Goal: Task Accomplishment & Management: Use online tool/utility

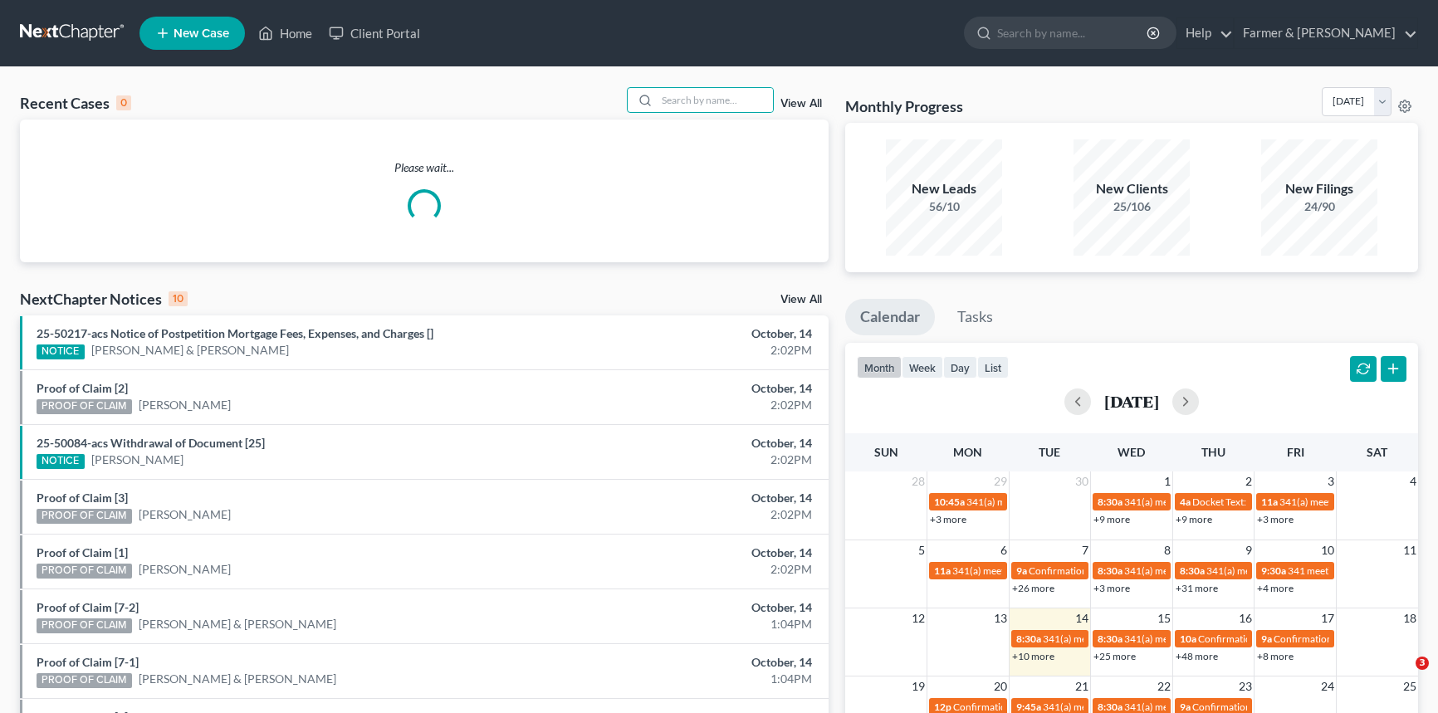
click at [711, 99] on input "search" at bounding box center [715, 100] width 116 height 24
type input "[PERSON_NAME]"
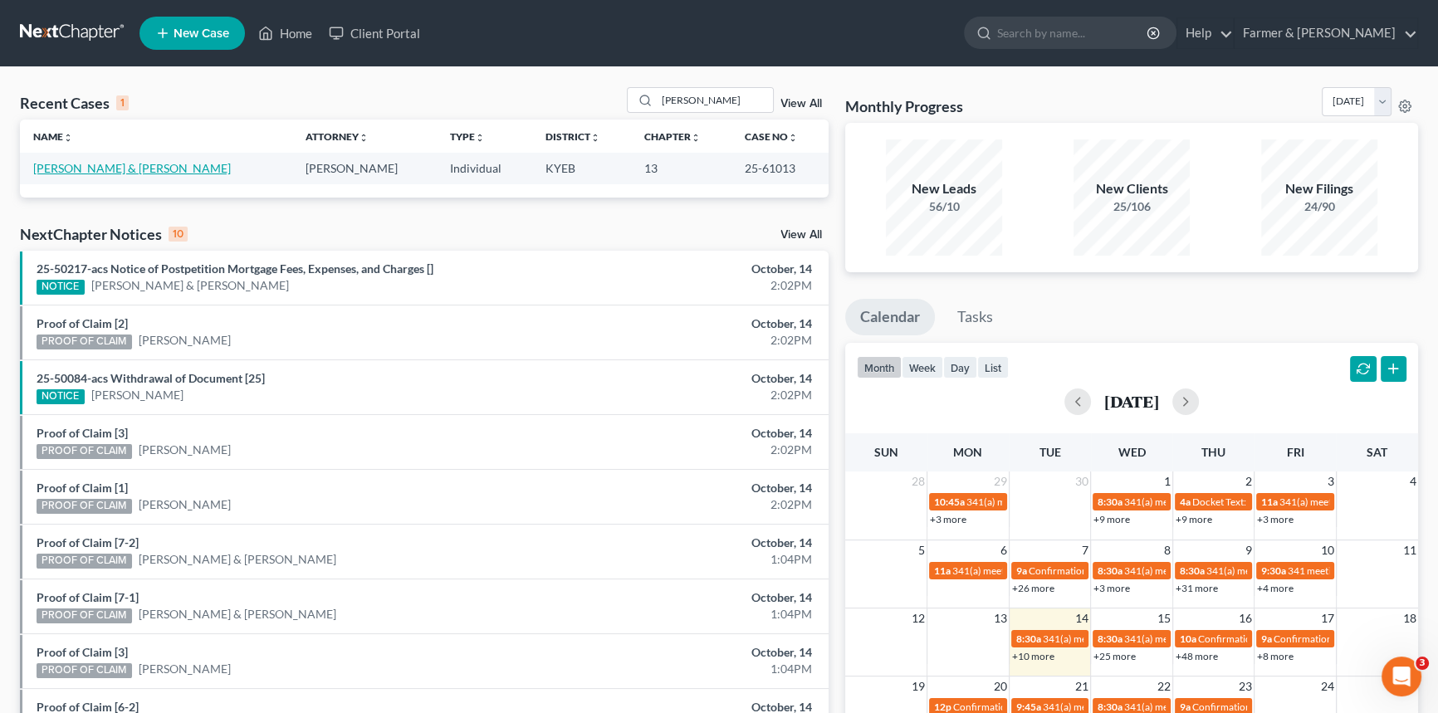
click at [122, 167] on link "[PERSON_NAME] & [PERSON_NAME]" at bounding box center [132, 168] width 198 height 14
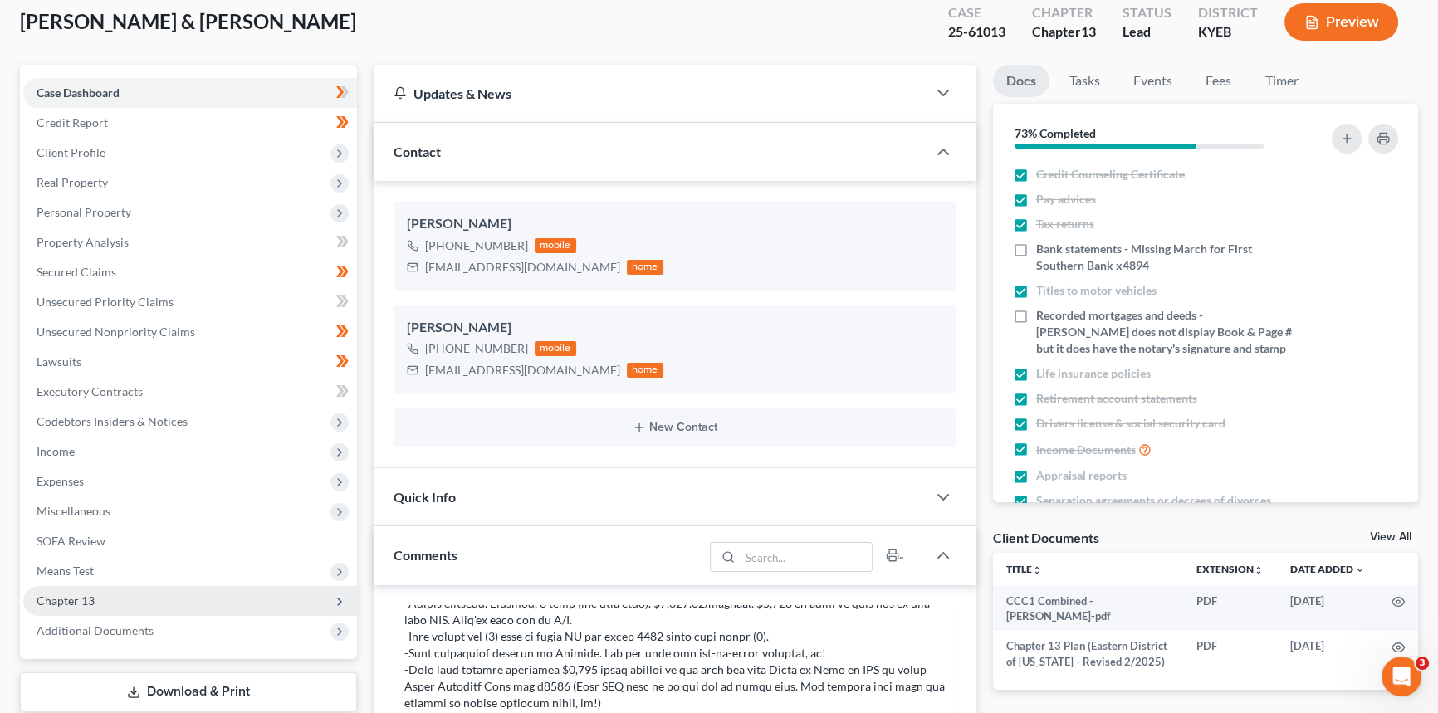
scroll to position [226, 0]
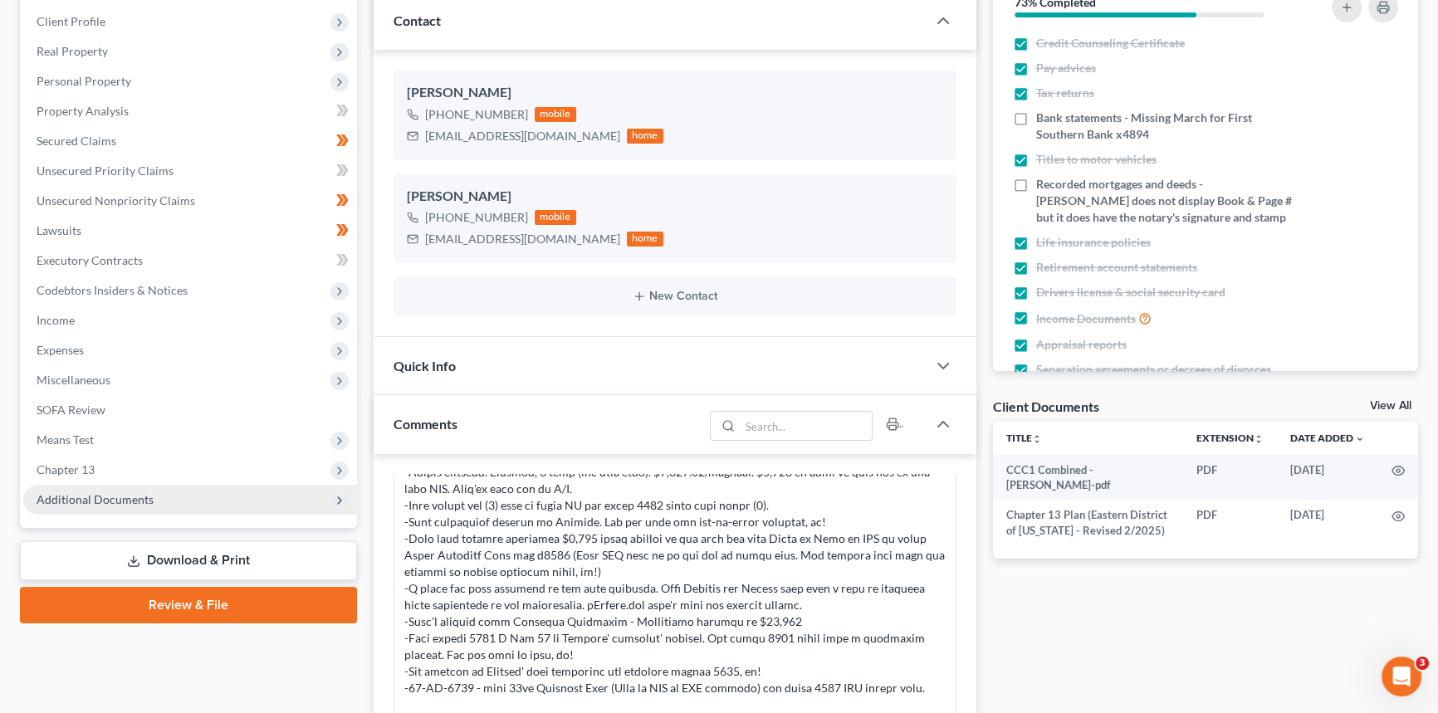
click at [124, 496] on span "Additional Documents" at bounding box center [95, 499] width 117 height 14
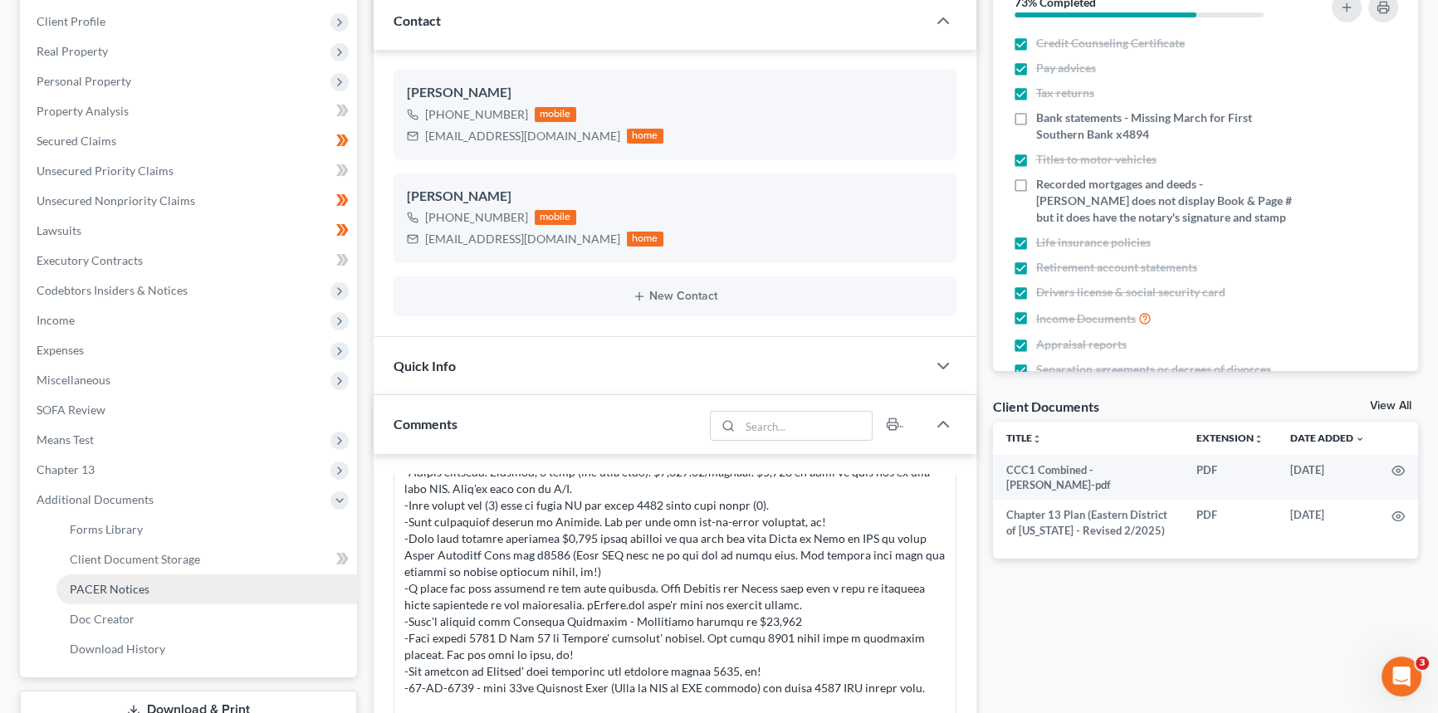
click at [129, 586] on span "PACER Notices" at bounding box center [110, 589] width 80 height 14
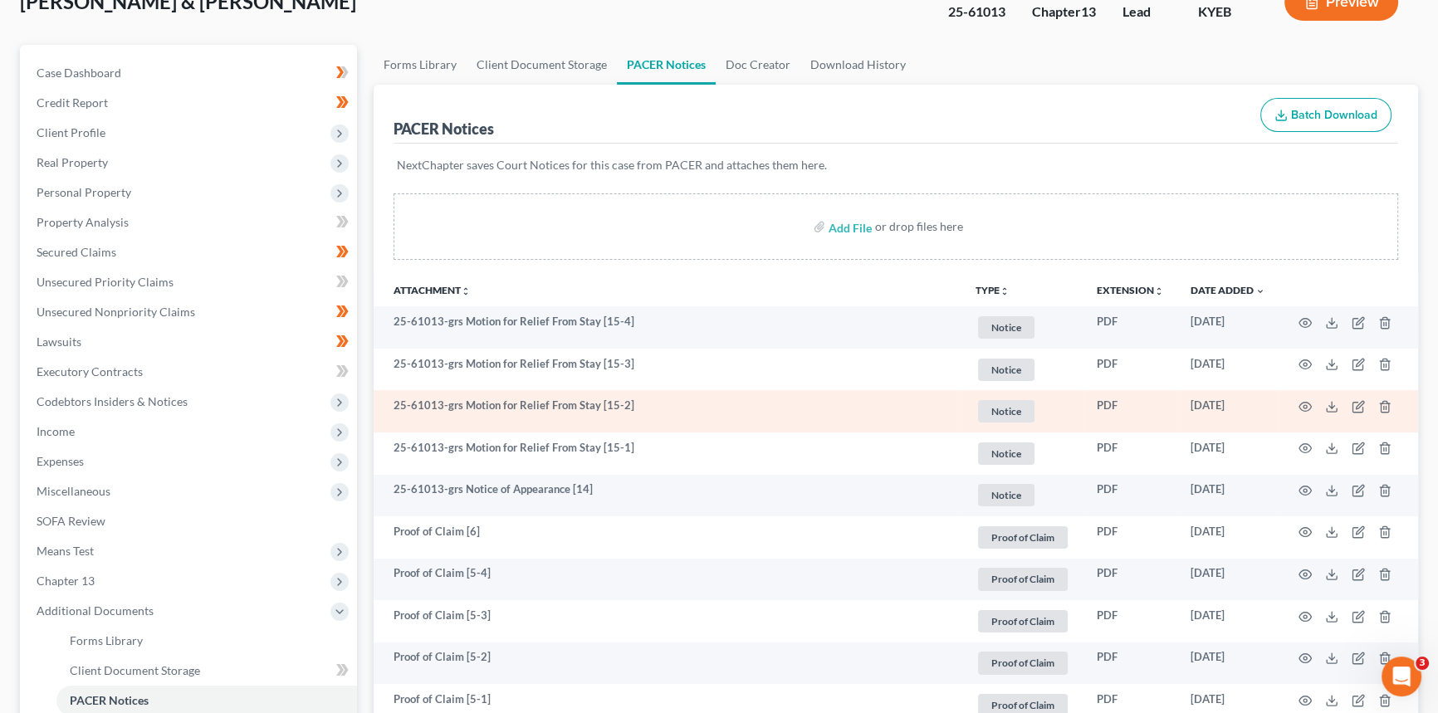
scroll to position [150, 0]
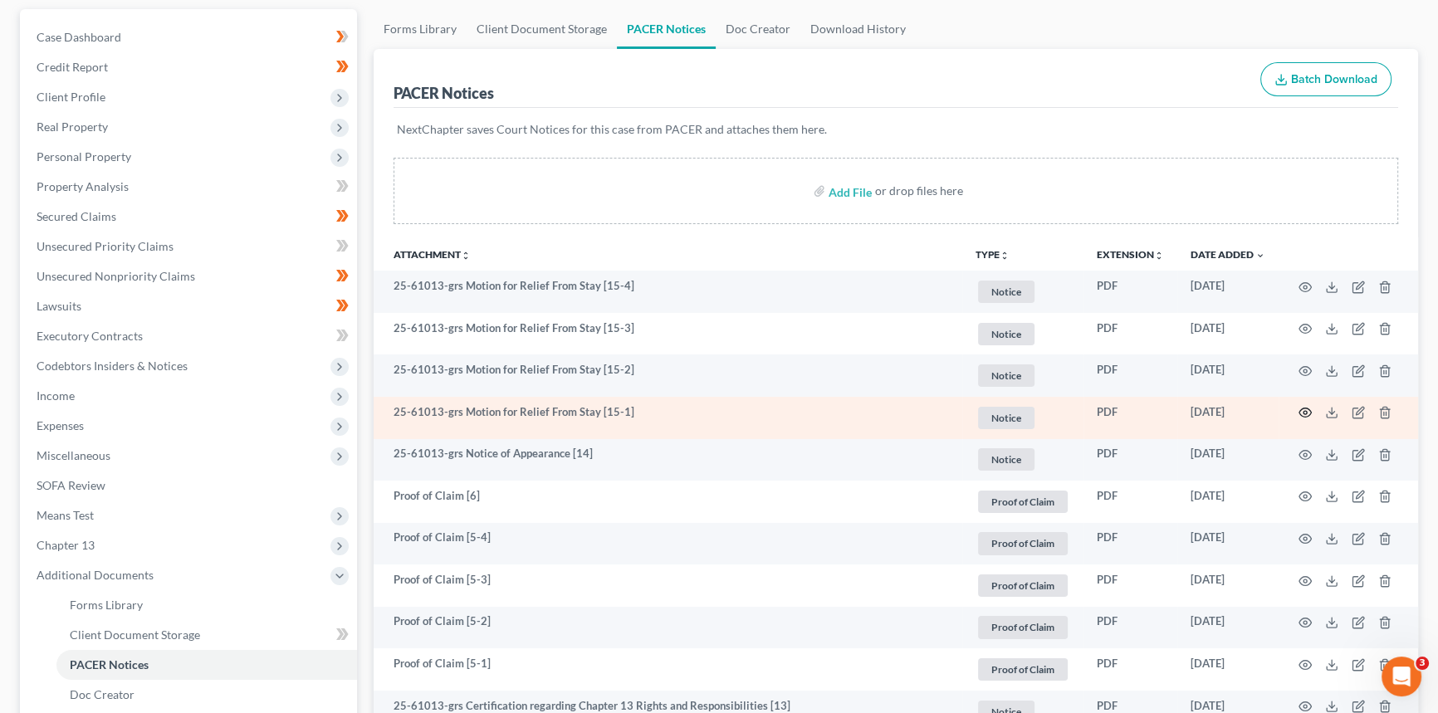
click at [1303, 407] on icon "button" at bounding box center [1304, 412] width 13 height 13
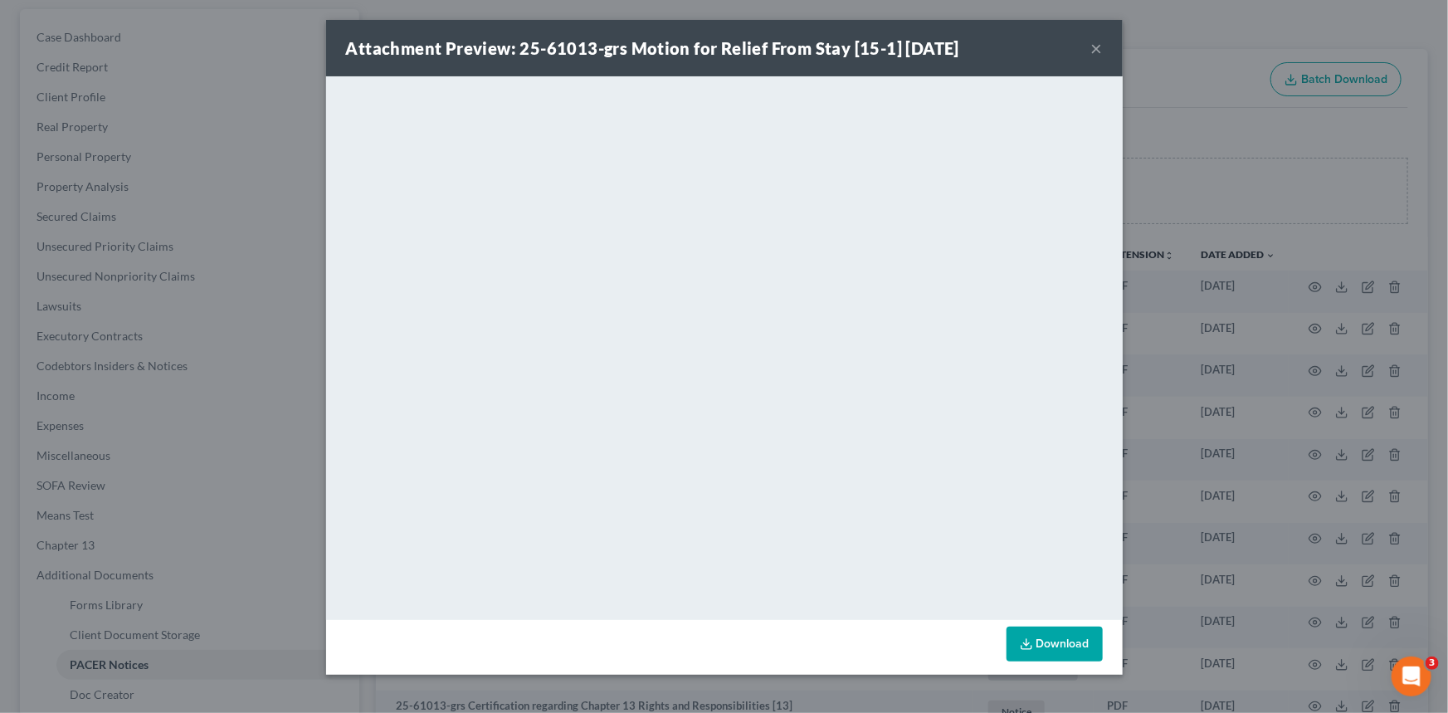
drag, startPoint x: 1094, startPoint y: 42, endPoint x: 1235, endPoint y: 192, distance: 206.1
click at [1094, 42] on button "×" at bounding box center [1098, 48] width 12 height 20
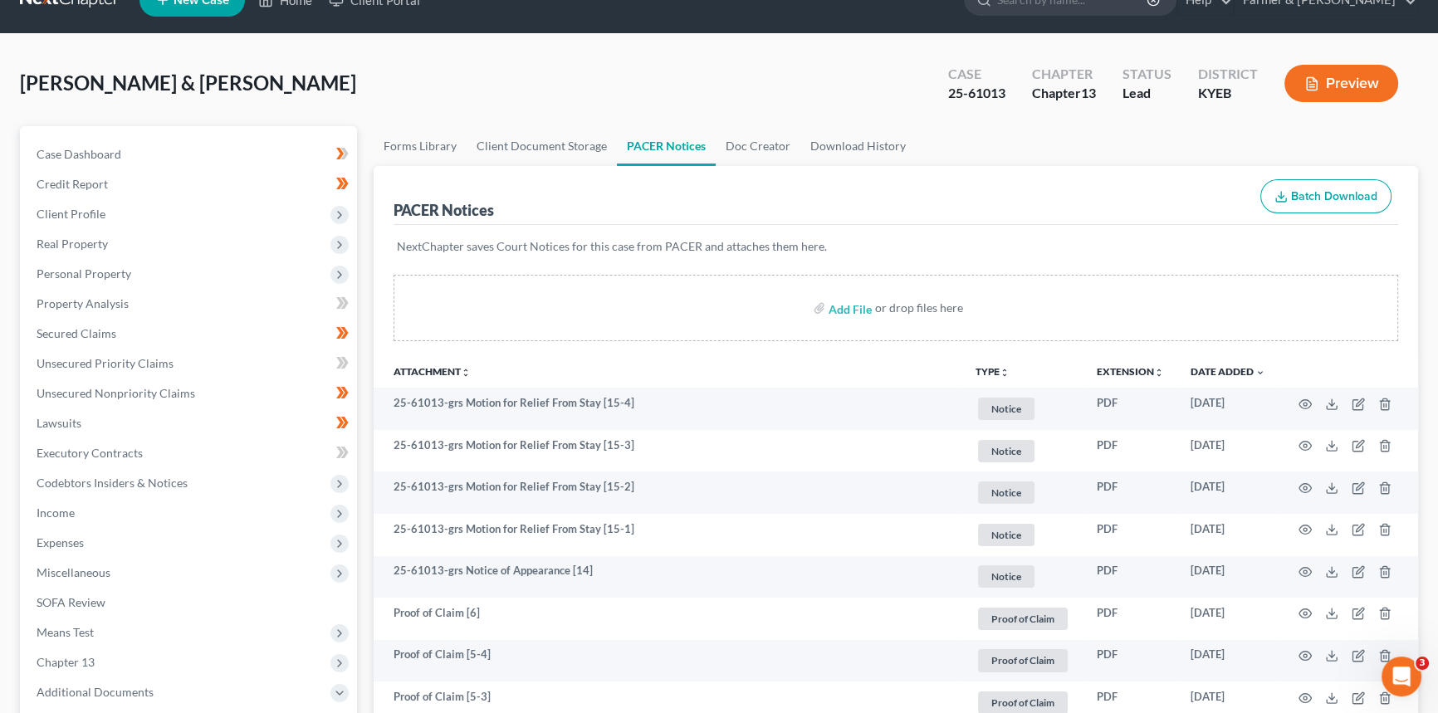
scroll to position [0, 0]
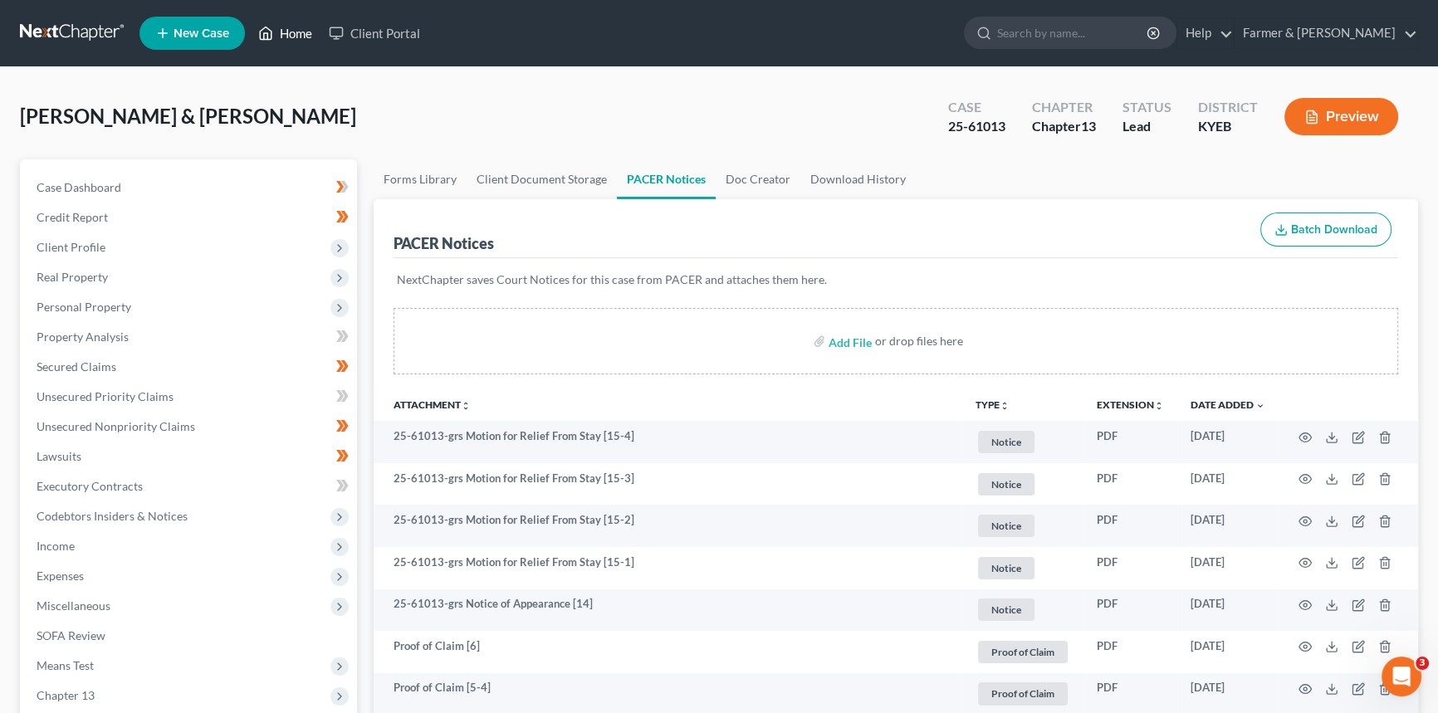
click at [307, 32] on link "Home" at bounding box center [285, 33] width 71 height 30
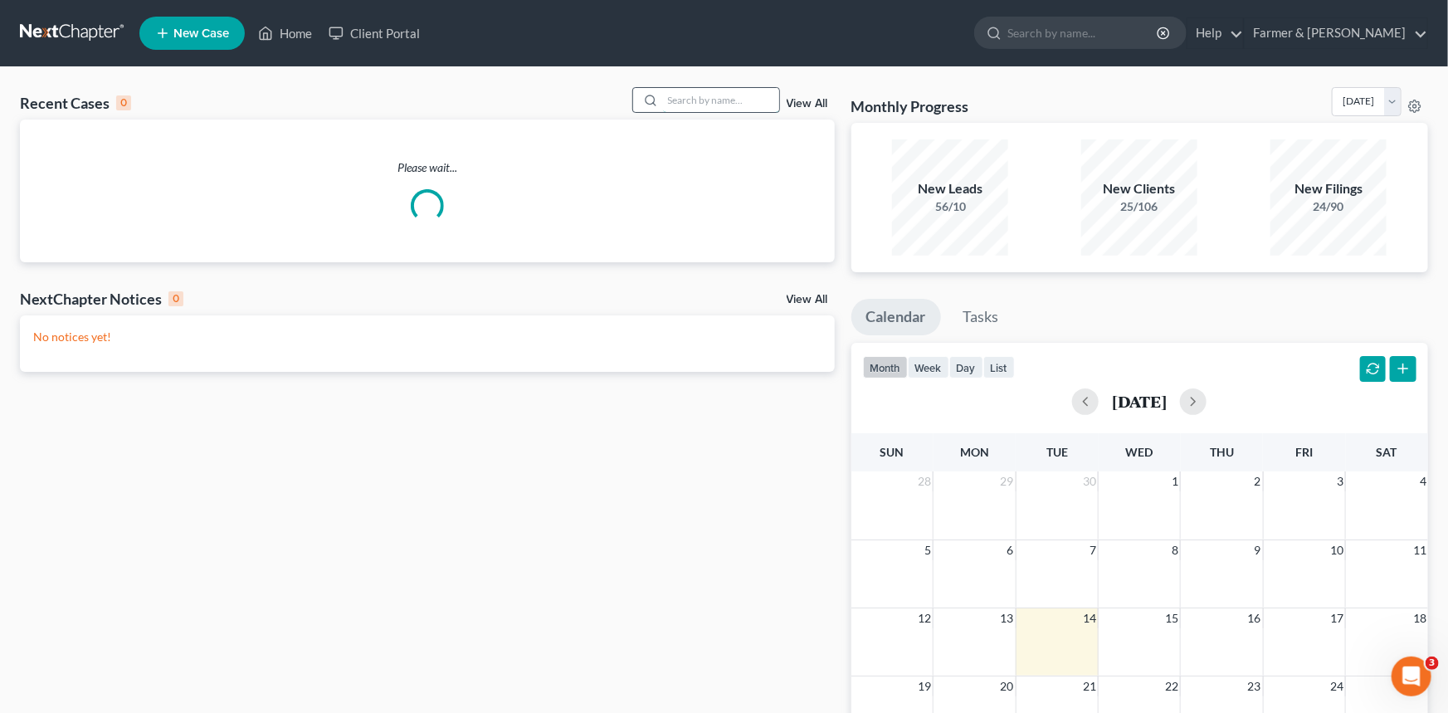
click at [701, 99] on input "search" at bounding box center [721, 100] width 116 height 24
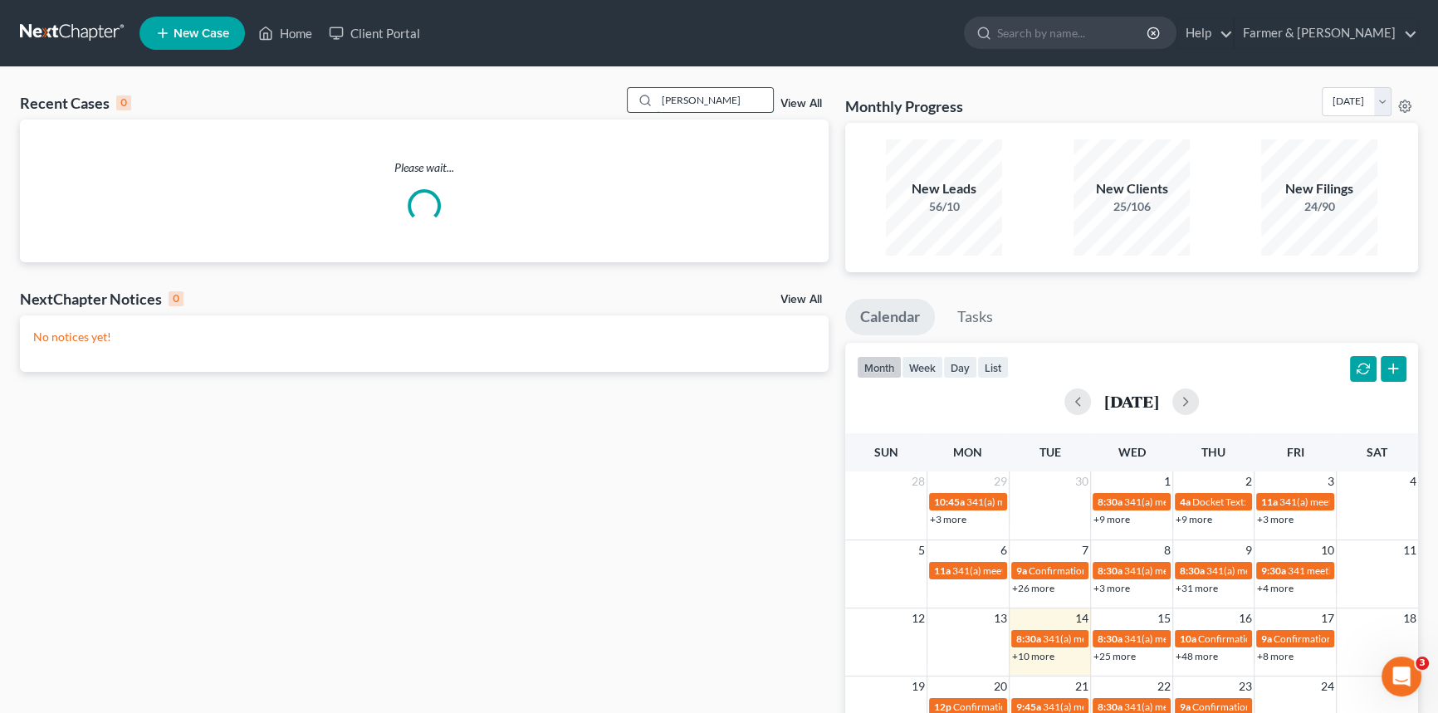
type input "[PERSON_NAME]"
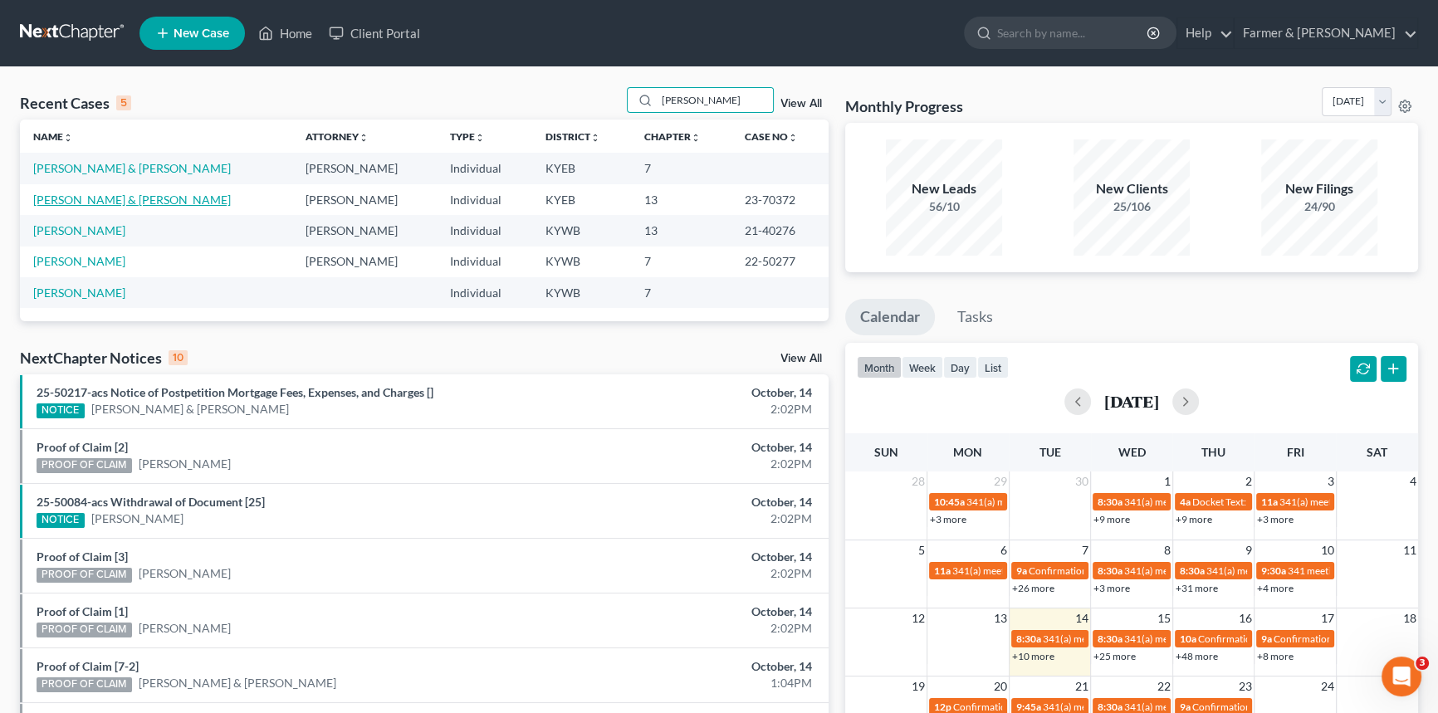
click at [99, 198] on link "[PERSON_NAME] & [PERSON_NAME]" at bounding box center [132, 200] width 198 height 14
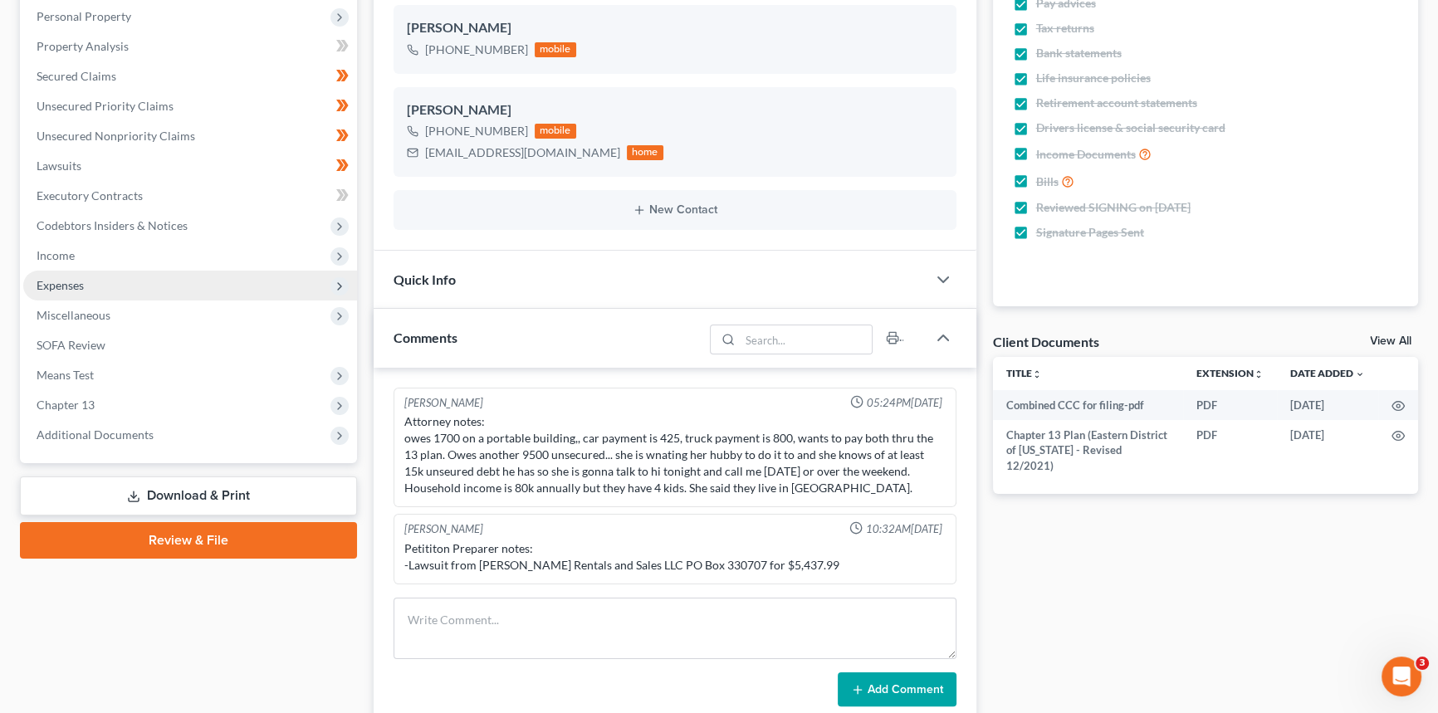
scroll to position [301, 0]
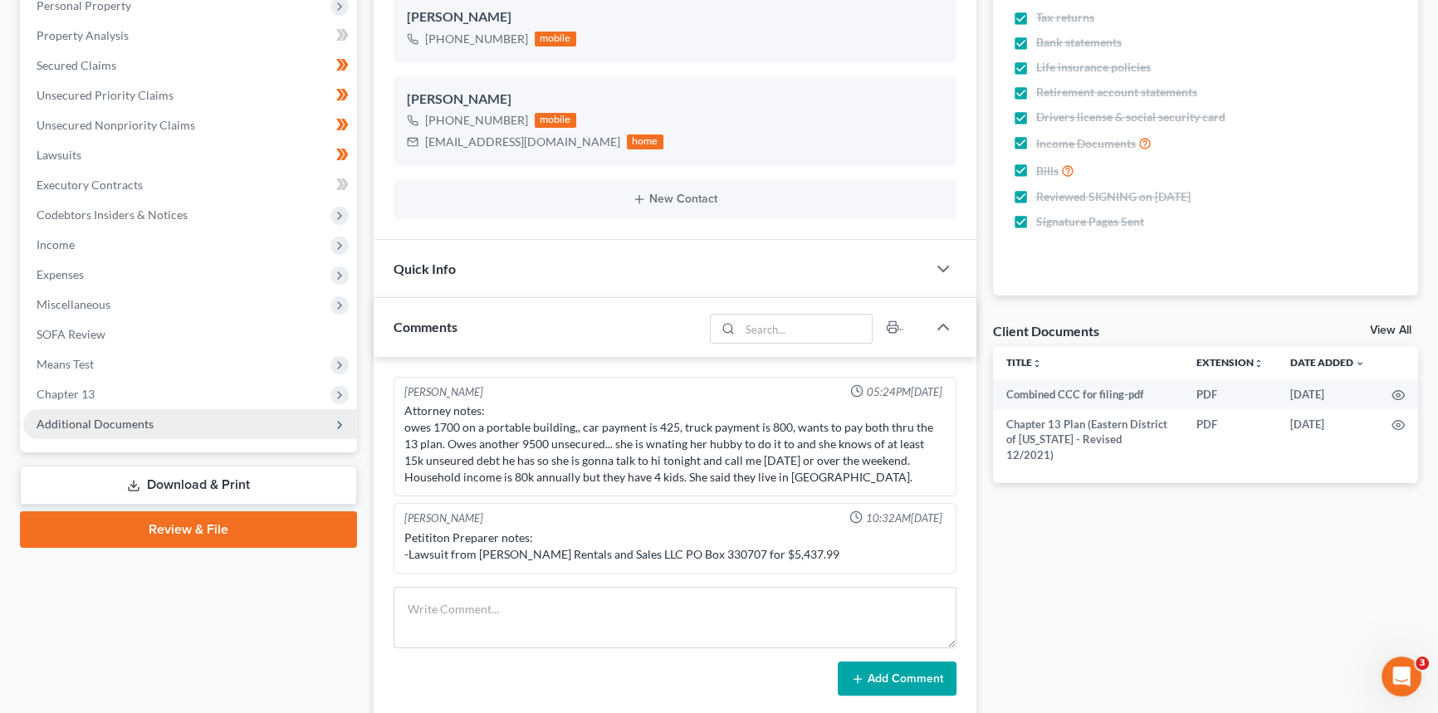
click at [85, 421] on span "Additional Documents" at bounding box center [95, 424] width 117 height 14
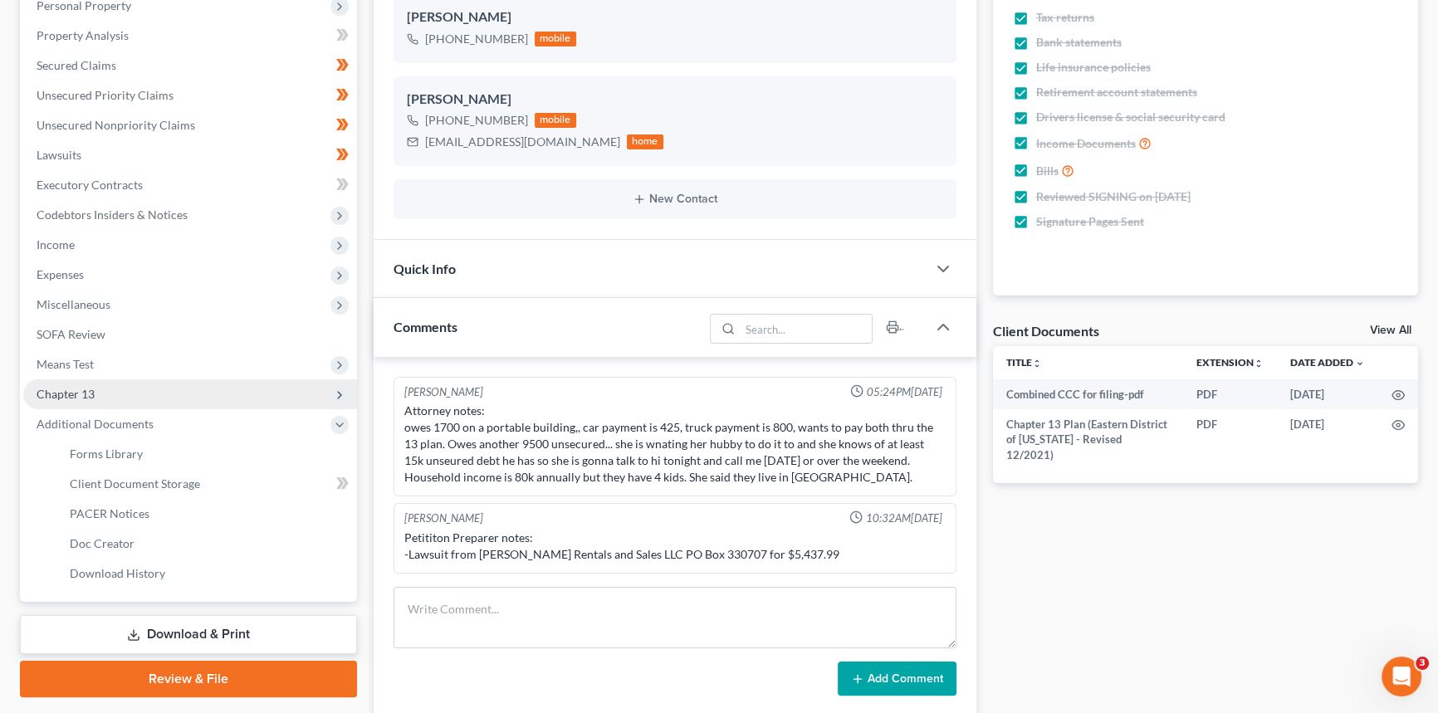
click at [114, 391] on span "Chapter 13" at bounding box center [190, 394] width 334 height 30
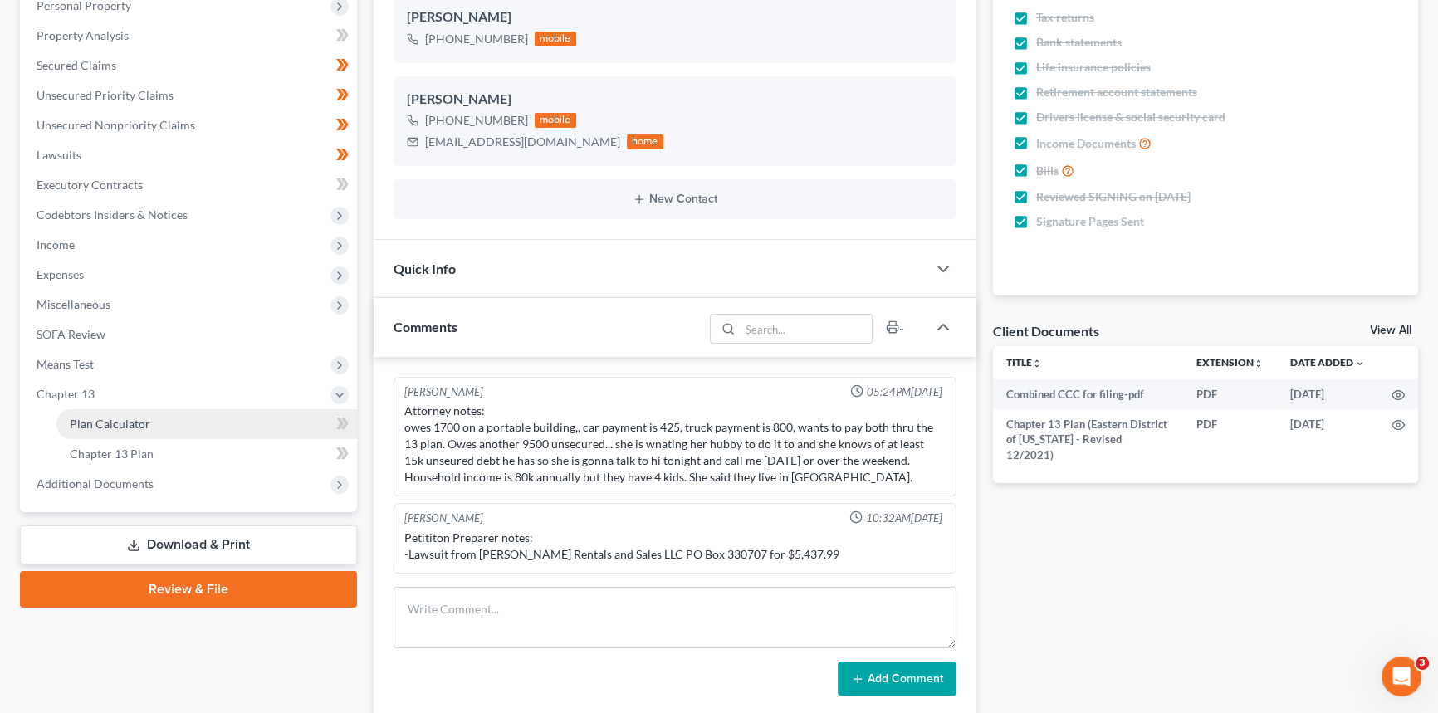
click at [123, 430] on link "Plan Calculator" at bounding box center [206, 424] width 300 height 30
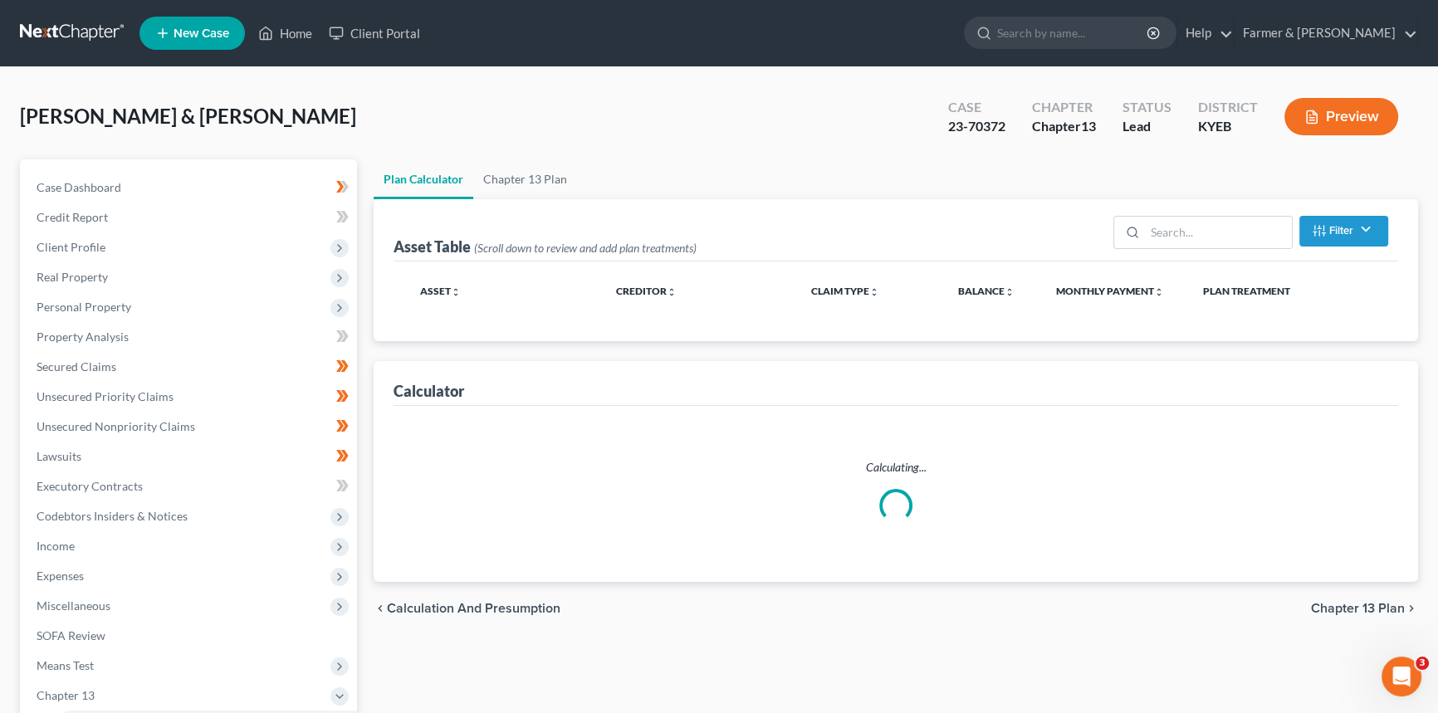
select select "59"
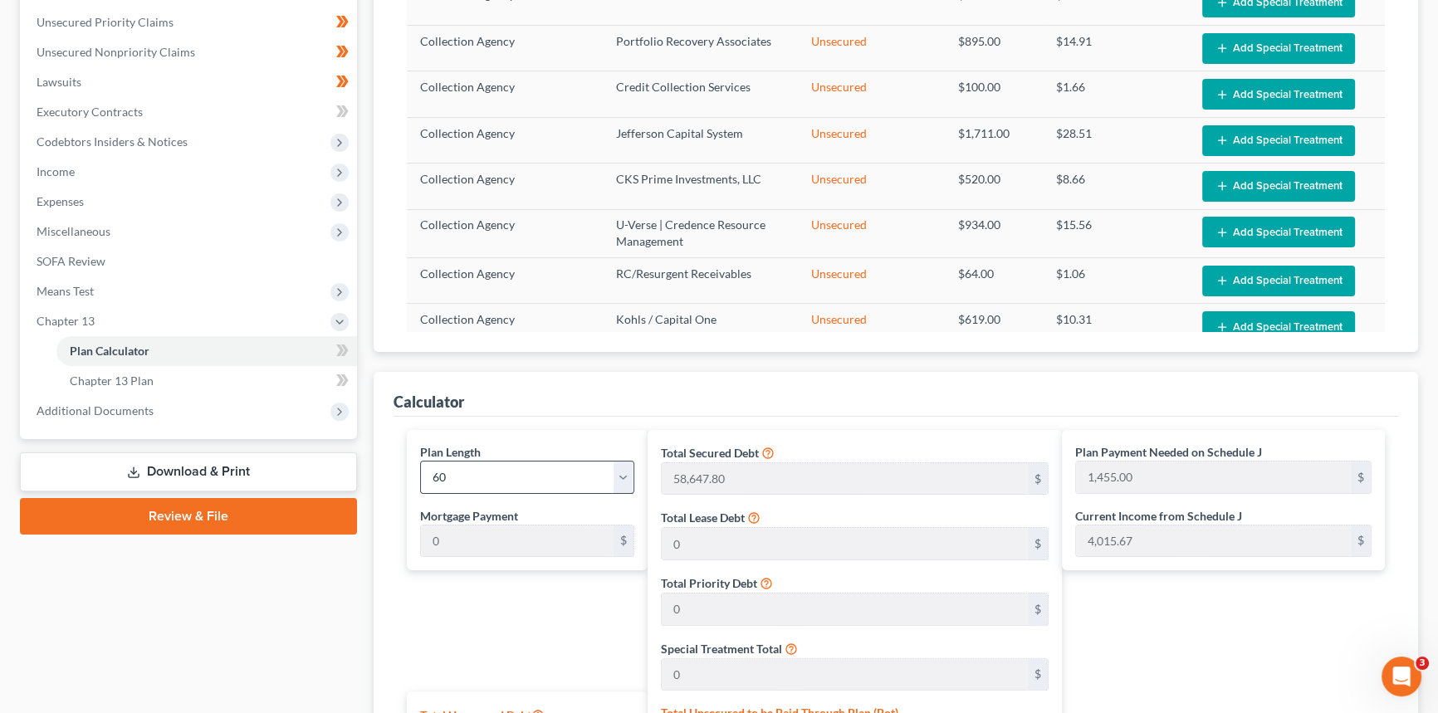
scroll to position [226, 0]
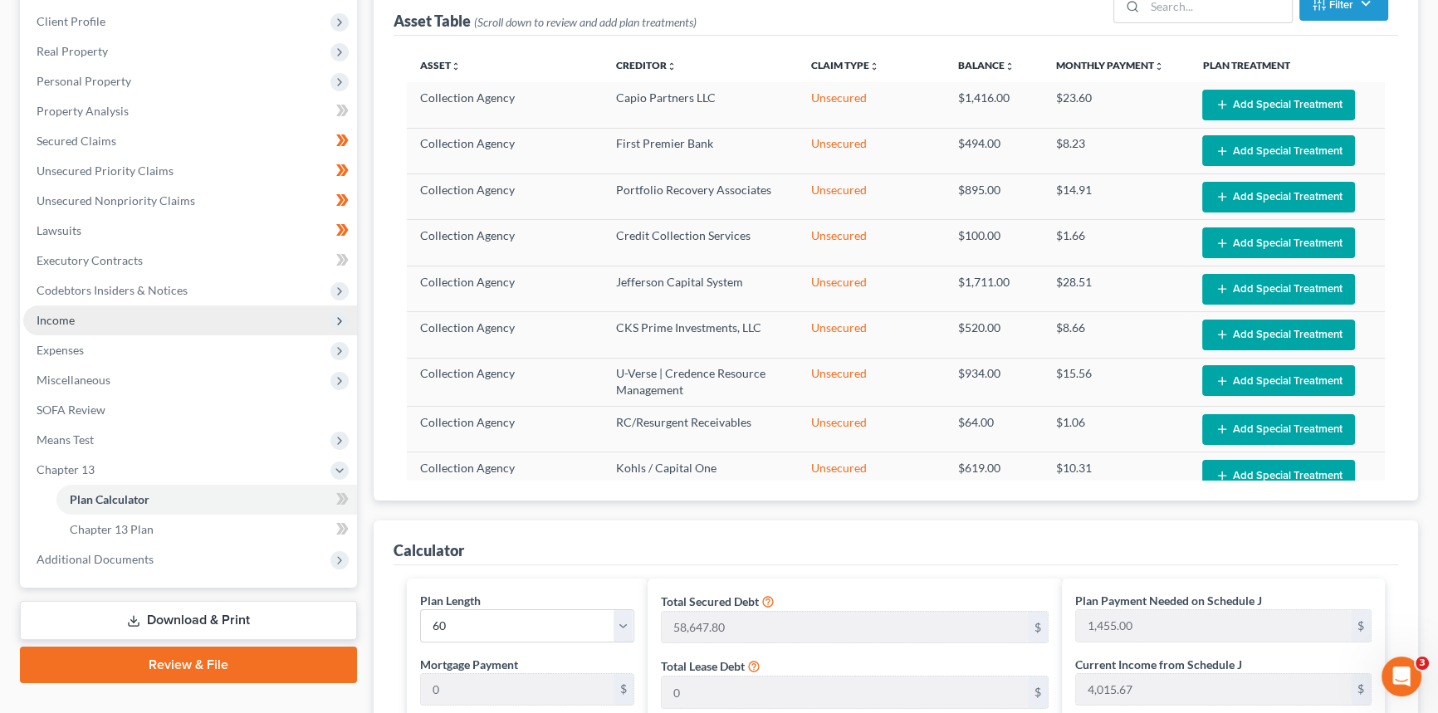
click at [161, 309] on span "Income" at bounding box center [190, 320] width 334 height 30
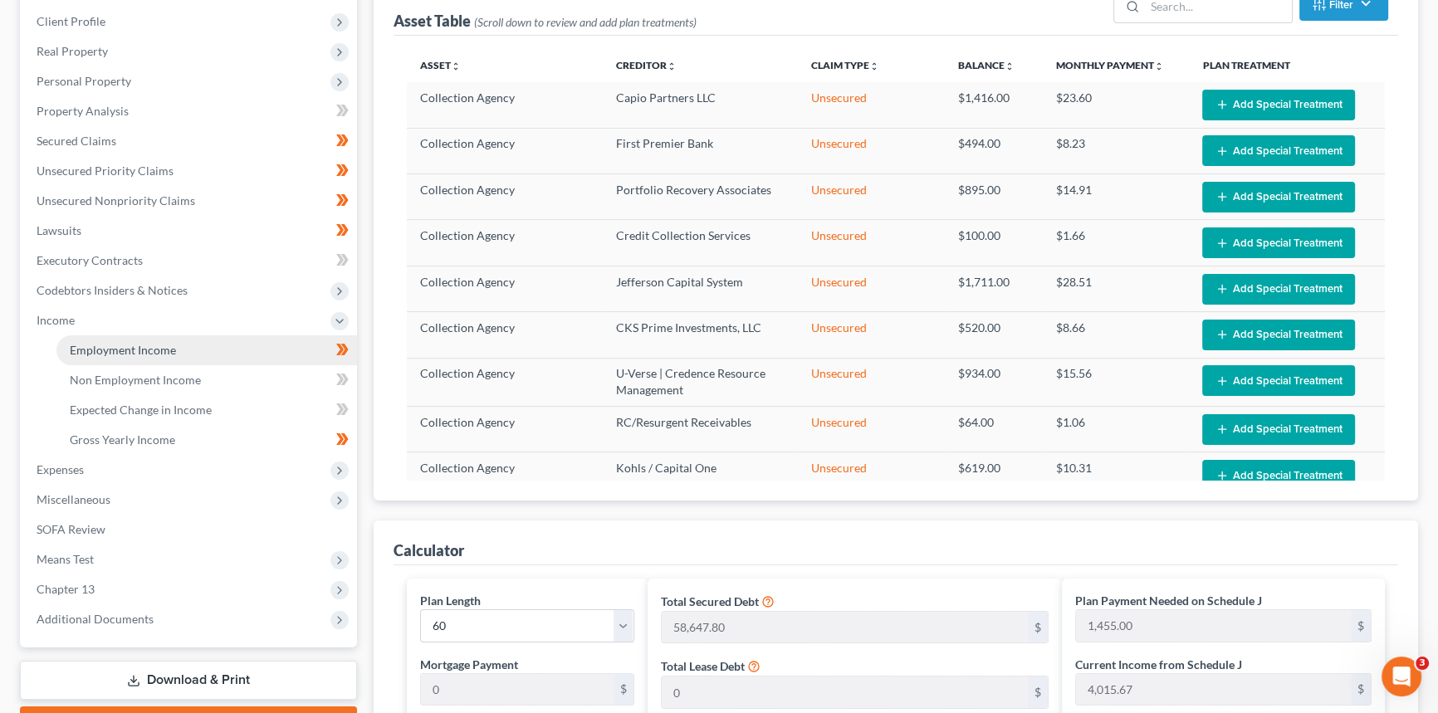
click at [161, 346] on span "Employment Income" at bounding box center [123, 350] width 106 height 14
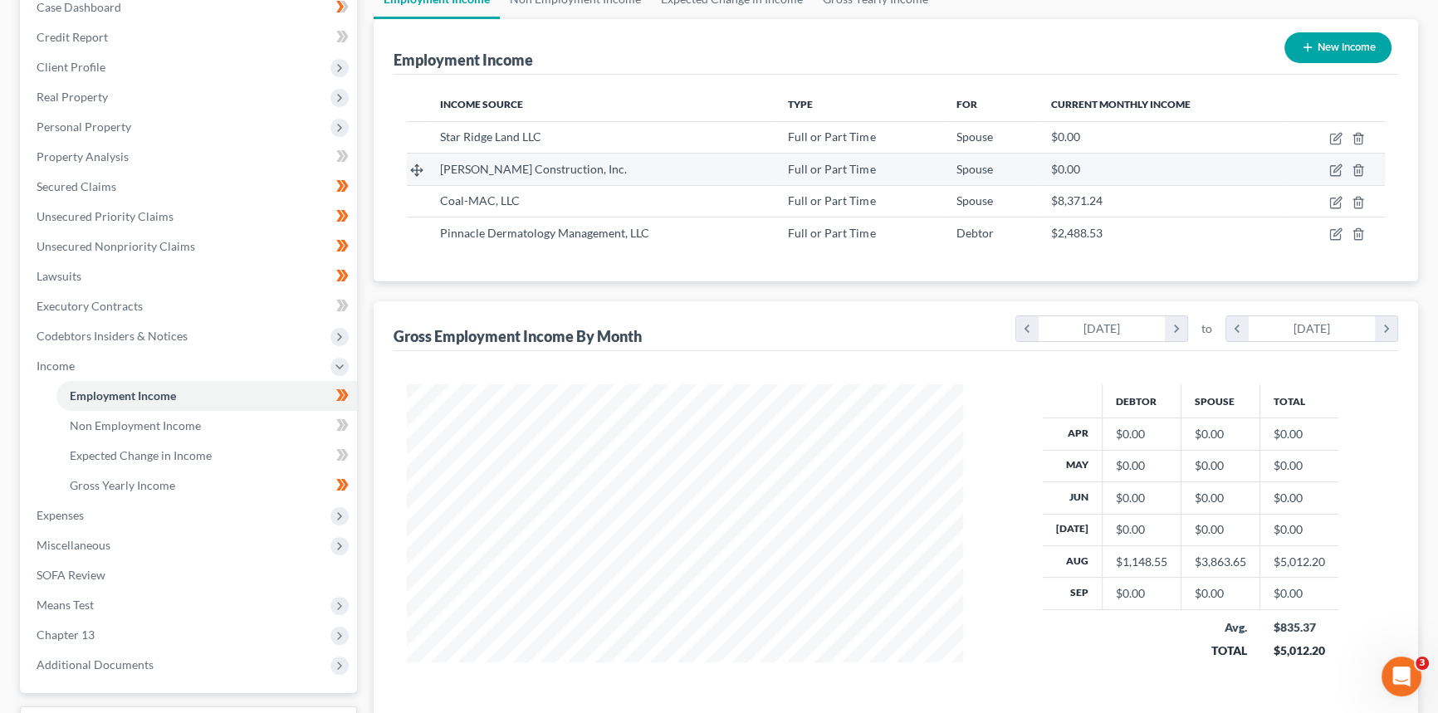
scroll to position [226, 0]
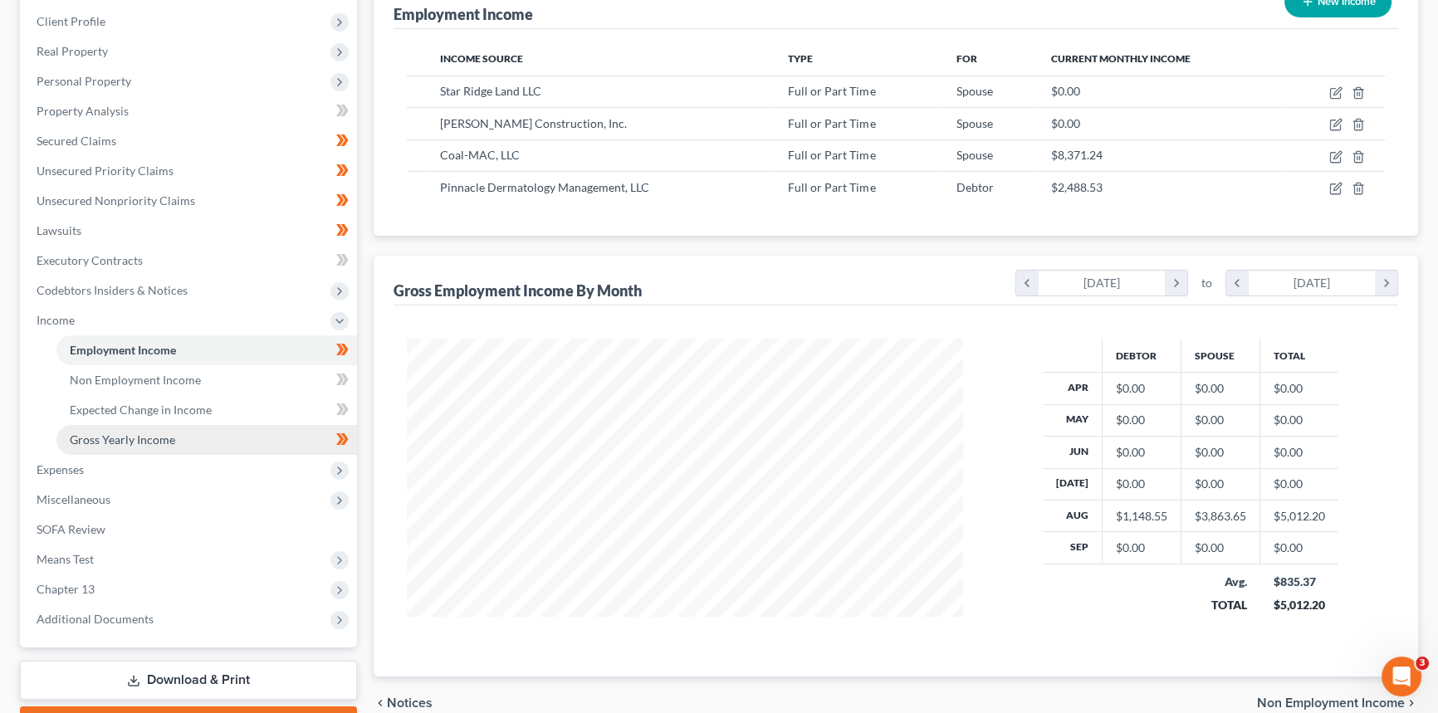
click at [165, 432] on span "Gross Yearly Income" at bounding box center [122, 439] width 105 height 14
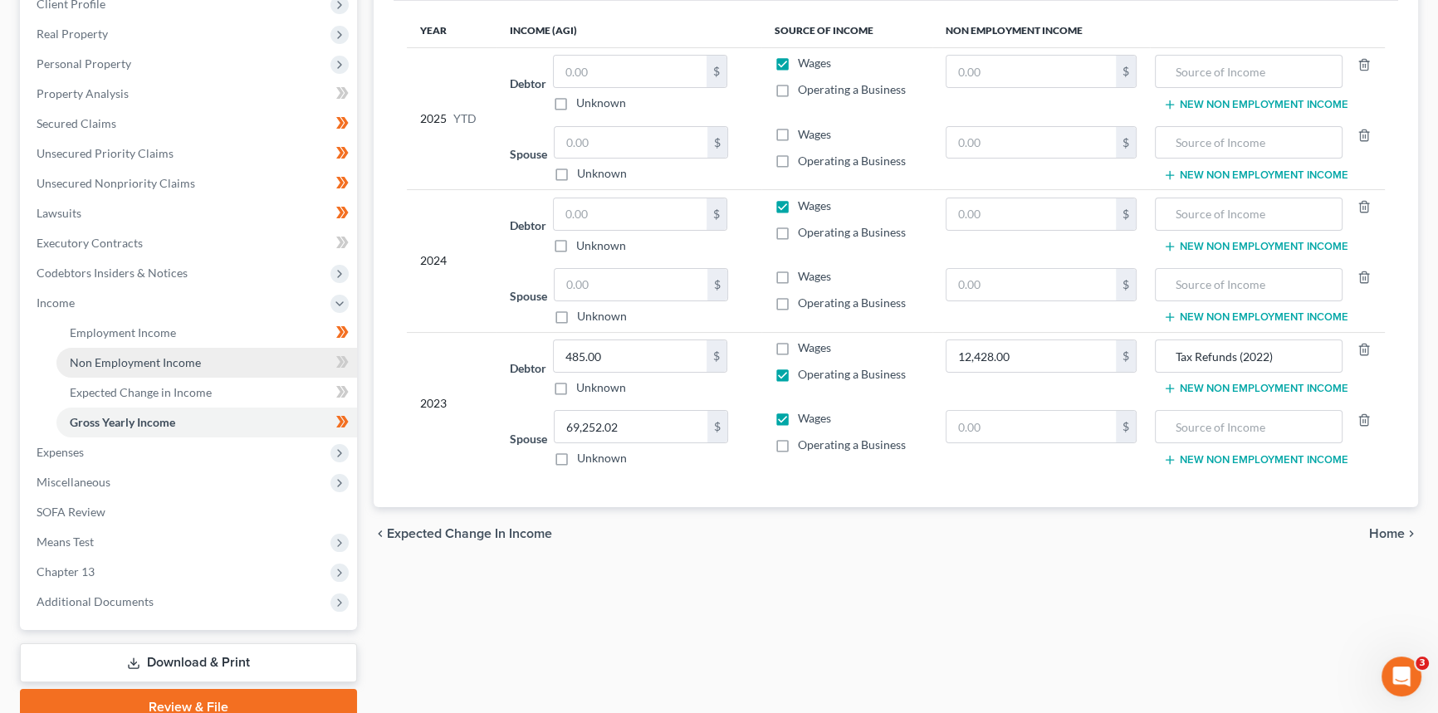
scroll to position [301, 0]
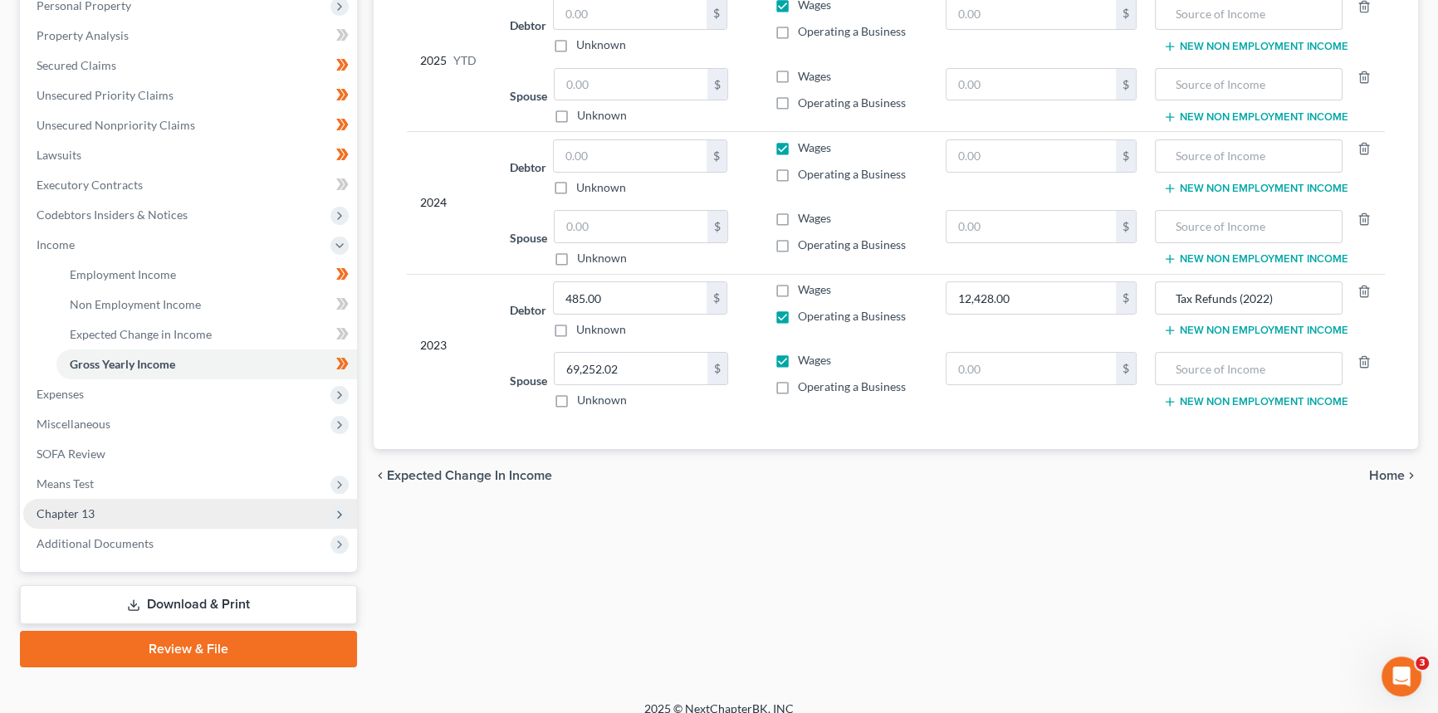
click at [83, 507] on span "Chapter 13" at bounding box center [66, 513] width 58 height 14
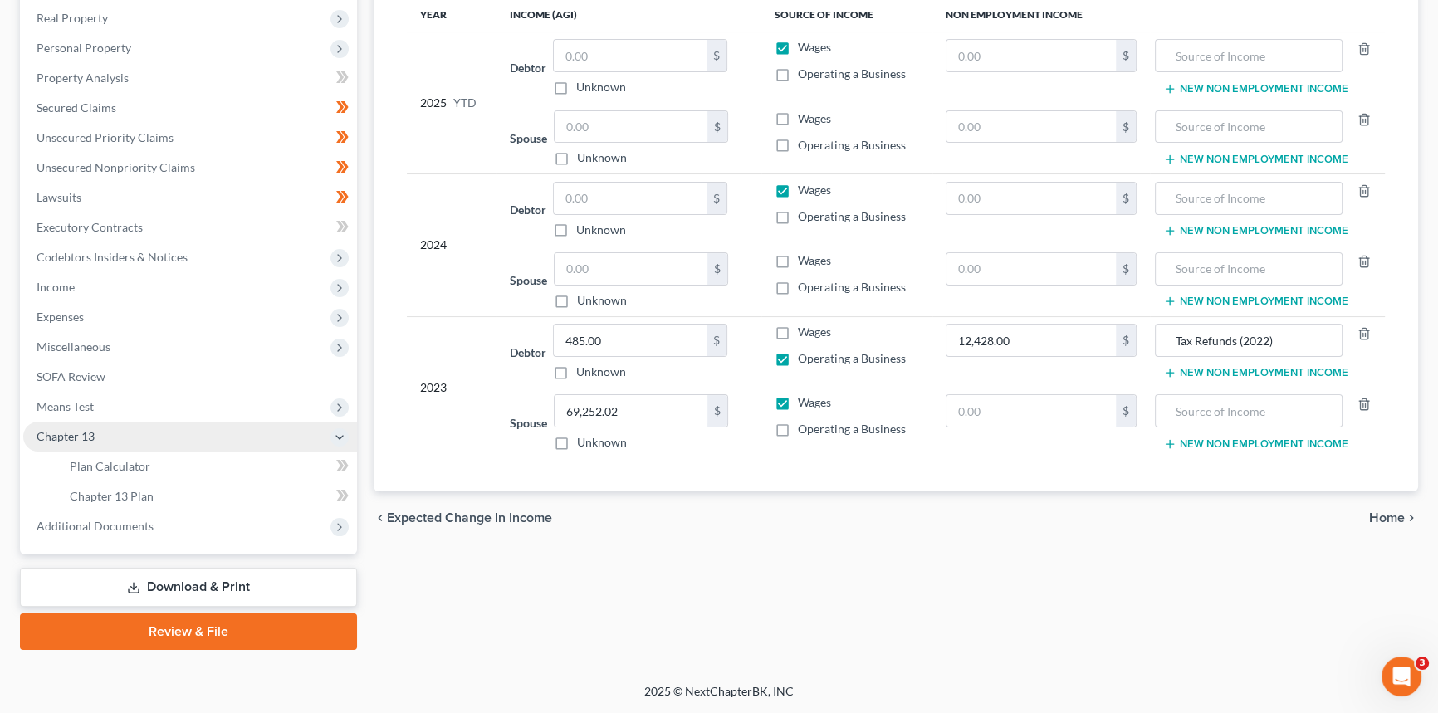
scroll to position [257, 0]
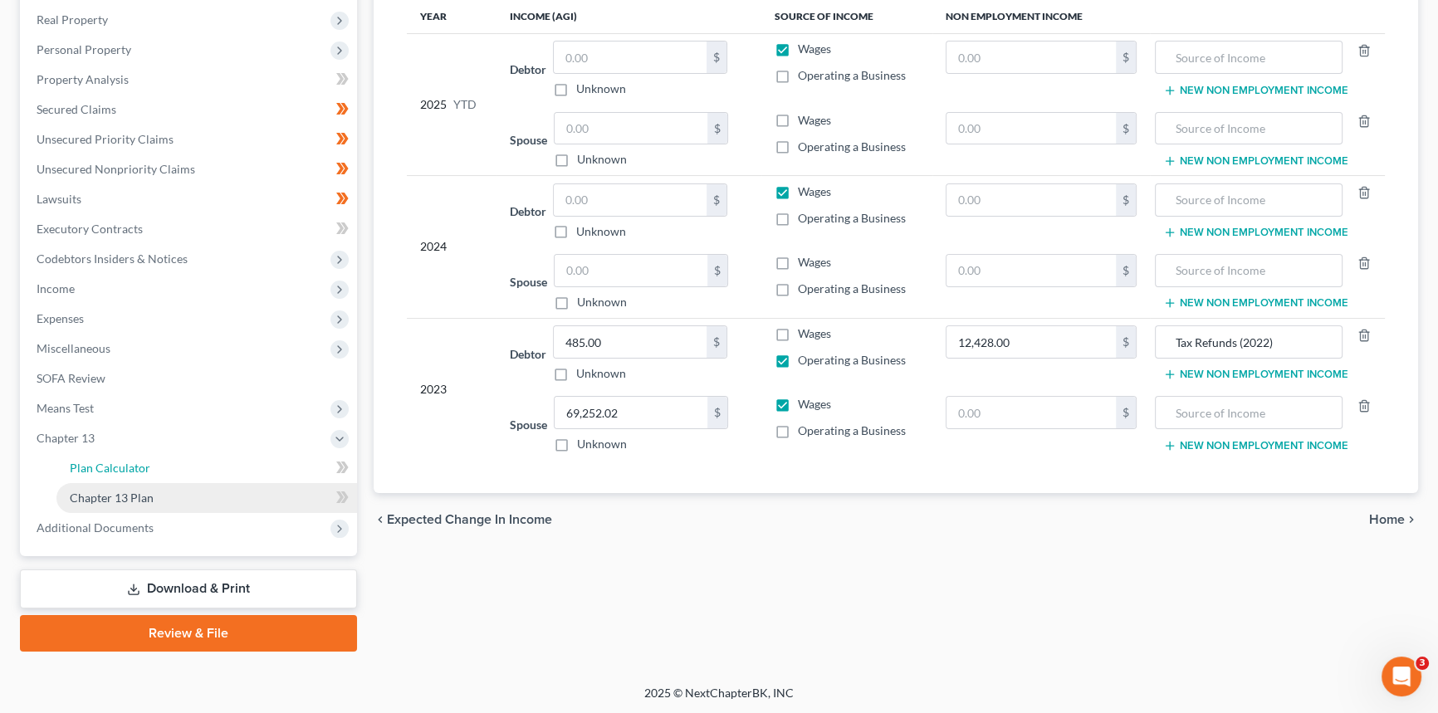
drag, startPoint x: 95, startPoint y: 473, endPoint x: 99, endPoint y: 508, distance: 35.1
click at [95, 473] on span "Plan Calculator" at bounding box center [110, 468] width 81 height 14
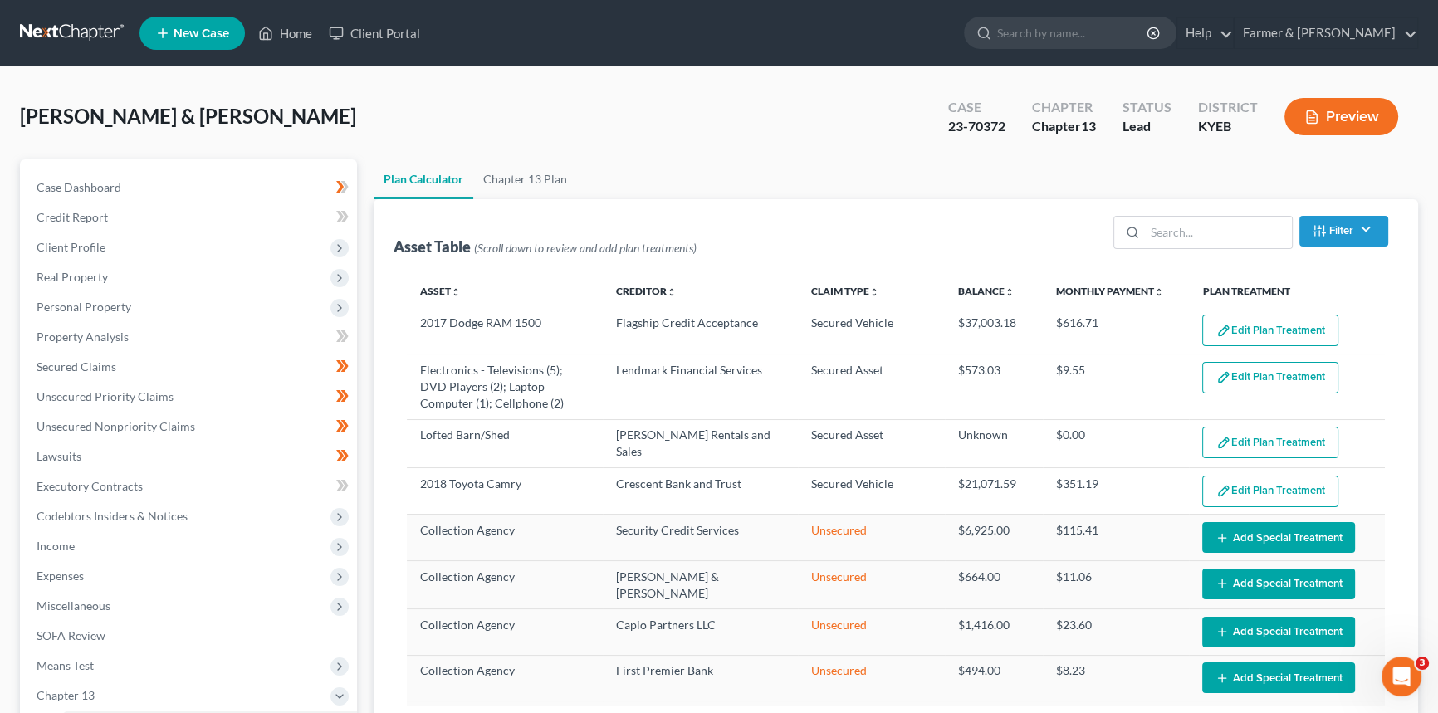
select select "59"
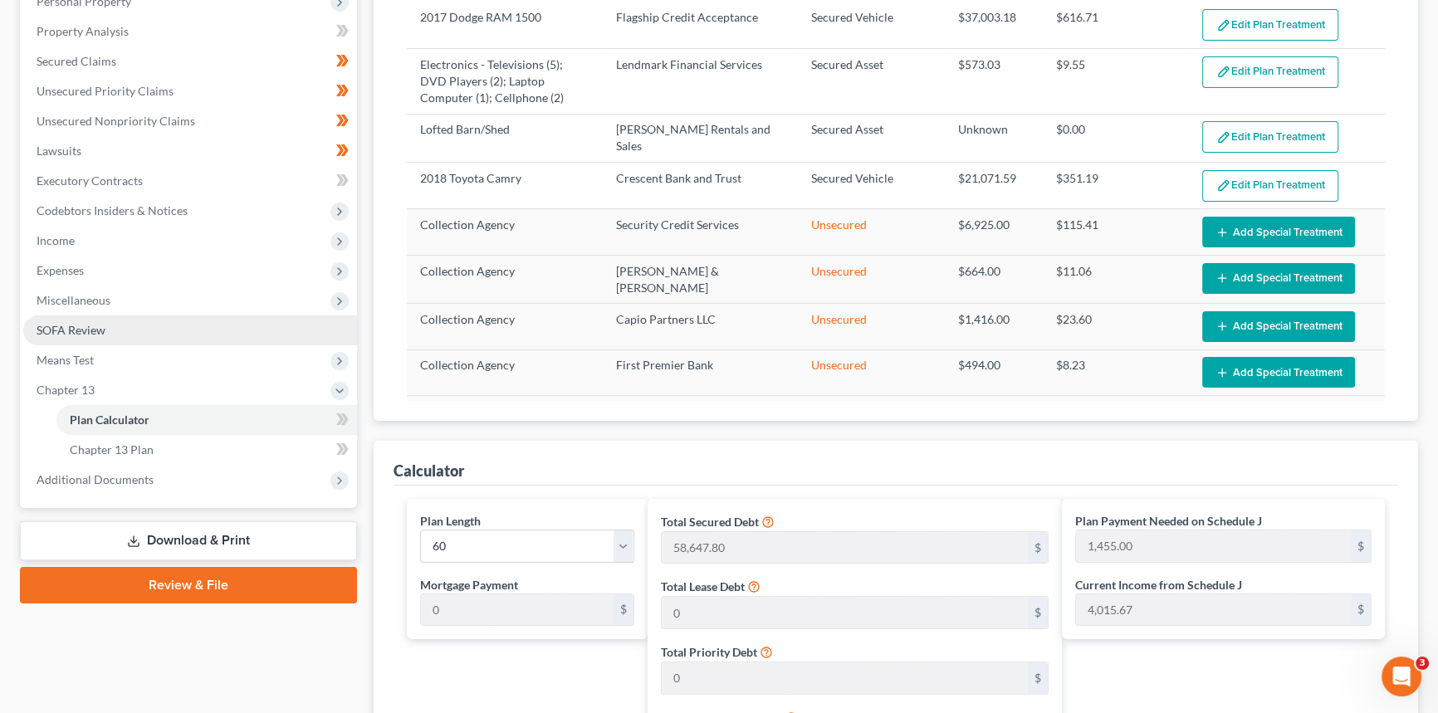
scroll to position [452, 0]
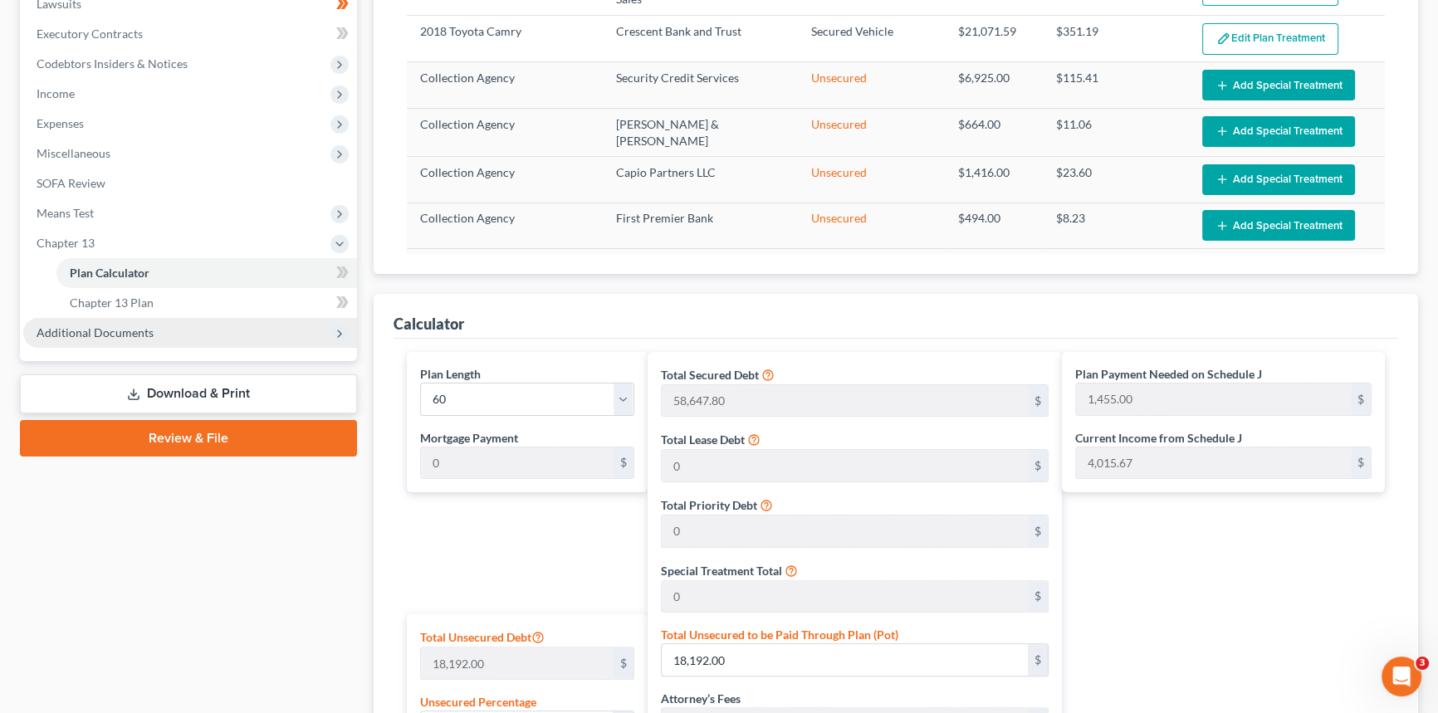
click at [119, 323] on span "Additional Documents" at bounding box center [190, 333] width 334 height 30
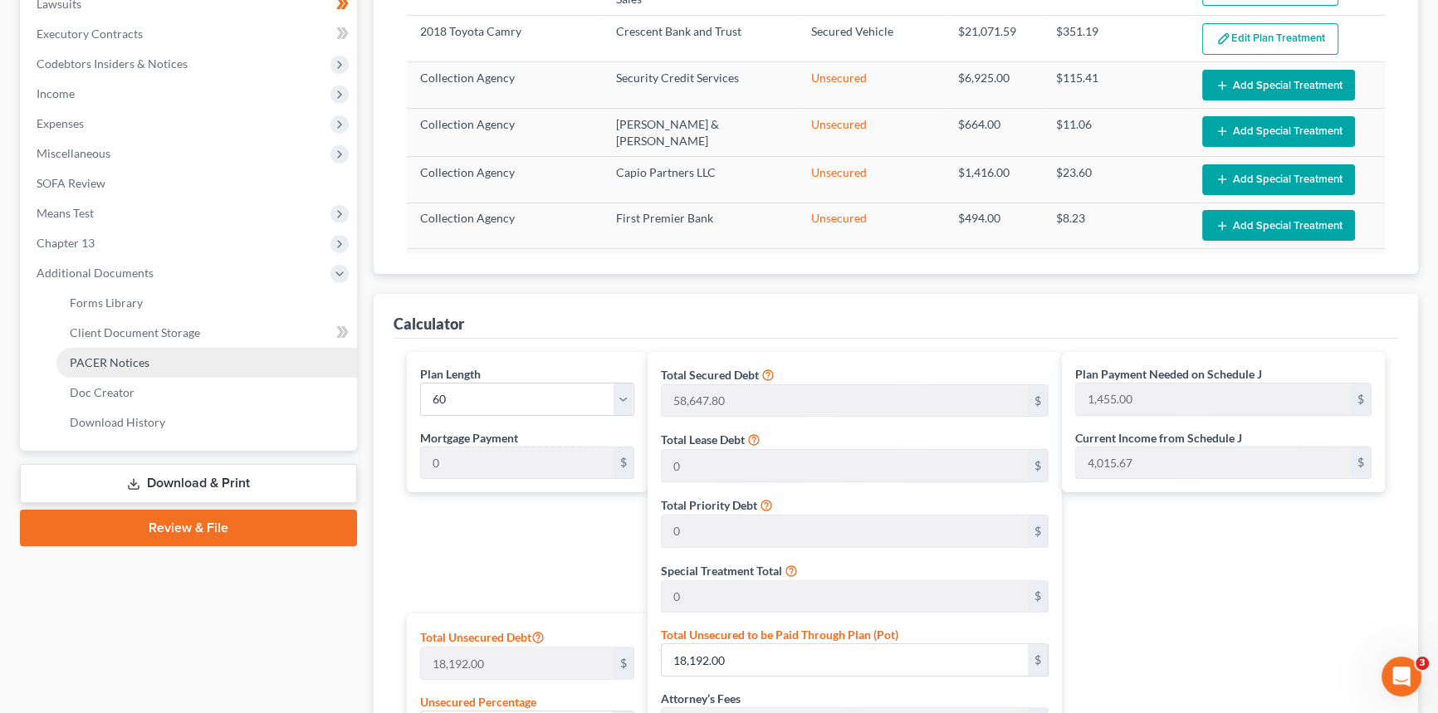
click at [127, 363] on span "PACER Notices" at bounding box center [110, 362] width 80 height 14
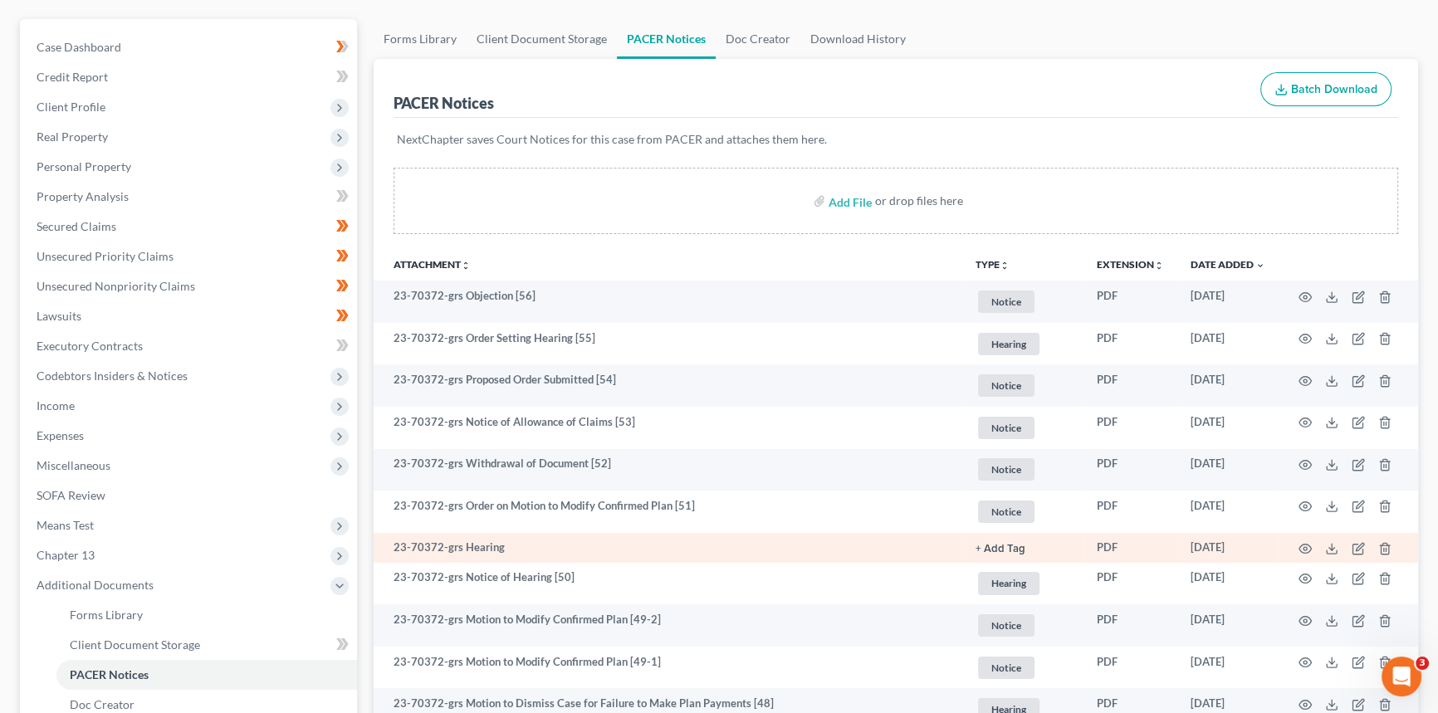
scroll to position [150, 0]
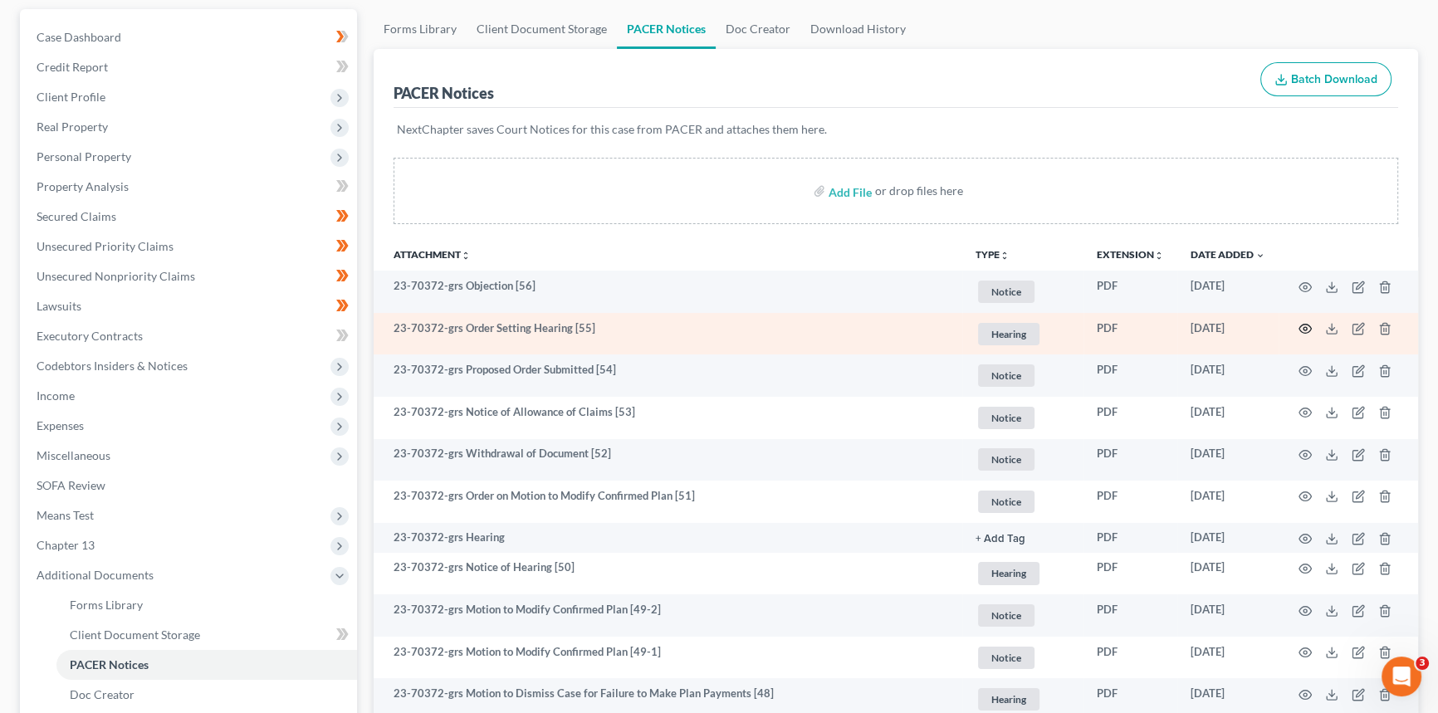
click at [1310, 324] on icon "button" at bounding box center [1304, 328] width 13 height 13
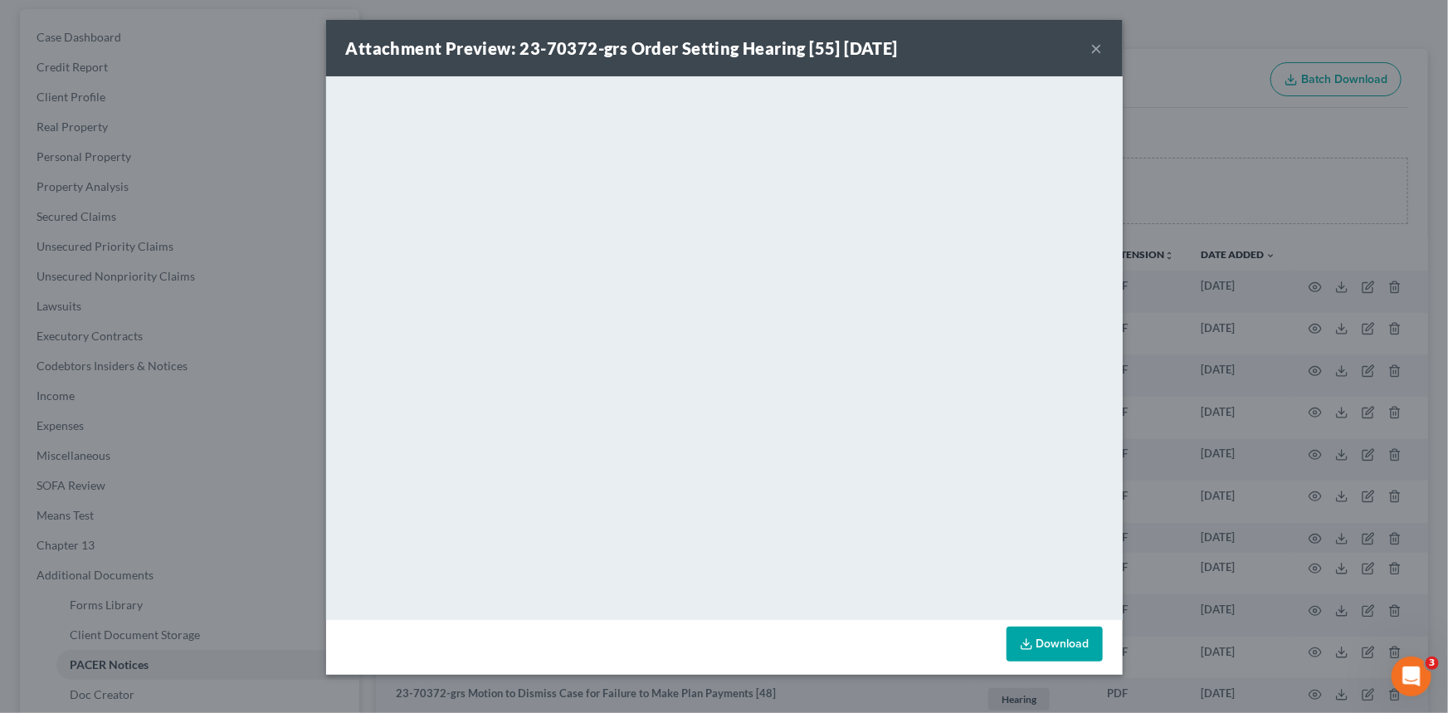
drag, startPoint x: 1099, startPoint y: 50, endPoint x: 1071, endPoint y: 77, distance: 39.3
click at [1100, 50] on button "×" at bounding box center [1098, 48] width 12 height 20
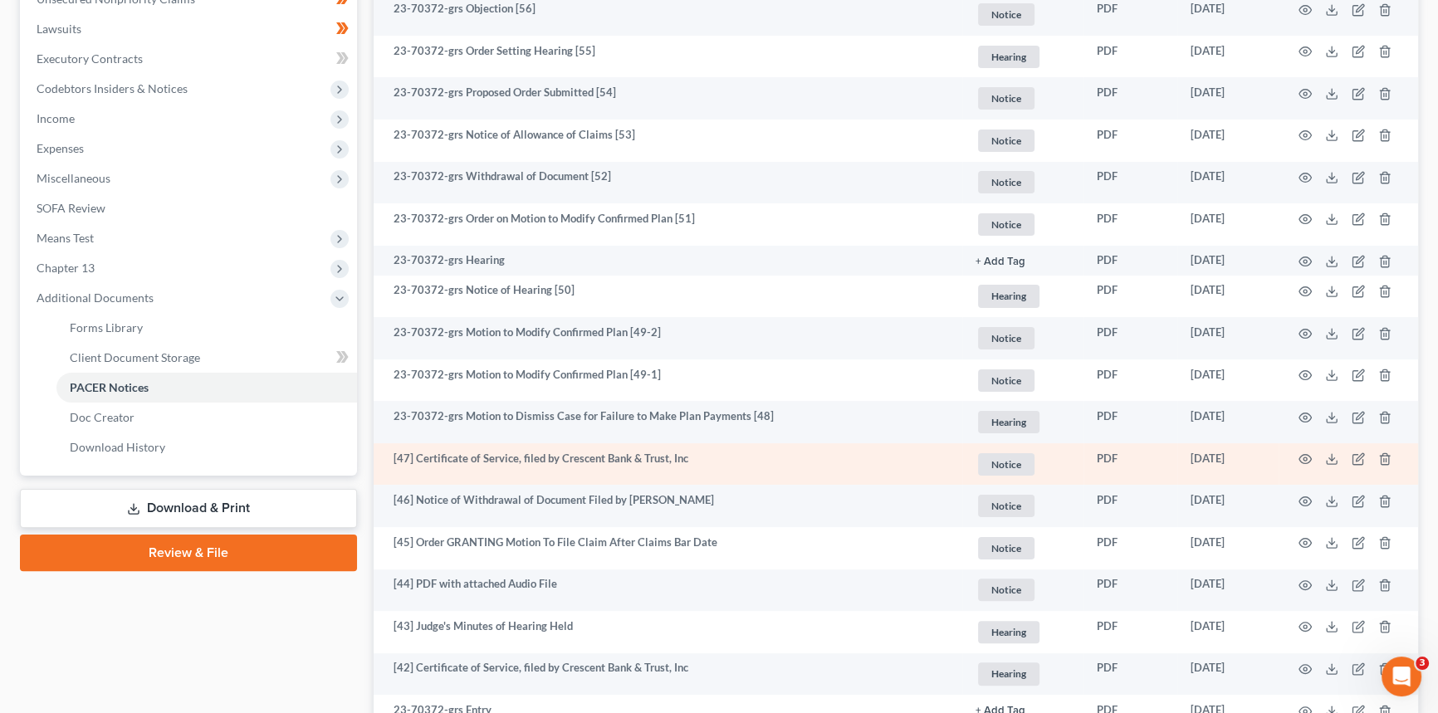
scroll to position [452, 0]
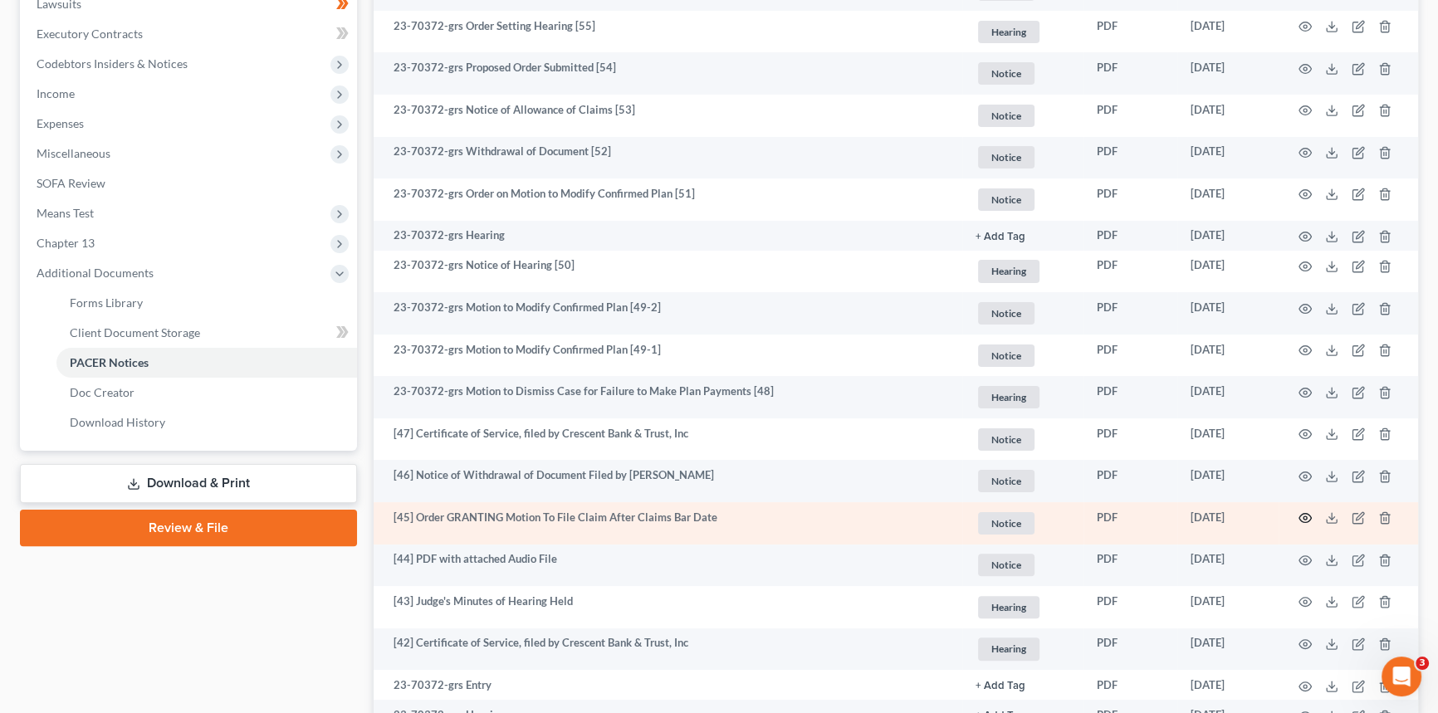
click at [1302, 515] on icon "button" at bounding box center [1304, 517] width 13 height 13
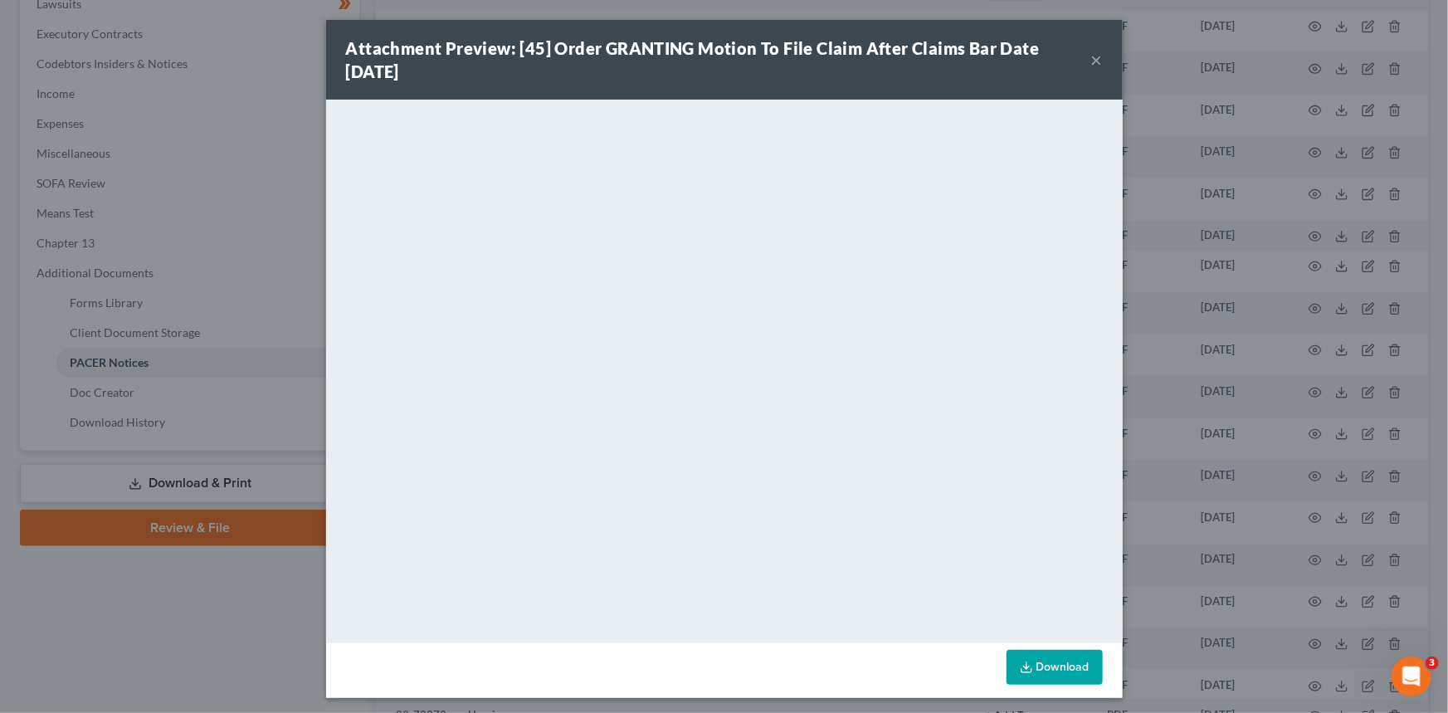
click at [1092, 56] on button "×" at bounding box center [1098, 60] width 12 height 20
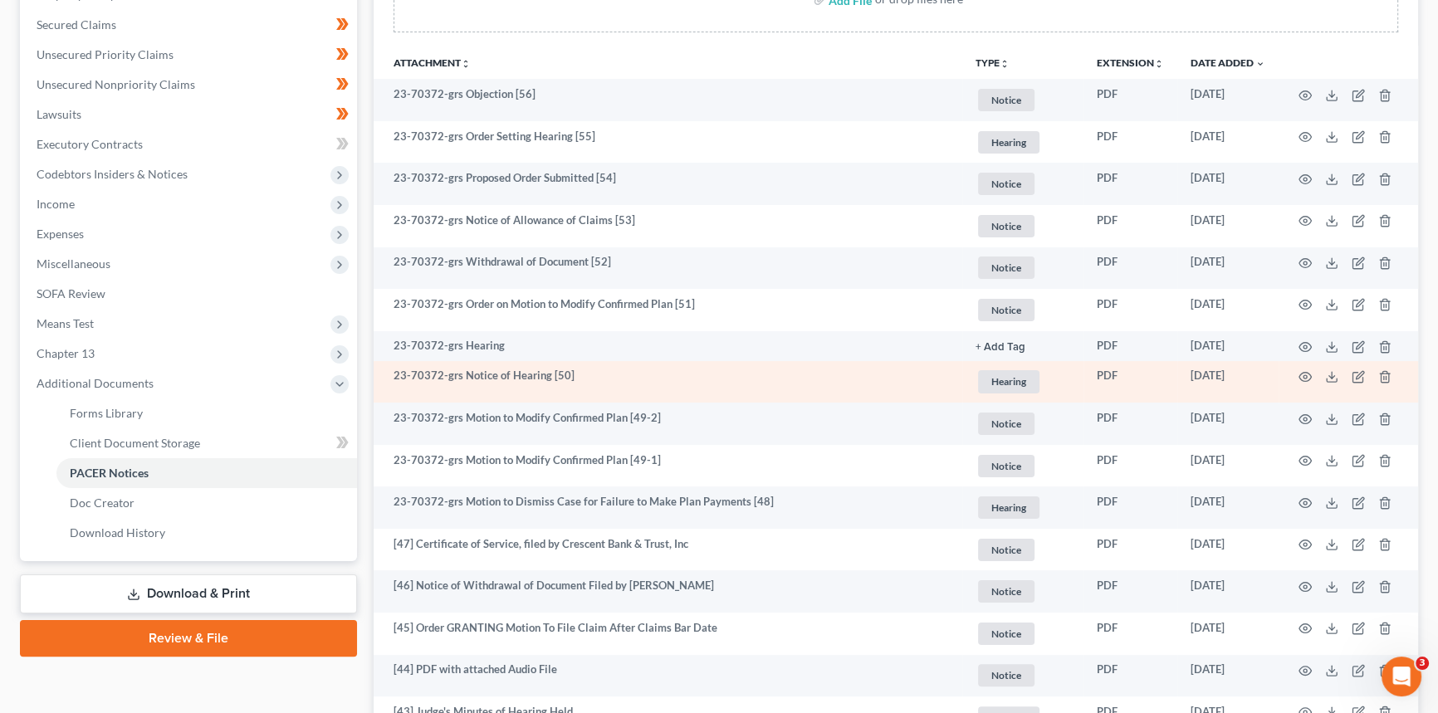
scroll to position [377, 0]
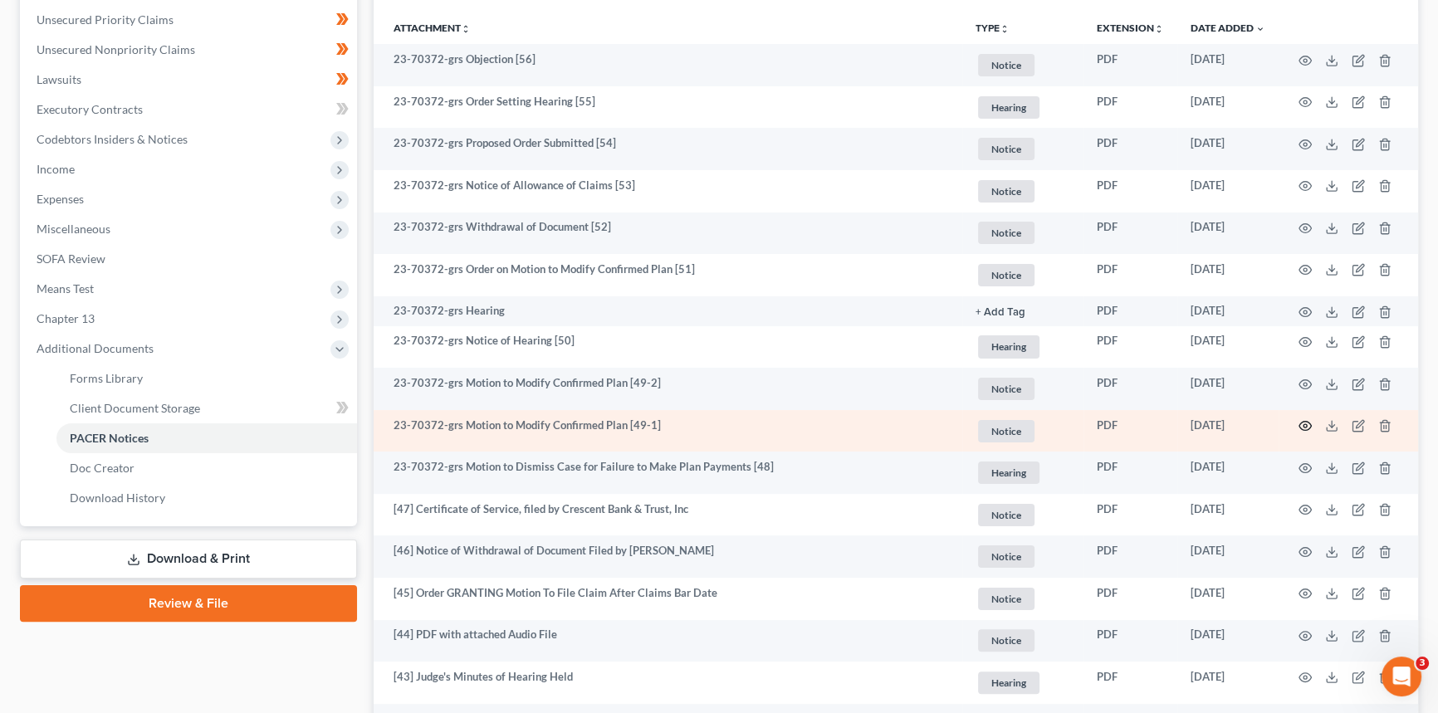
click at [1305, 426] on icon "button" at bounding box center [1304, 425] width 13 height 13
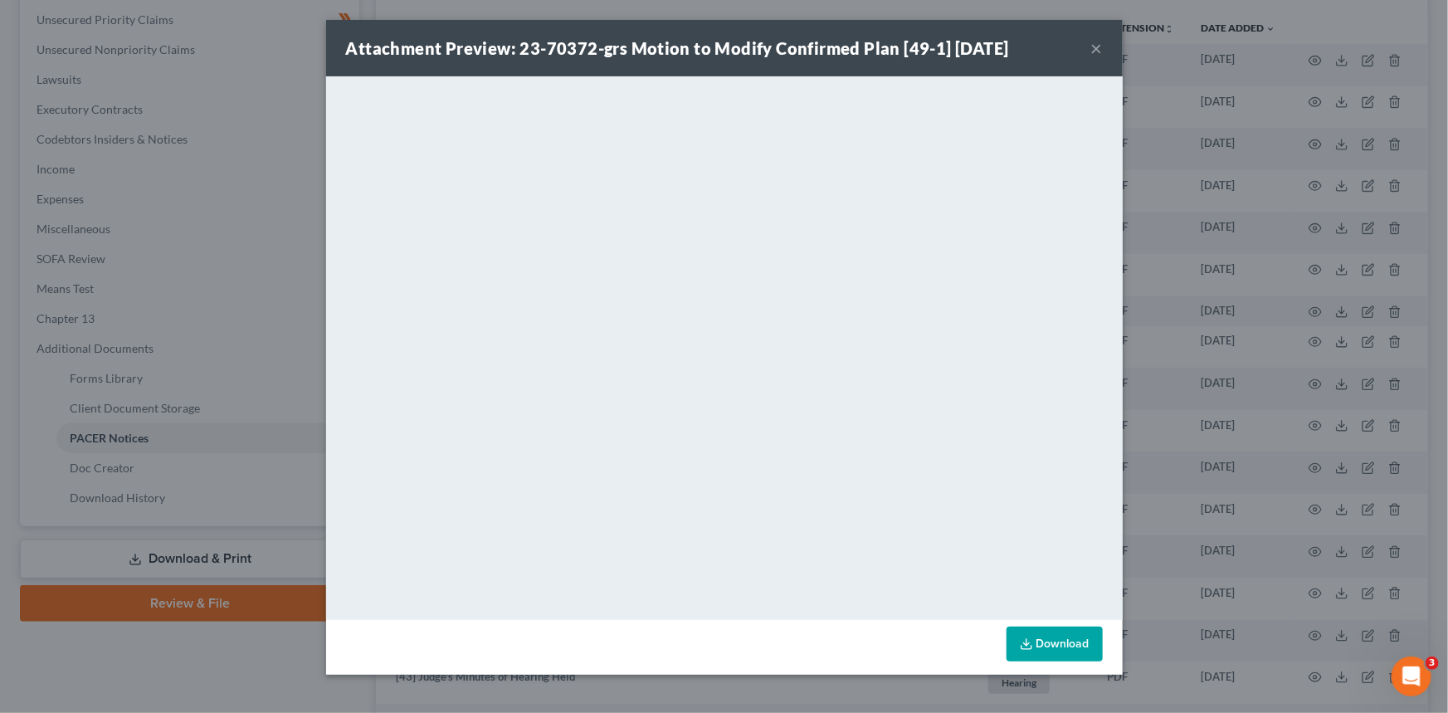
click at [1095, 44] on button "×" at bounding box center [1098, 48] width 12 height 20
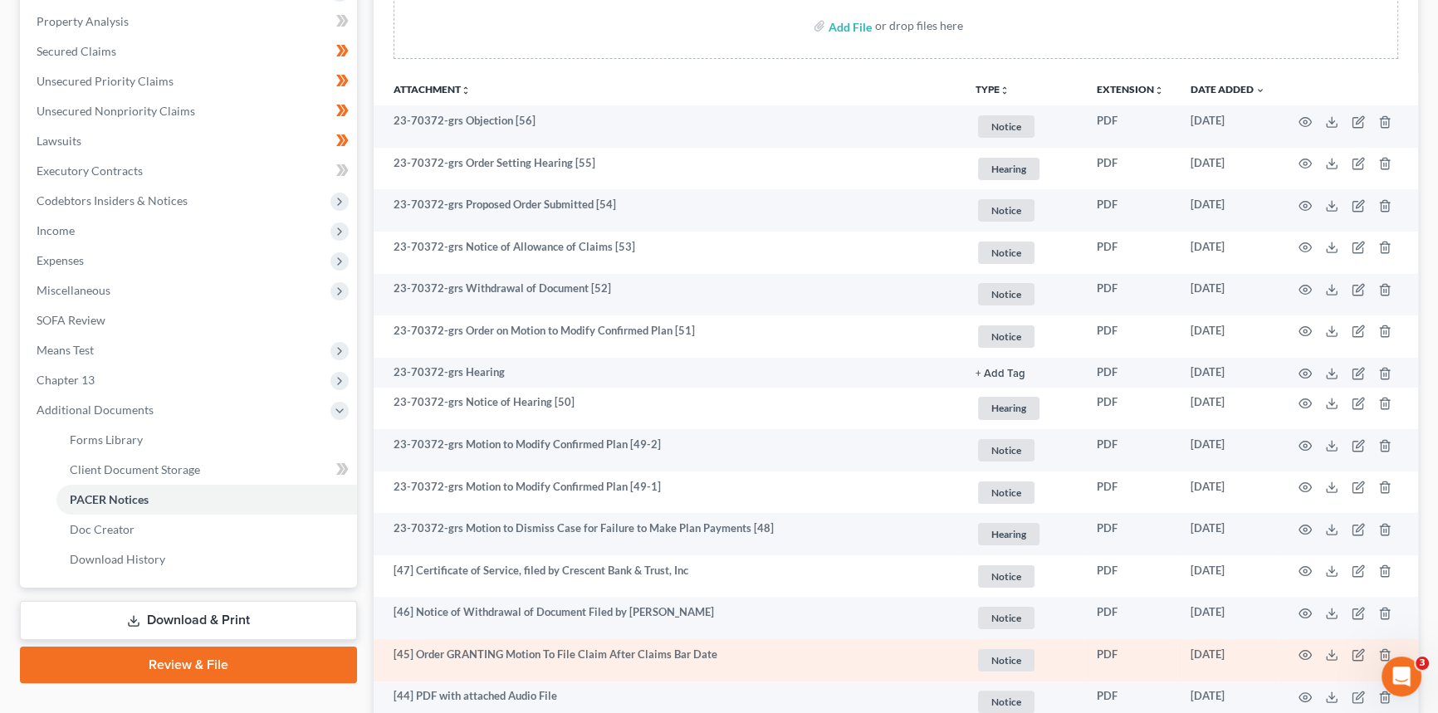
scroll to position [301, 0]
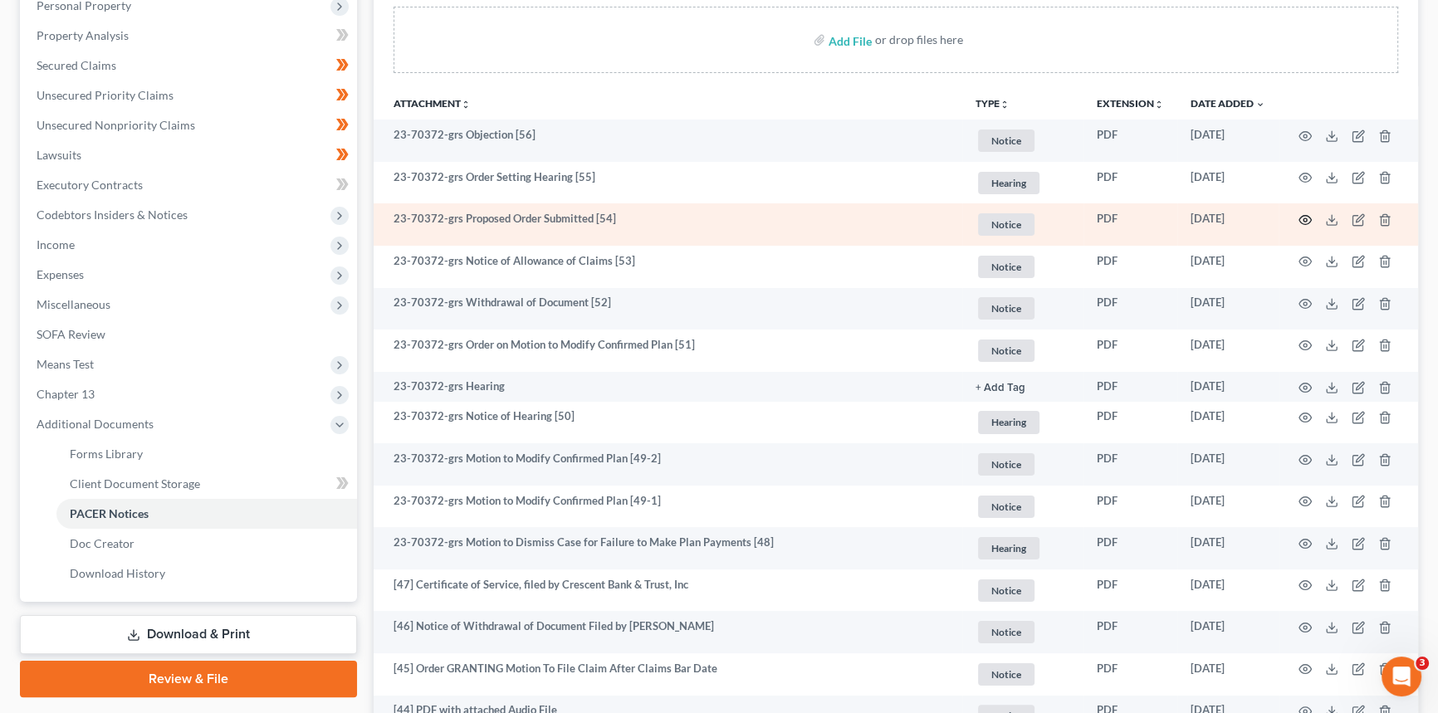
click at [1304, 215] on icon "button" at bounding box center [1304, 219] width 13 height 13
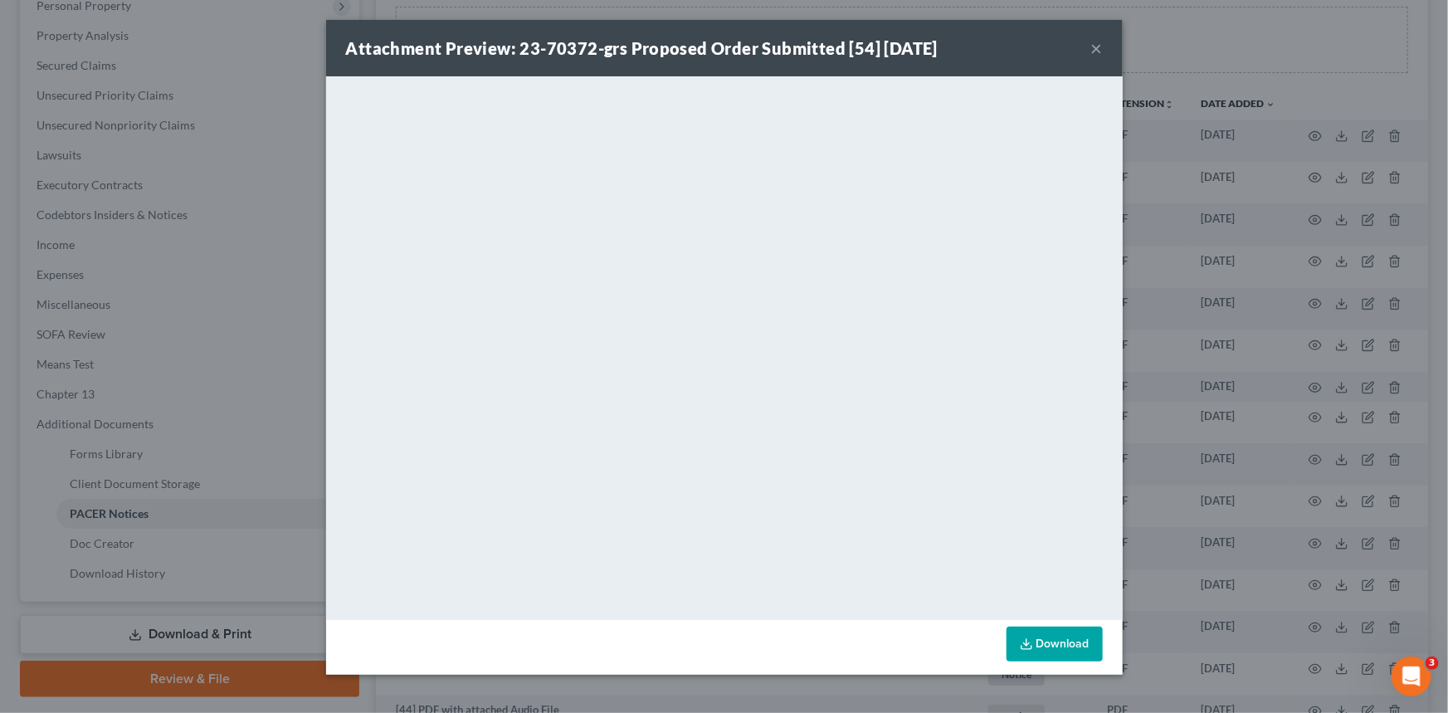
click at [1100, 46] on button "×" at bounding box center [1098, 48] width 12 height 20
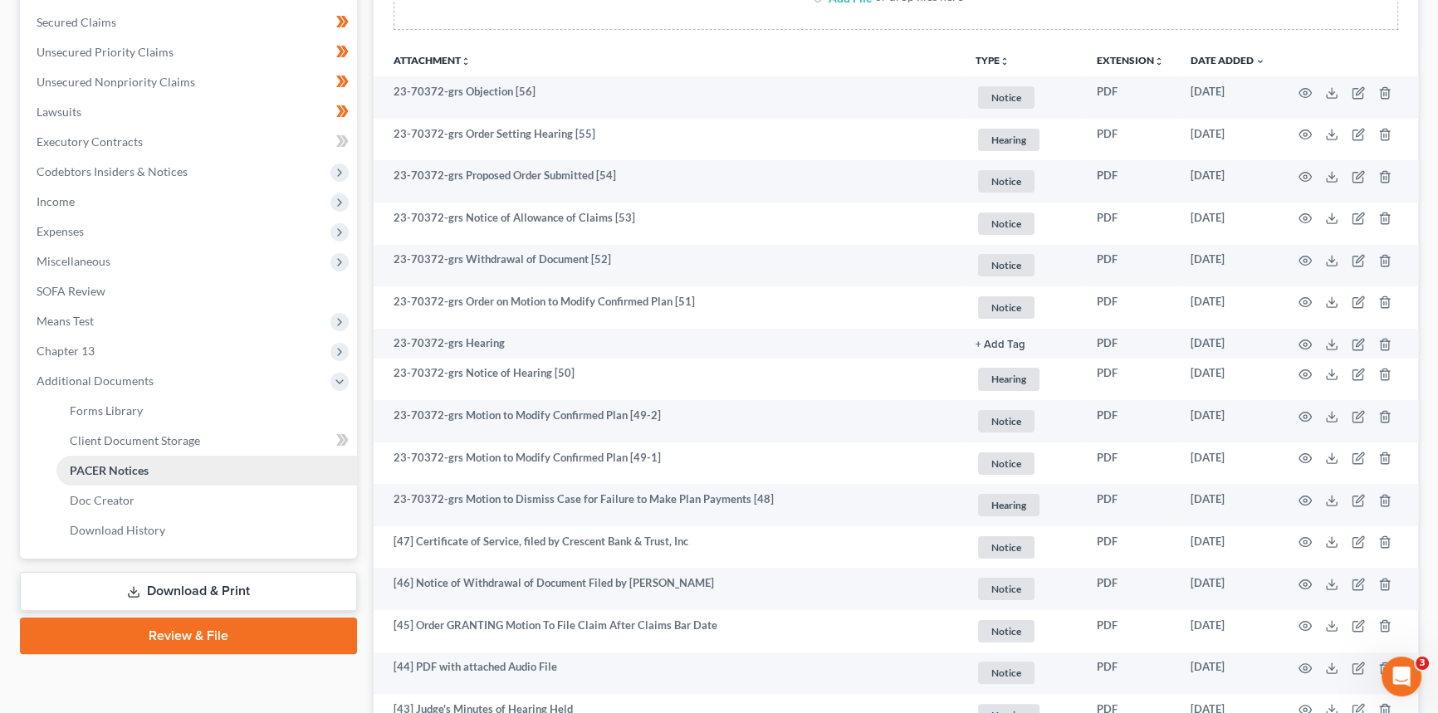
scroll to position [452, 0]
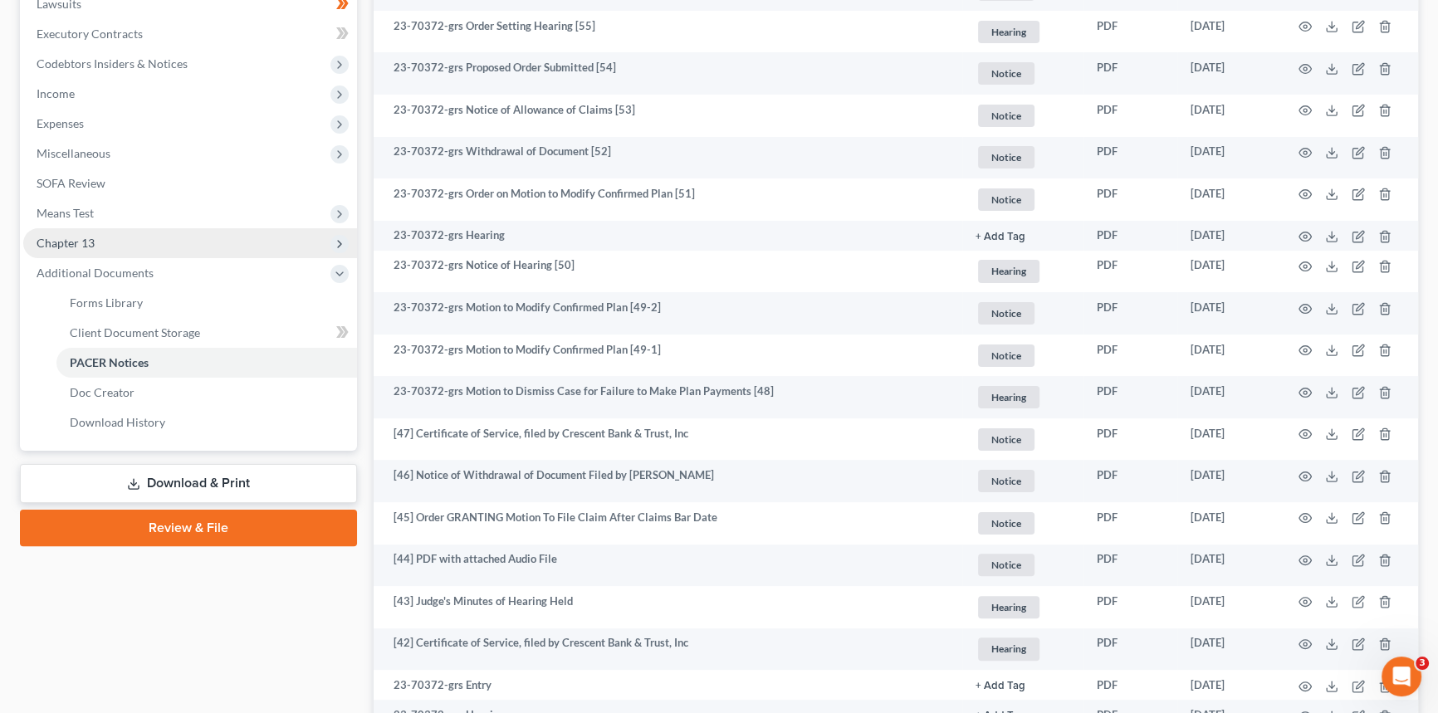
click at [71, 242] on span "Chapter 13" at bounding box center [66, 243] width 58 height 14
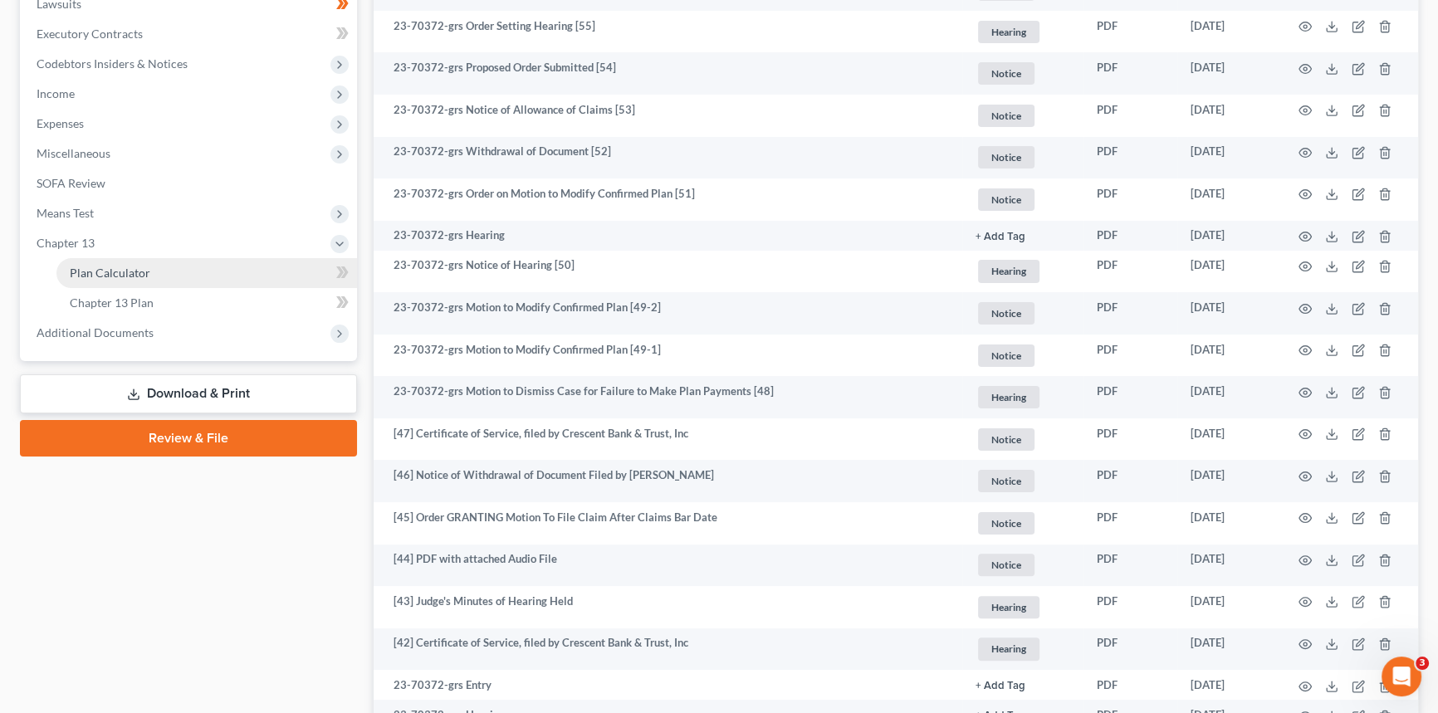
click at [109, 266] on span "Plan Calculator" at bounding box center [110, 273] width 81 height 14
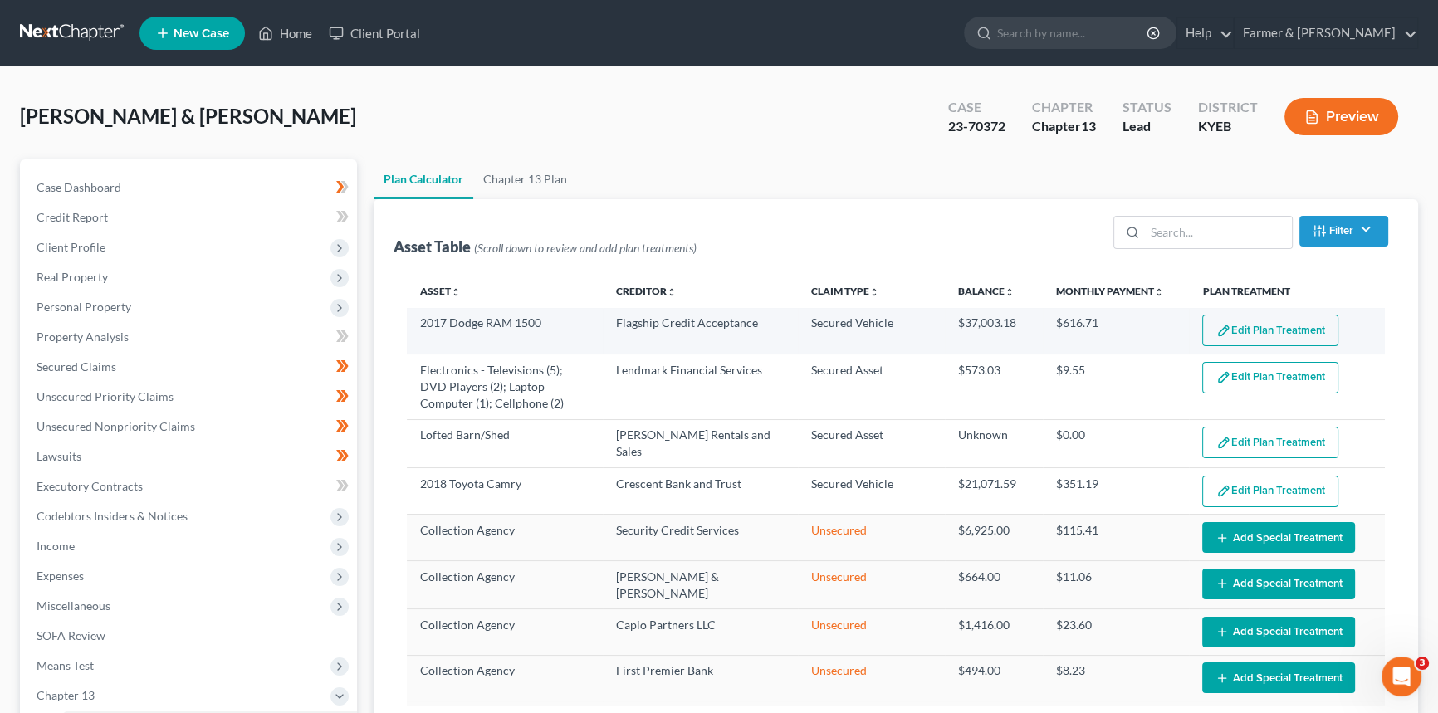
select select "59"
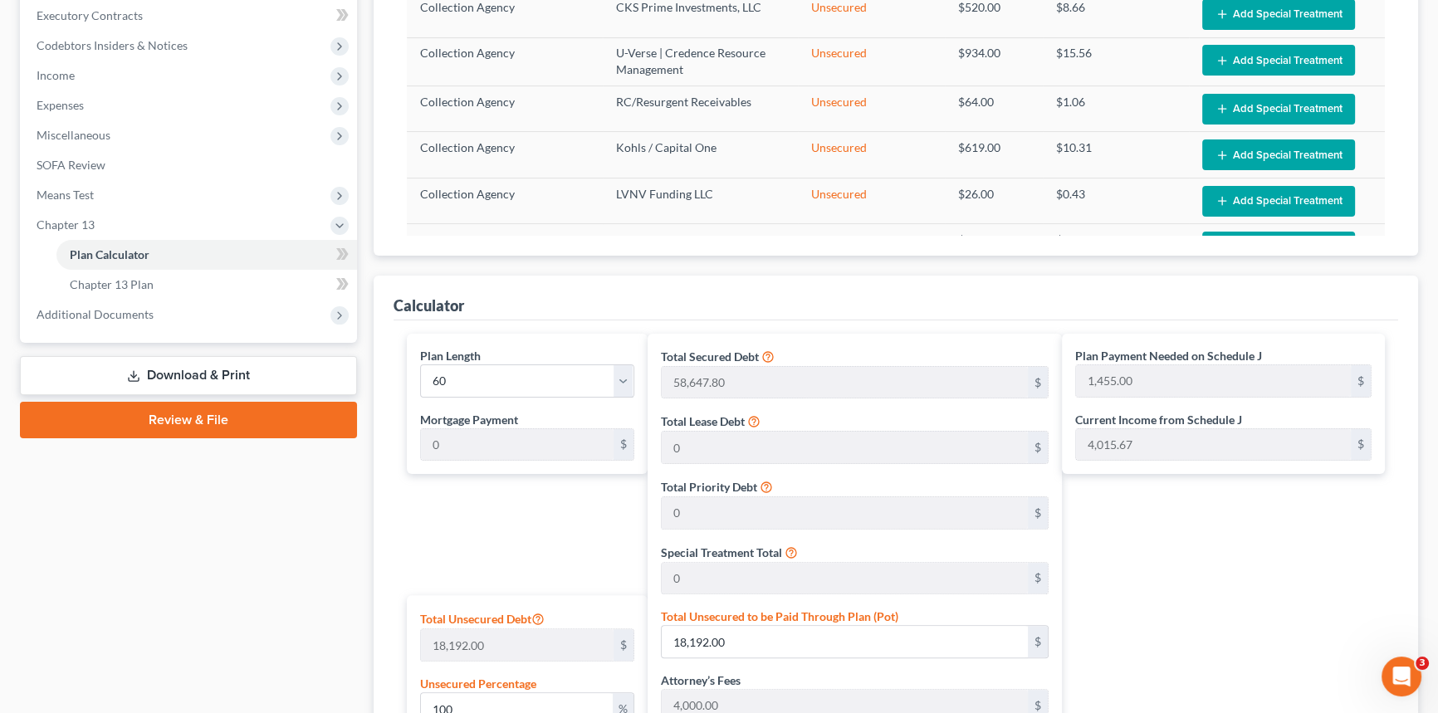
scroll to position [377, 0]
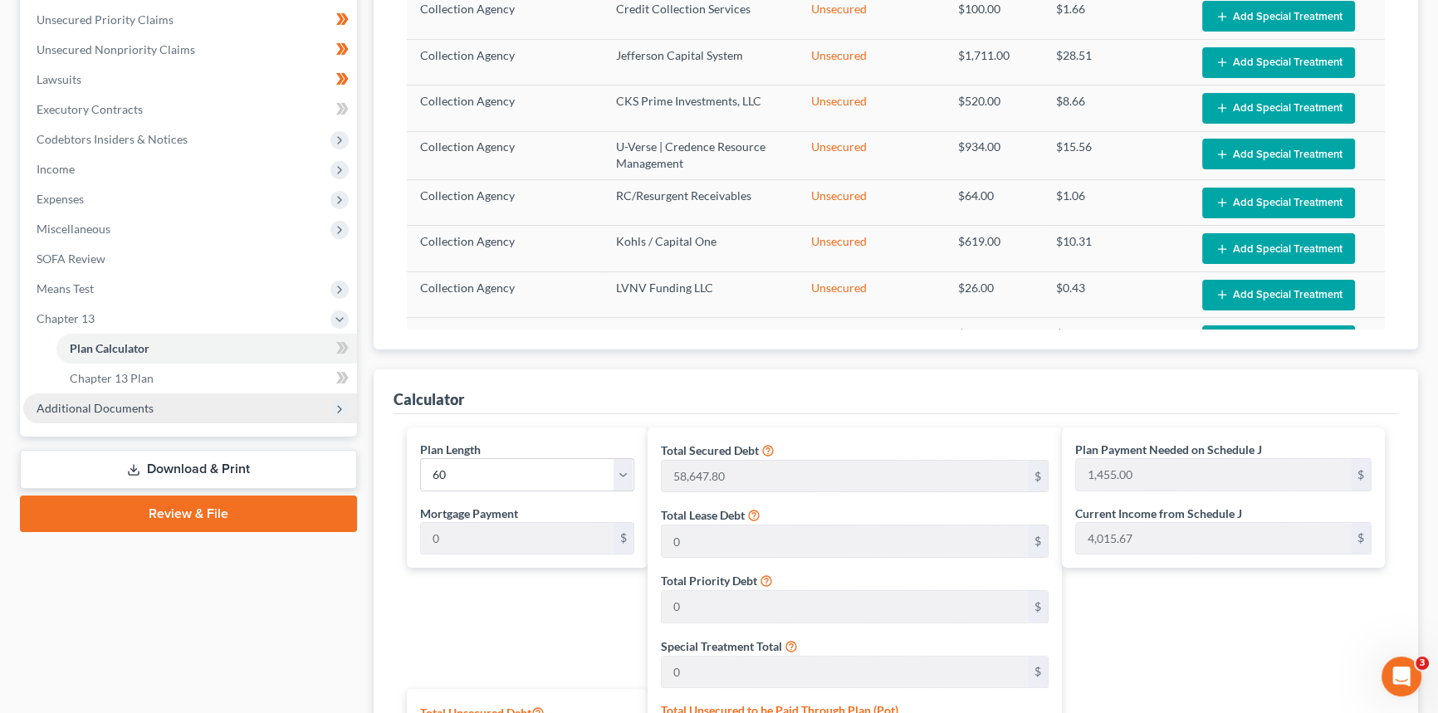
click at [92, 404] on span "Additional Documents" at bounding box center [95, 408] width 117 height 14
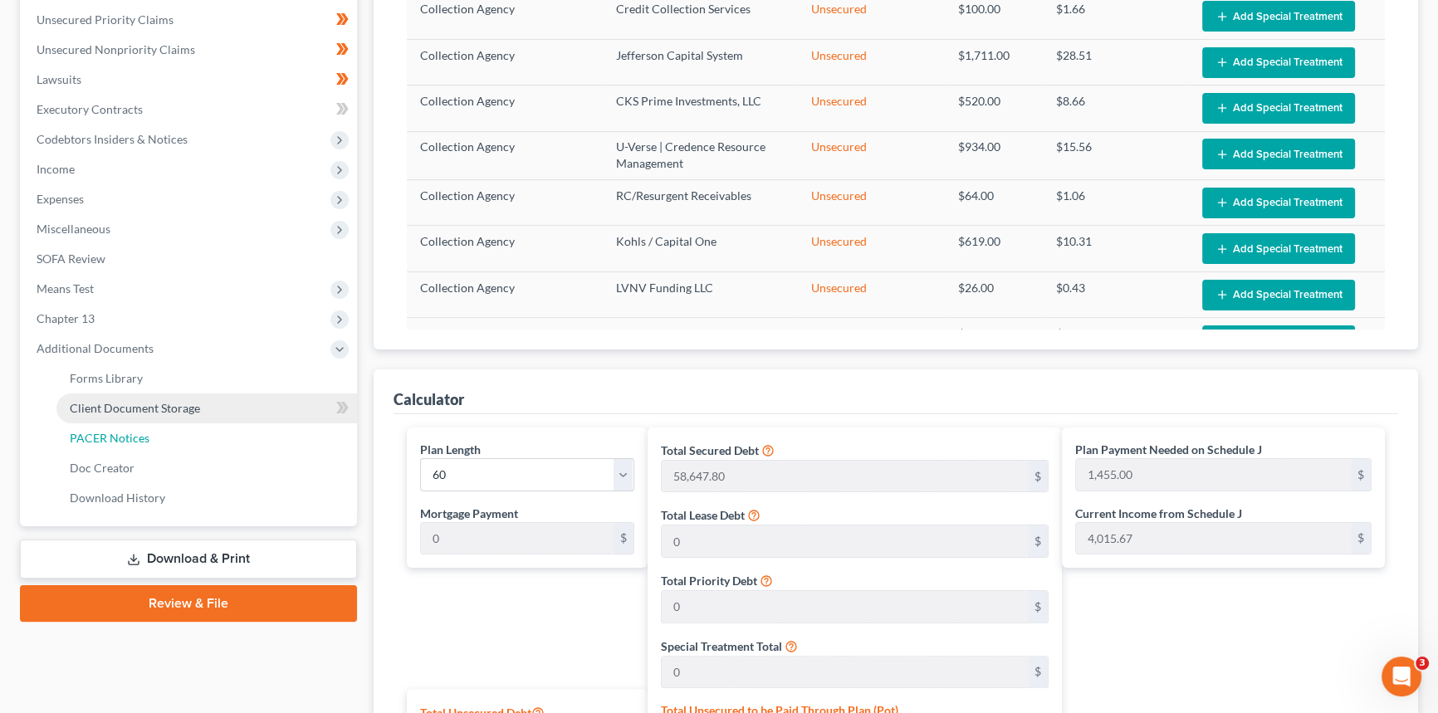
click at [129, 433] on span "PACER Notices" at bounding box center [110, 438] width 80 height 14
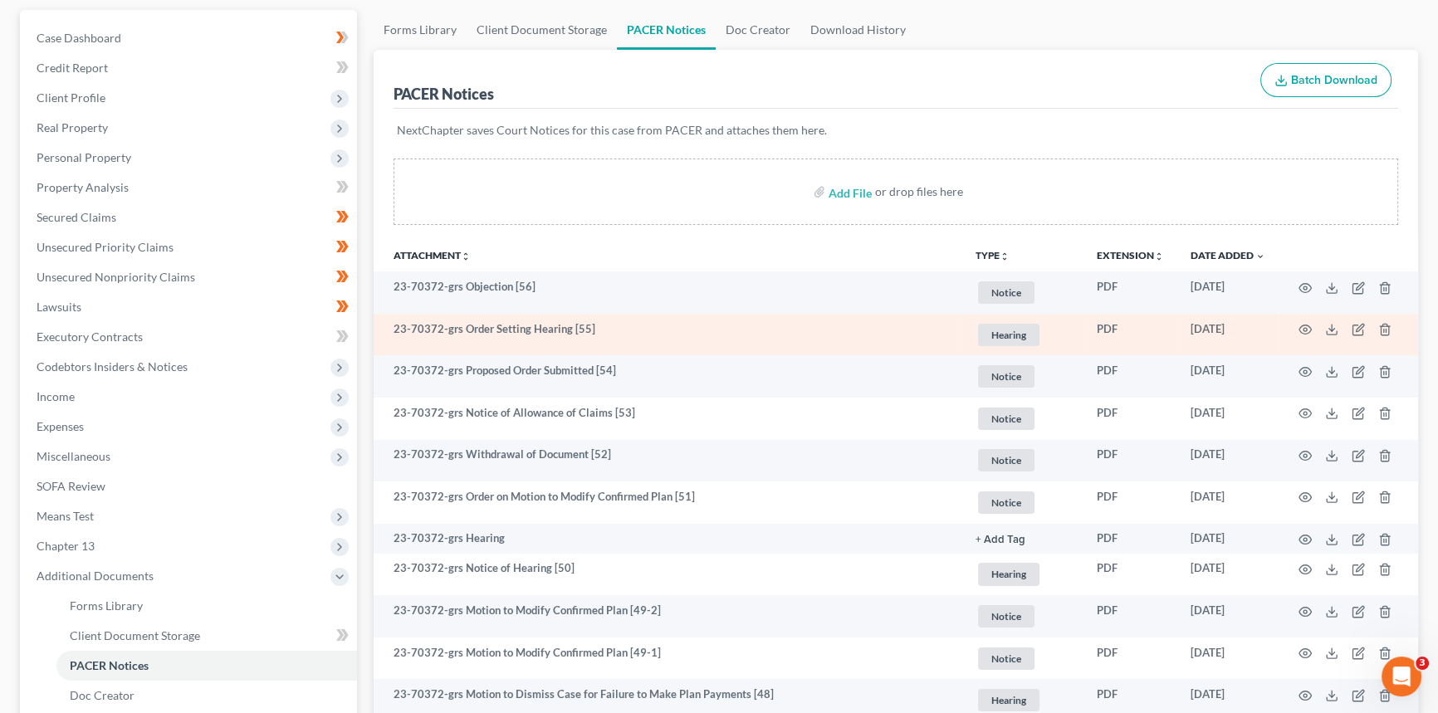
scroll to position [150, 0]
click at [1302, 324] on icon "button" at bounding box center [1304, 328] width 13 height 13
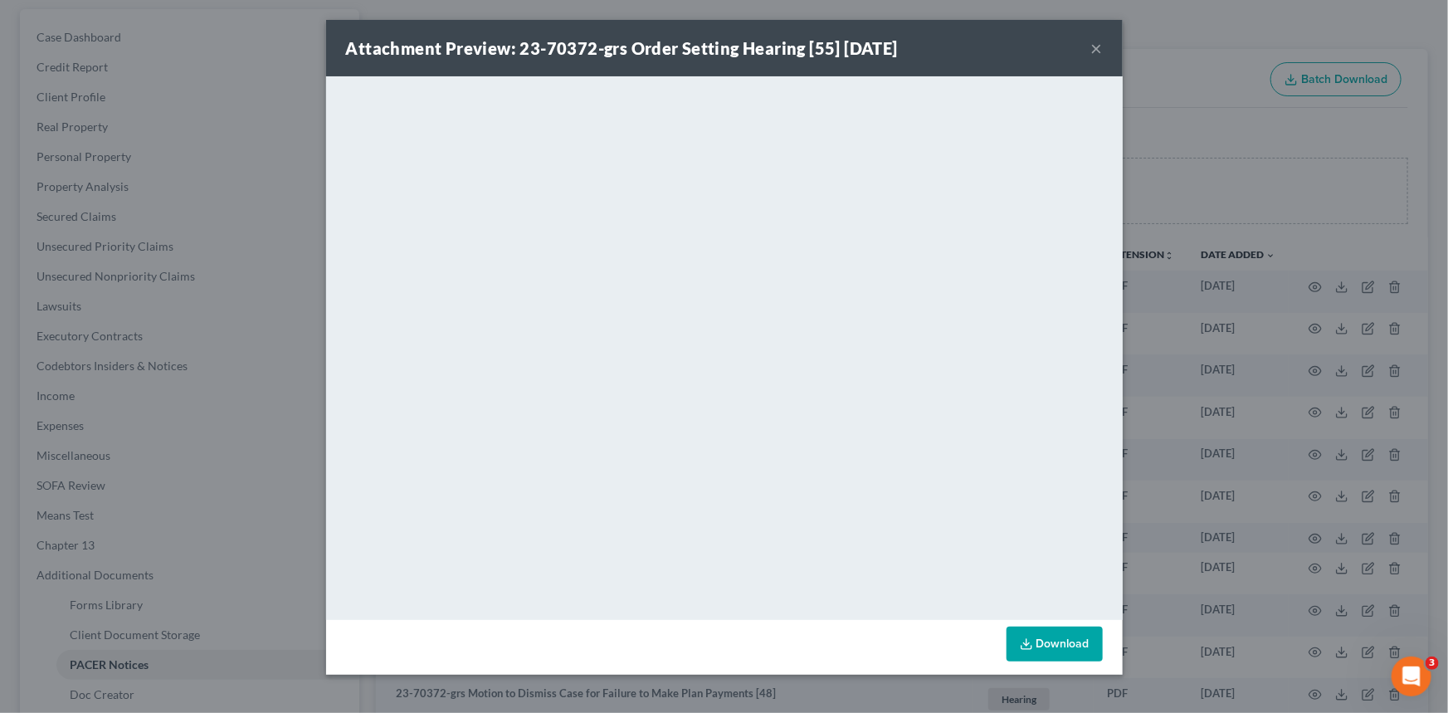
click at [1096, 48] on button "×" at bounding box center [1098, 48] width 12 height 20
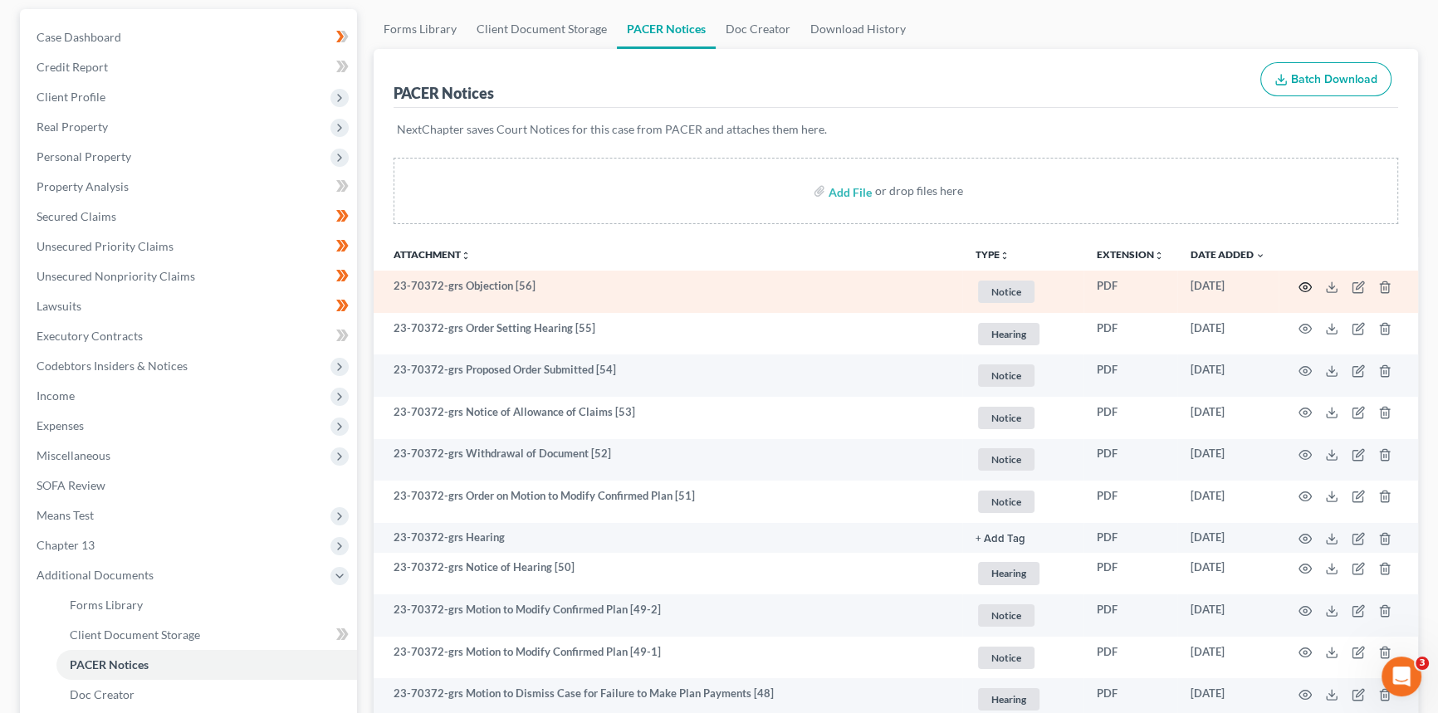
click at [1299, 282] on icon "button" at bounding box center [1305, 286] width 12 height 9
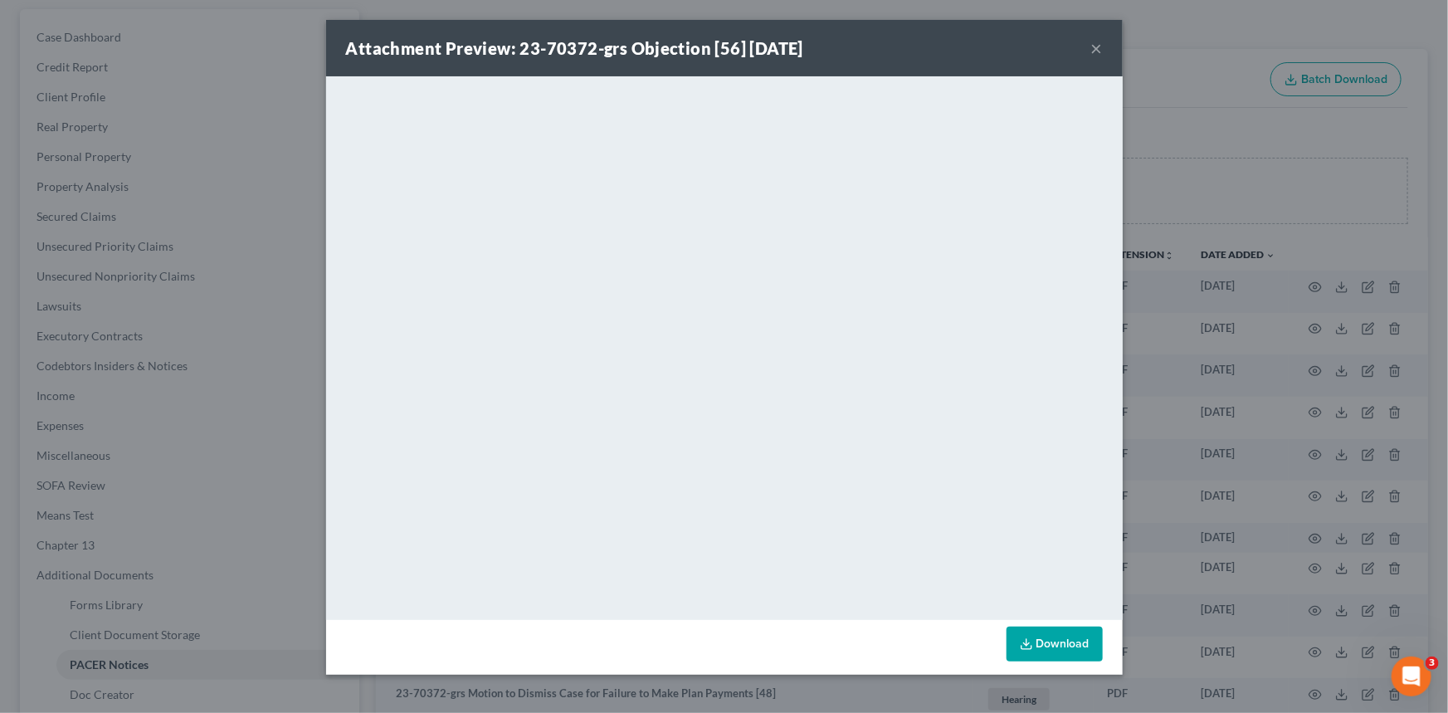
click at [1096, 46] on button "×" at bounding box center [1098, 48] width 12 height 20
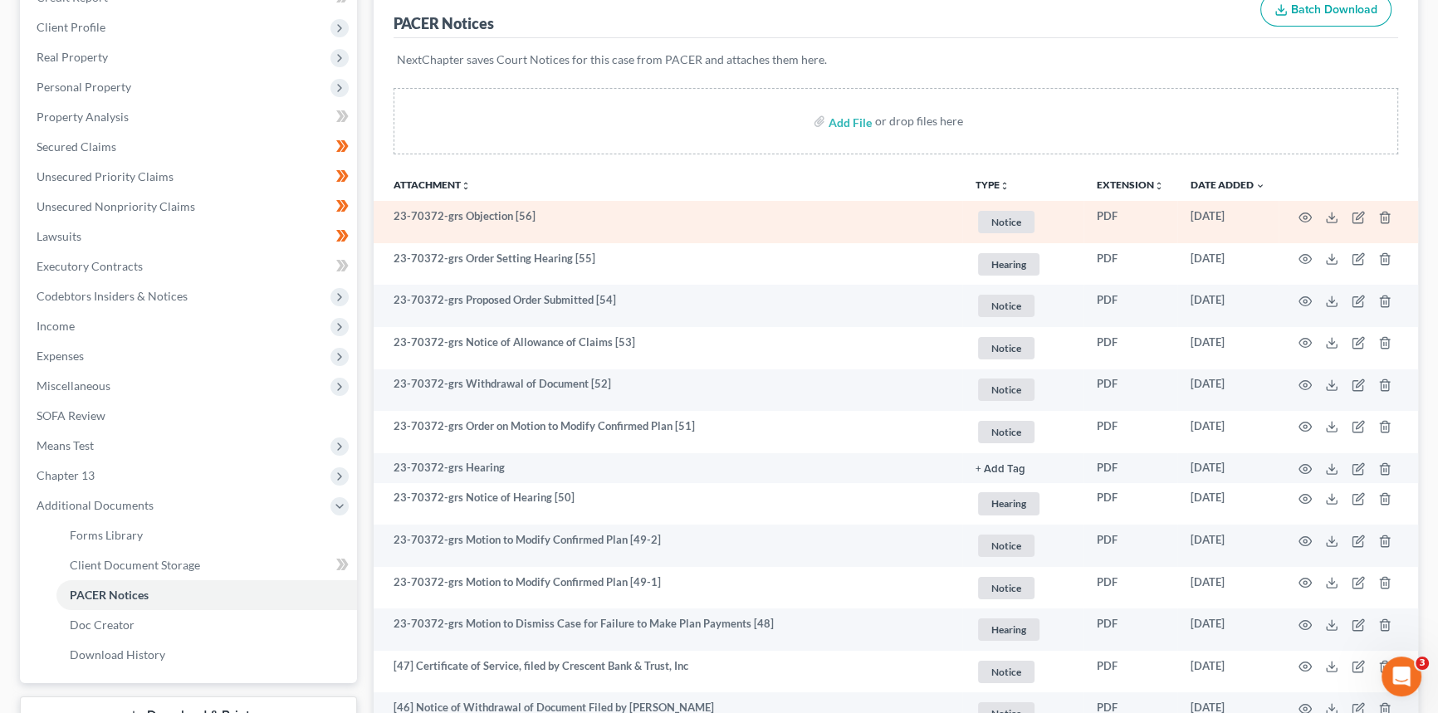
scroll to position [301, 0]
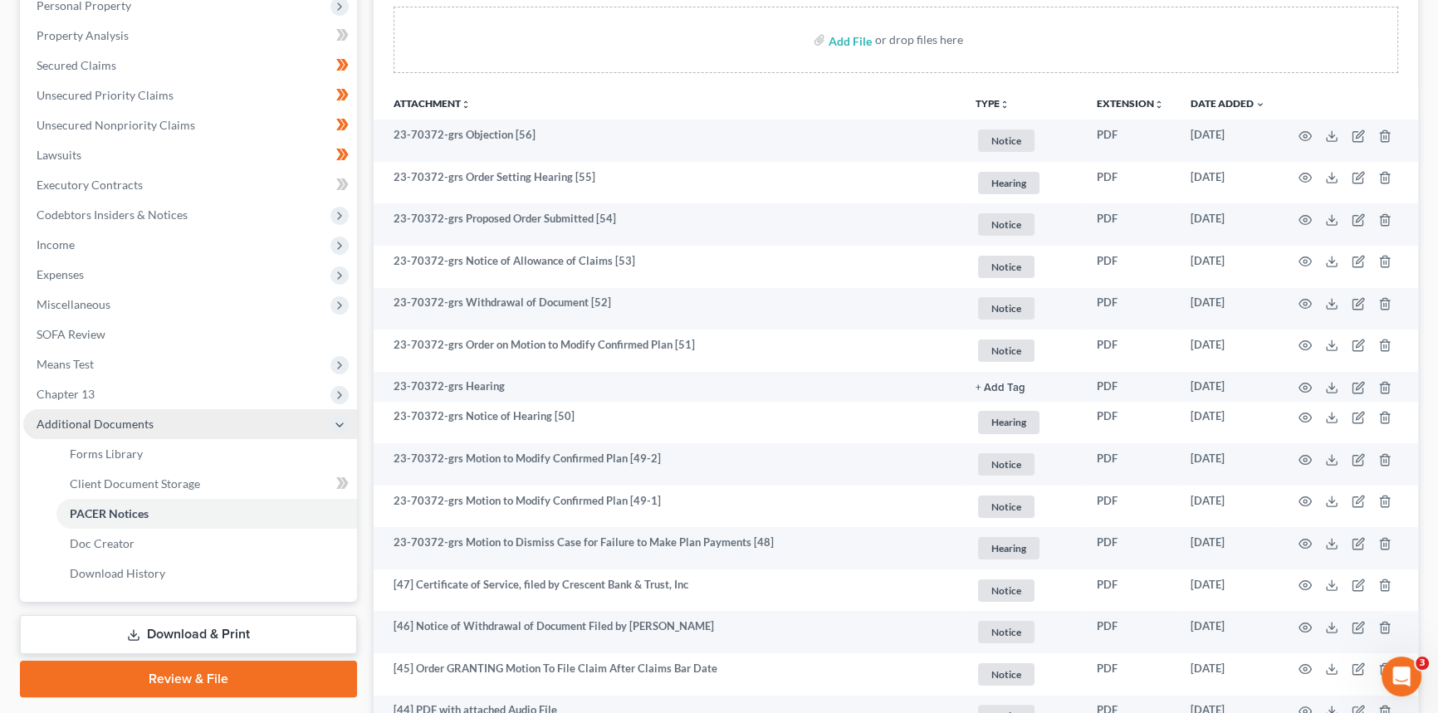
click at [85, 387] on span "Chapter 13" at bounding box center [66, 394] width 58 height 14
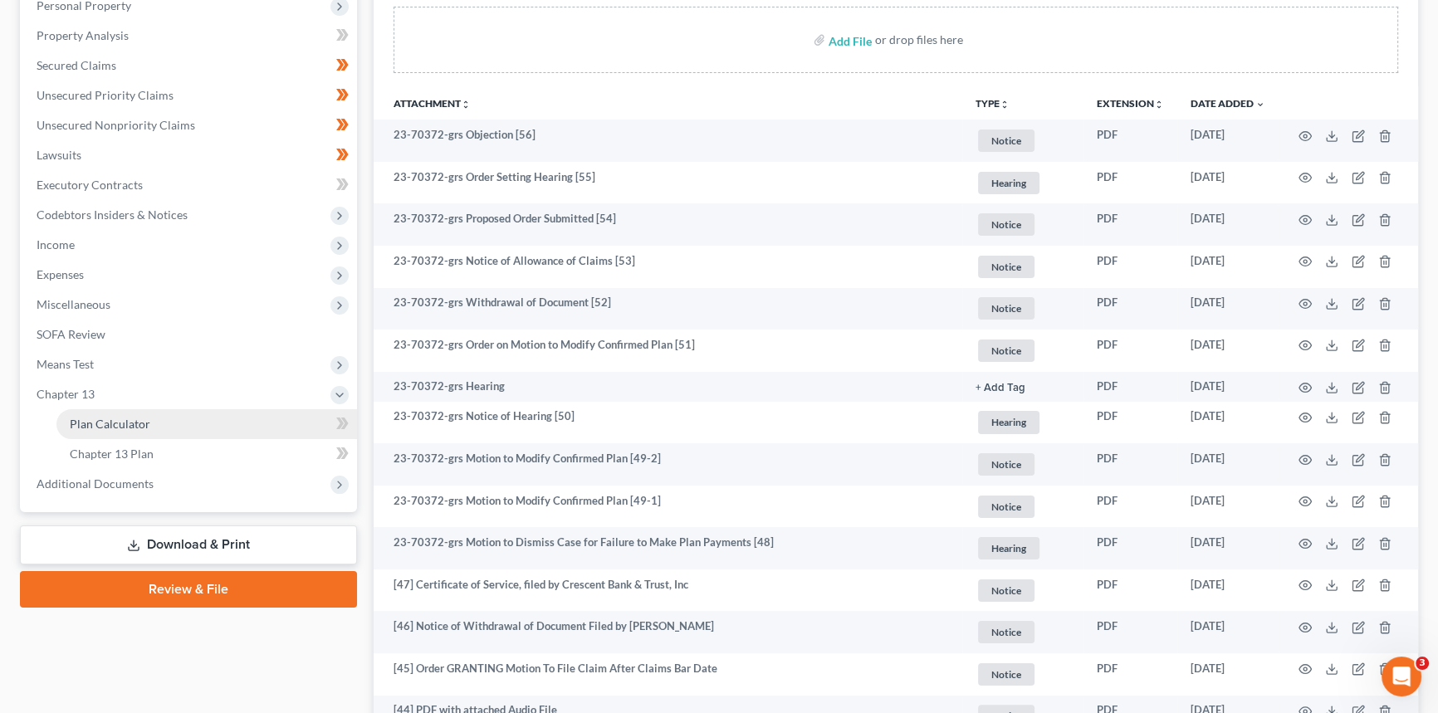
click at [122, 431] on link "Plan Calculator" at bounding box center [206, 424] width 300 height 30
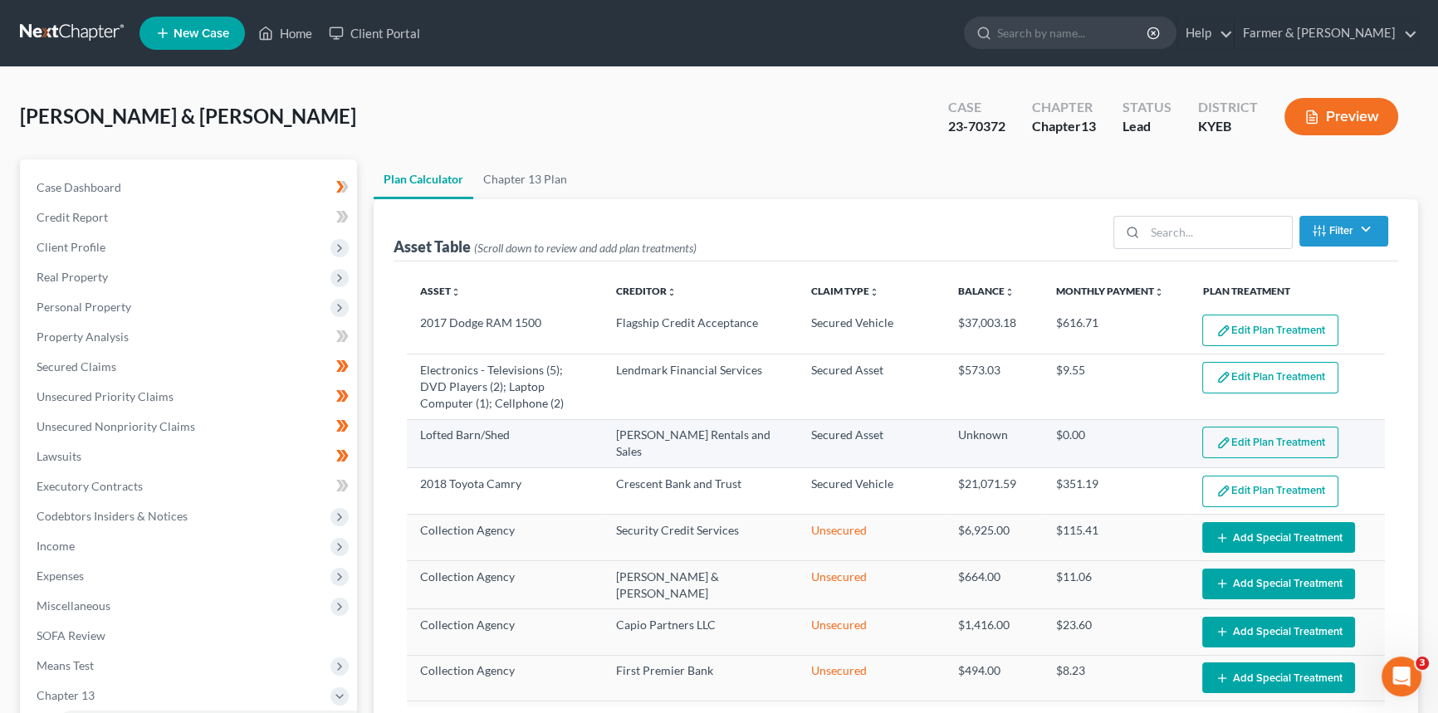
select select "59"
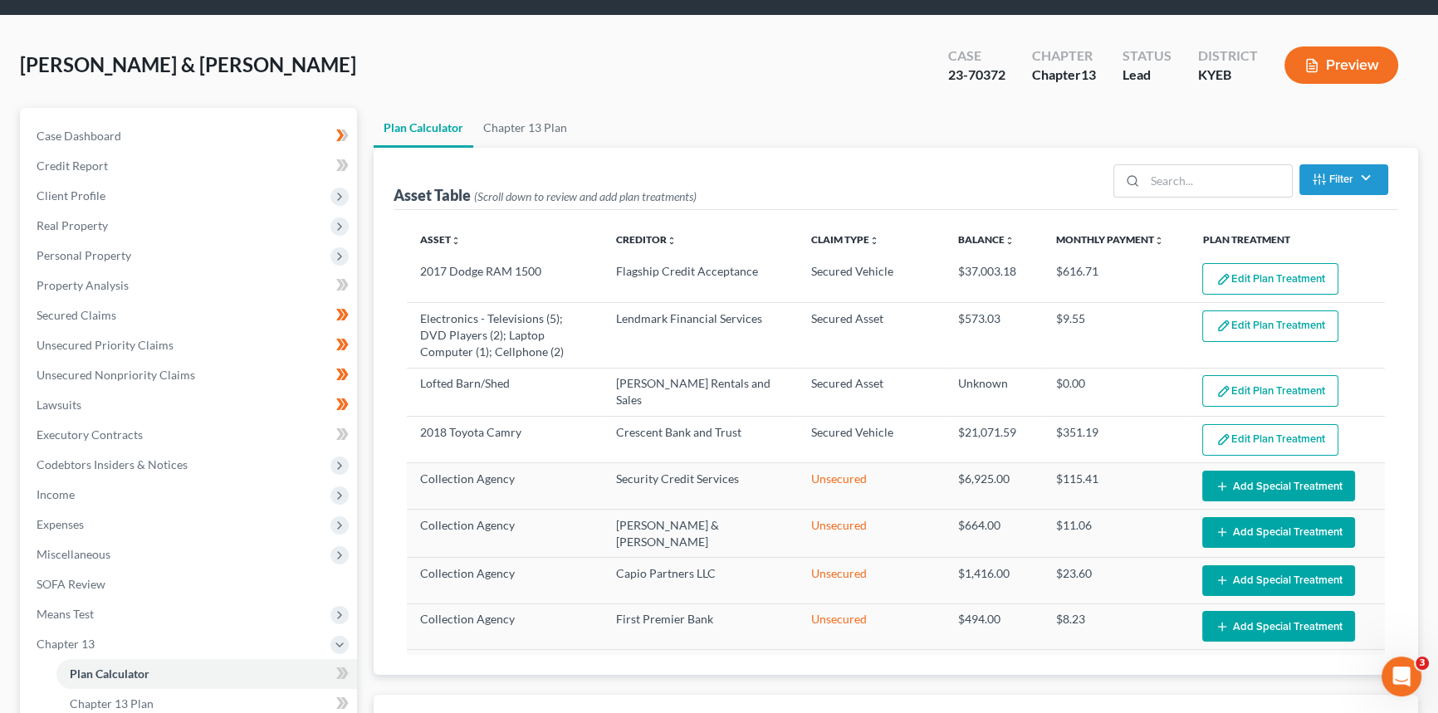
scroll to position [150, 0]
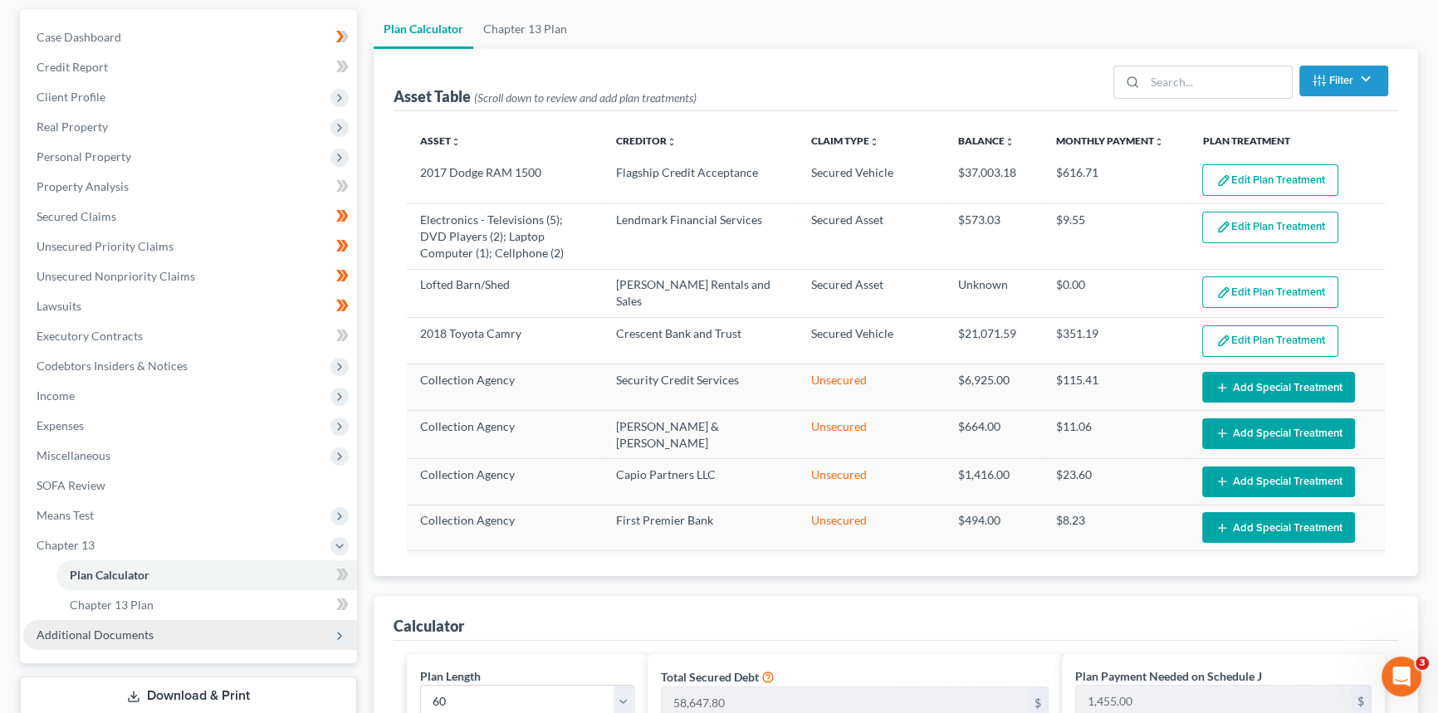
click at [129, 639] on span "Additional Documents" at bounding box center [95, 635] width 117 height 14
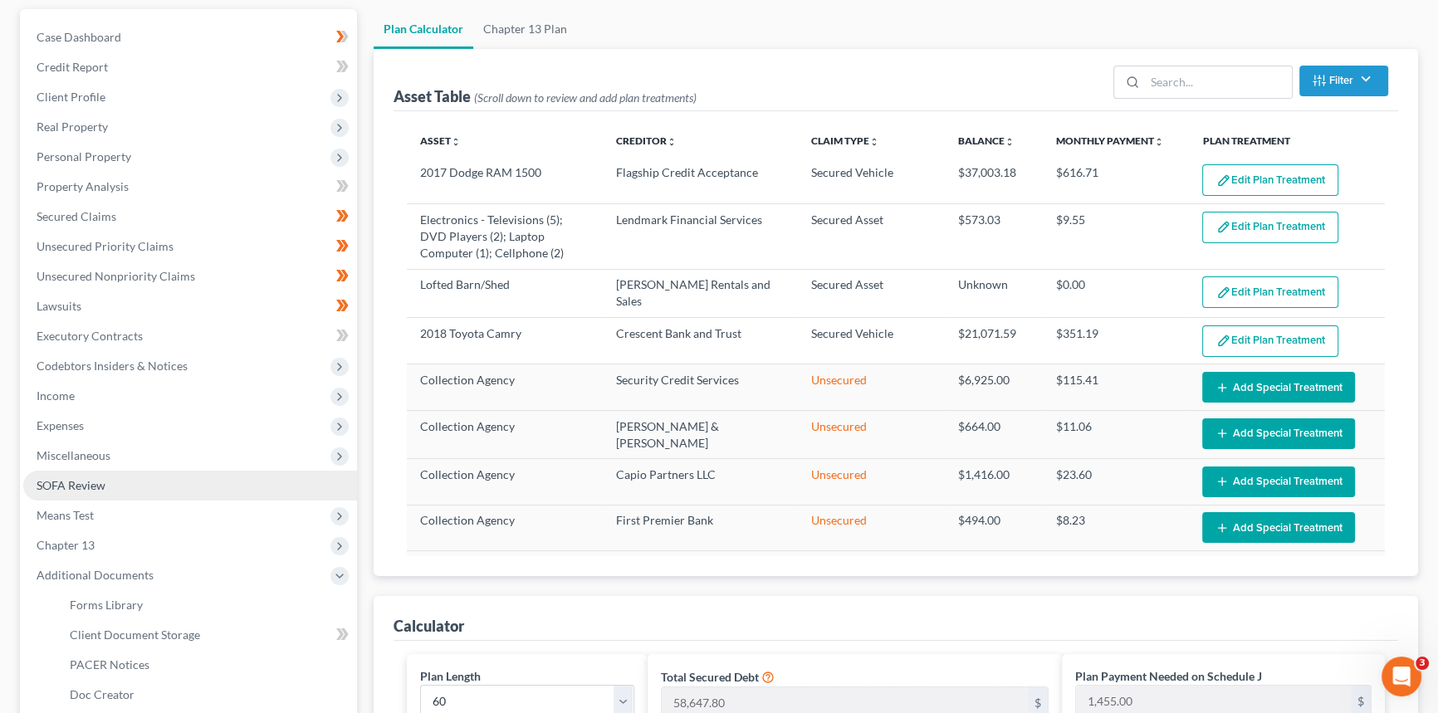
scroll to position [301, 0]
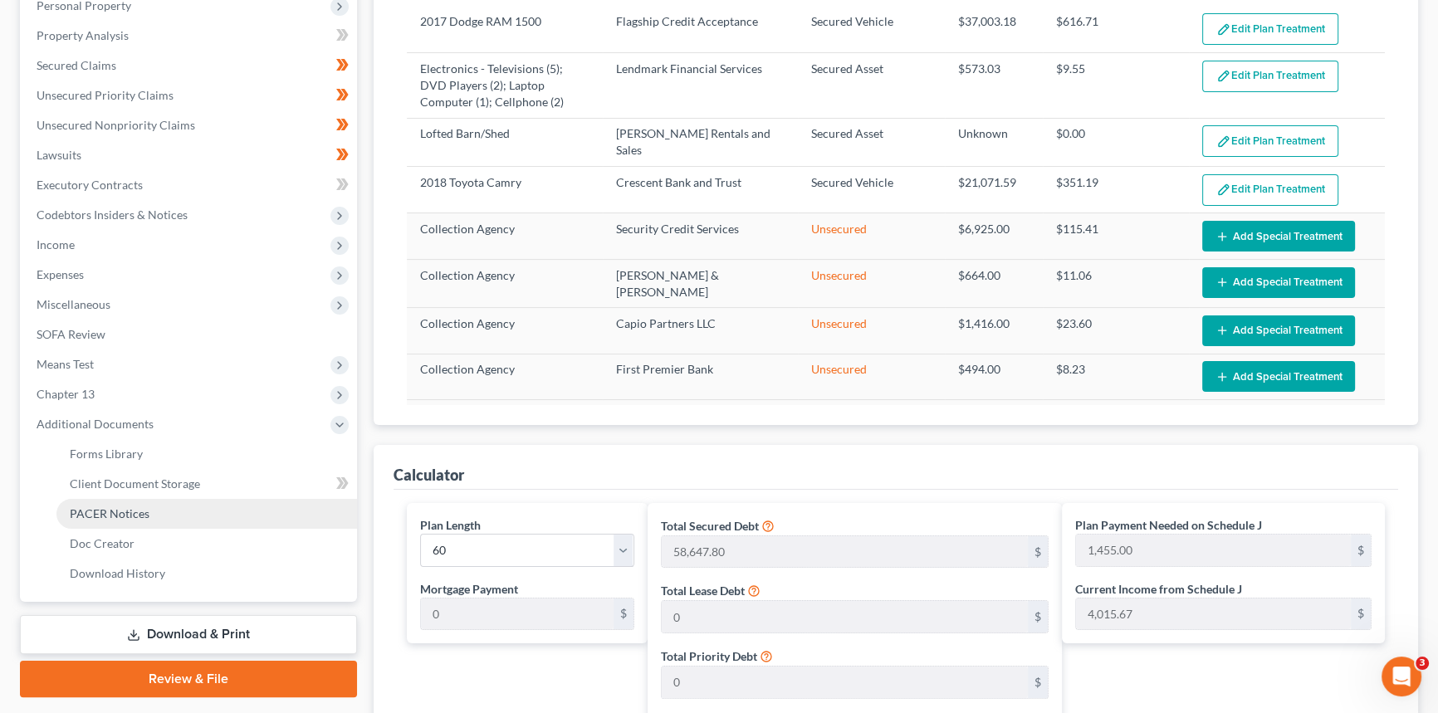
click at [129, 507] on span "PACER Notices" at bounding box center [110, 513] width 80 height 14
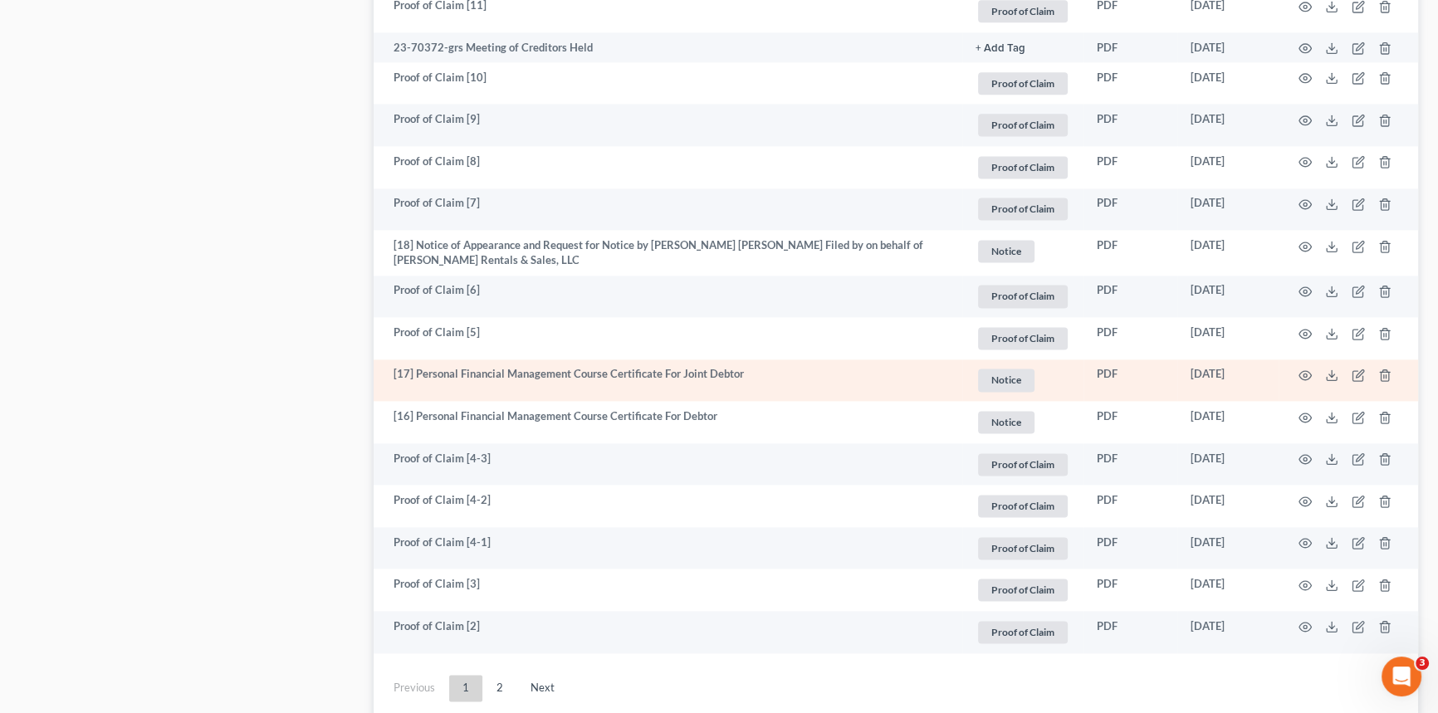
scroll to position [2946, 0]
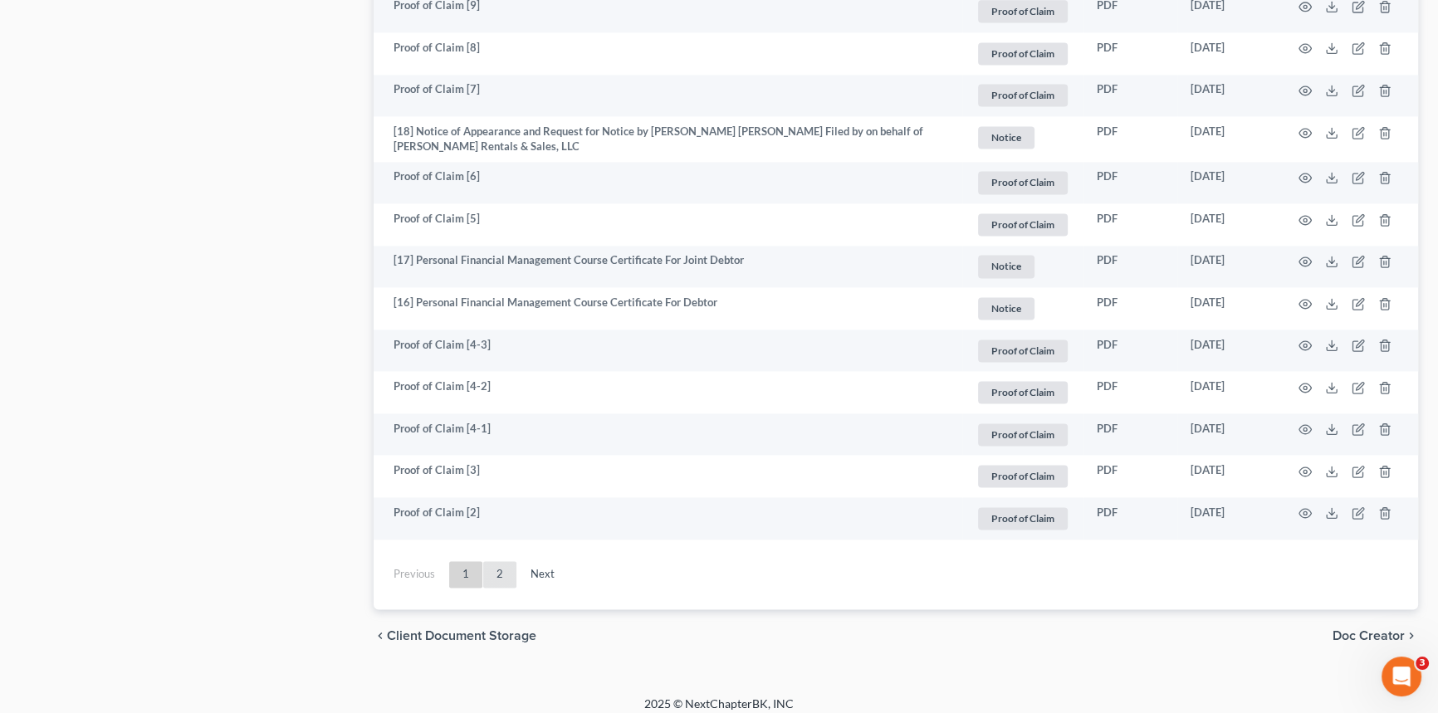
click at [500, 567] on link "2" at bounding box center [499, 574] width 33 height 27
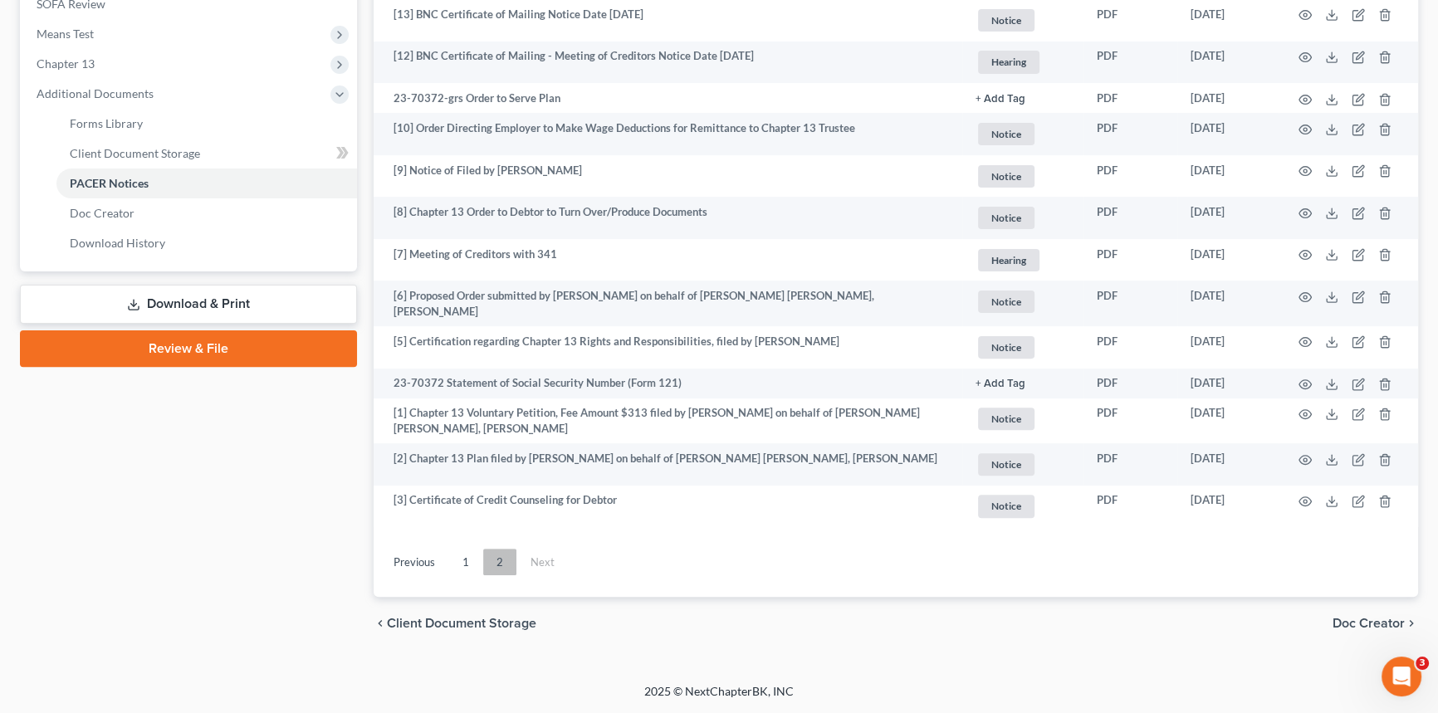
scroll to position [627, 0]
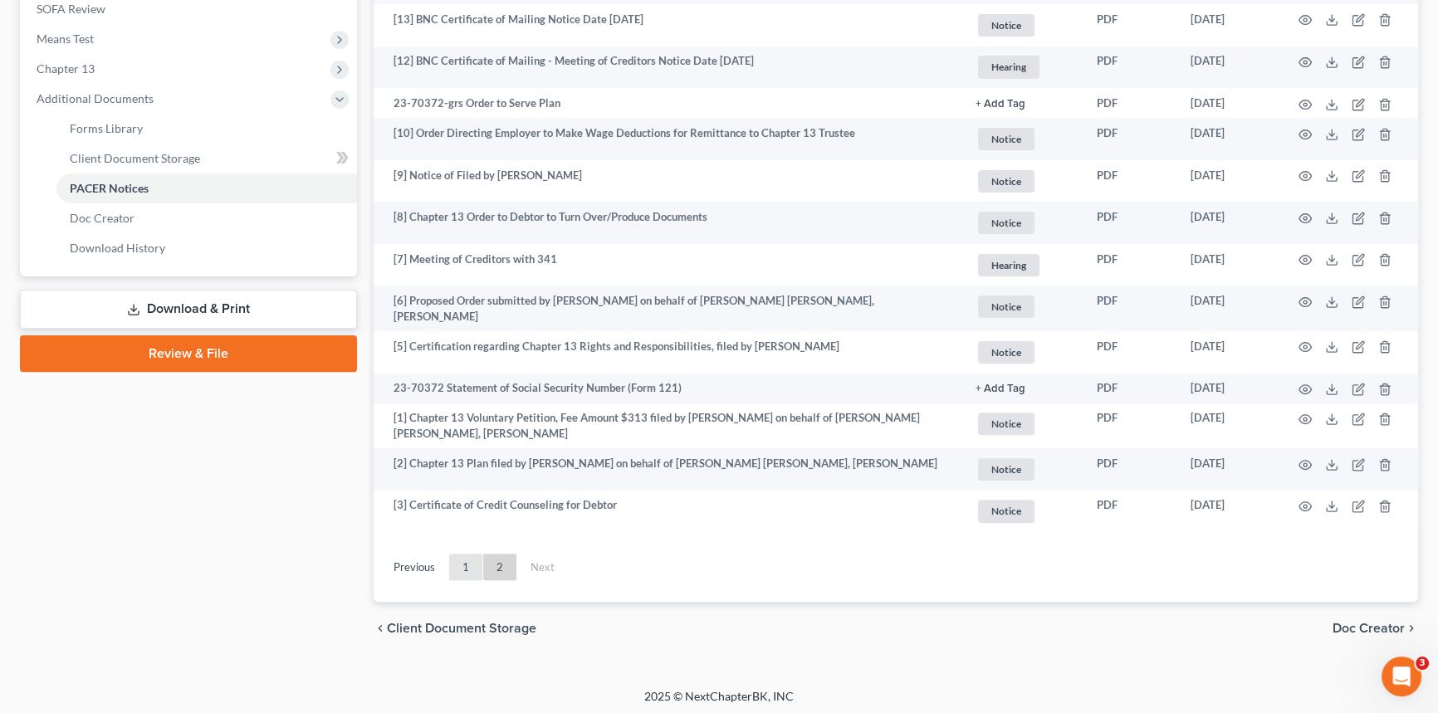
click at [471, 569] on link "1" at bounding box center [465, 567] width 33 height 27
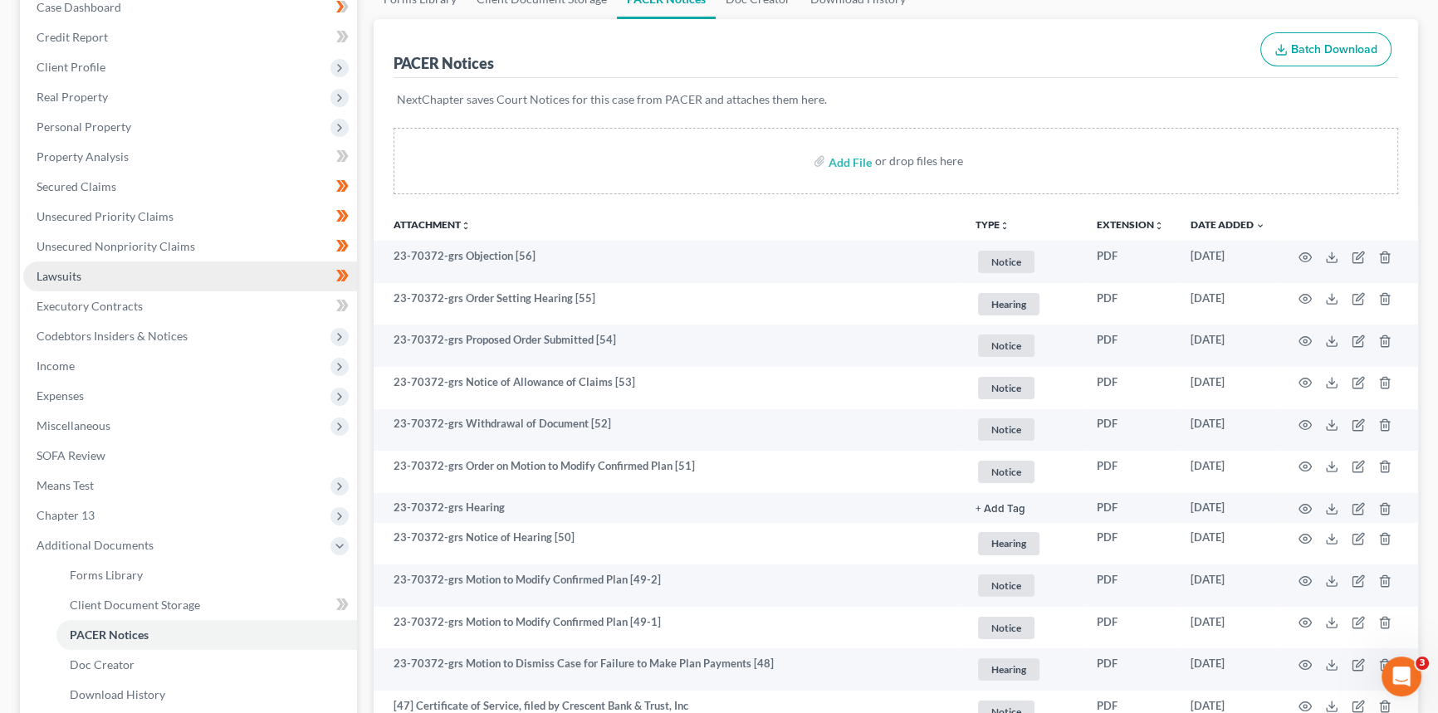
scroll to position [174, 0]
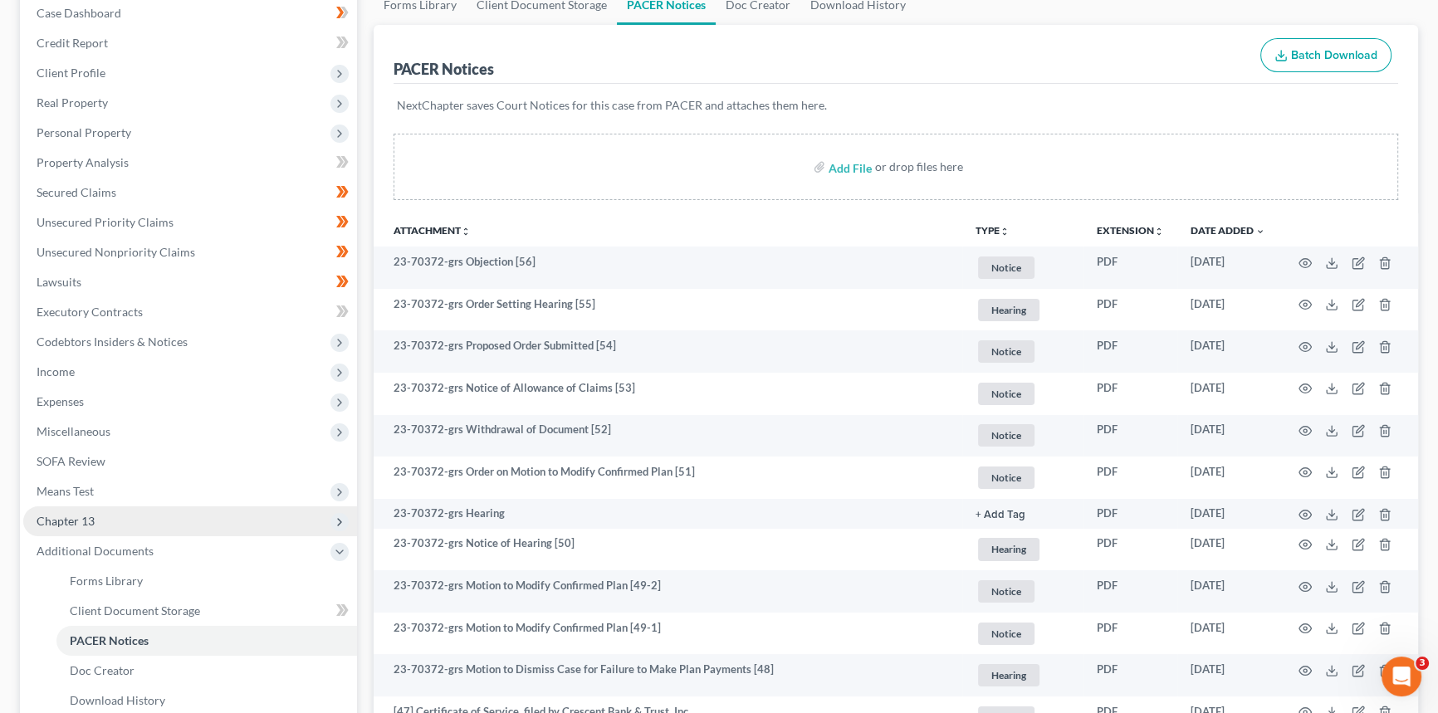
click at [115, 522] on span "Chapter 13" at bounding box center [190, 521] width 334 height 30
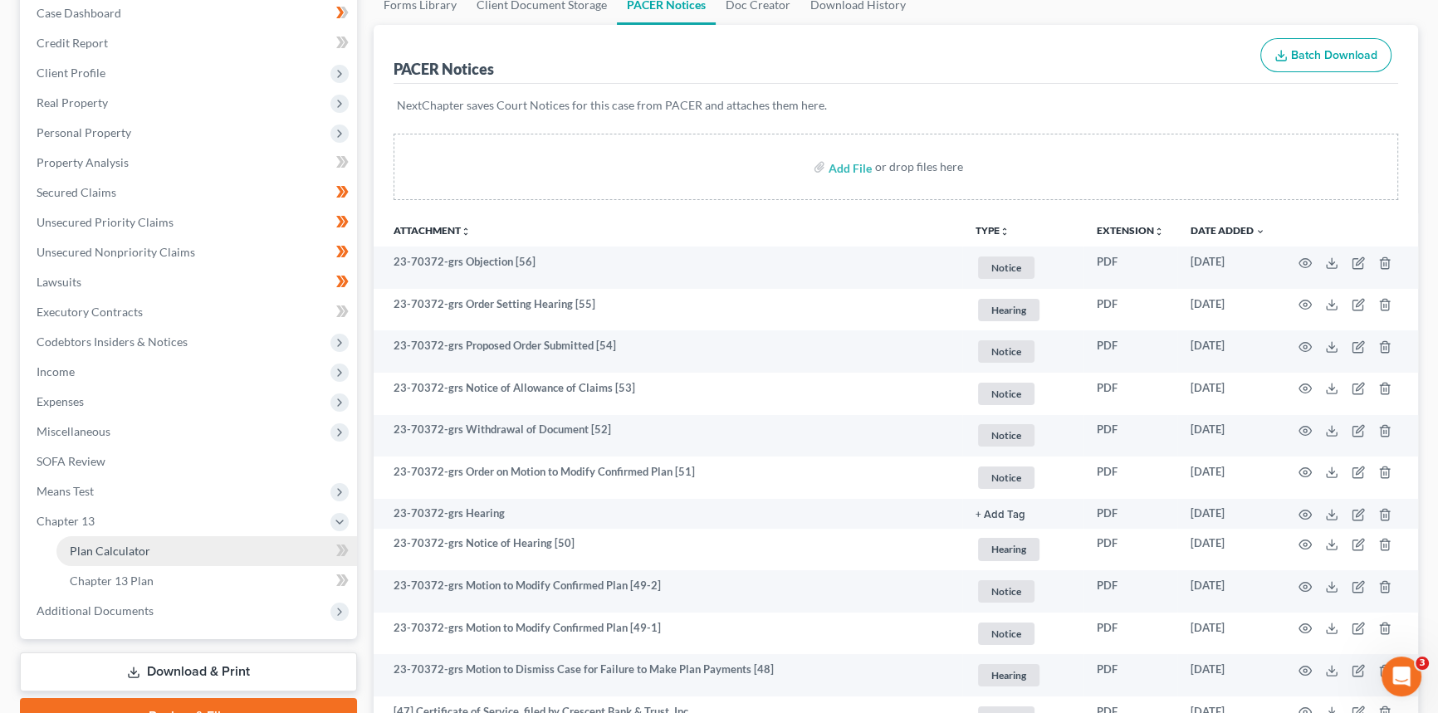
click at [105, 556] on span "Plan Calculator" at bounding box center [110, 551] width 81 height 14
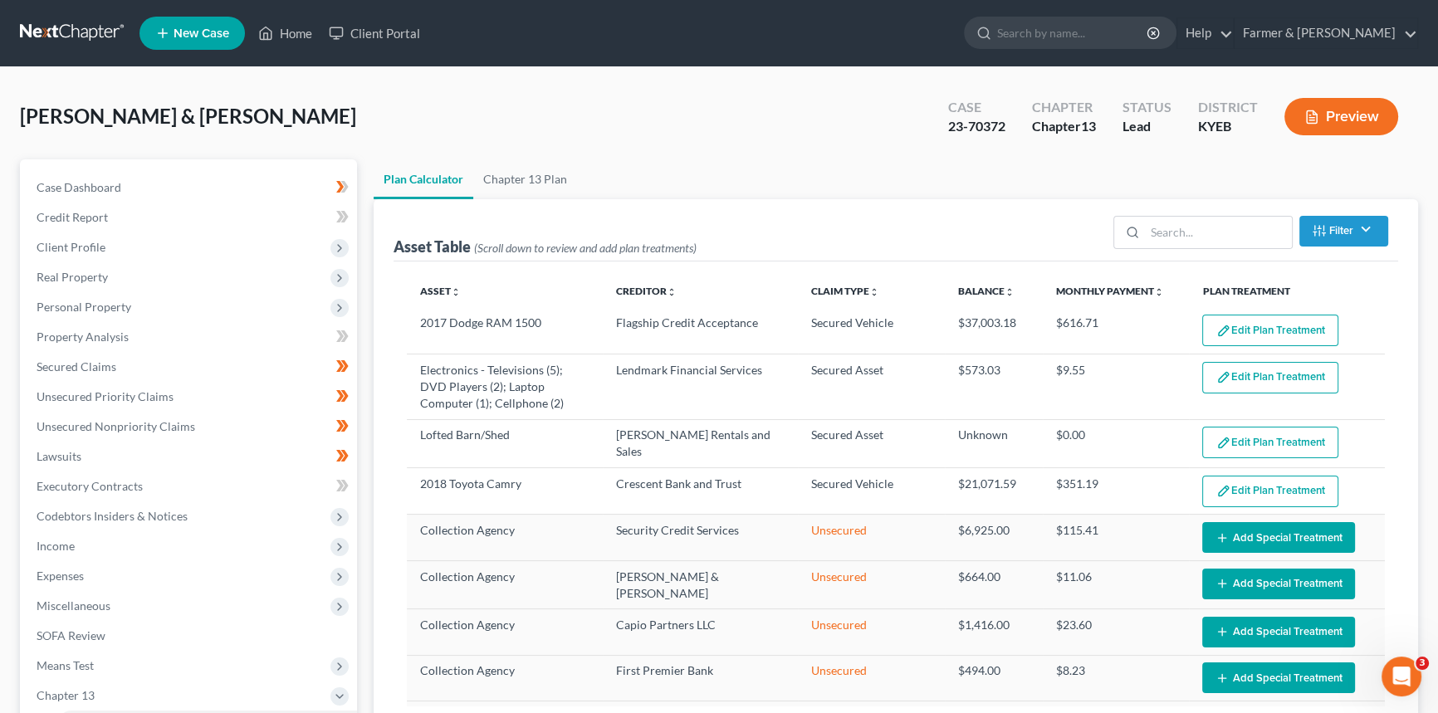
select select "59"
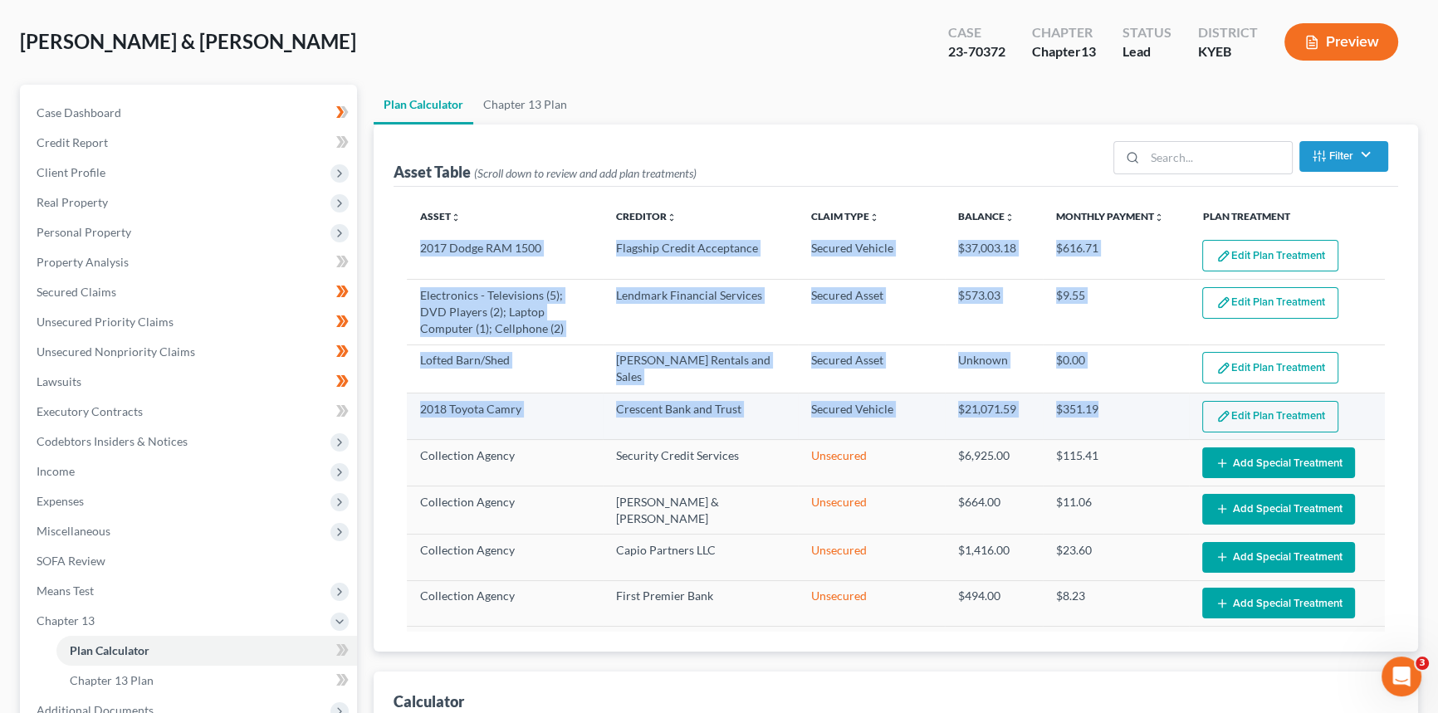
drag, startPoint x: 414, startPoint y: 249, endPoint x: 1114, endPoint y: 417, distance: 719.6
click at [1114, 417] on tbody "2017 Dodge RAM 1500 Flagship Credit Acceptance Secured Vehicle $37,003.18 $616.…" at bounding box center [896, 693] width 978 height 921
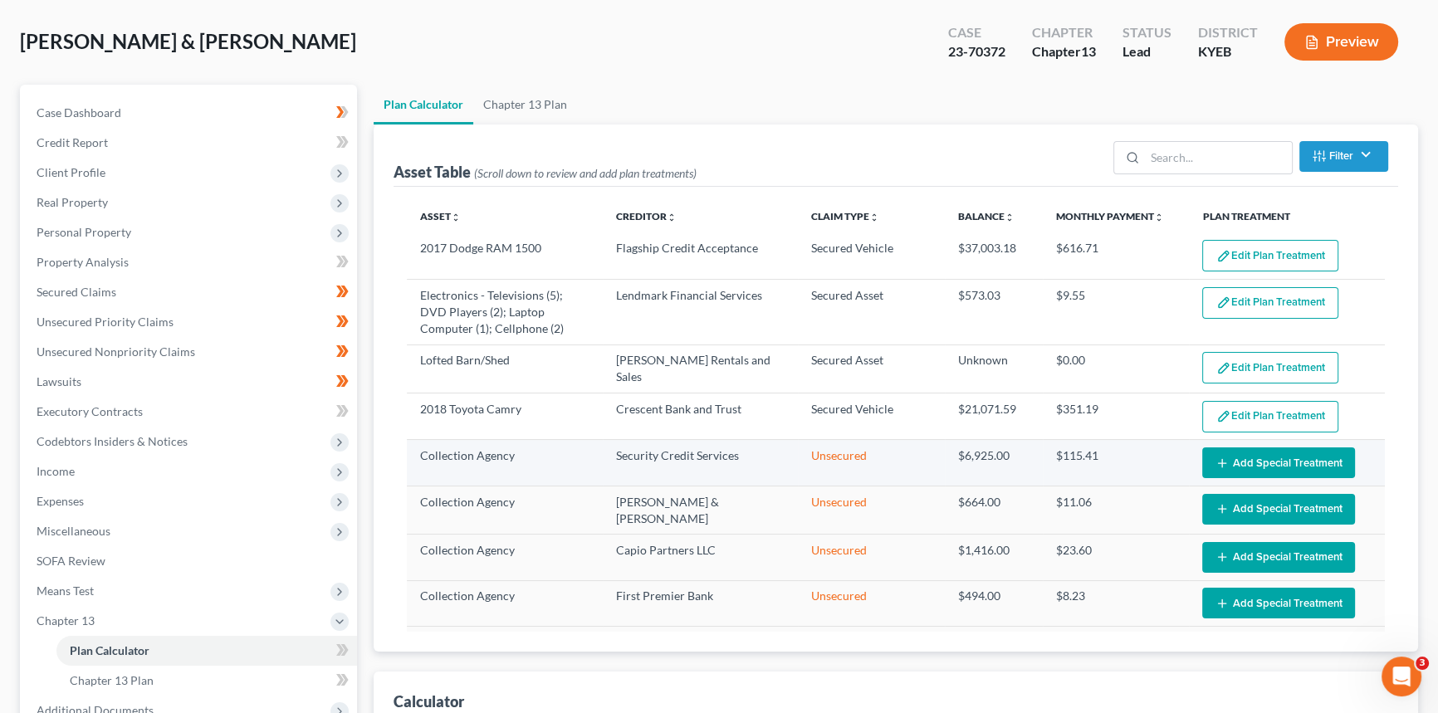
click at [1133, 475] on td "$115.41" at bounding box center [1116, 463] width 147 height 46
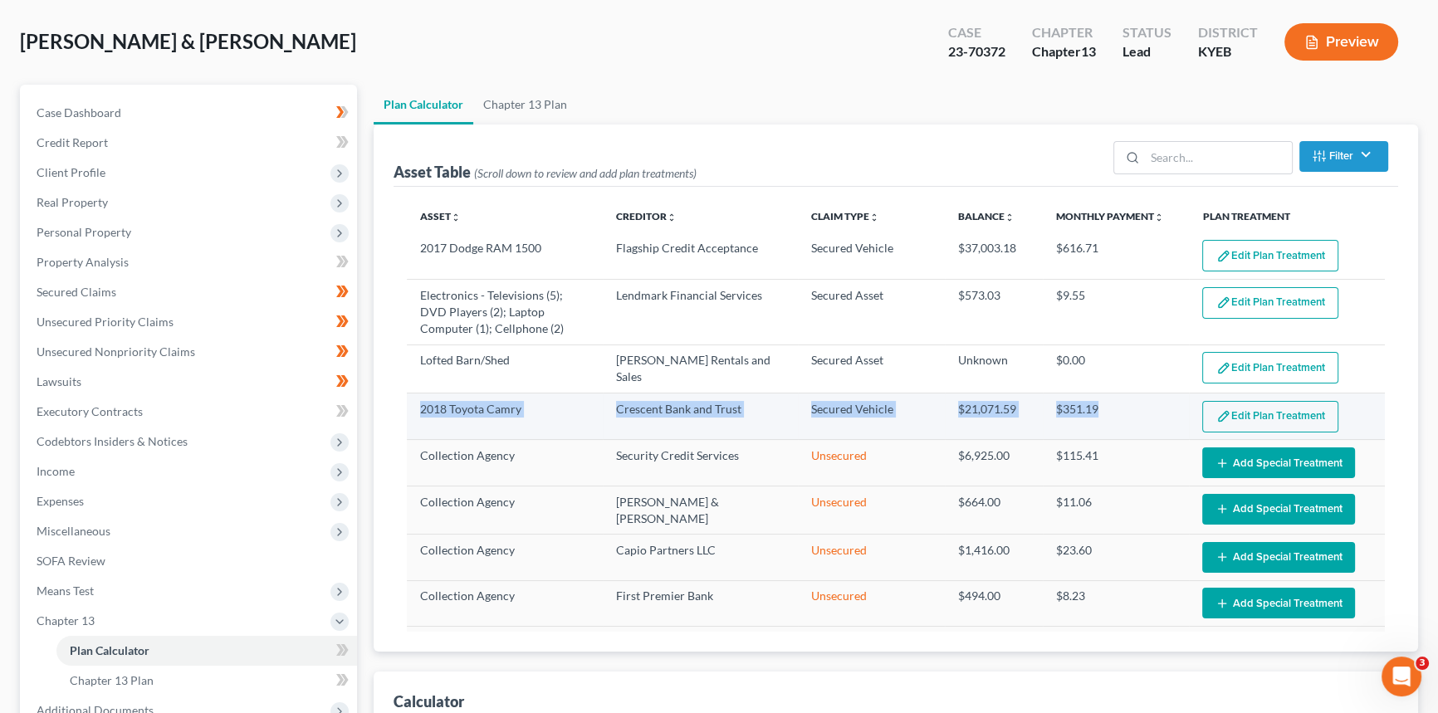
drag, startPoint x: 408, startPoint y: 406, endPoint x: 1111, endPoint y: 403, distance: 703.9
click at [1111, 403] on tr "2018 Toyota Camry Crescent Bank and Trust Secured Vehicle $21,071.59 $351.19 Ed…" at bounding box center [896, 416] width 978 height 46
click at [511, 428] on td "2018 Toyota Camry" at bounding box center [505, 416] width 196 height 46
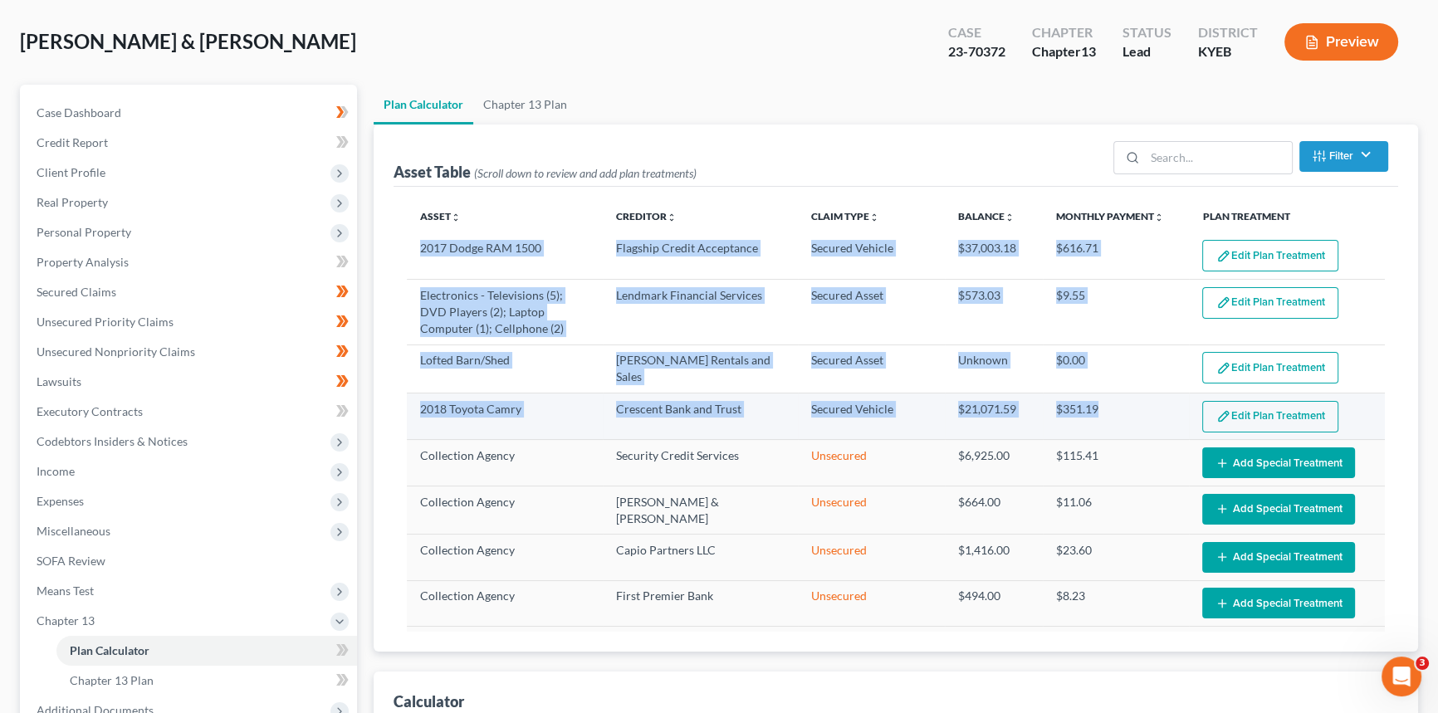
drag, startPoint x: 396, startPoint y: 407, endPoint x: 1111, endPoint y: 395, distance: 715.6
click at [1111, 395] on div "Asset unfold_more expand_more expand_less Creditor unfold_more expand_more expa…" at bounding box center [895, 419] width 1004 height 465
click at [1103, 410] on td "$351.19" at bounding box center [1116, 416] width 147 height 46
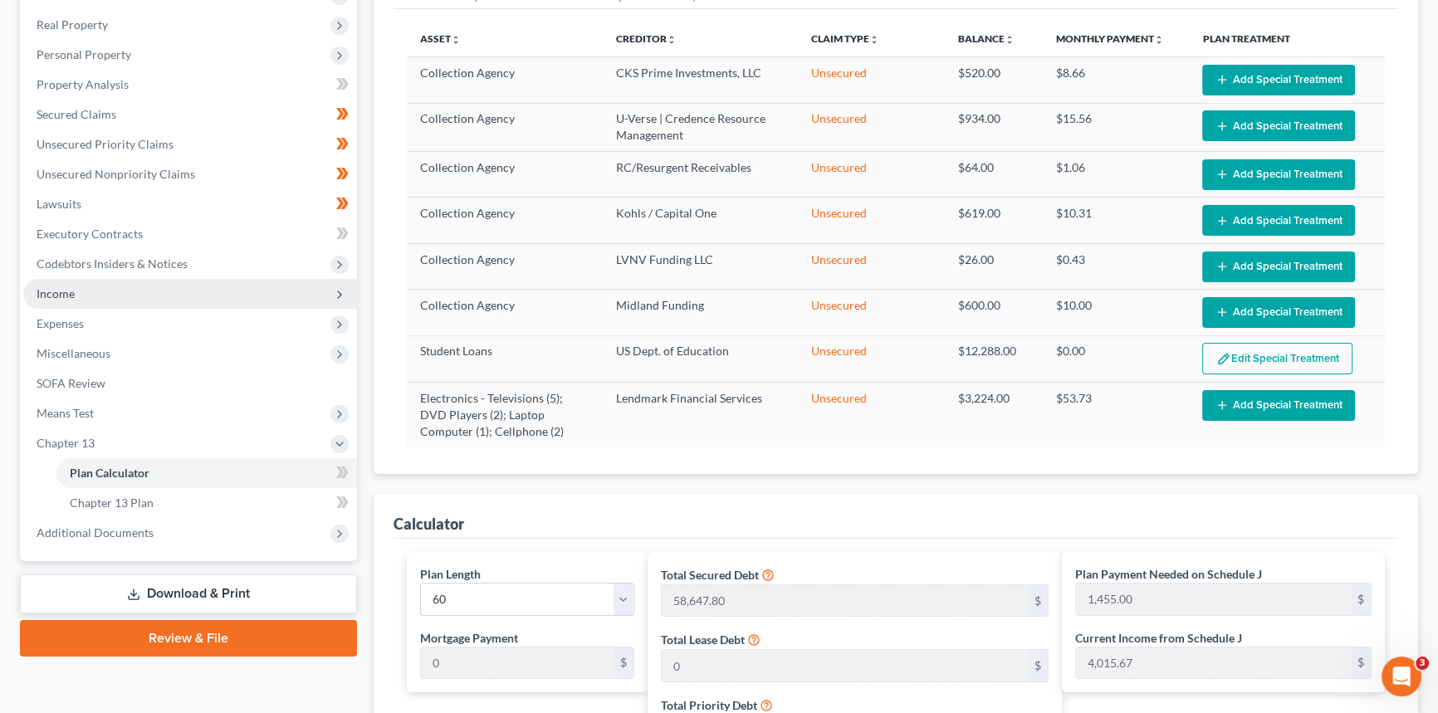
scroll to position [226, 0]
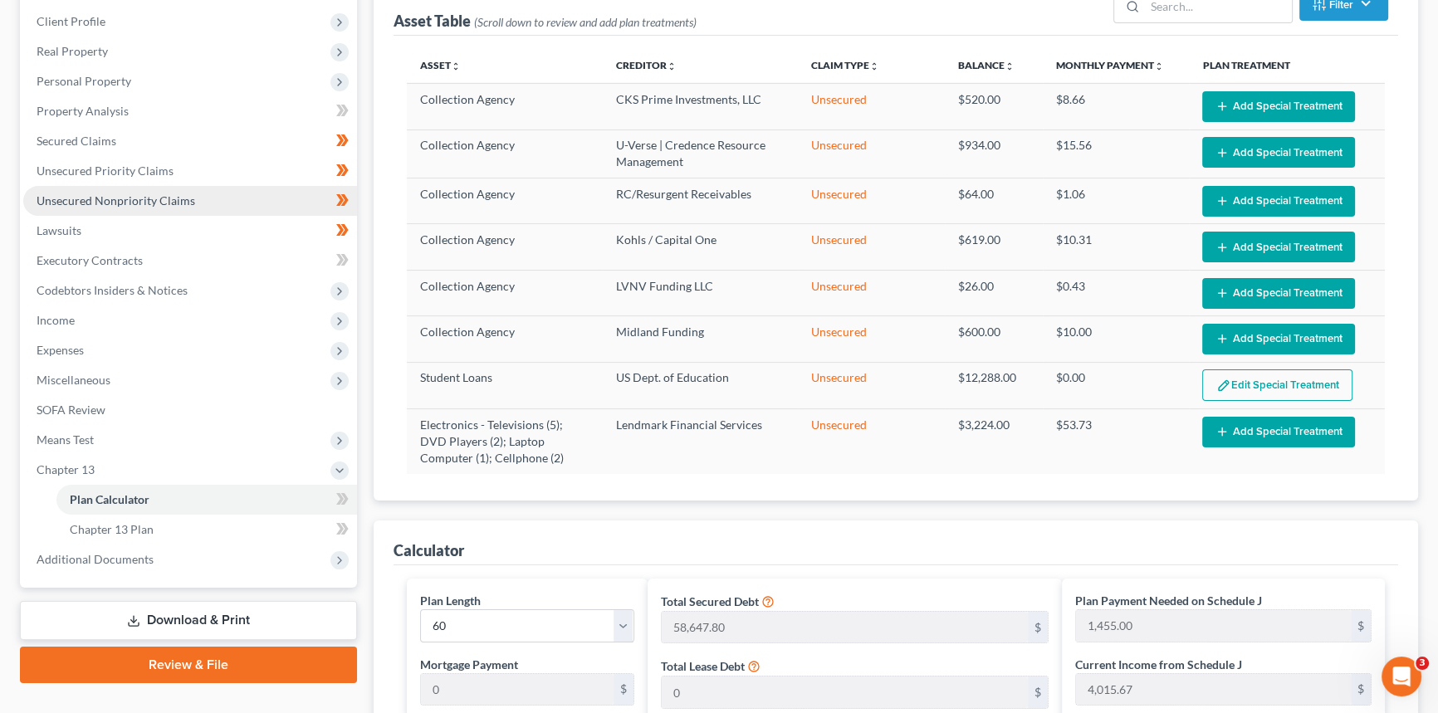
click at [57, 205] on link "Unsecured Nonpriority Claims" at bounding box center [190, 201] width 334 height 30
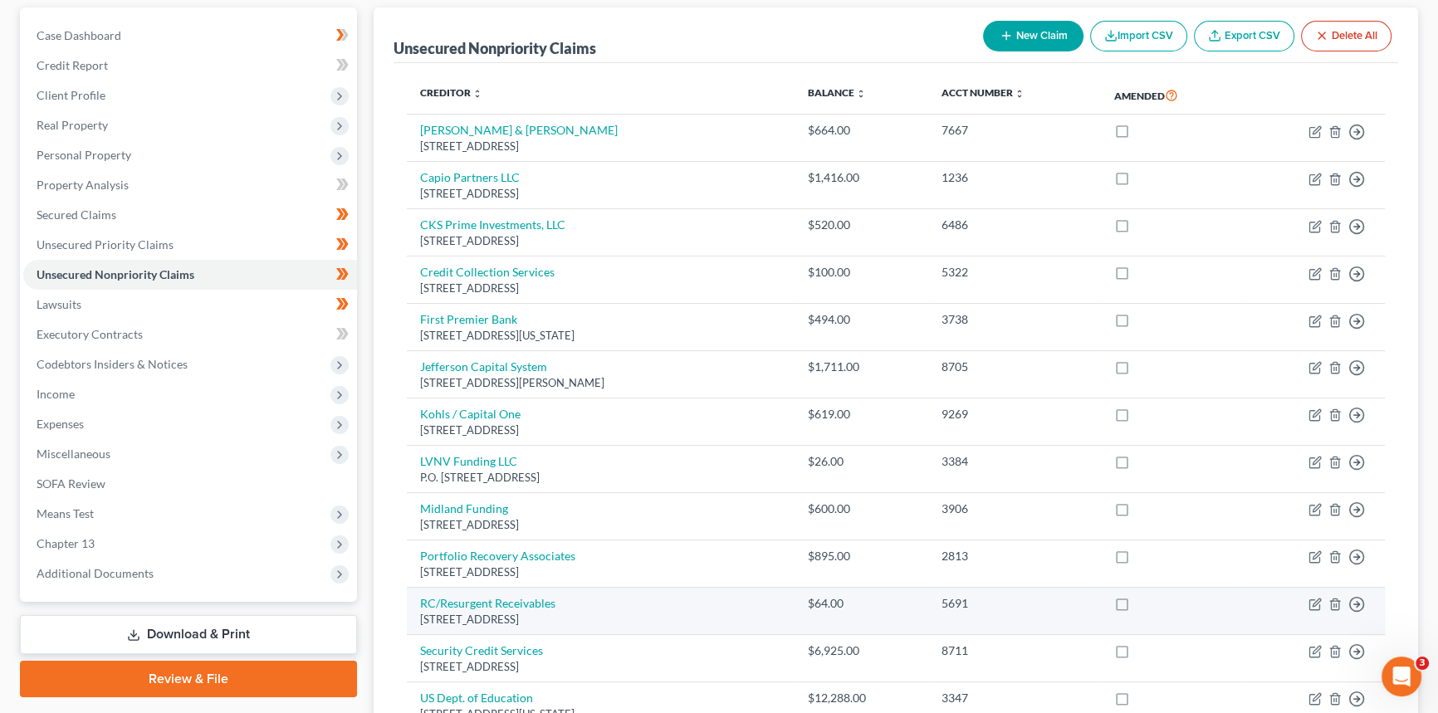
scroll to position [150, 0]
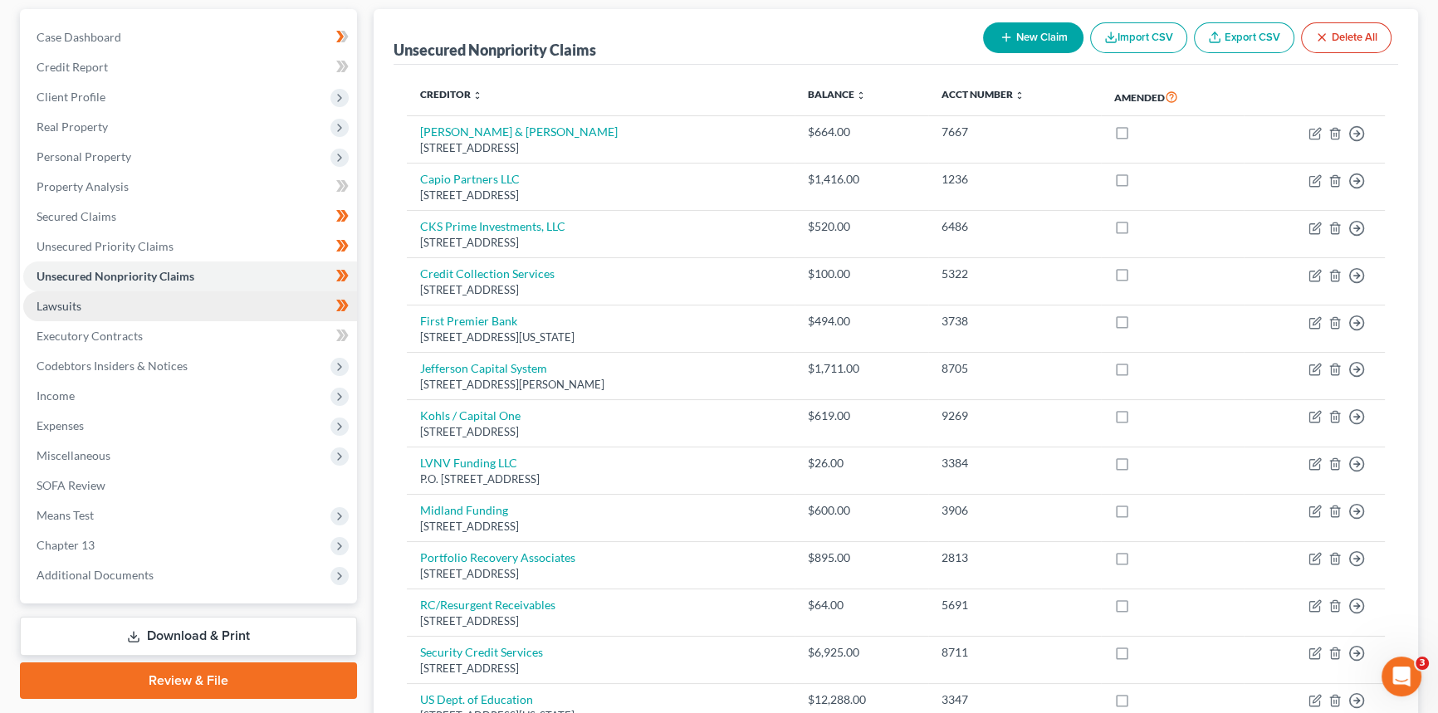
click at [90, 300] on link "Lawsuits" at bounding box center [190, 306] width 334 height 30
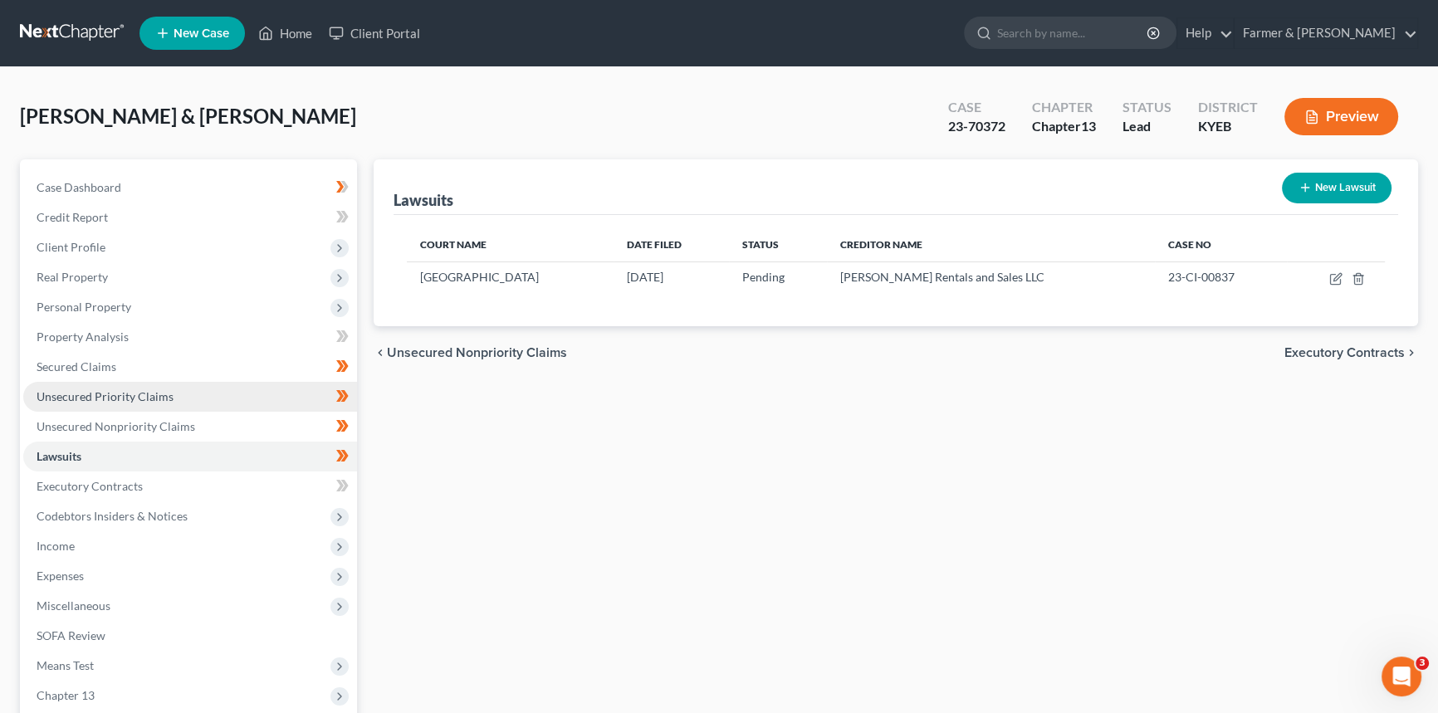
click at [115, 406] on link "Unsecured Priority Claims" at bounding box center [190, 397] width 334 height 30
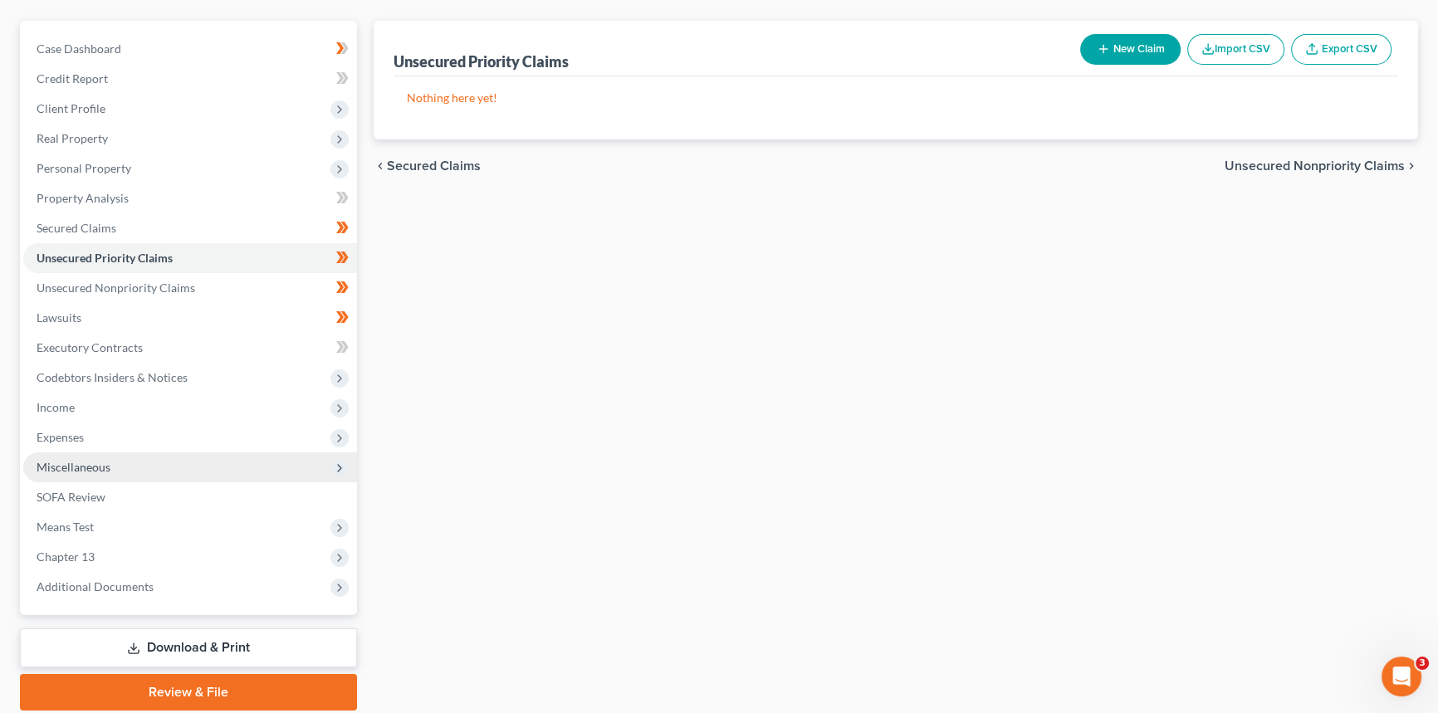
scroll to position [197, 0]
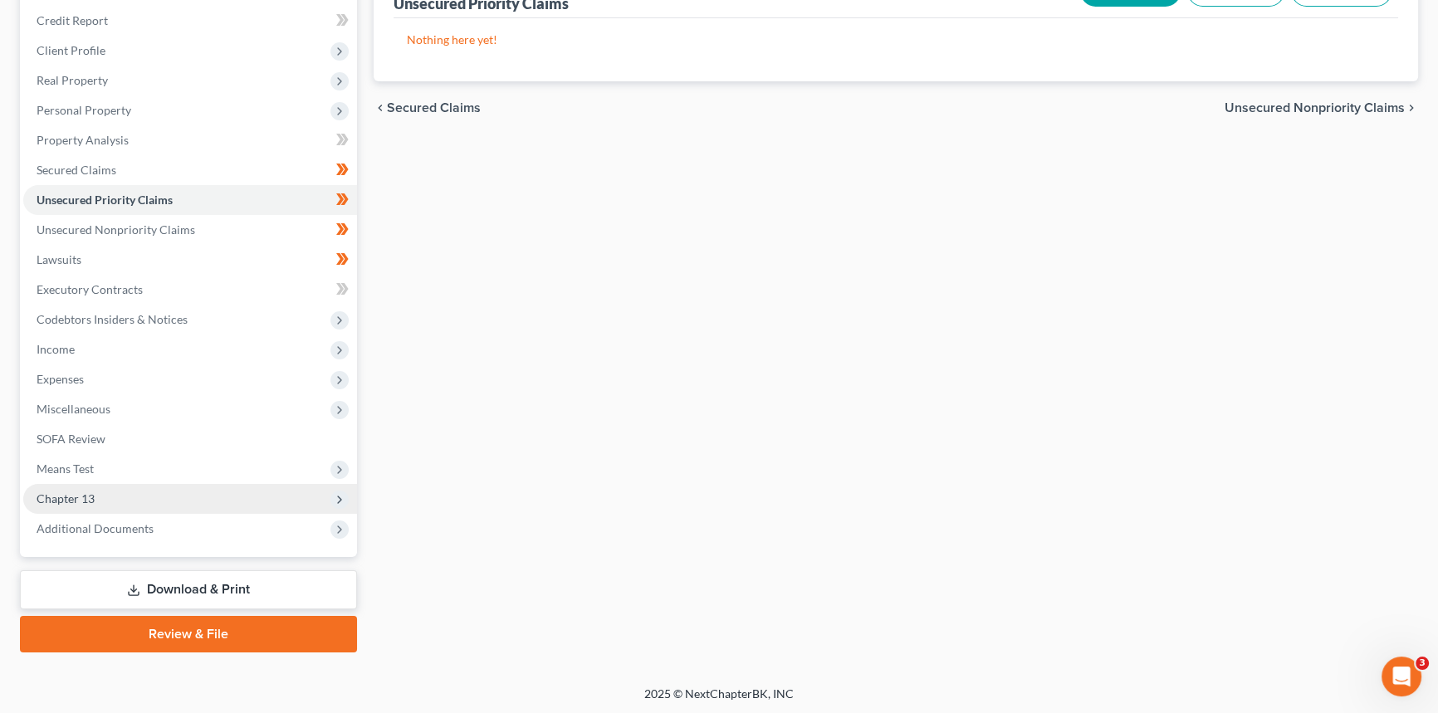
click at [76, 491] on span "Chapter 13" at bounding box center [66, 498] width 58 height 14
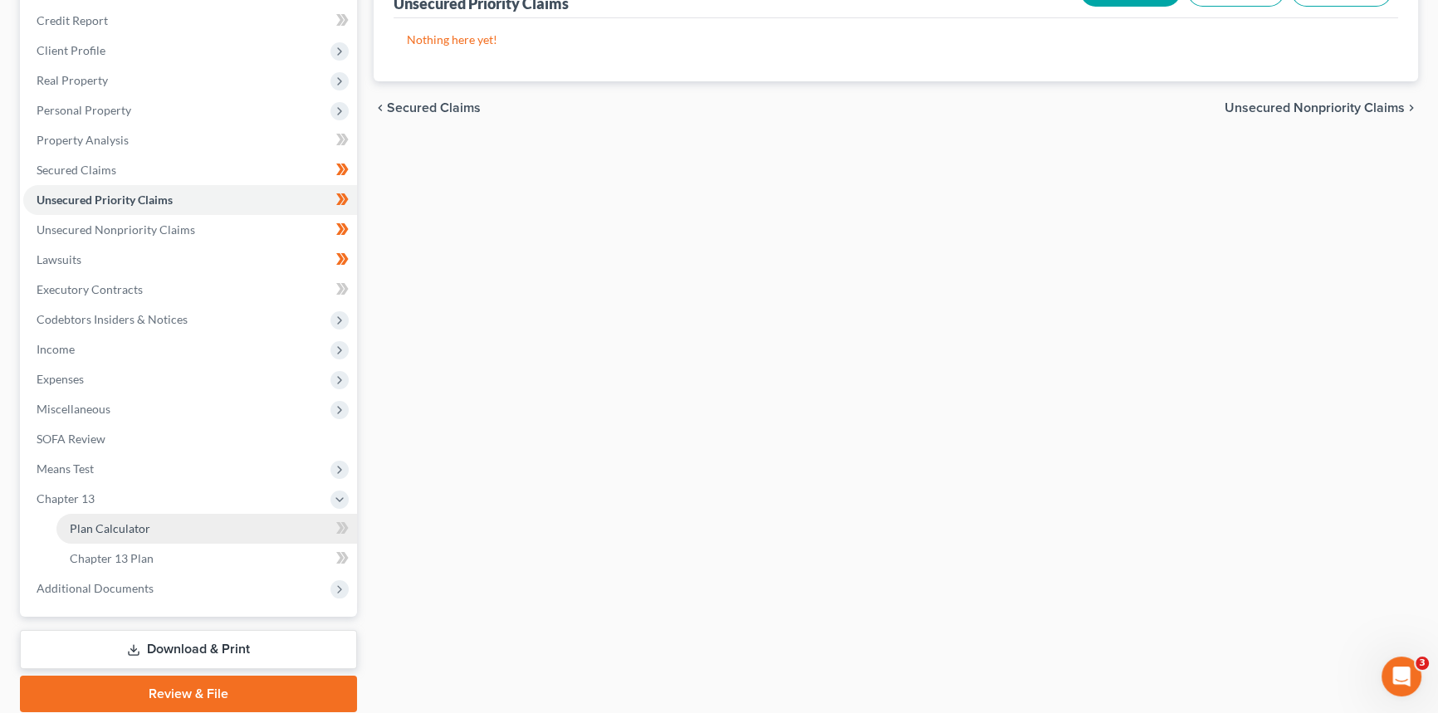
click at [120, 531] on span "Plan Calculator" at bounding box center [110, 528] width 81 height 14
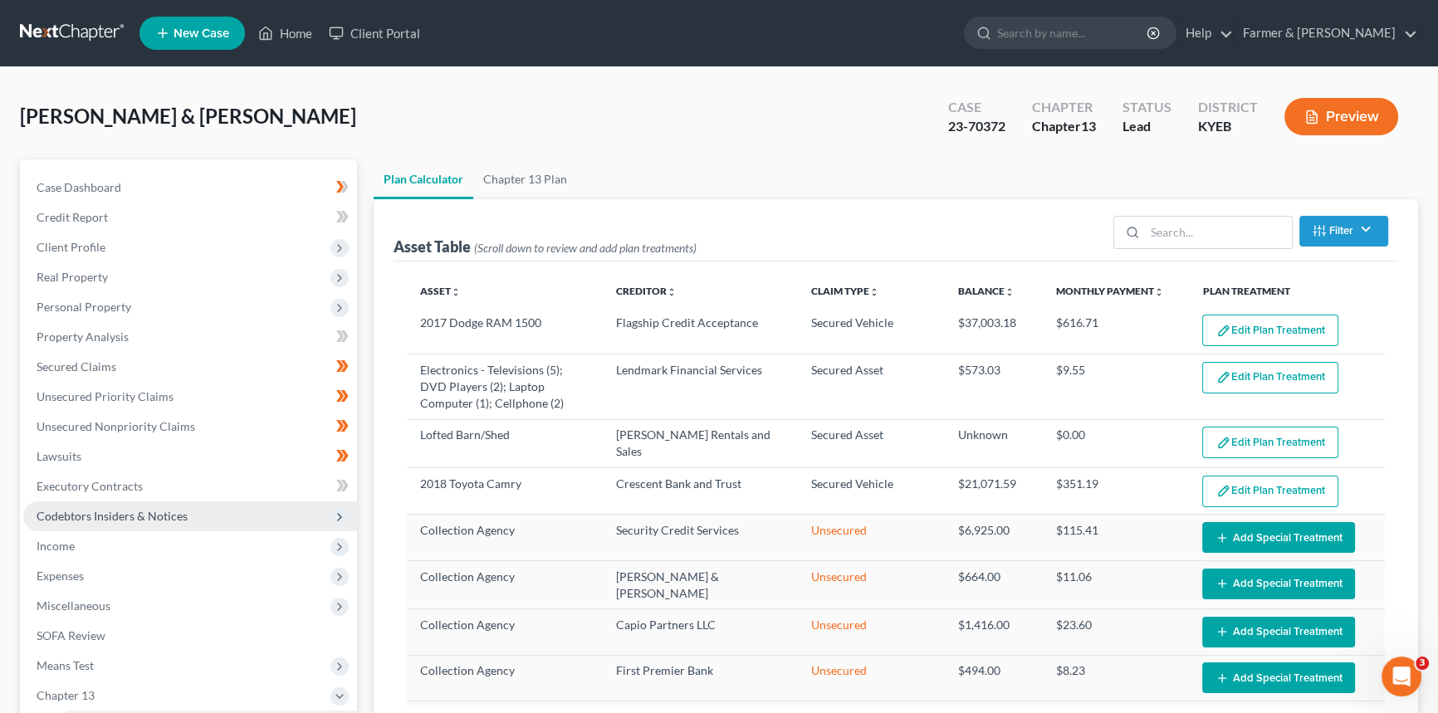
select select "59"
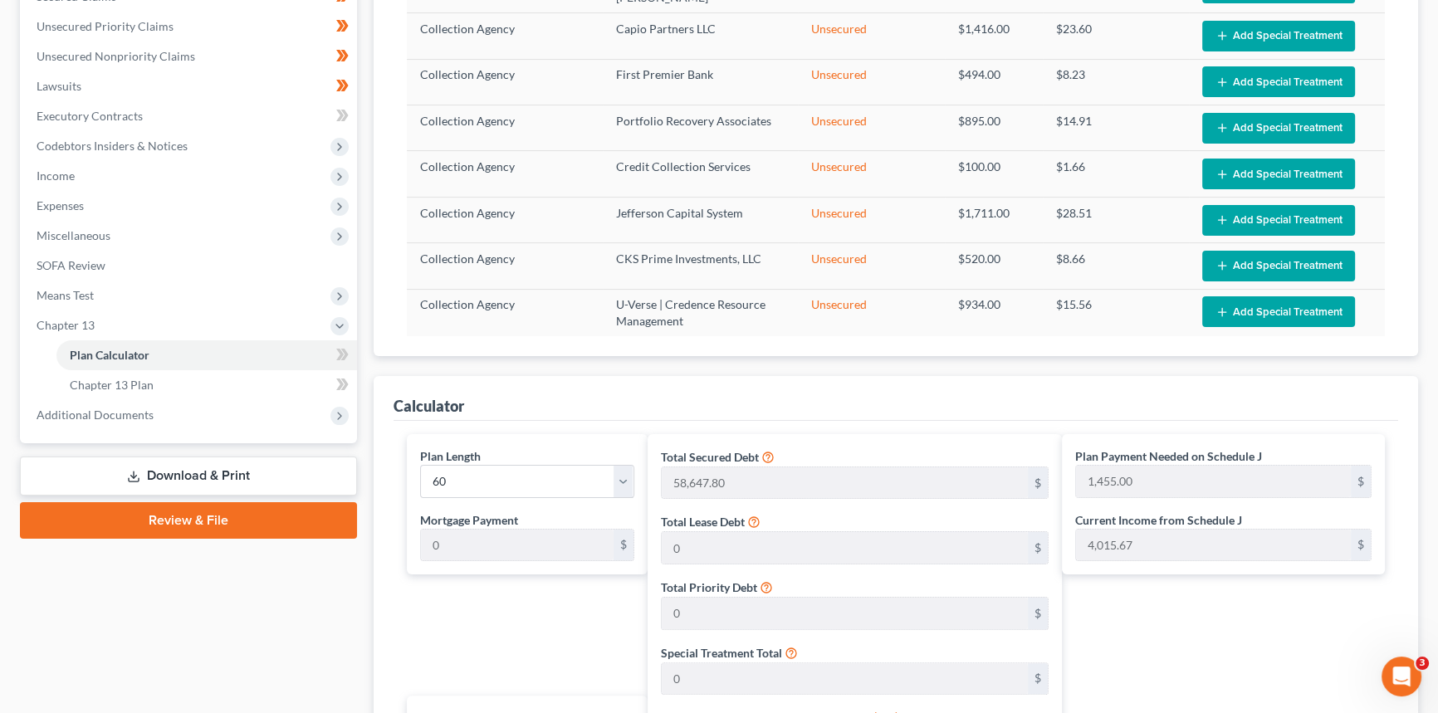
scroll to position [301, 0]
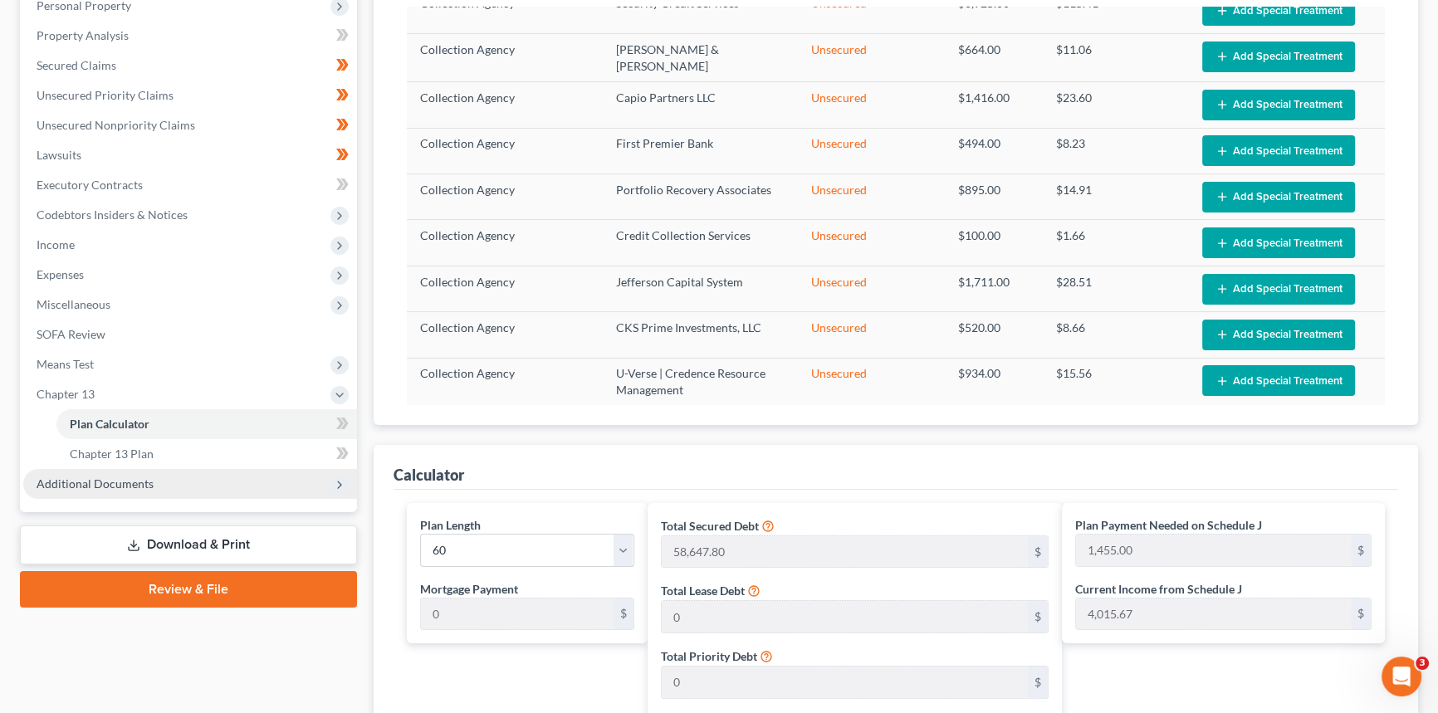
click at [103, 490] on span "Additional Documents" at bounding box center [190, 484] width 334 height 30
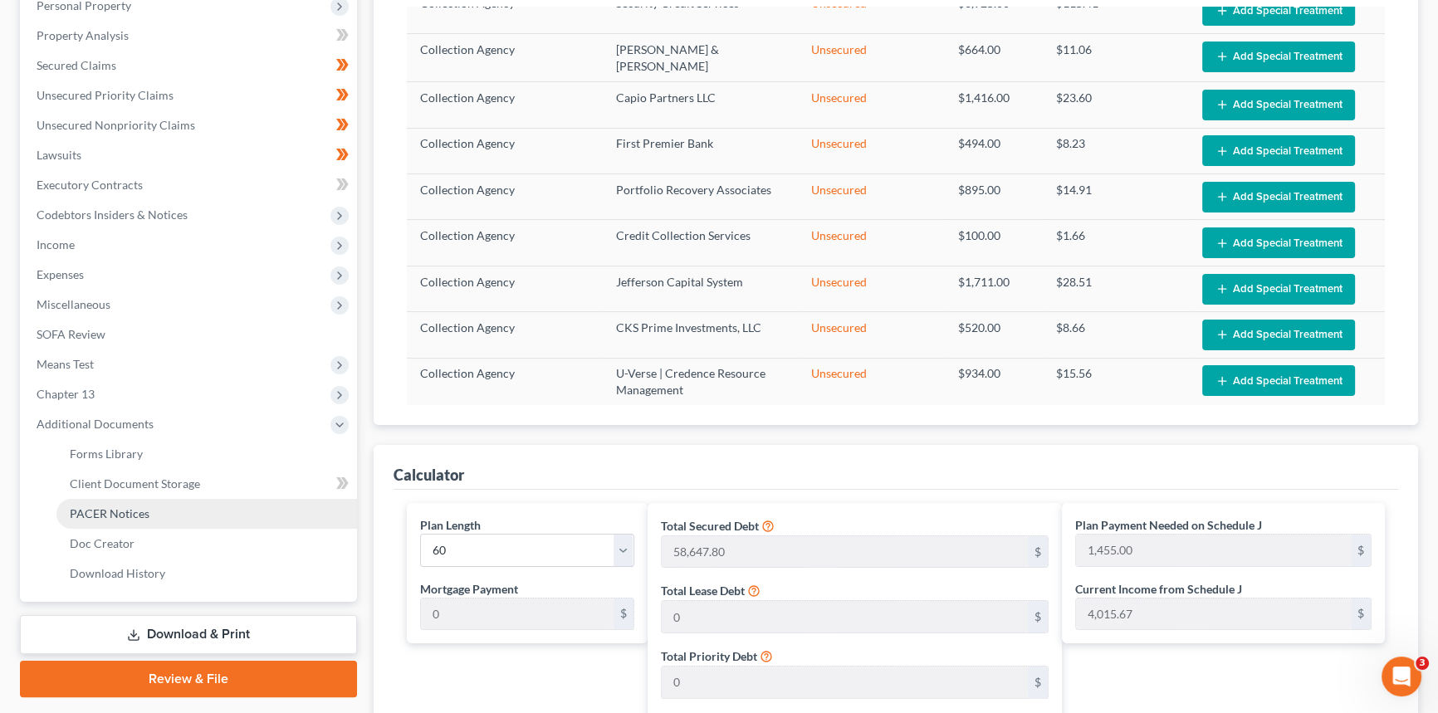
click at [112, 517] on span "PACER Notices" at bounding box center [110, 513] width 80 height 14
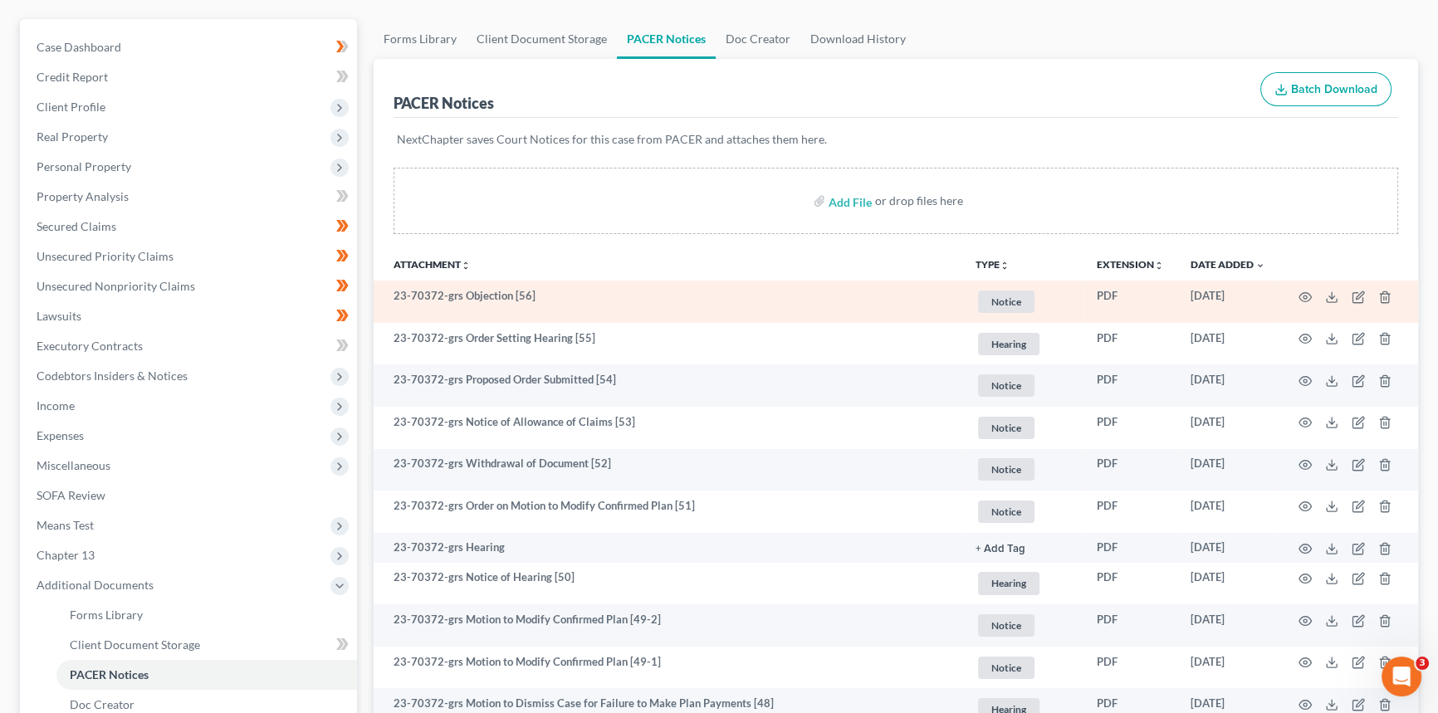
scroll to position [150, 0]
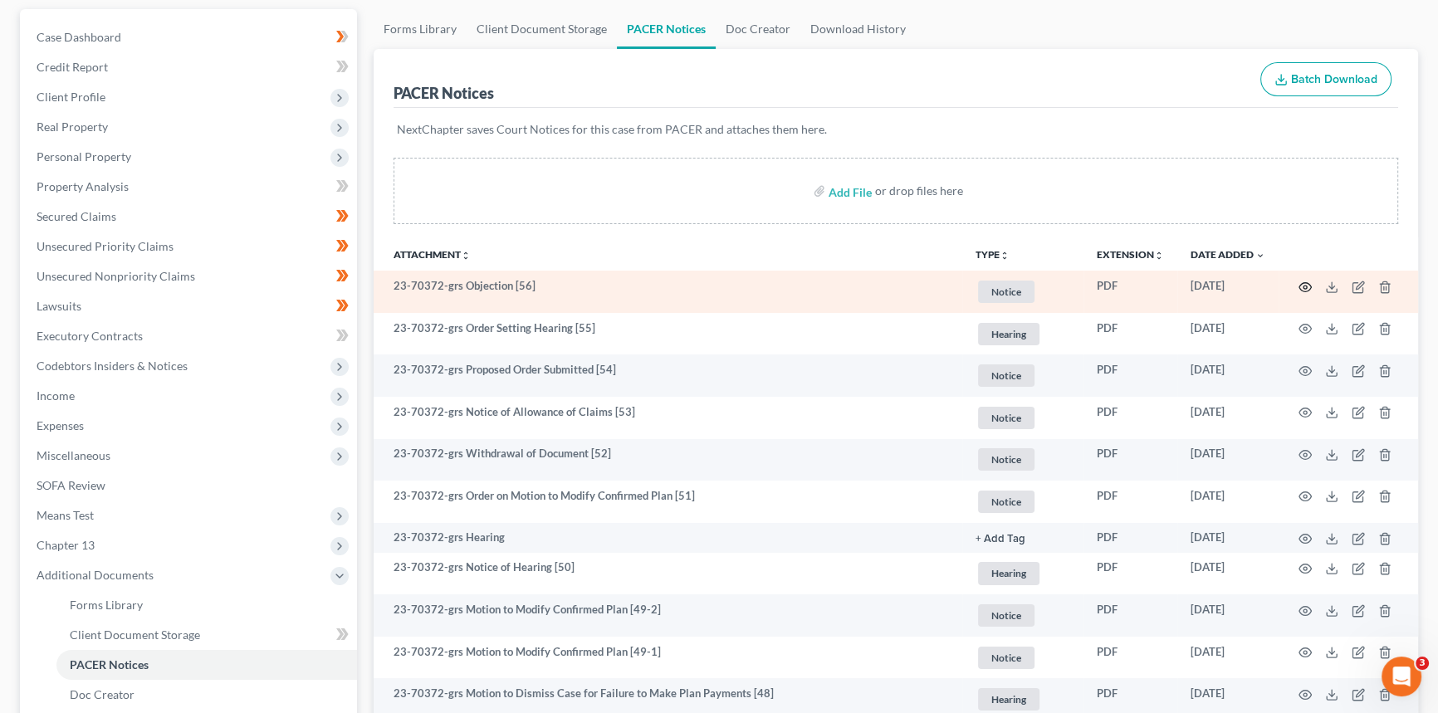
click at [1300, 286] on icon "button" at bounding box center [1305, 286] width 12 height 9
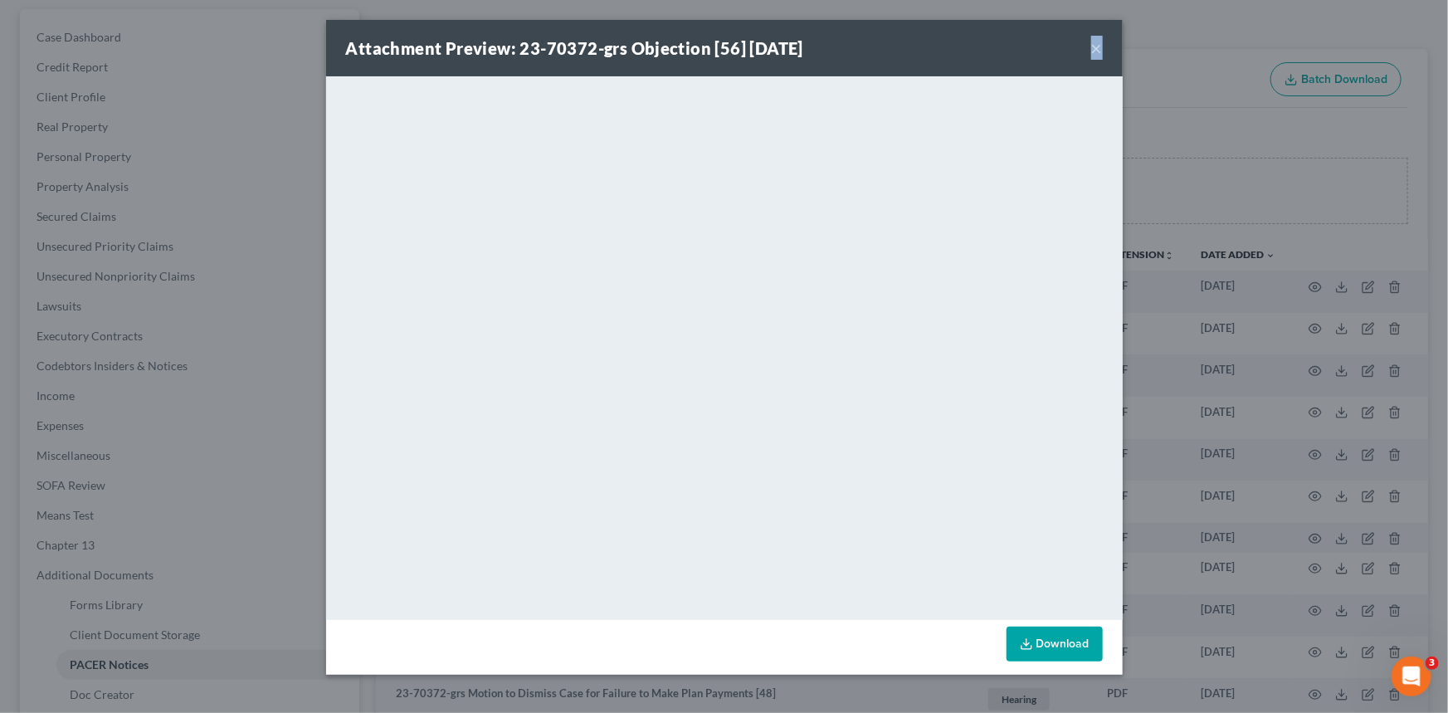
click at [1096, 46] on div "Attachment Preview: 23-70372-grs Objection [56] [DATE] ×" at bounding box center [724, 48] width 797 height 56
click at [1097, 49] on button "×" at bounding box center [1098, 48] width 12 height 20
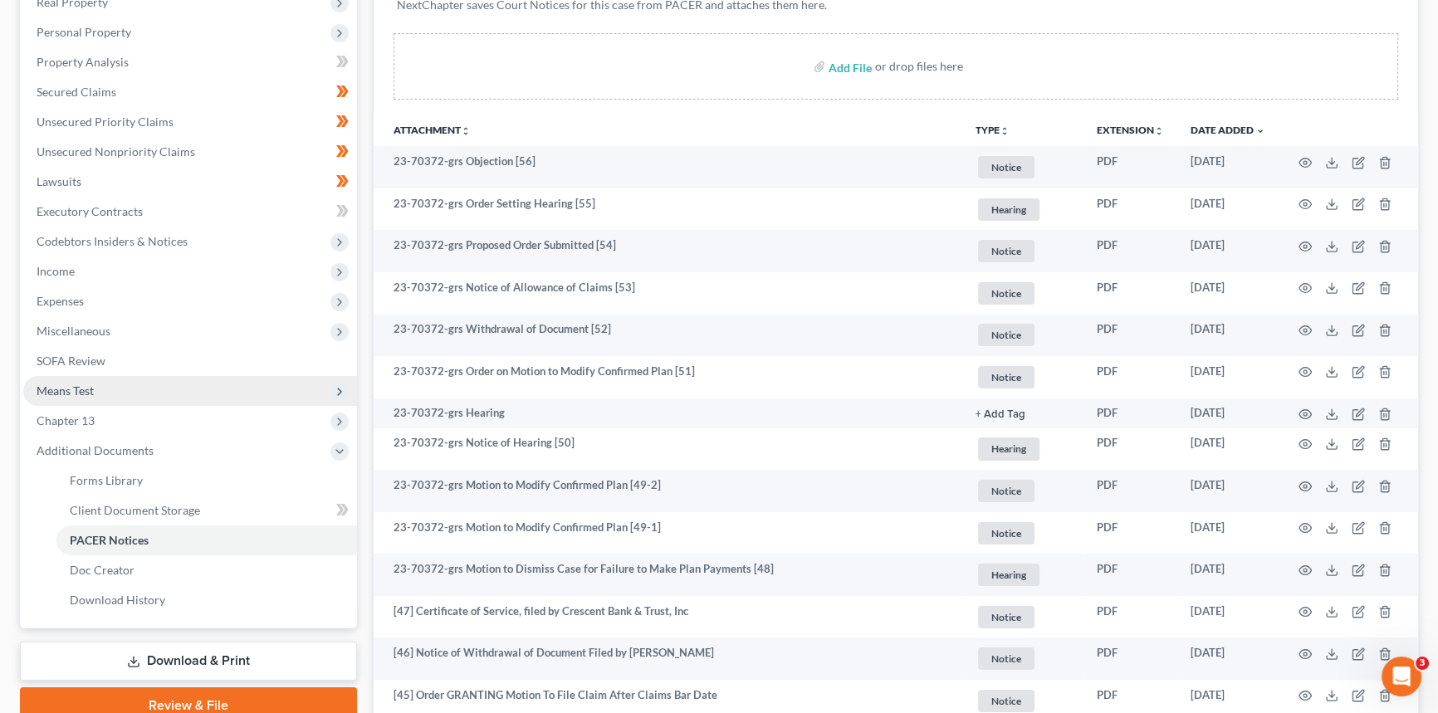
scroll to position [301, 0]
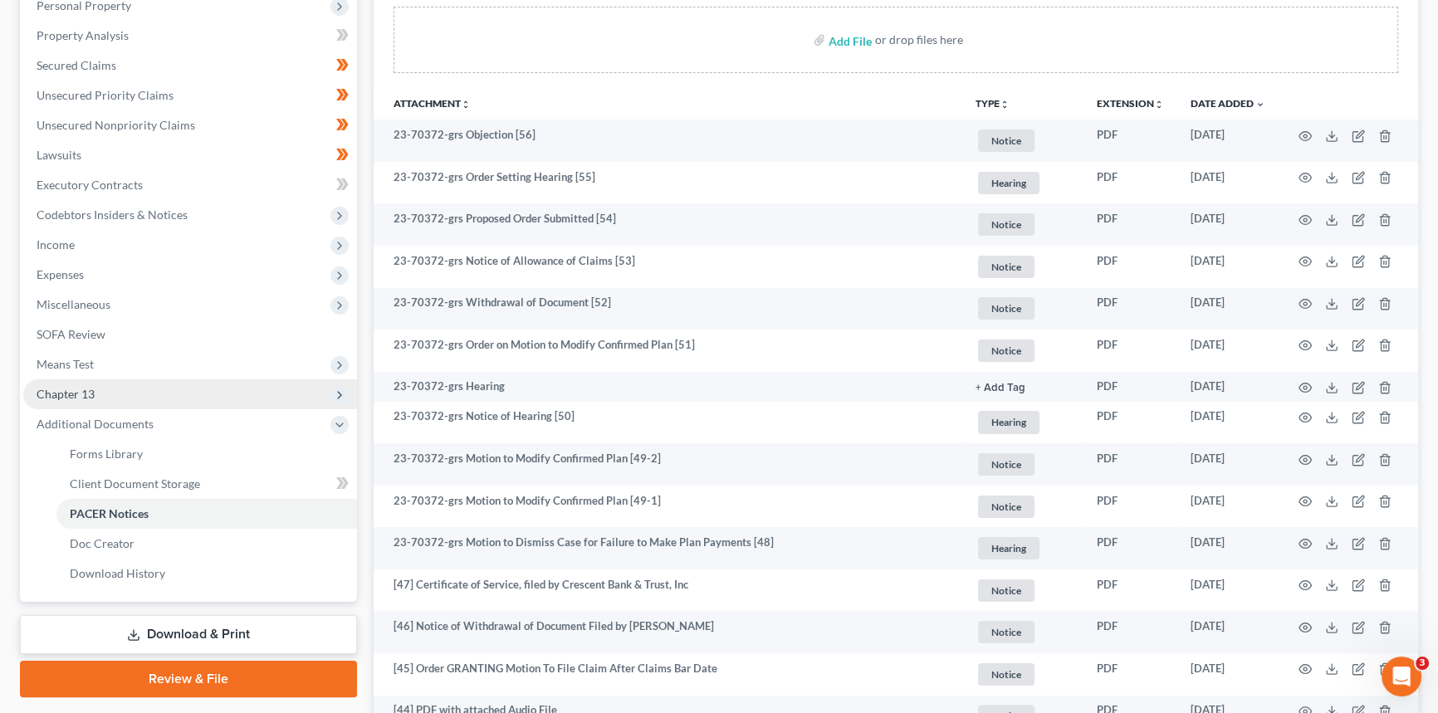
click at [141, 394] on span "Chapter 13" at bounding box center [190, 394] width 334 height 30
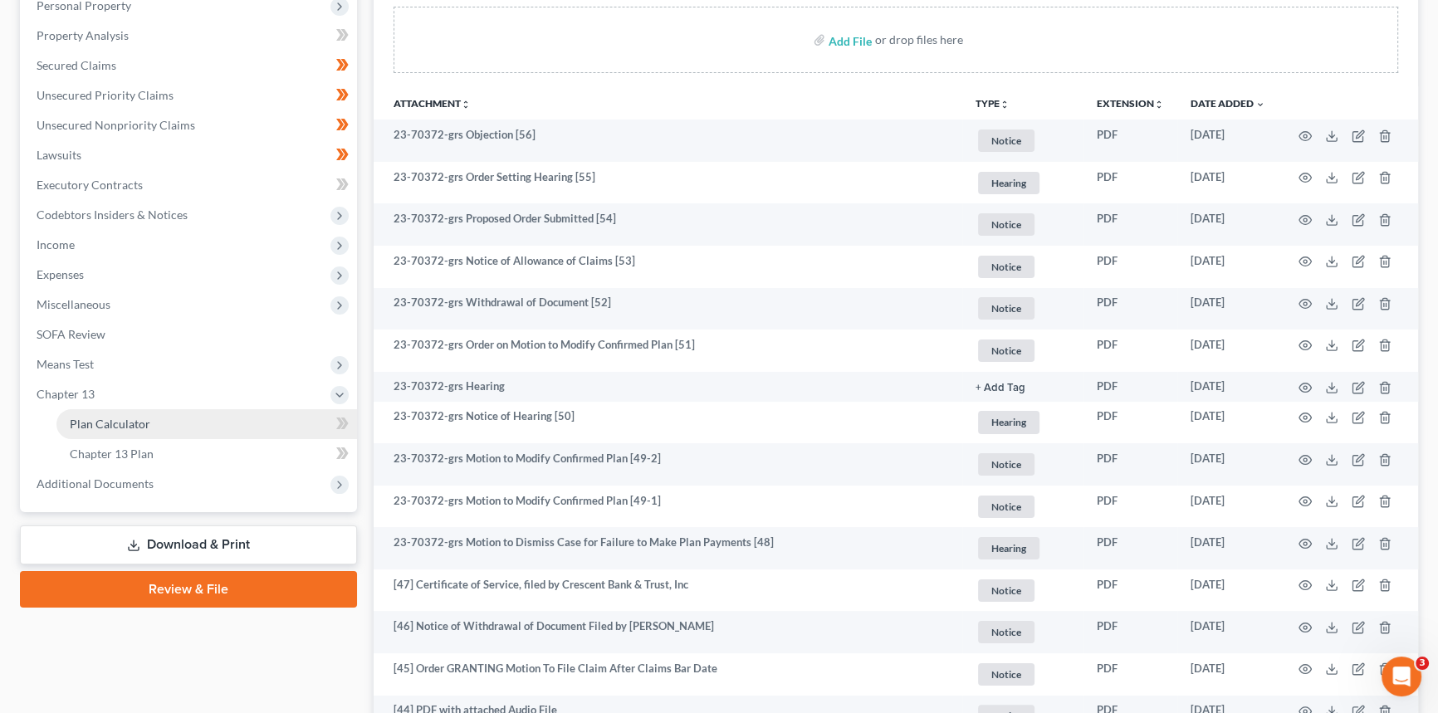
click at [140, 423] on span "Plan Calculator" at bounding box center [110, 424] width 81 height 14
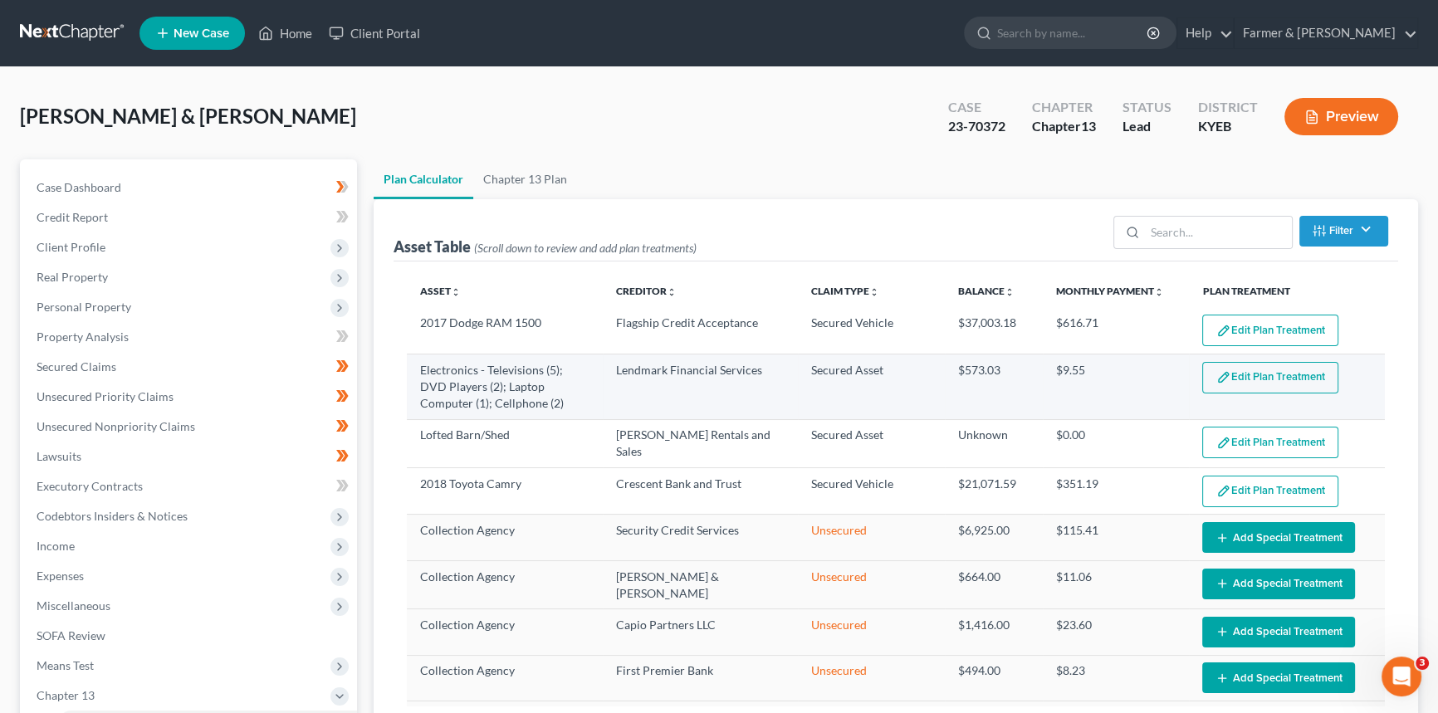
select select "59"
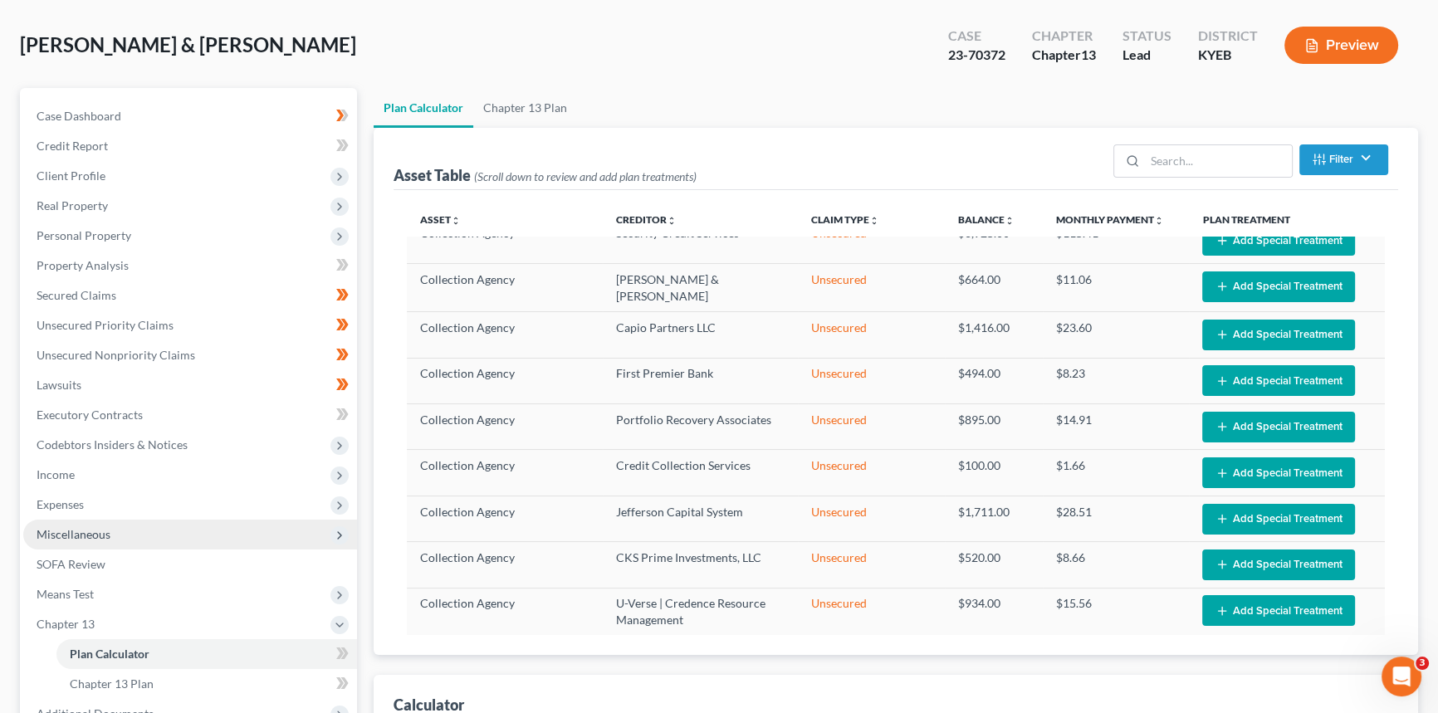
scroll to position [226, 0]
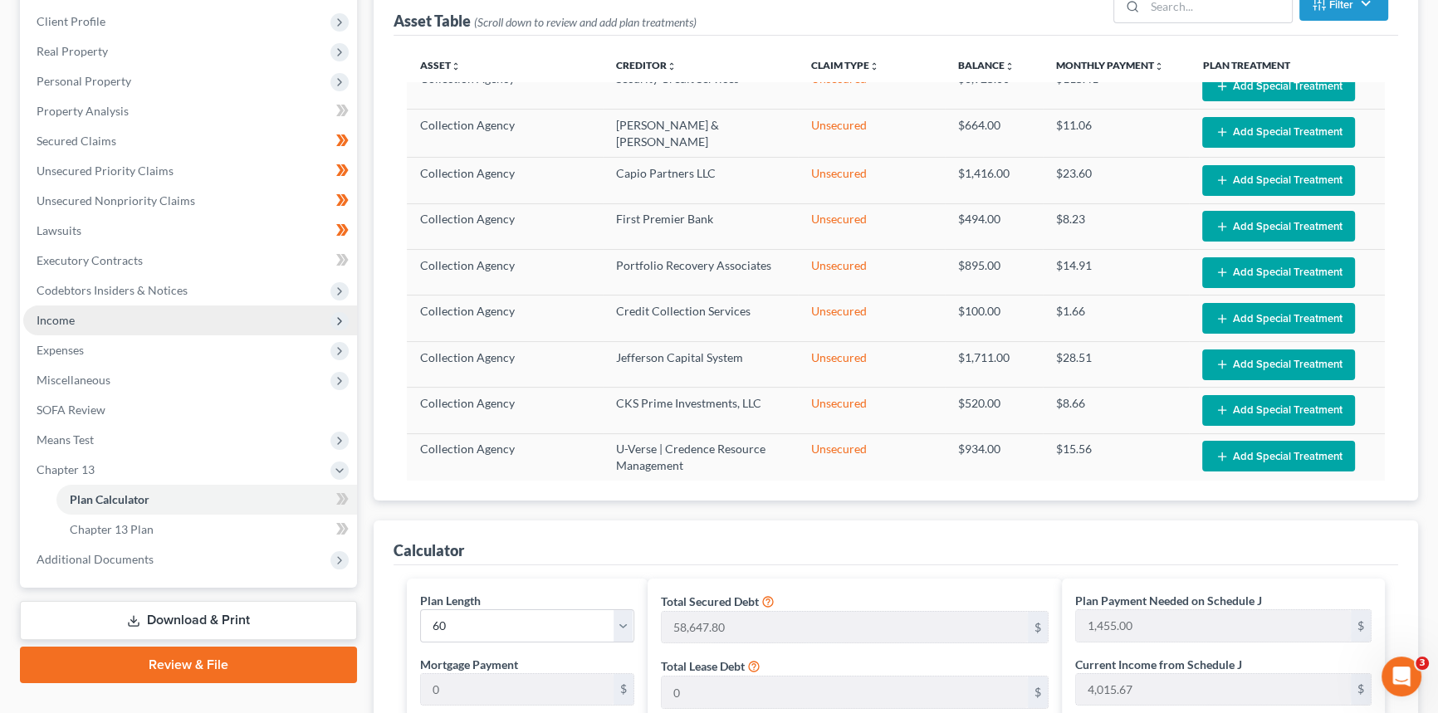
click at [92, 329] on span "Income" at bounding box center [190, 320] width 334 height 30
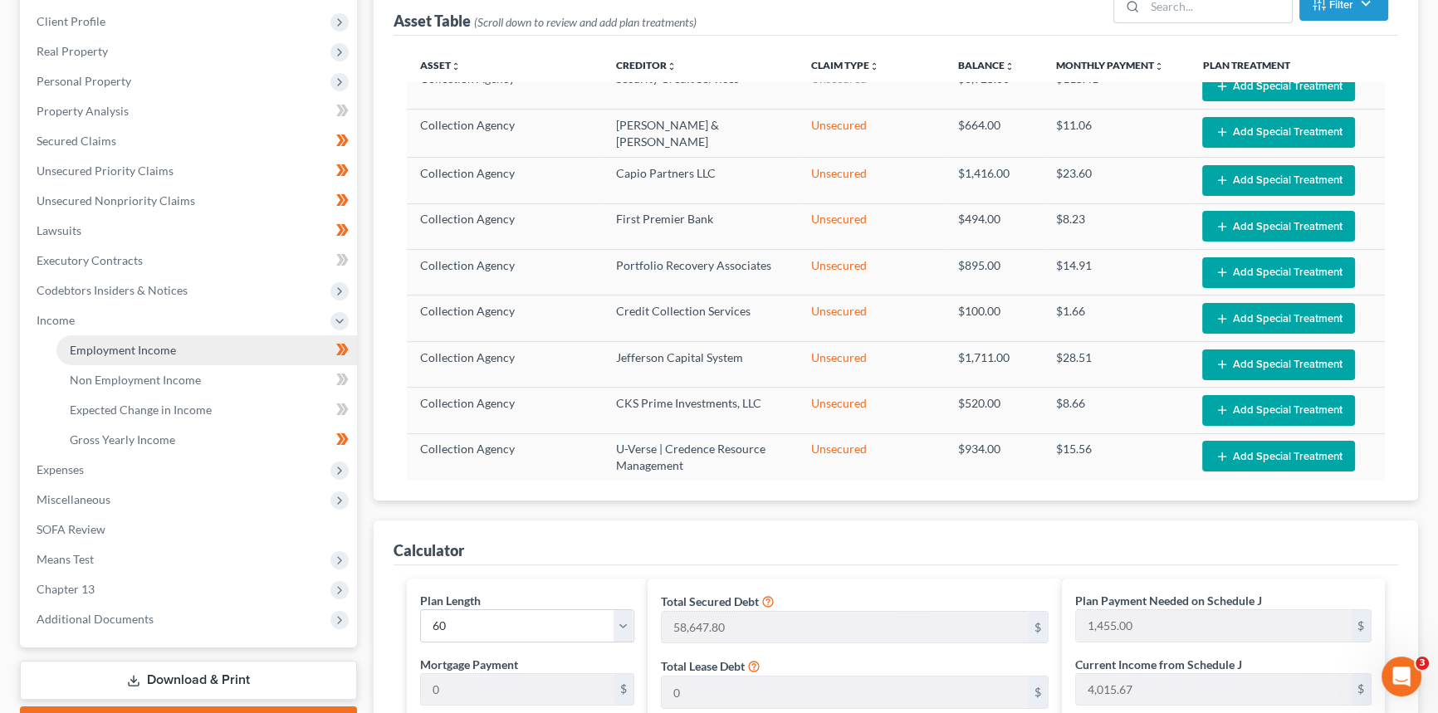
click at [97, 345] on span "Employment Income" at bounding box center [123, 350] width 106 height 14
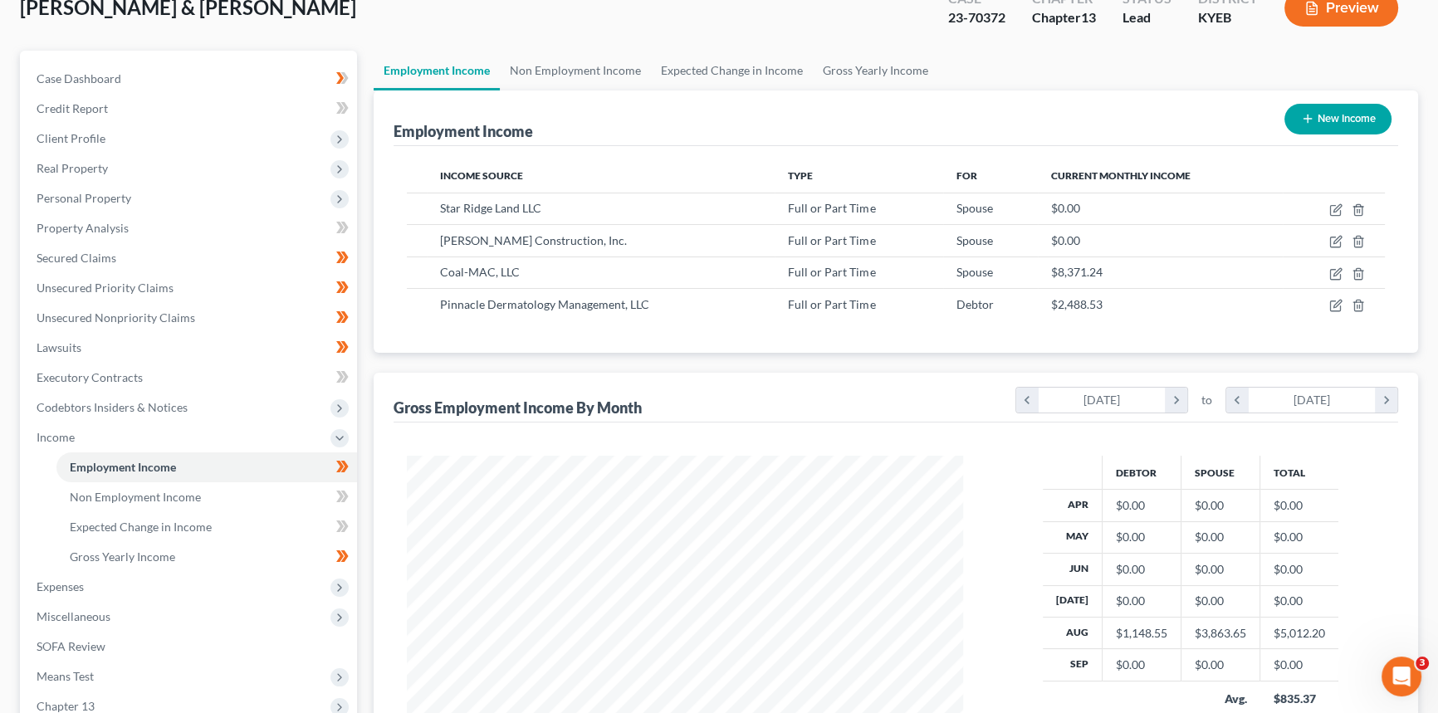
scroll to position [75, 0]
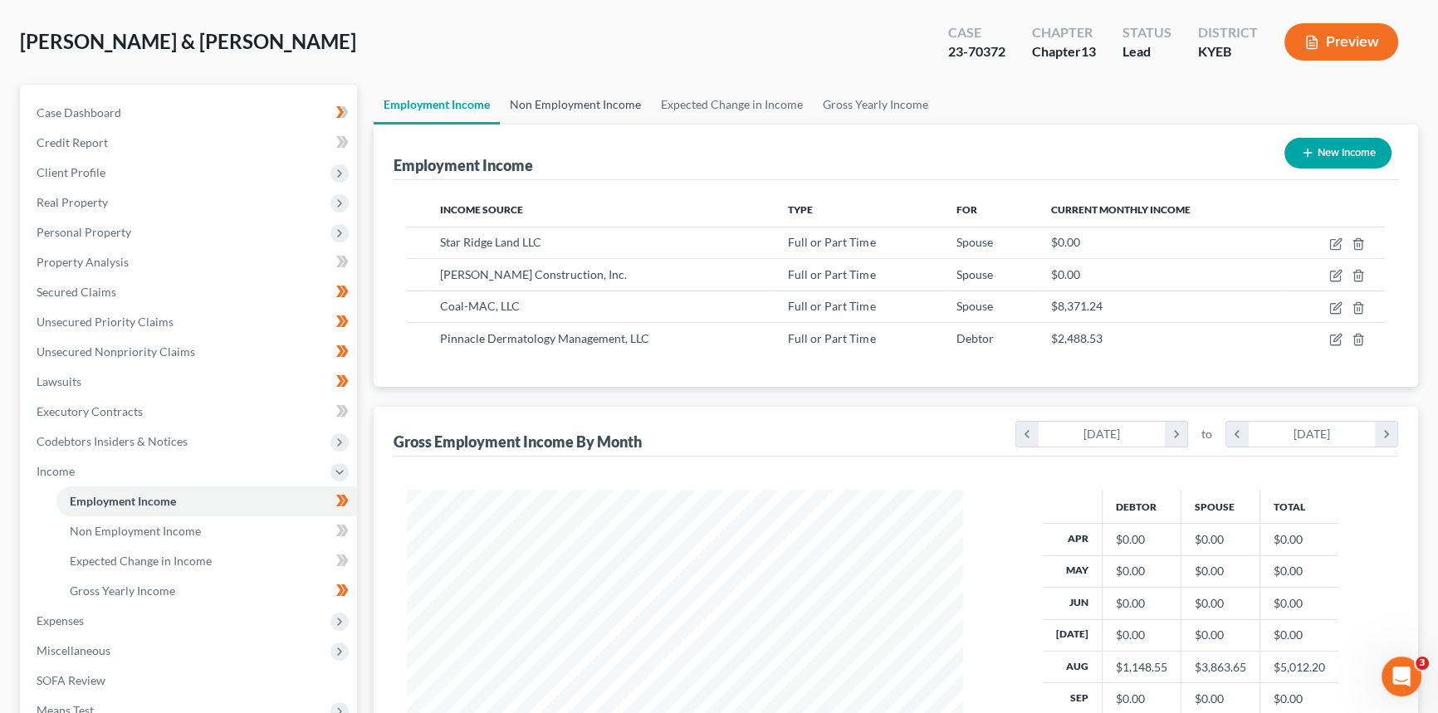
click at [606, 99] on link "Non Employment Income" at bounding box center [575, 105] width 151 height 40
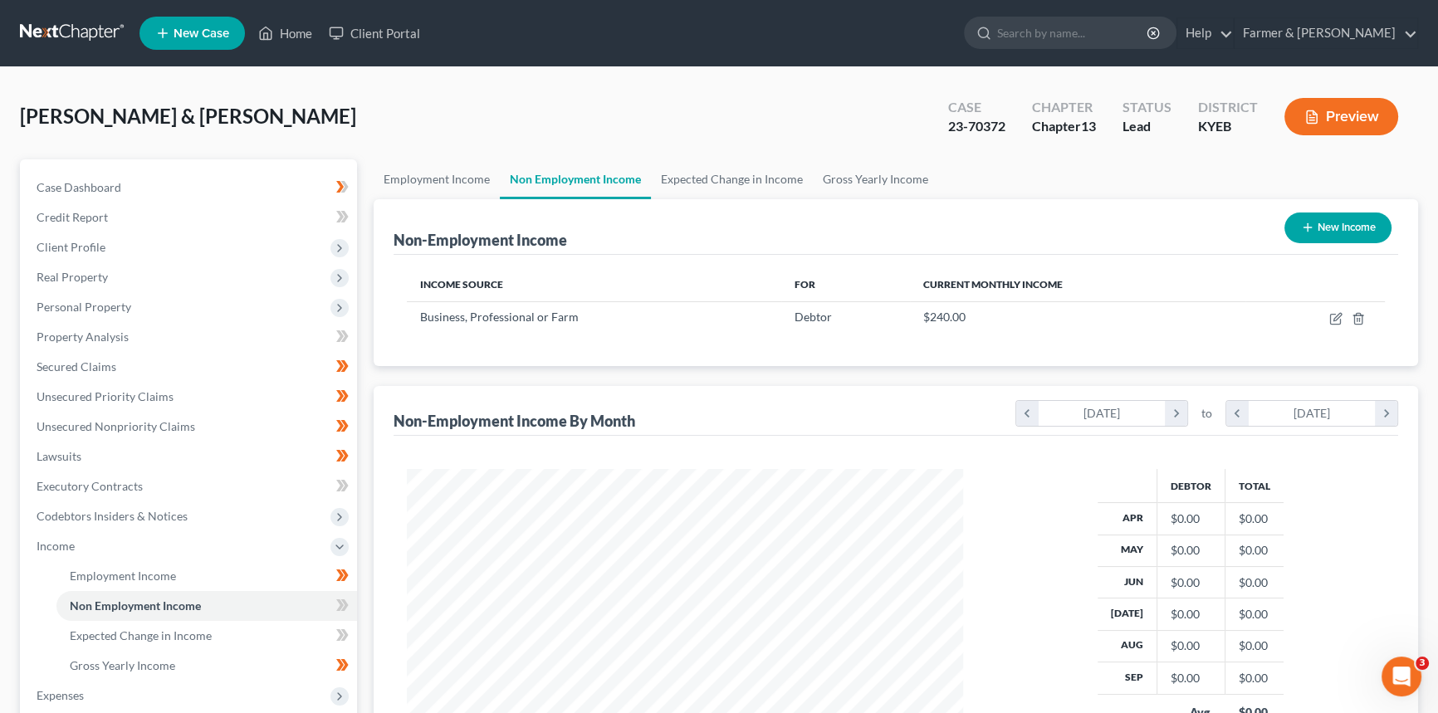
scroll to position [297, 589]
click at [726, 176] on link "Expected Change in Income" at bounding box center [732, 179] width 162 height 40
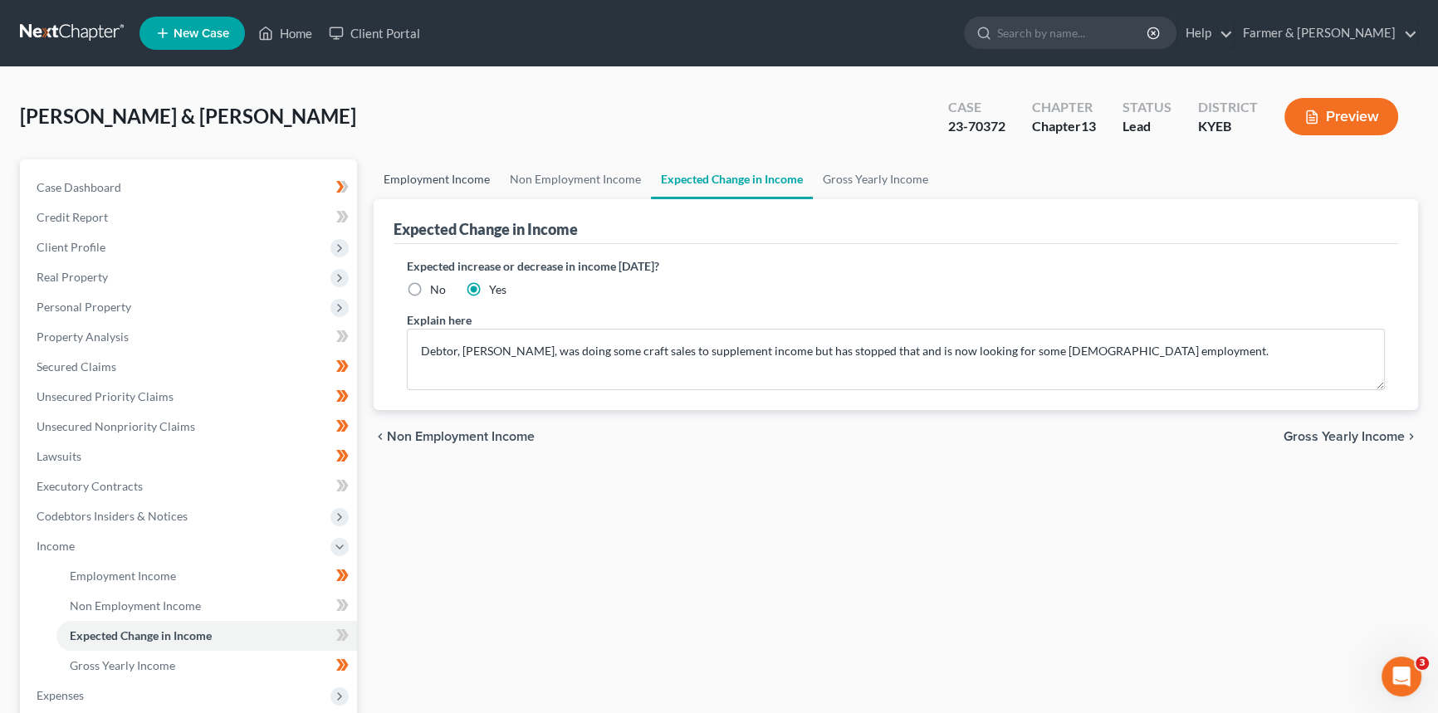
click at [452, 178] on link "Employment Income" at bounding box center [437, 179] width 126 height 40
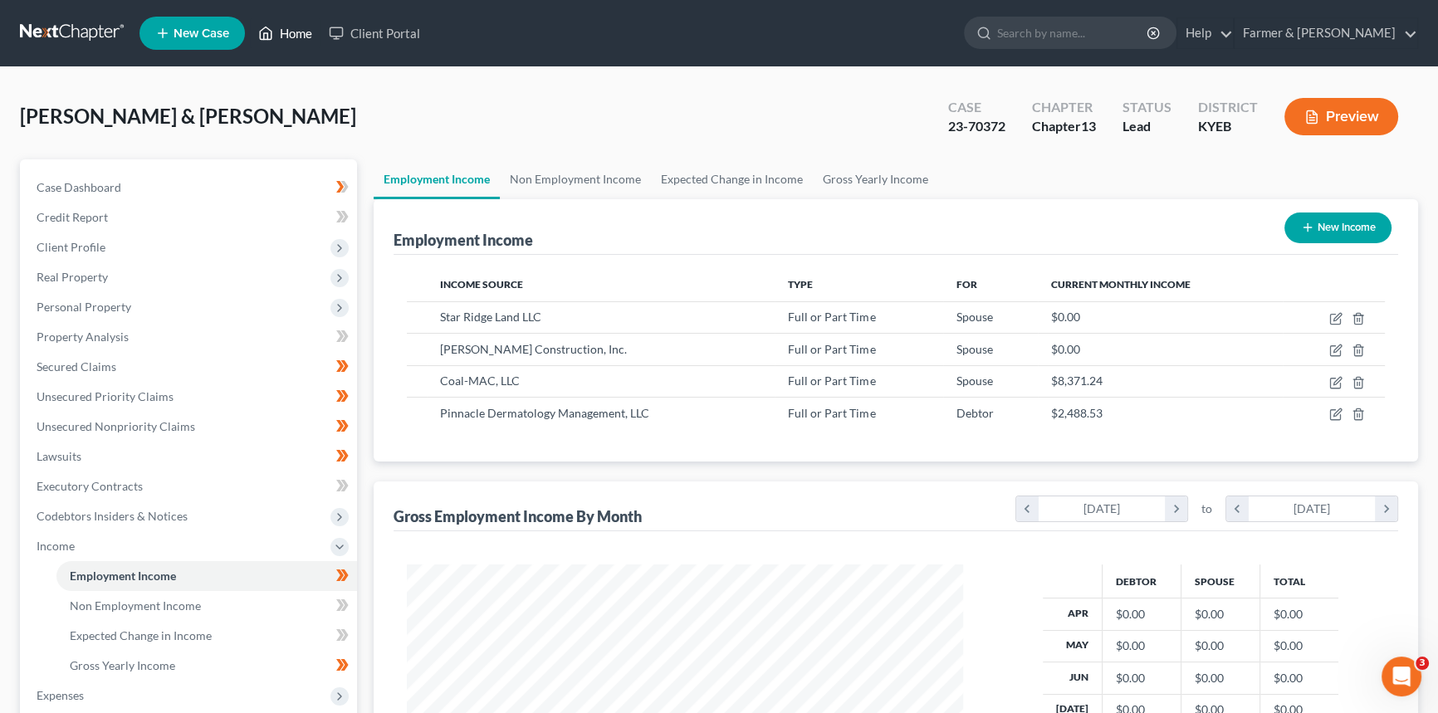
click at [289, 36] on link "Home" at bounding box center [285, 33] width 71 height 30
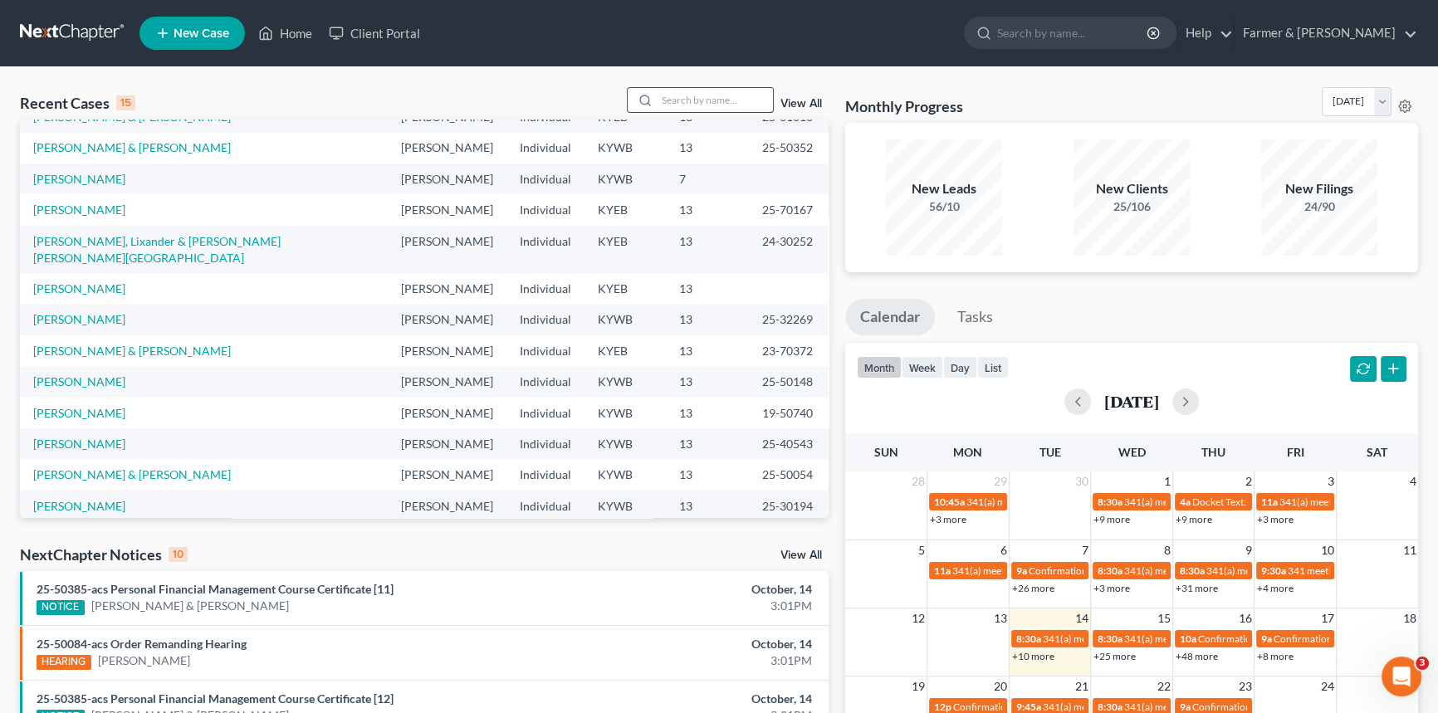
click at [700, 99] on input "search" at bounding box center [715, 100] width 116 height 24
type input "[PERSON_NAME]"
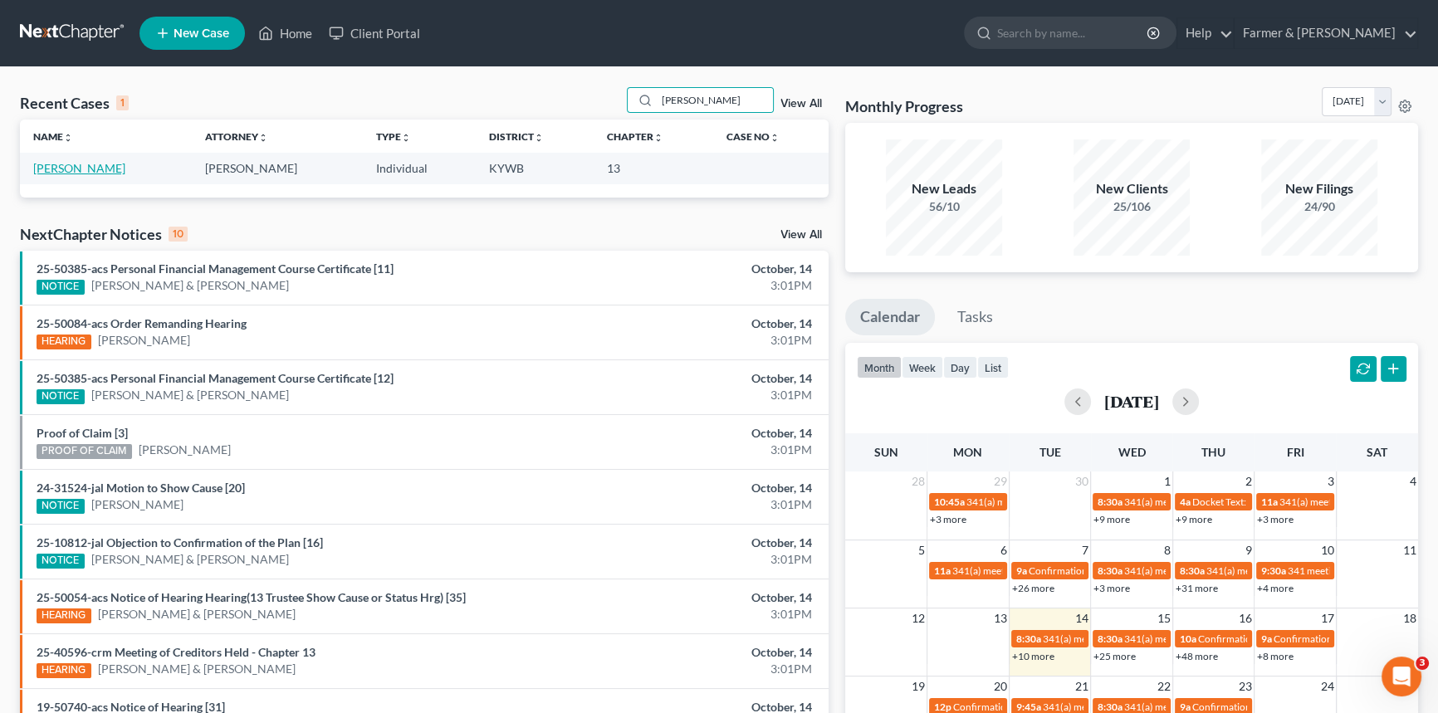
click at [62, 169] on link "[PERSON_NAME]" at bounding box center [79, 168] width 92 height 14
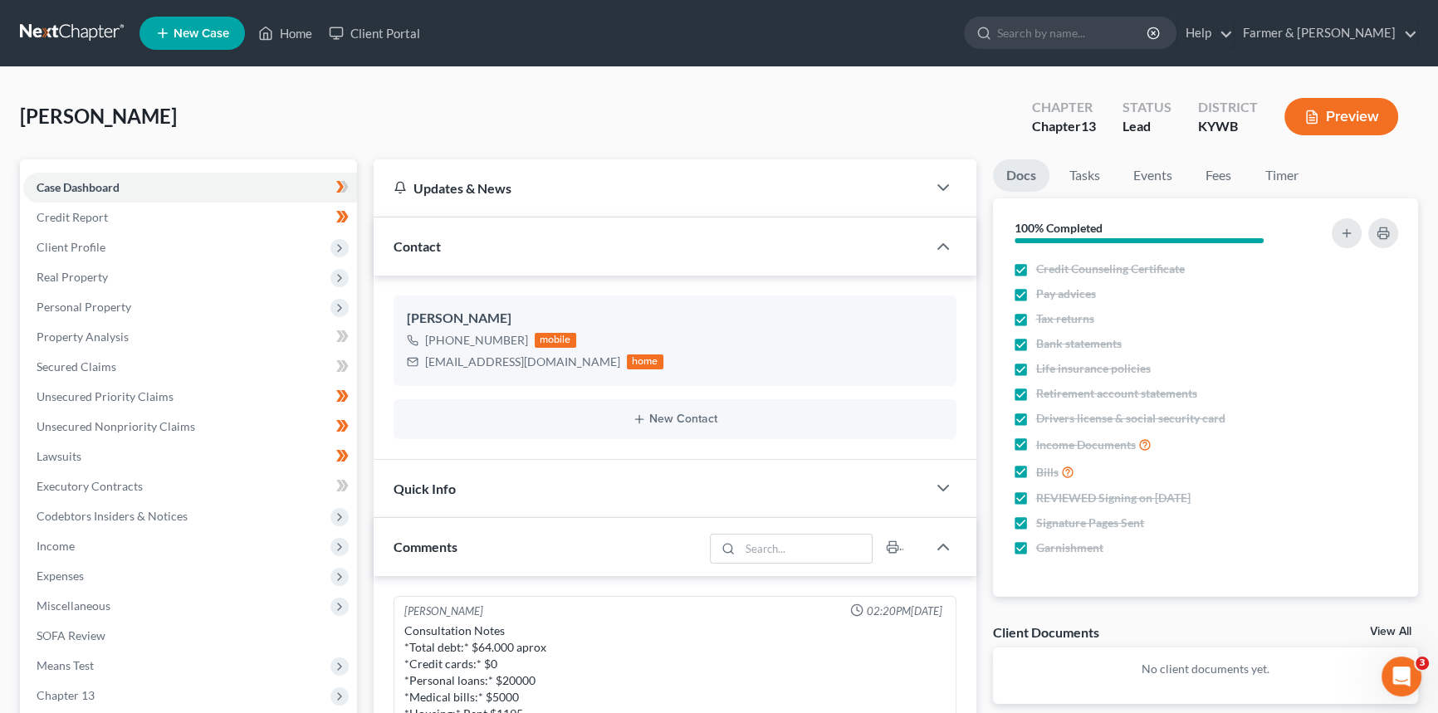
scroll to position [622, 0]
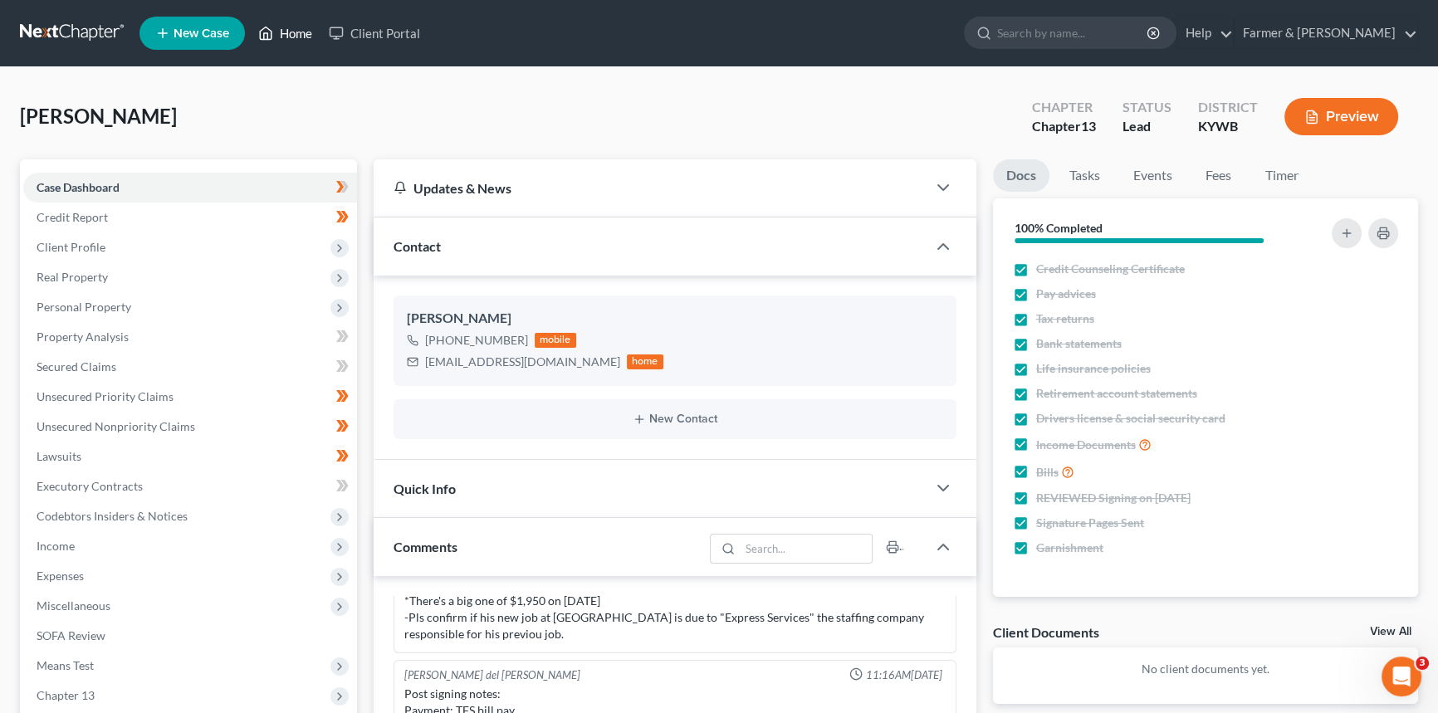
drag, startPoint x: 291, startPoint y: 34, endPoint x: 473, endPoint y: 85, distance: 189.5
click at [291, 33] on link "Home" at bounding box center [285, 33] width 71 height 30
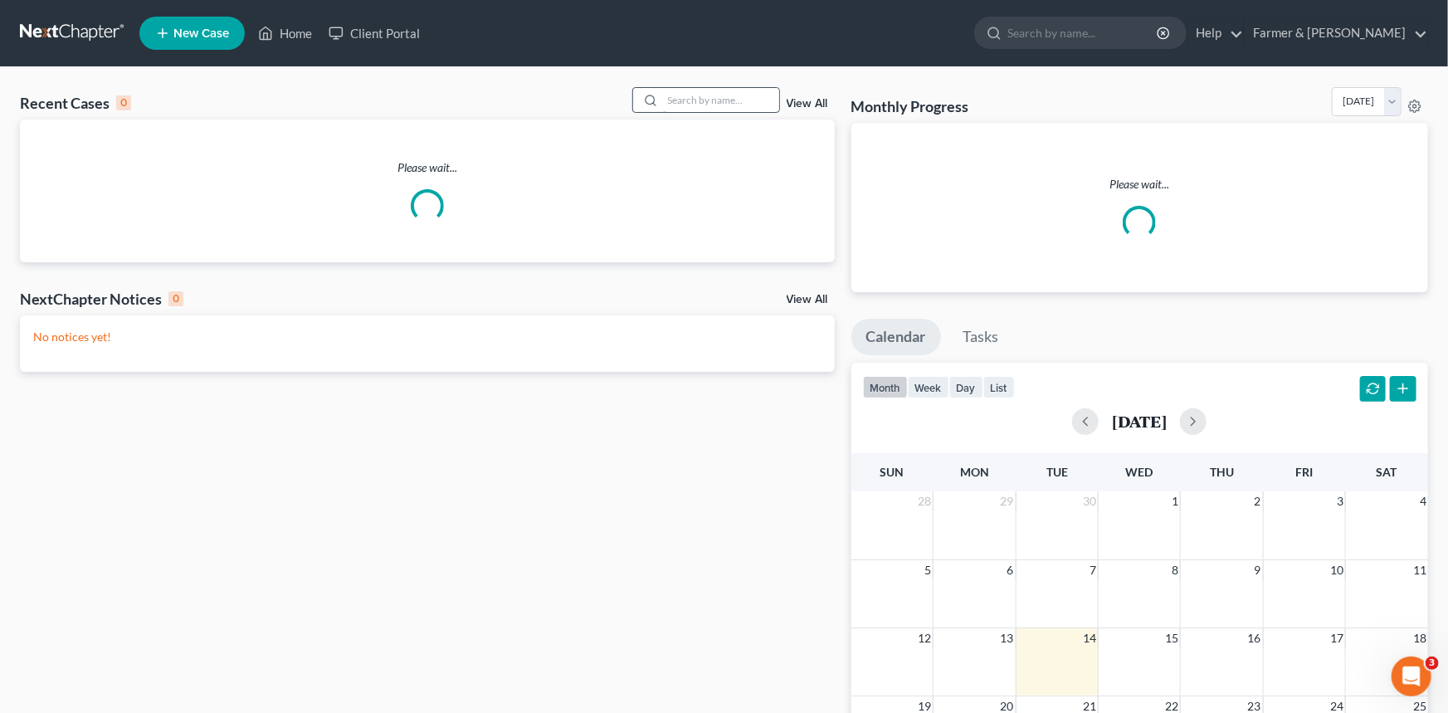
click at [725, 105] on input "search" at bounding box center [721, 100] width 116 height 24
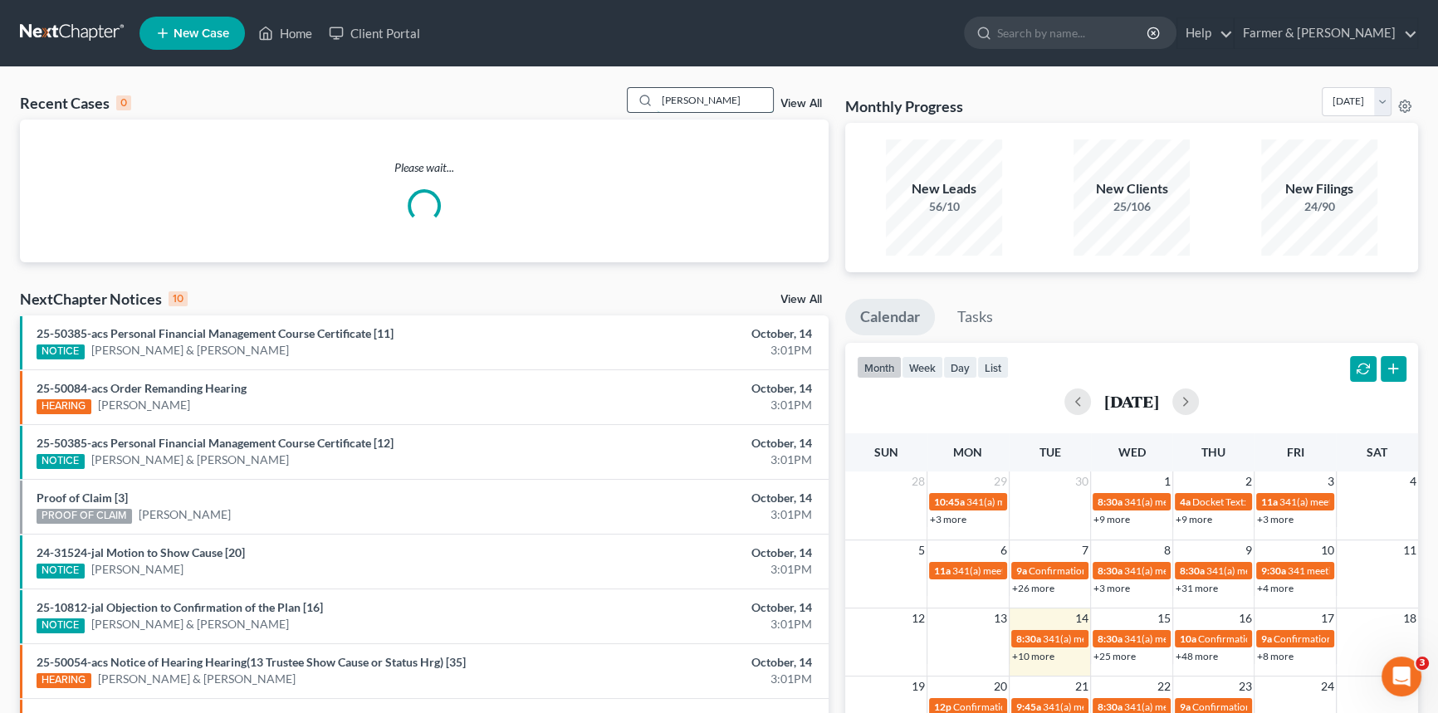
type input "[PERSON_NAME]"
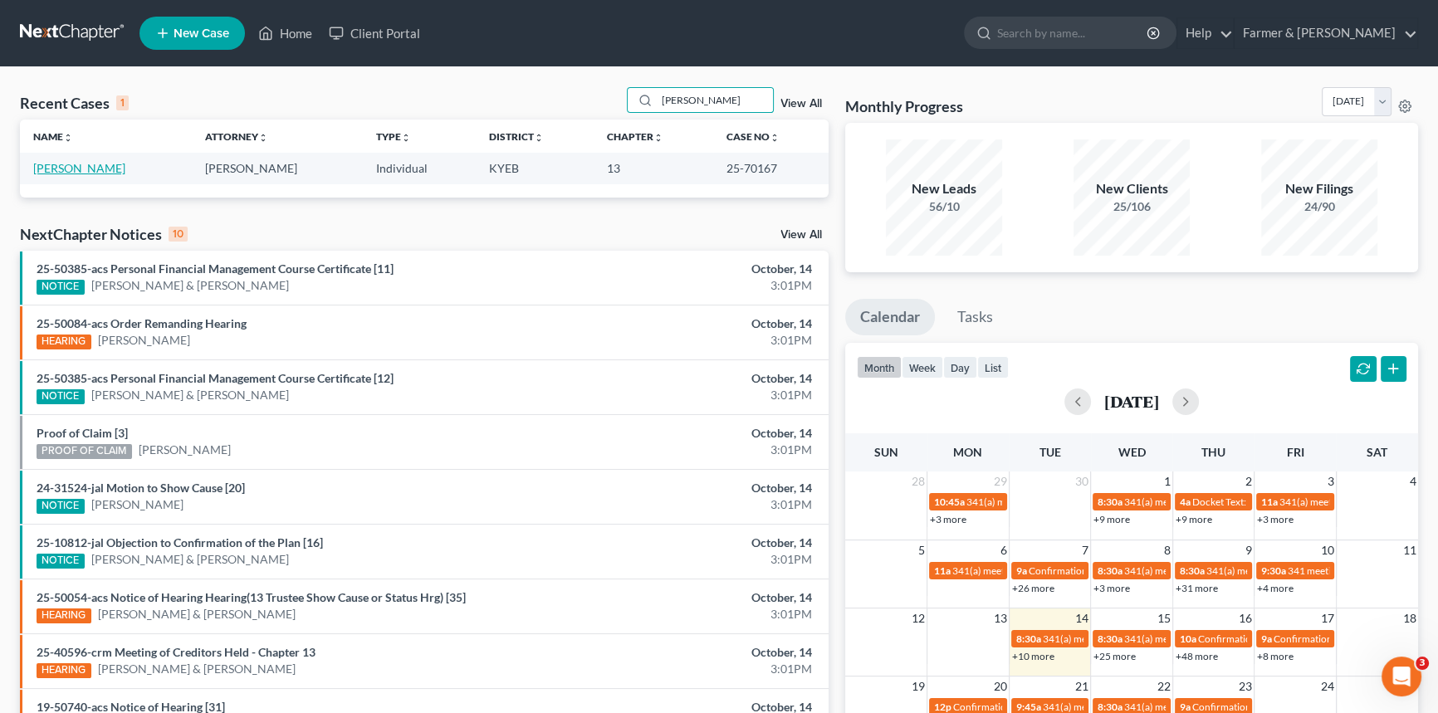
click at [90, 171] on link "[PERSON_NAME]" at bounding box center [79, 168] width 92 height 14
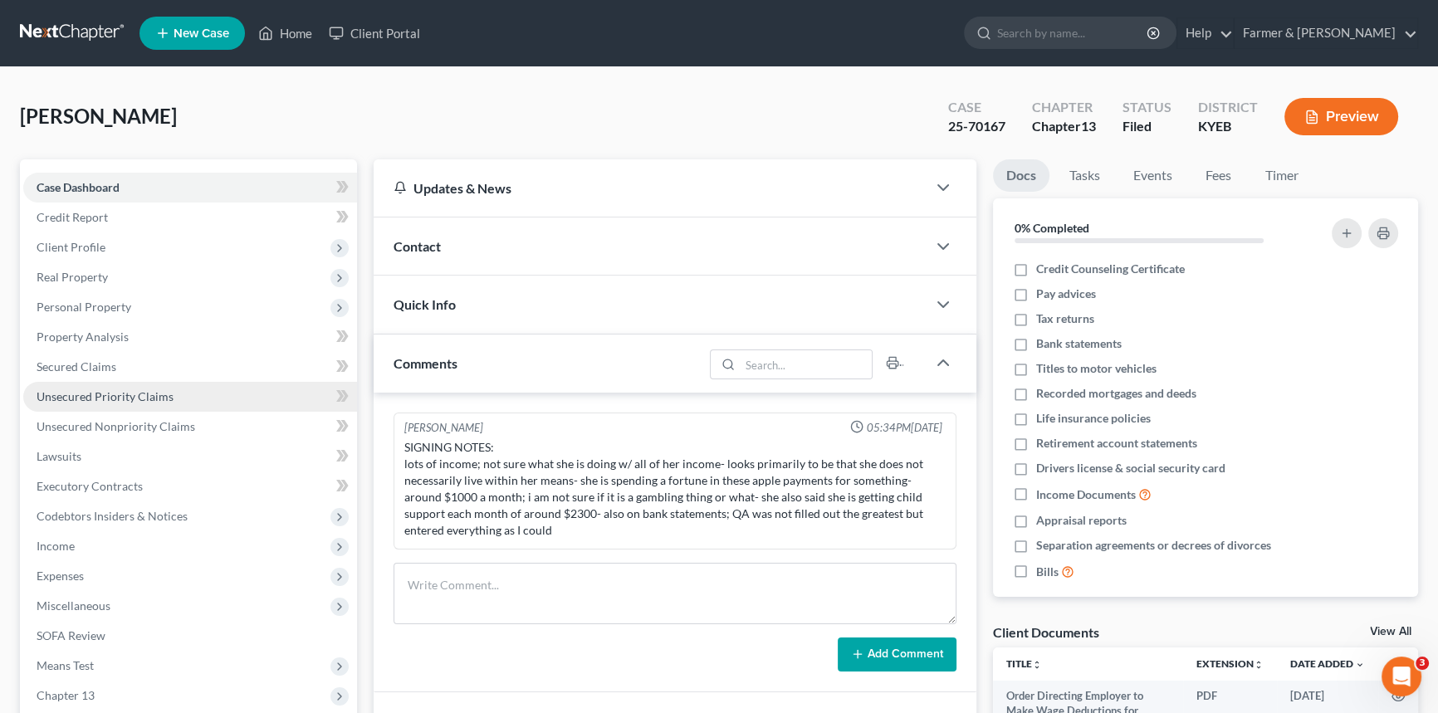
scroll to position [220, 0]
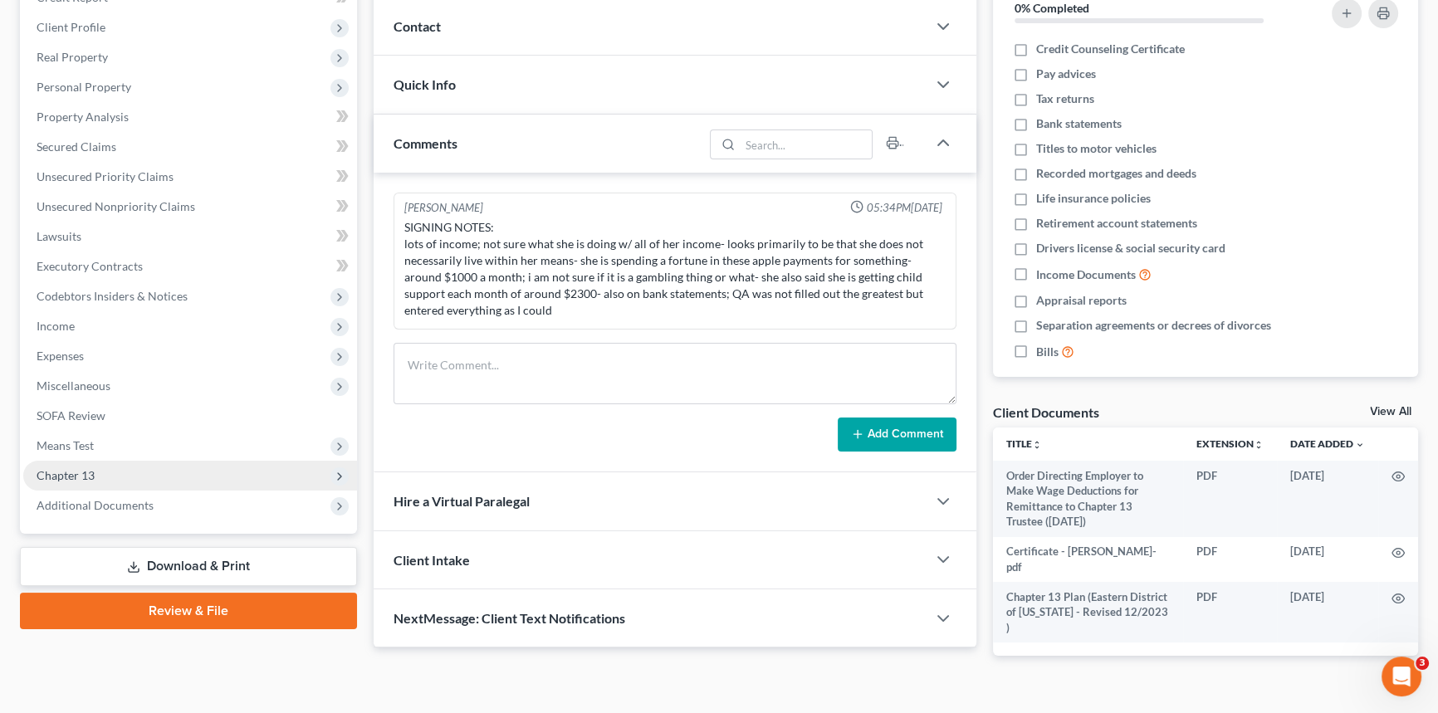
click at [136, 476] on span "Chapter 13" at bounding box center [190, 476] width 334 height 30
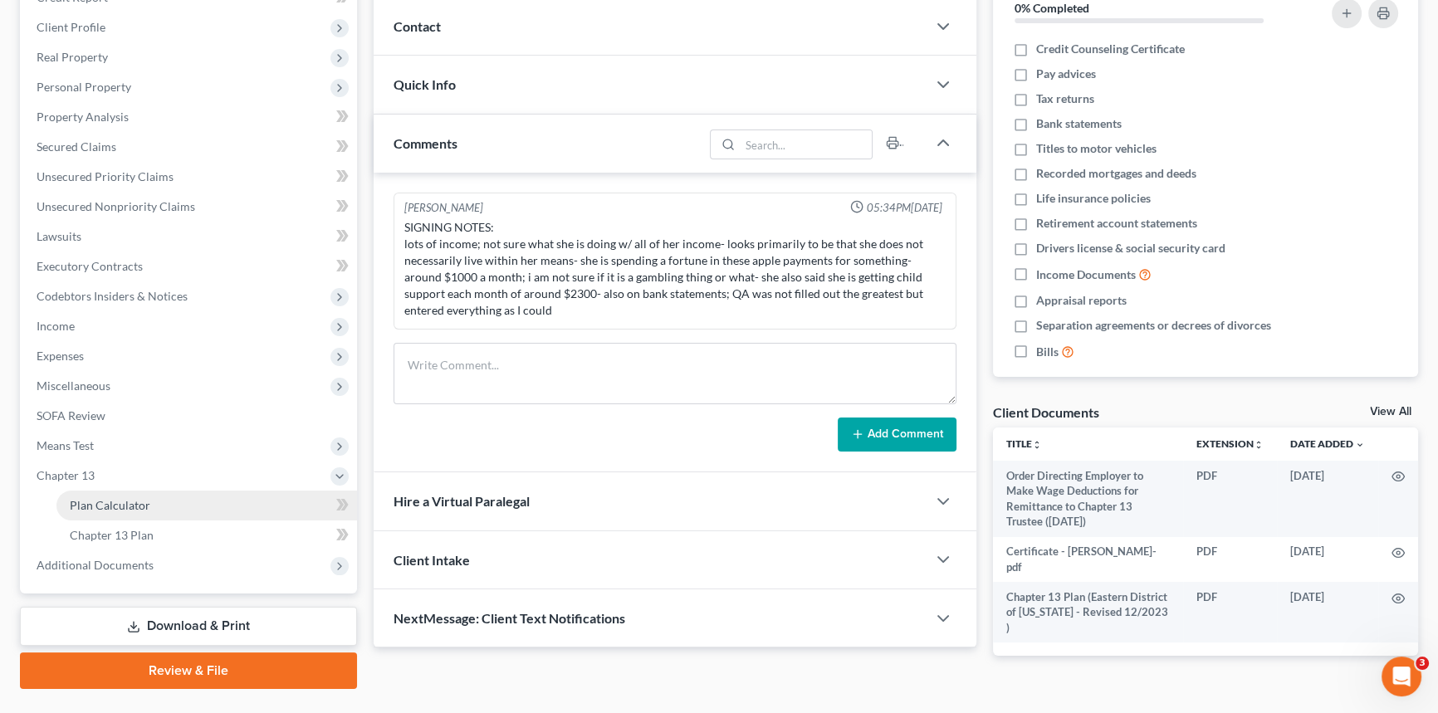
click at [131, 506] on span "Plan Calculator" at bounding box center [110, 505] width 81 height 14
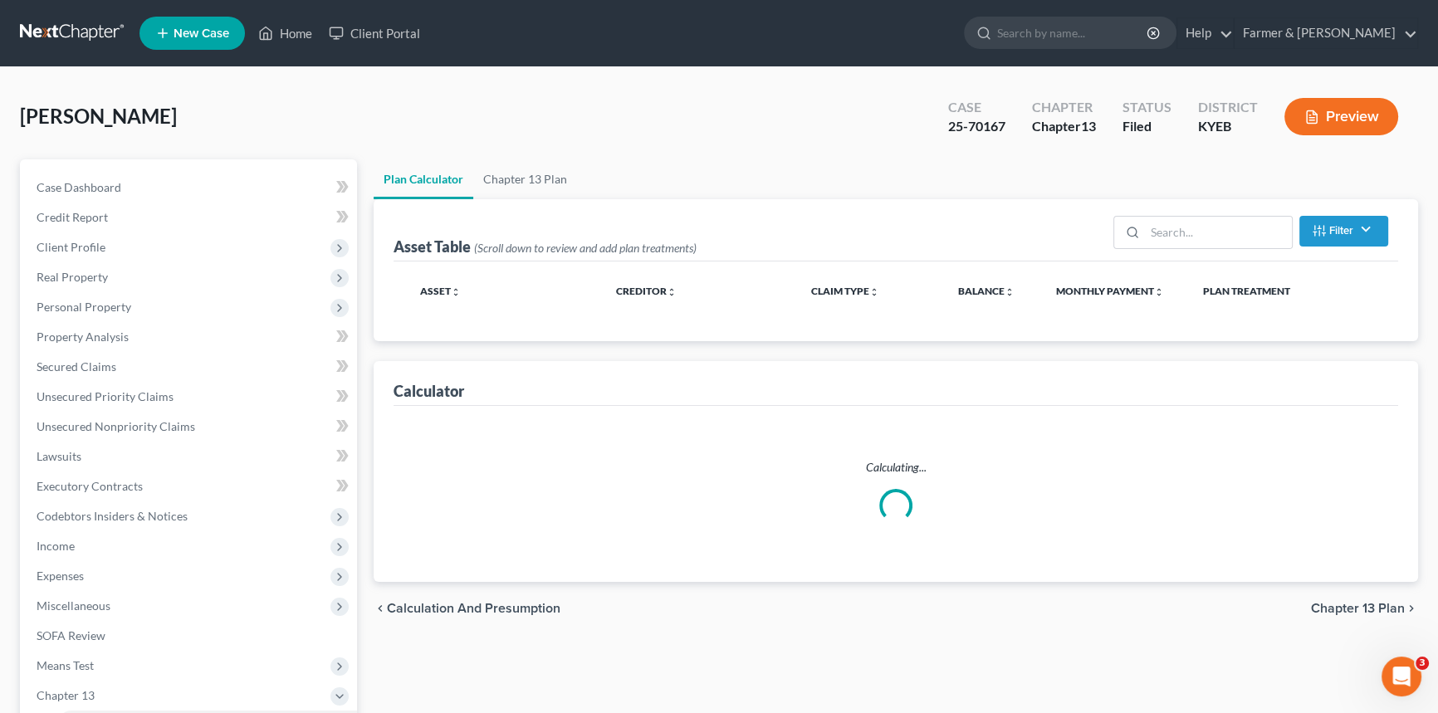
select select "59"
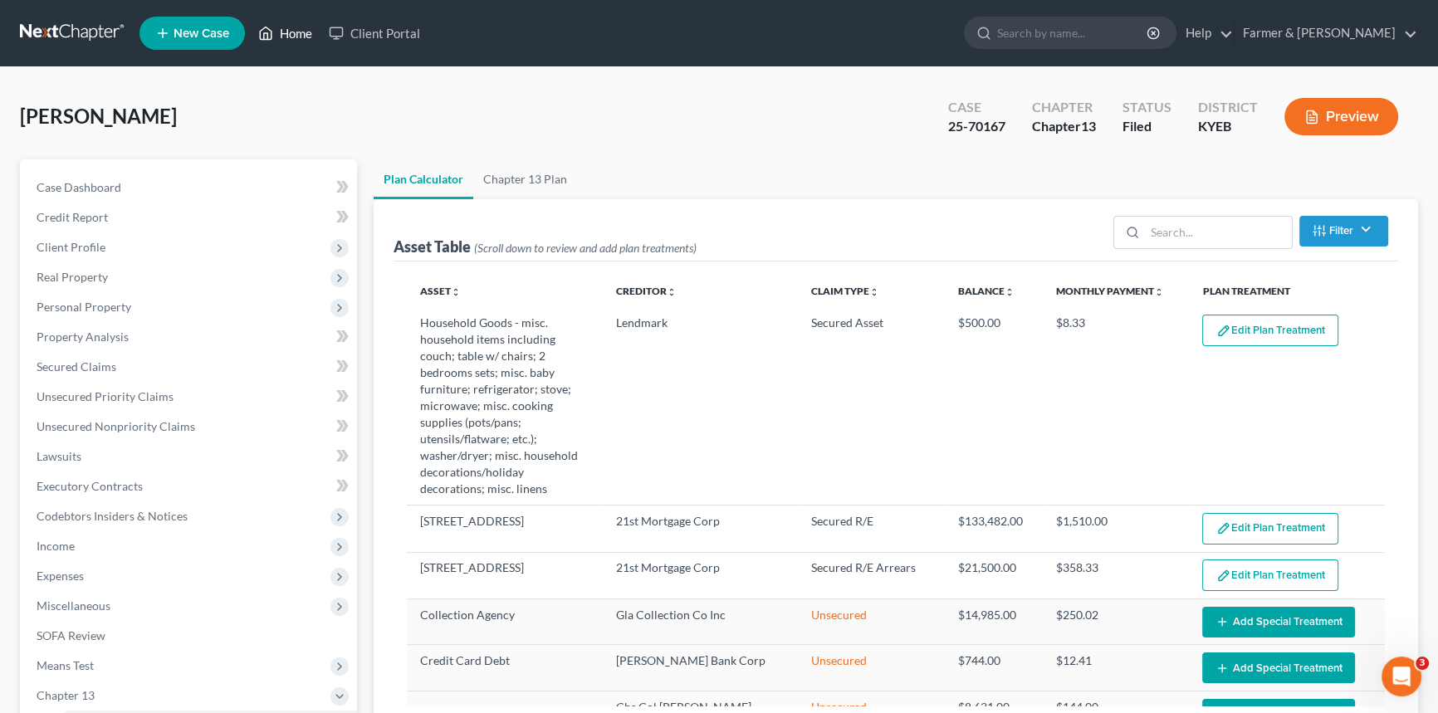
click at [290, 30] on link "Home" at bounding box center [285, 33] width 71 height 30
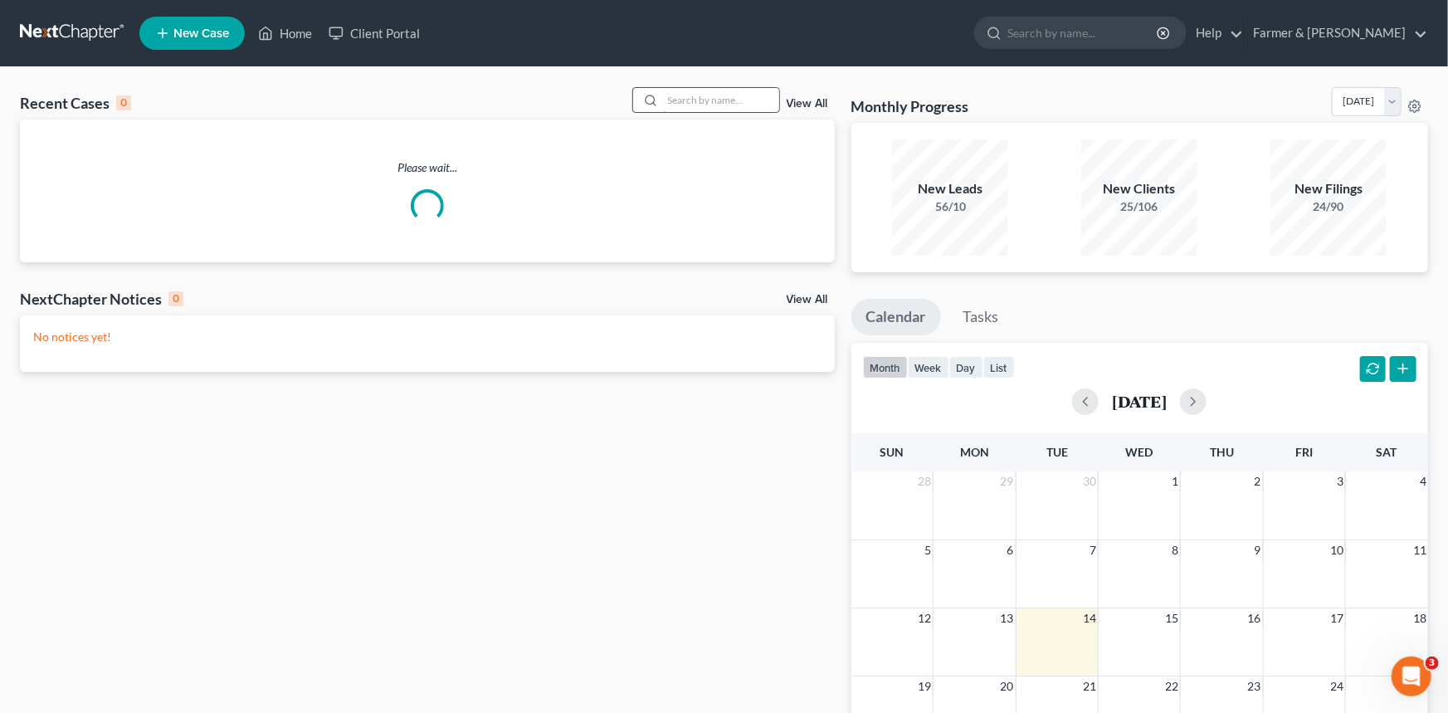
click at [693, 99] on input "search" at bounding box center [721, 100] width 116 height 24
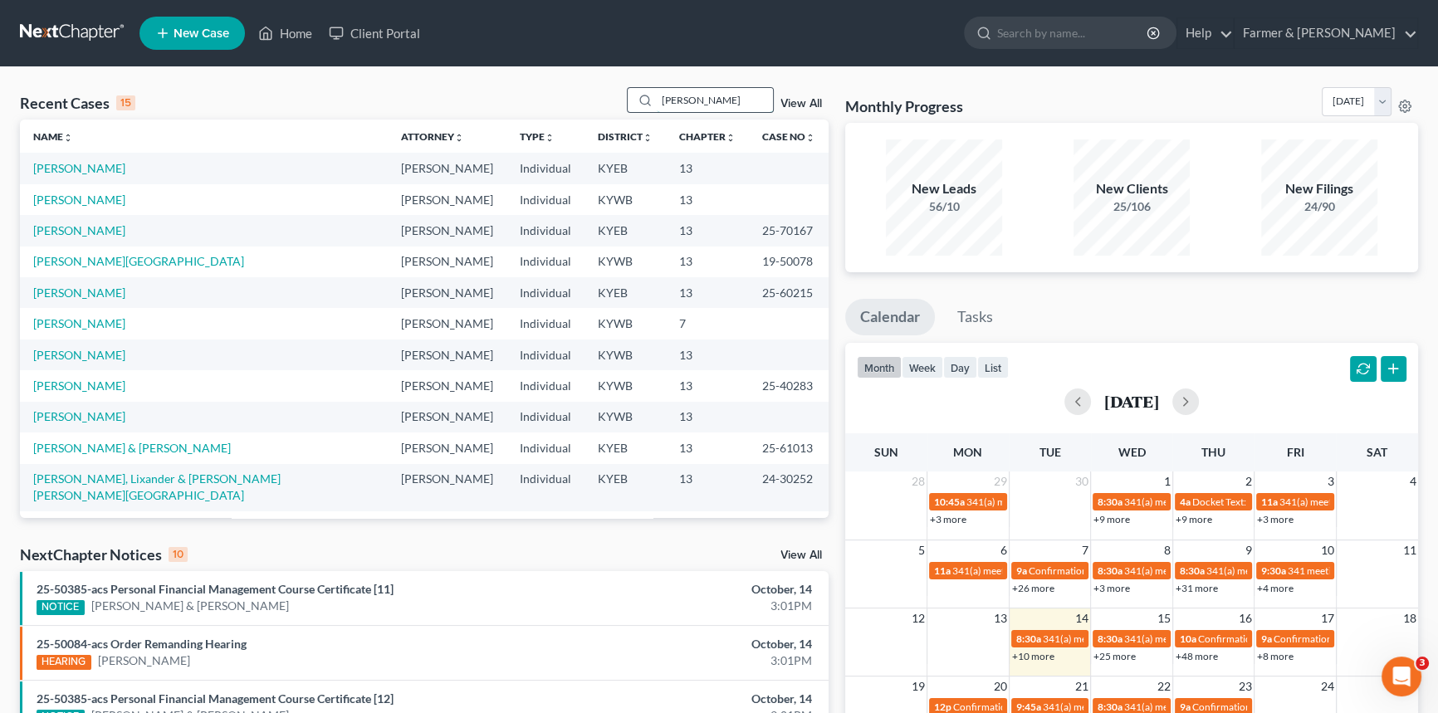
type input "[PERSON_NAME]"
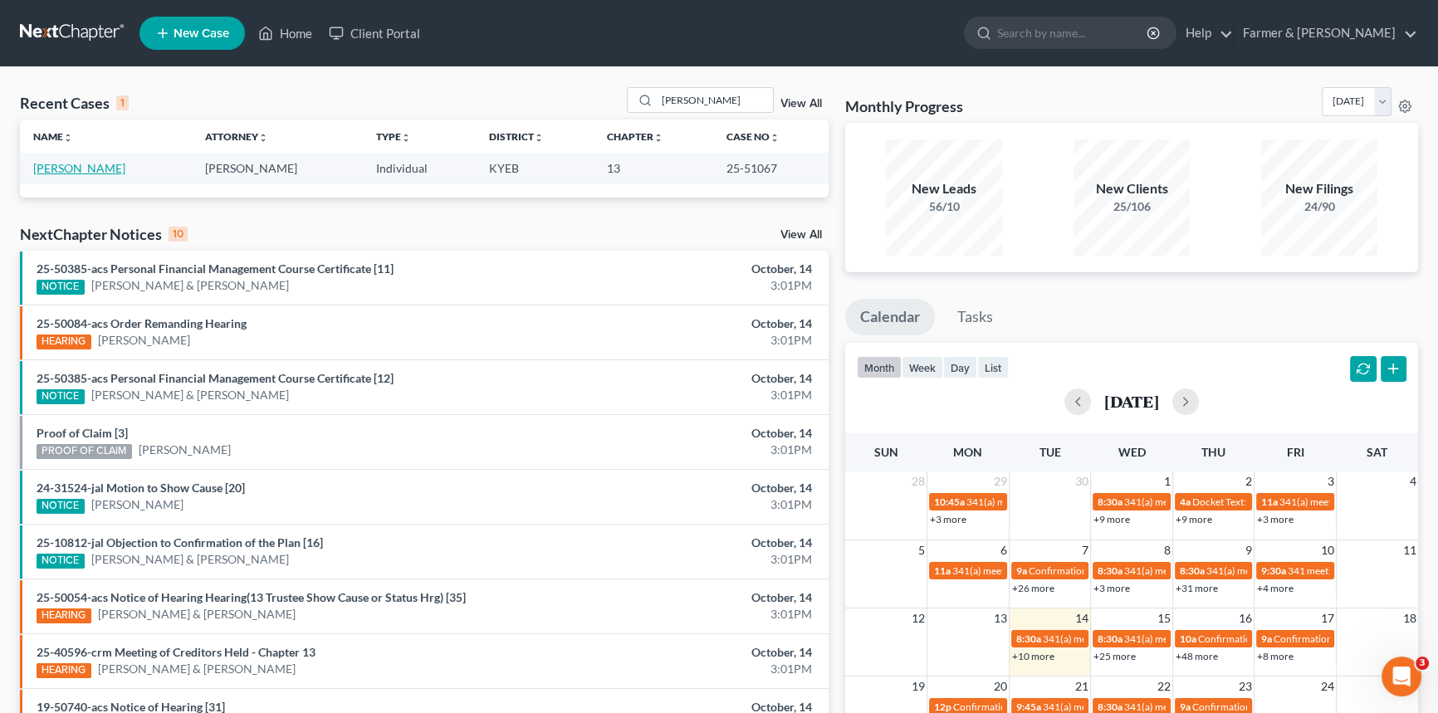
click at [85, 169] on link "[PERSON_NAME]" at bounding box center [79, 168] width 92 height 14
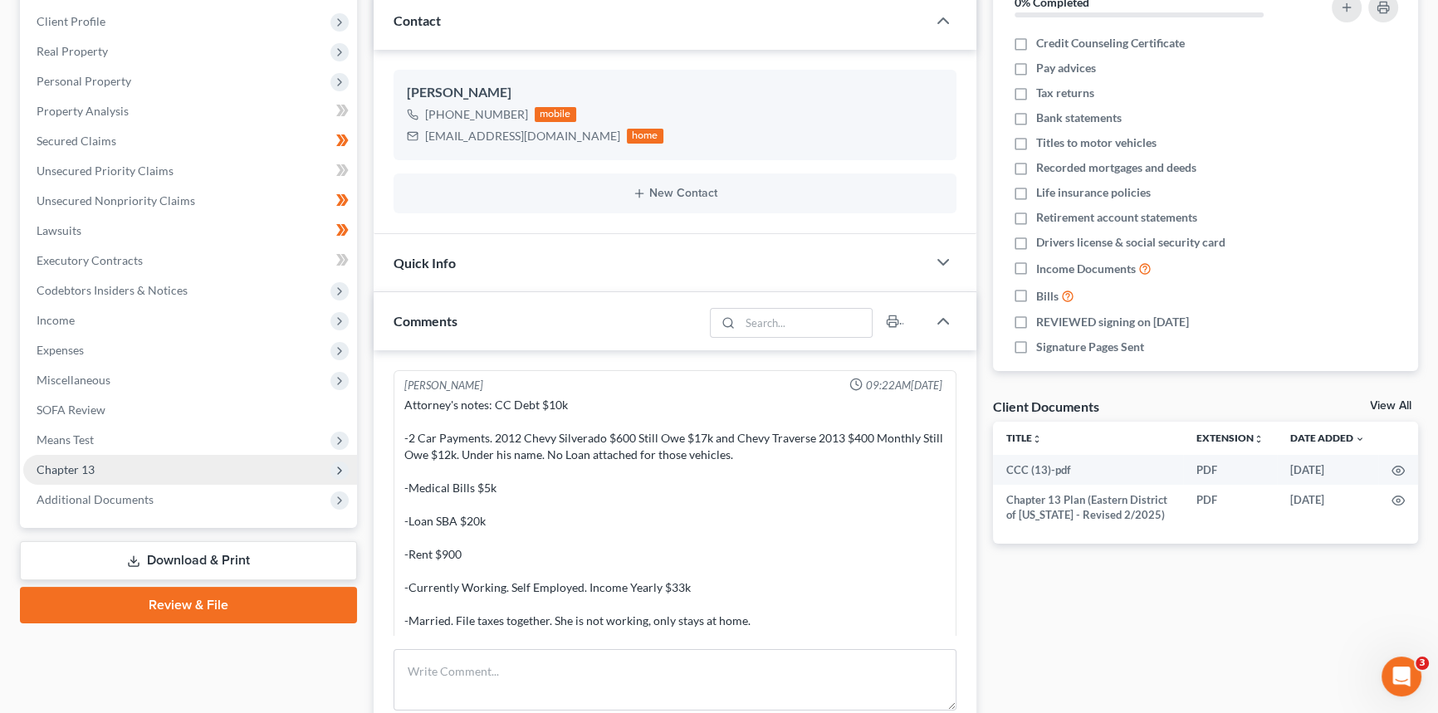
scroll to position [445, 0]
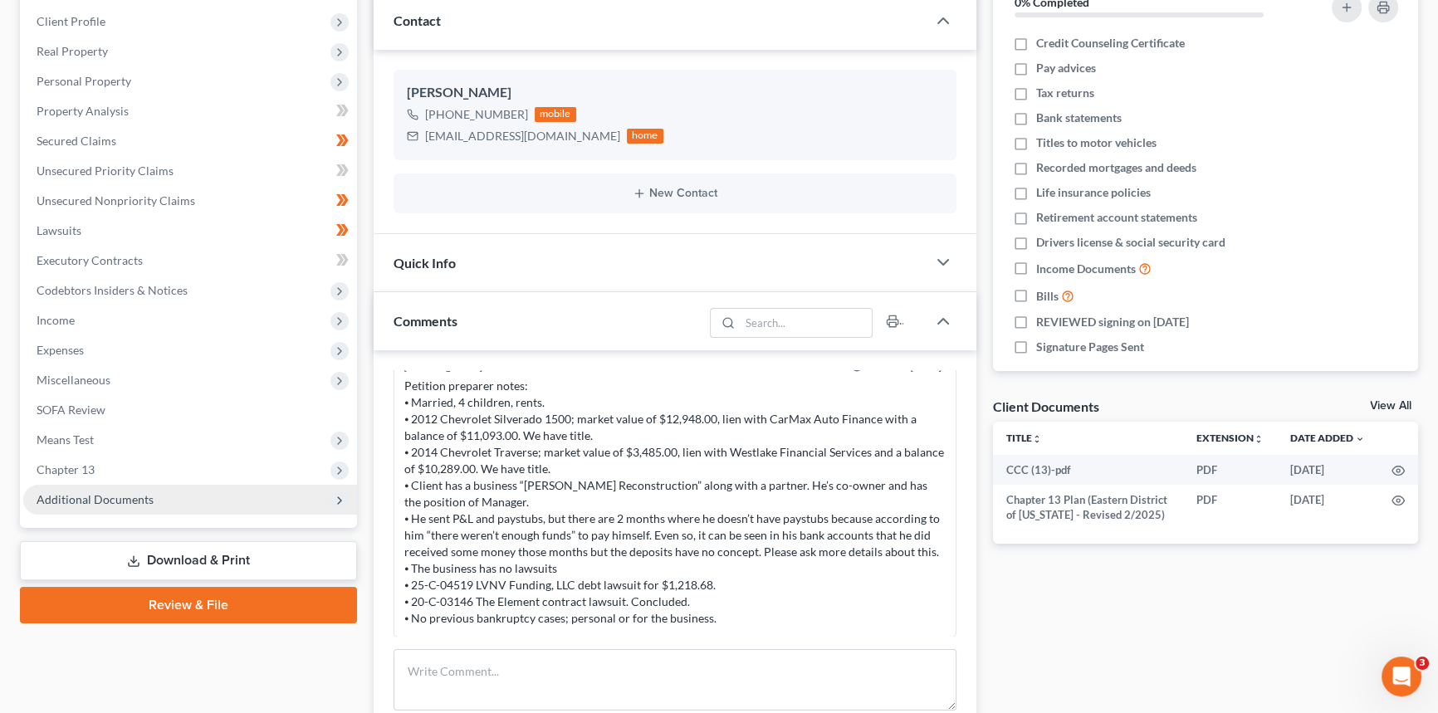
click at [124, 497] on span "Additional Documents" at bounding box center [95, 499] width 117 height 14
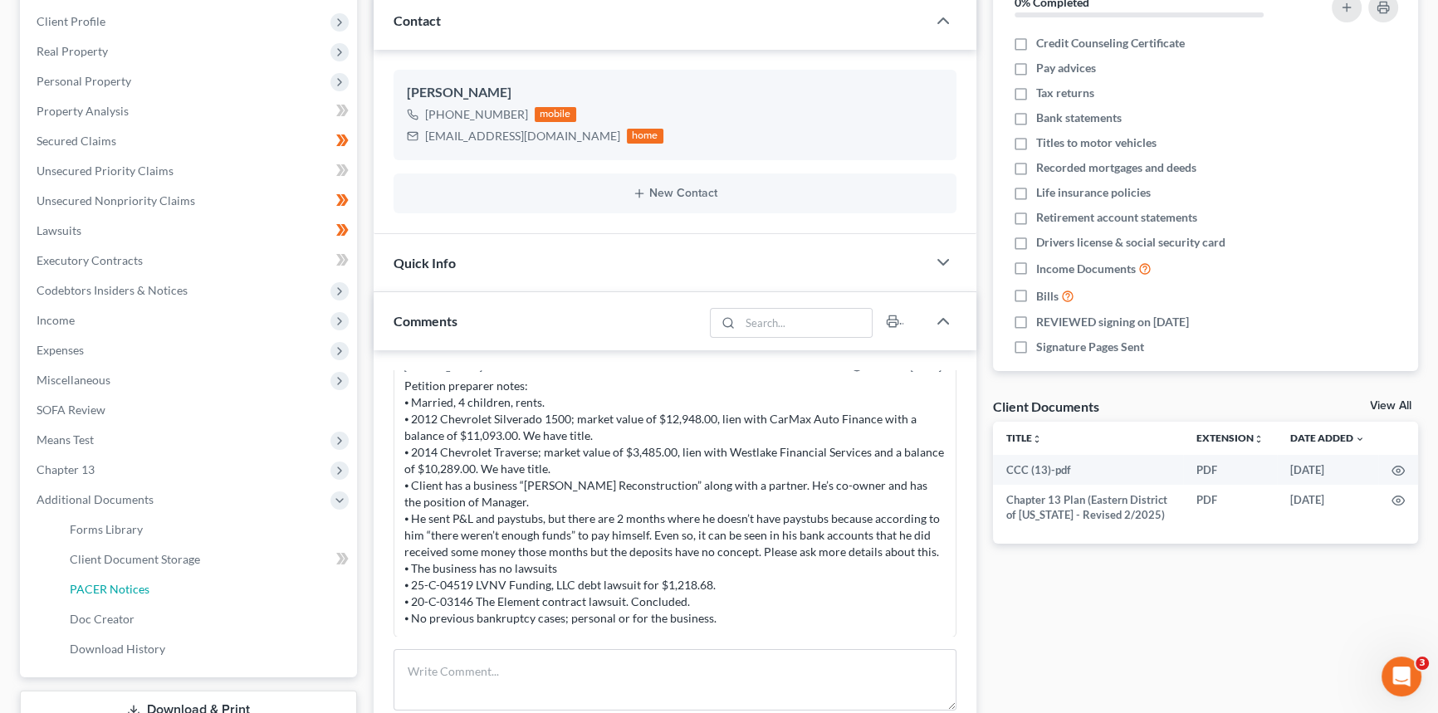
drag, startPoint x: 116, startPoint y: 589, endPoint x: 448, endPoint y: 471, distance: 352.6
click at [116, 589] on span "PACER Notices" at bounding box center [110, 589] width 80 height 14
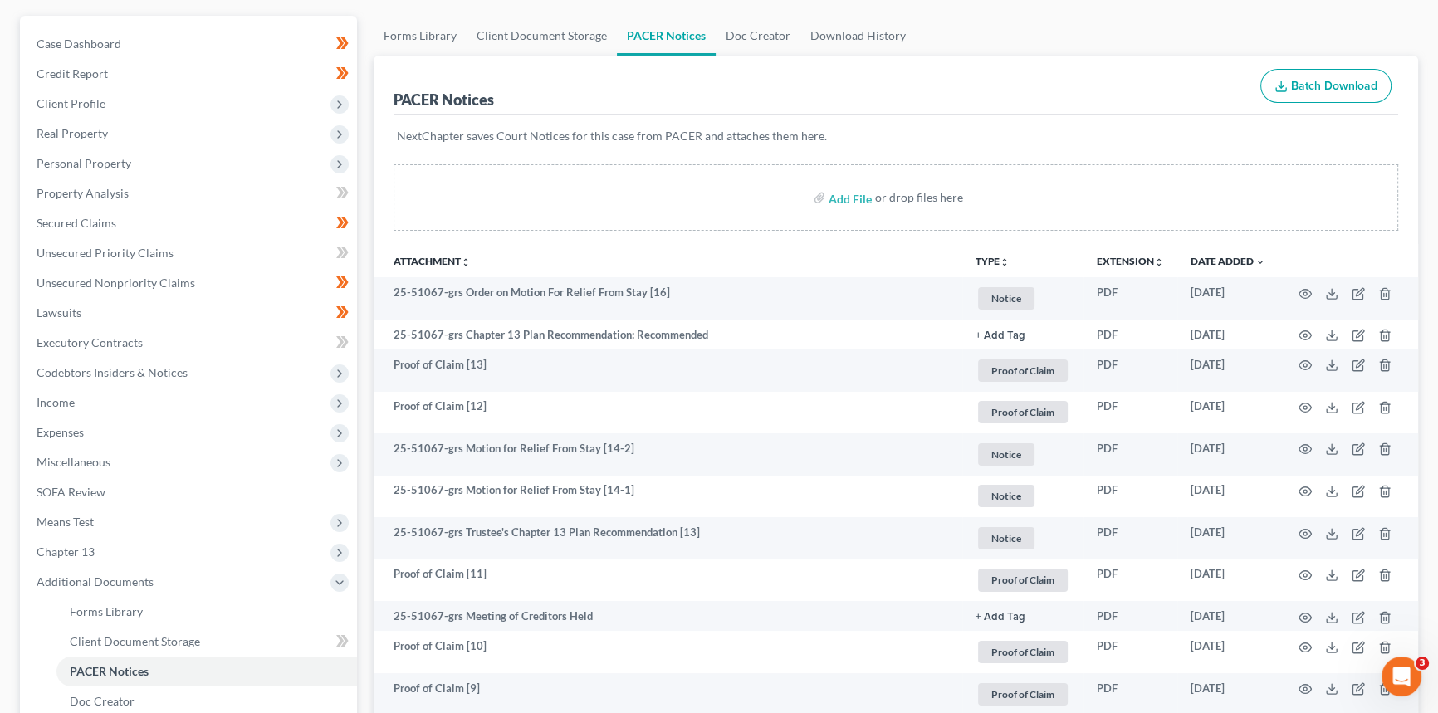
scroll to position [150, 0]
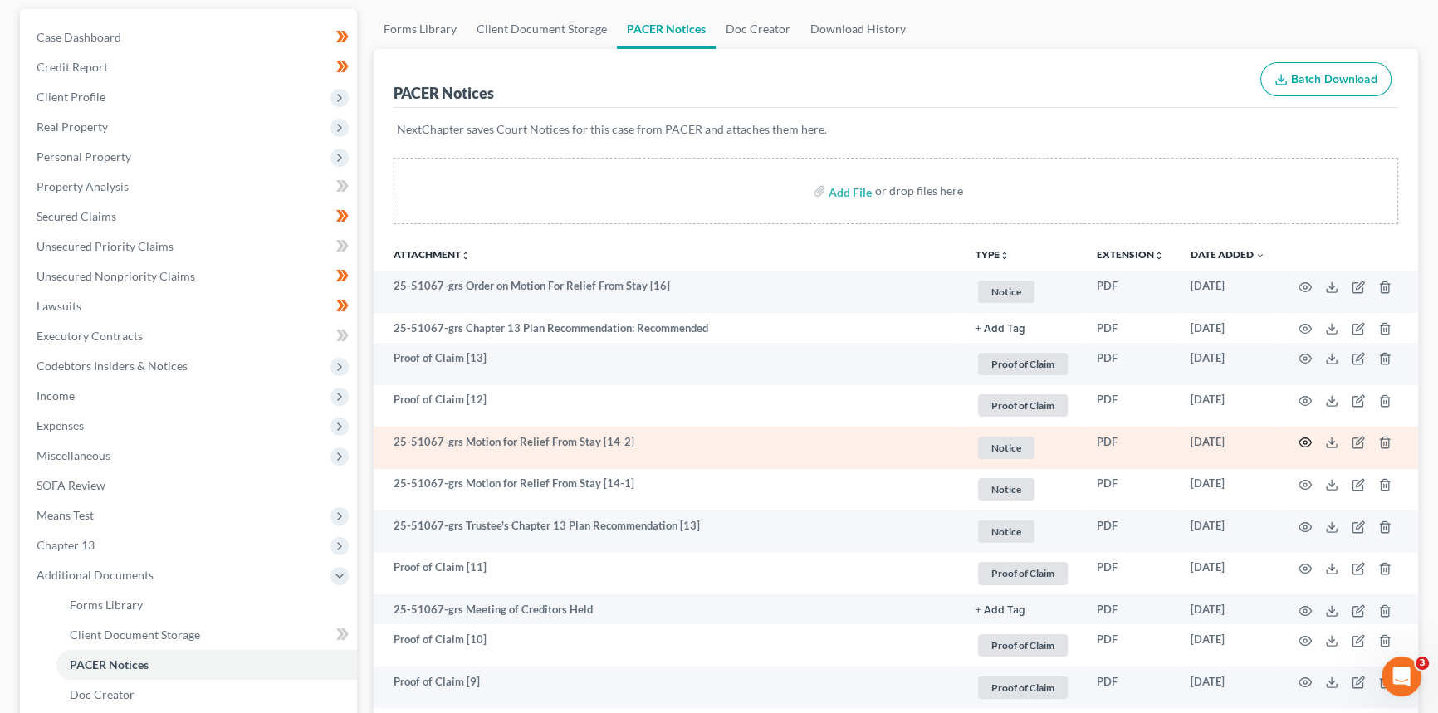
click at [1308, 439] on icon "button" at bounding box center [1304, 442] width 13 height 13
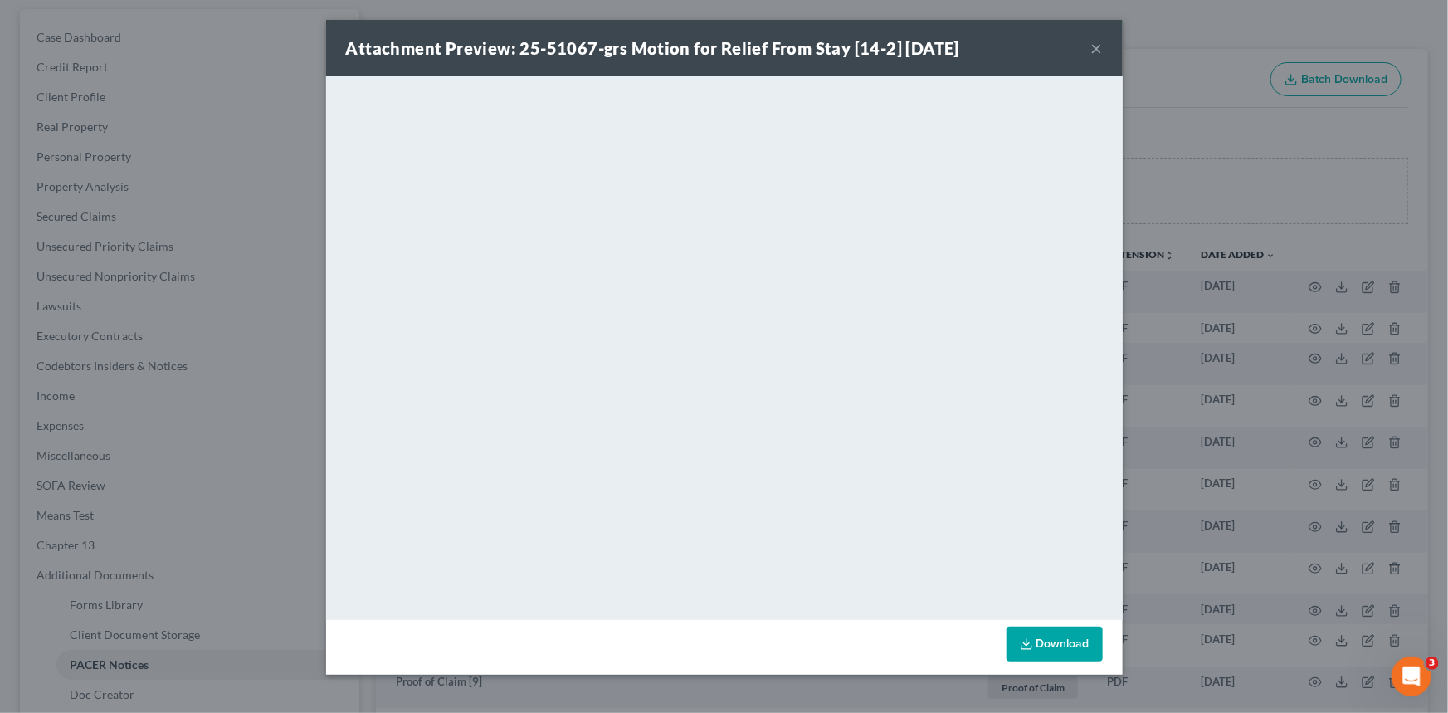
click at [1092, 47] on button "×" at bounding box center [1098, 48] width 12 height 20
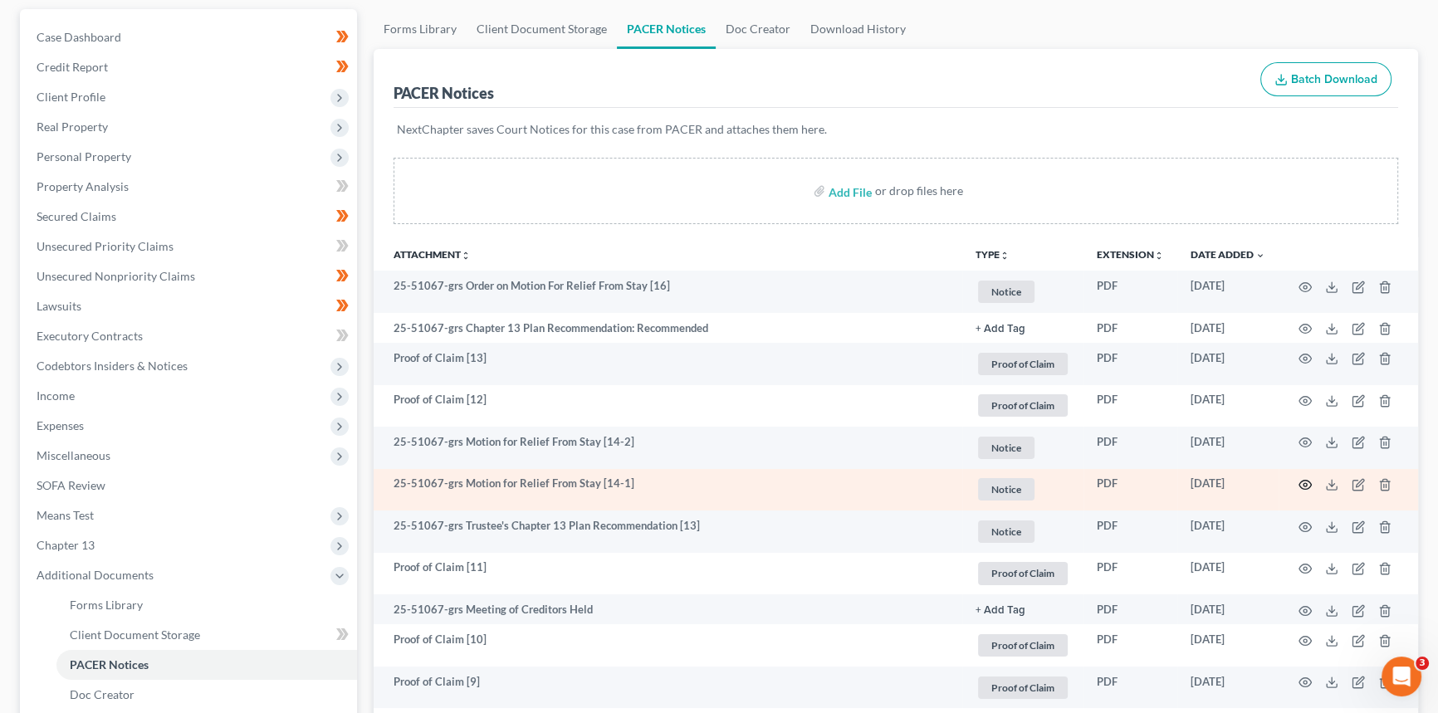
click at [1302, 481] on icon "button" at bounding box center [1304, 484] width 13 height 13
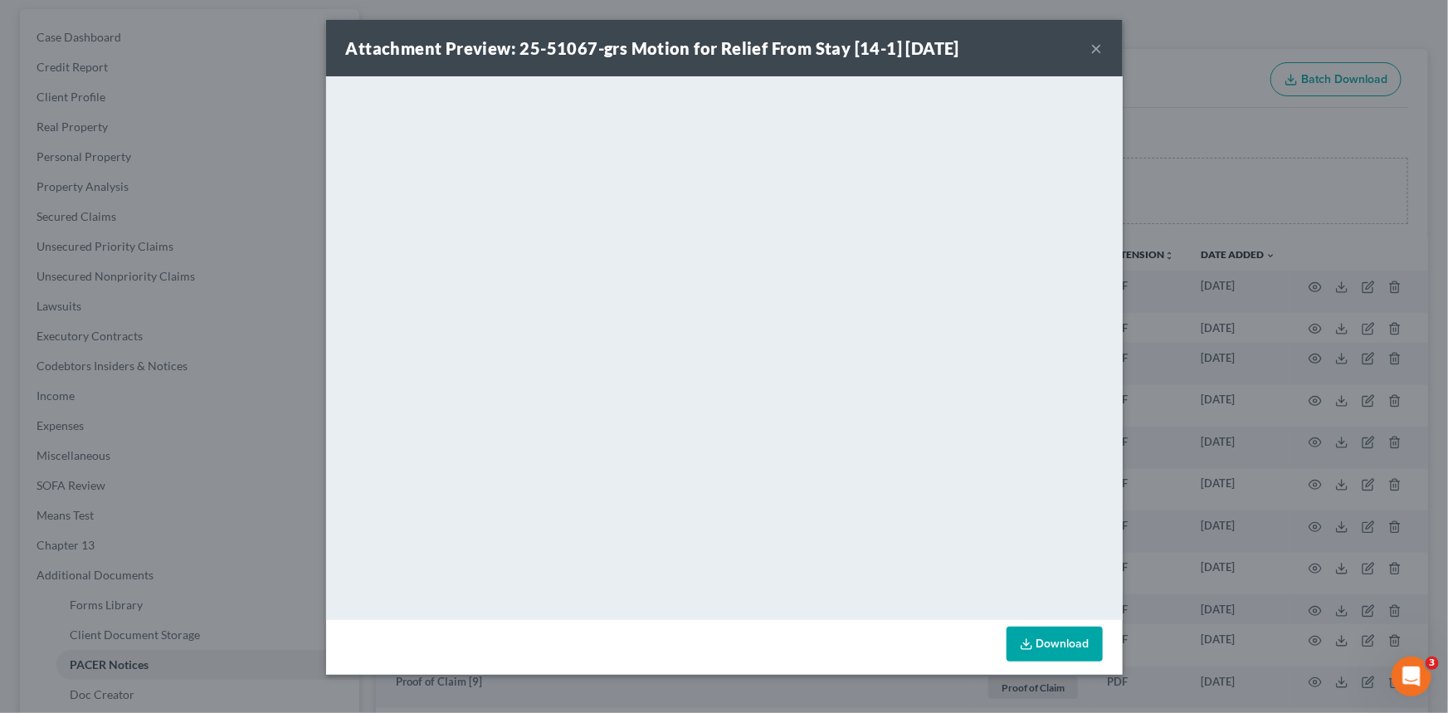
click at [1096, 47] on button "×" at bounding box center [1098, 48] width 12 height 20
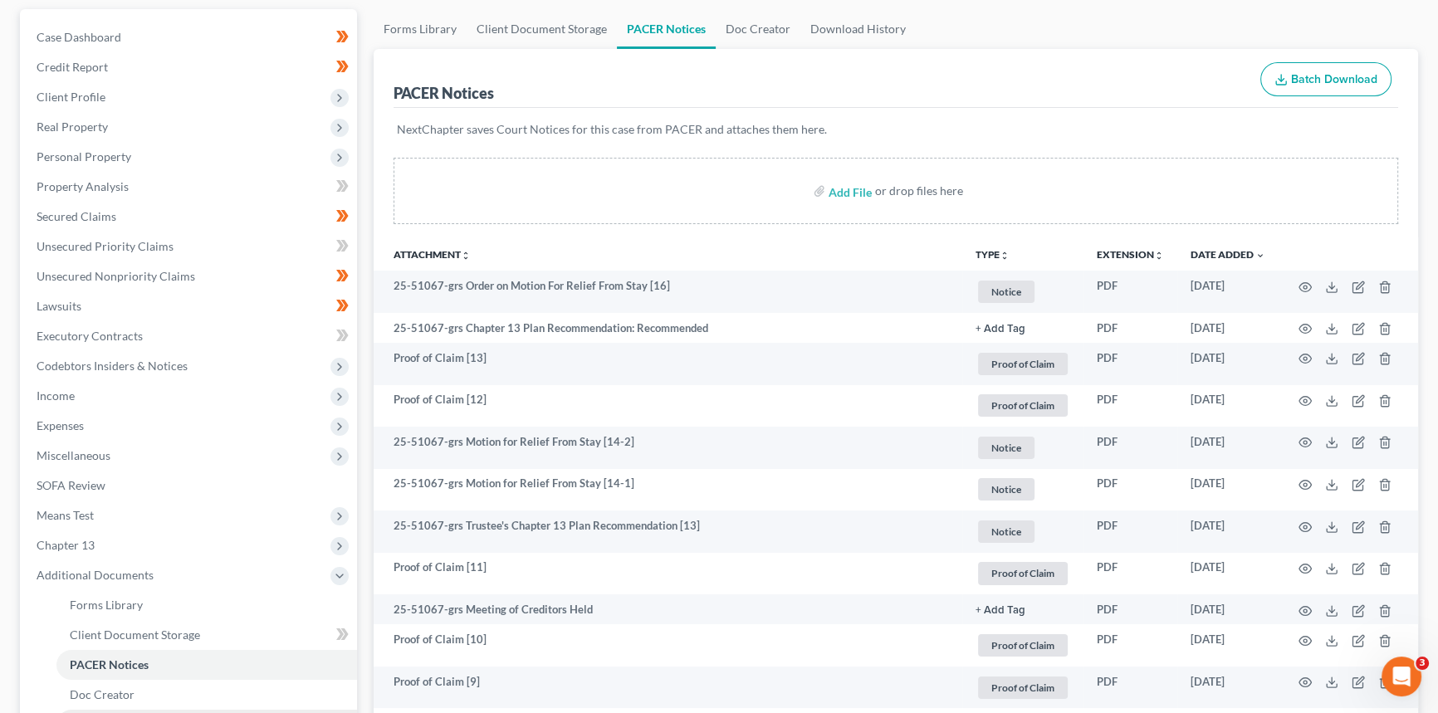
scroll to position [226, 0]
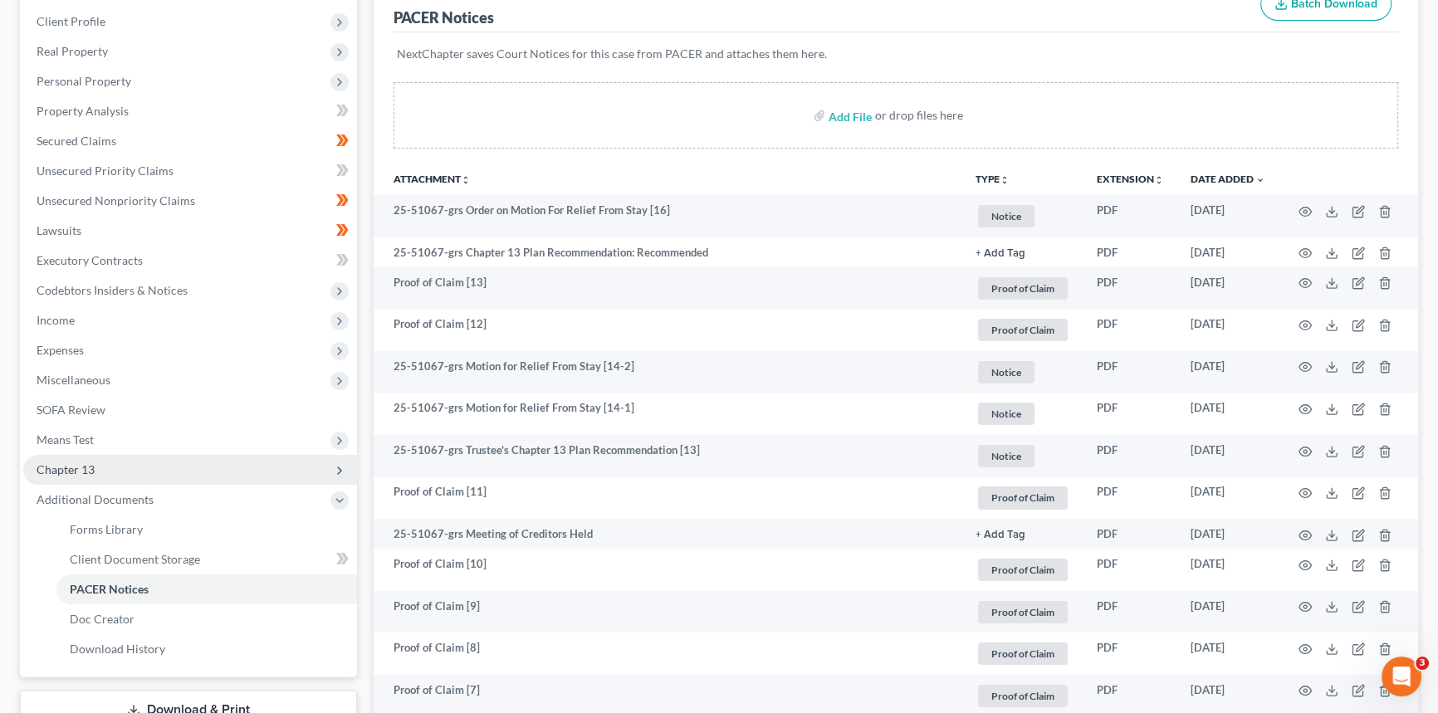
click at [100, 466] on span "Chapter 13" at bounding box center [190, 470] width 334 height 30
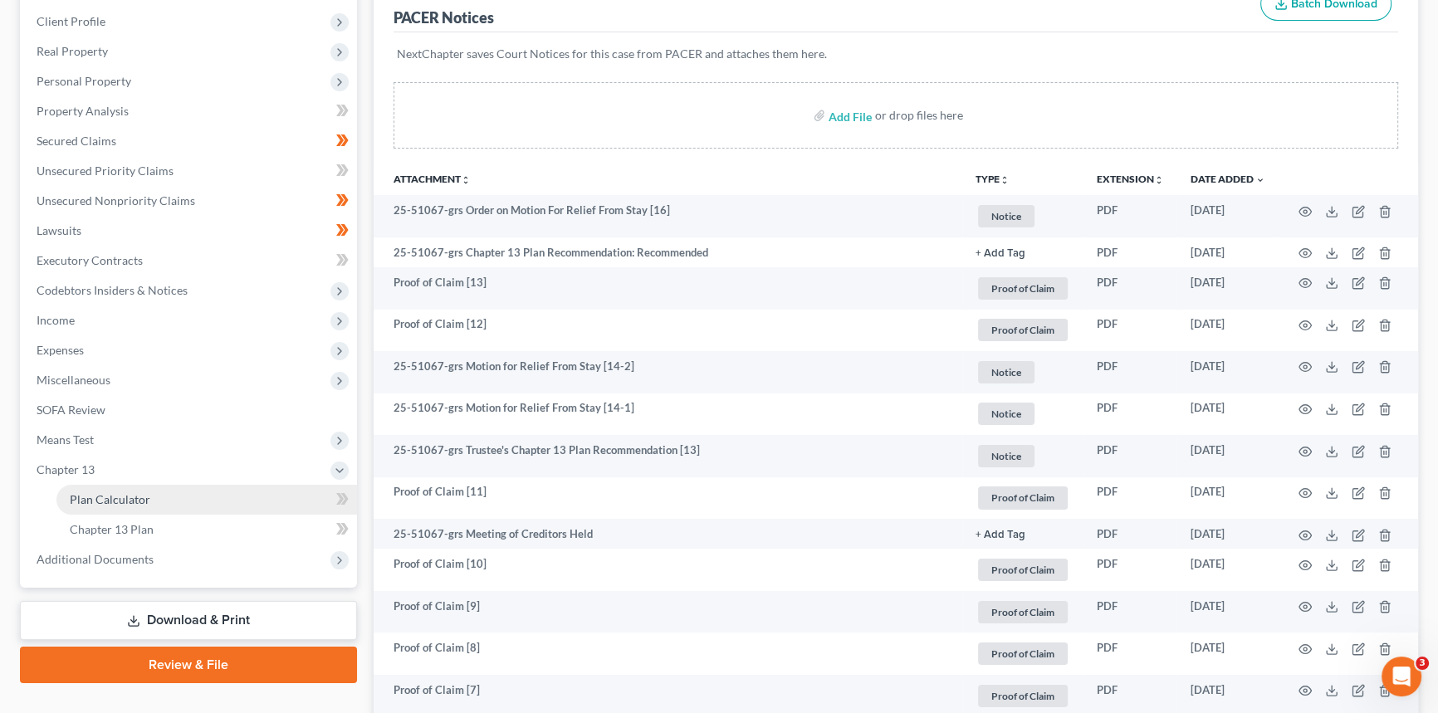
click at [134, 501] on span "Plan Calculator" at bounding box center [110, 499] width 81 height 14
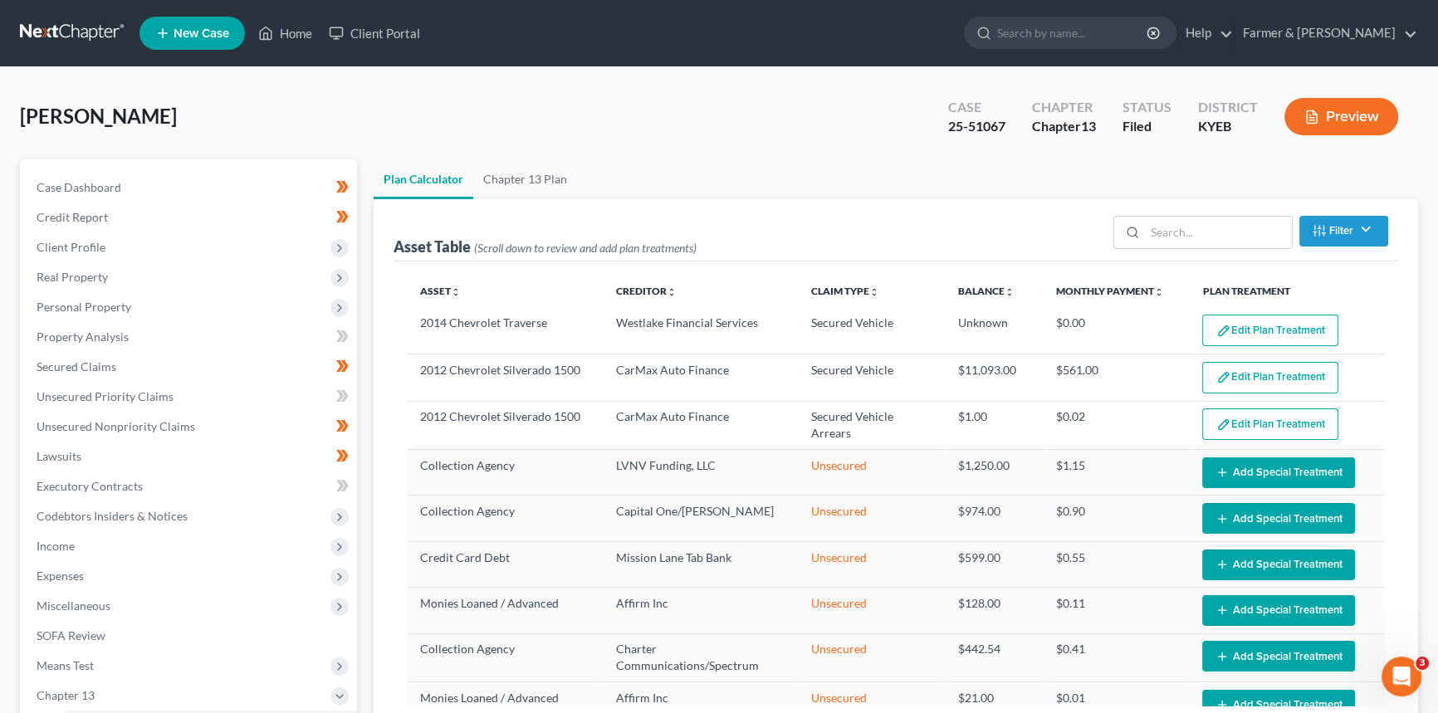
select select "35"
click at [291, 33] on link "Home" at bounding box center [285, 33] width 71 height 30
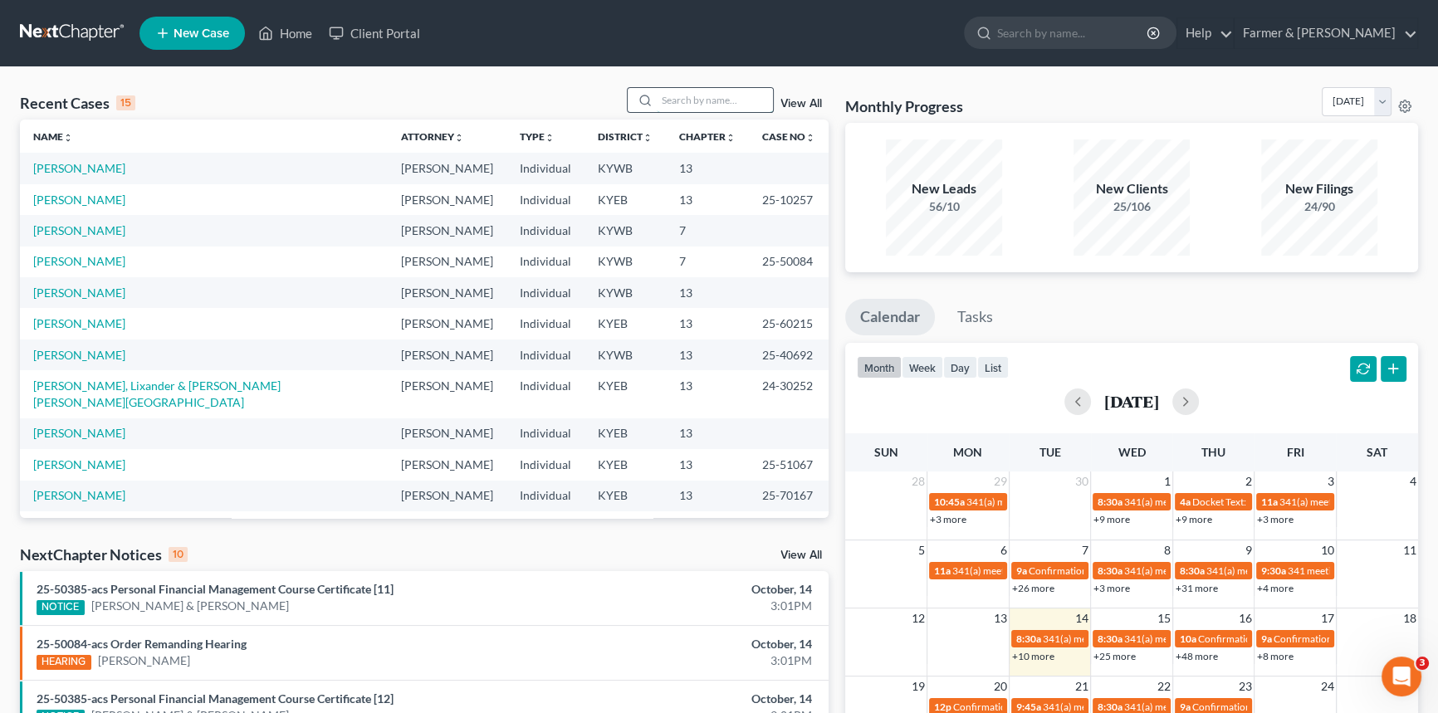
click at [719, 96] on input "search" at bounding box center [715, 100] width 116 height 24
type input "[PERSON_NAME]"
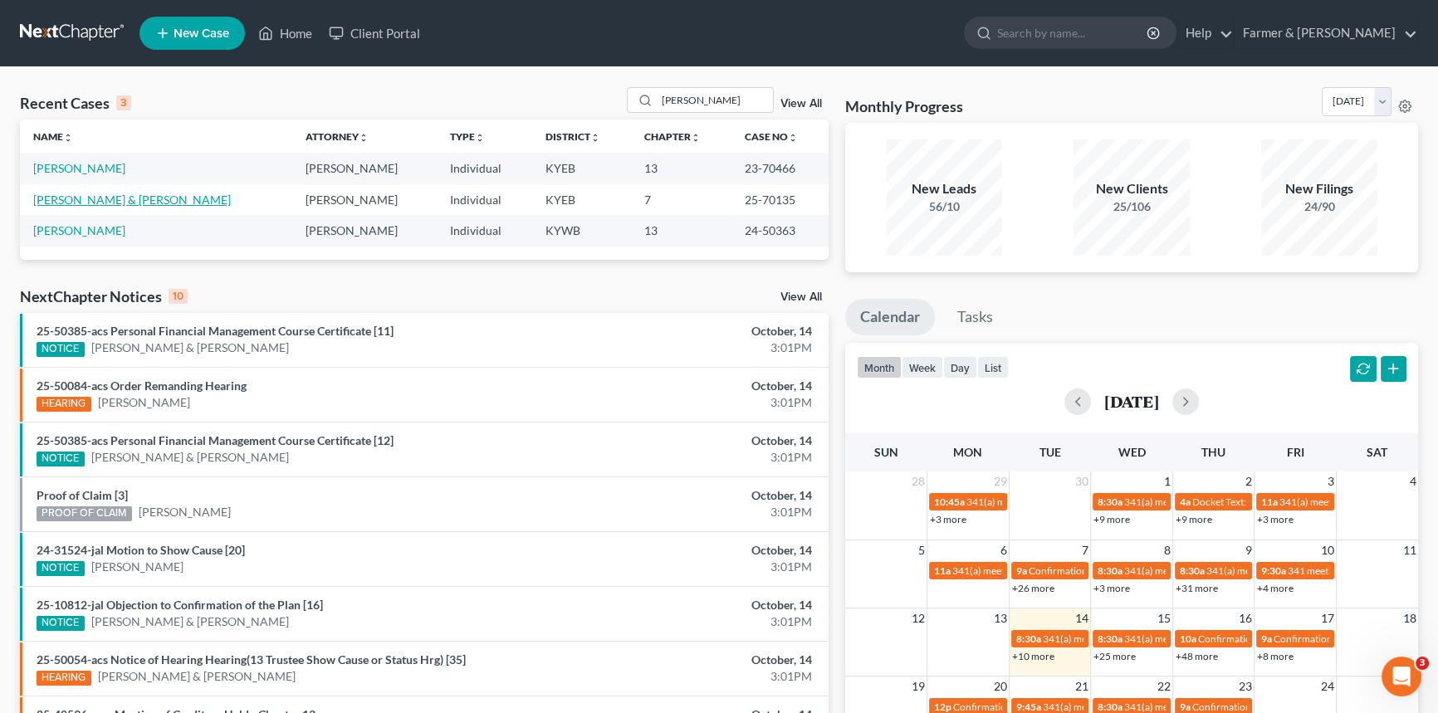
click at [125, 200] on link "[PERSON_NAME] & [PERSON_NAME]" at bounding box center [132, 200] width 198 height 14
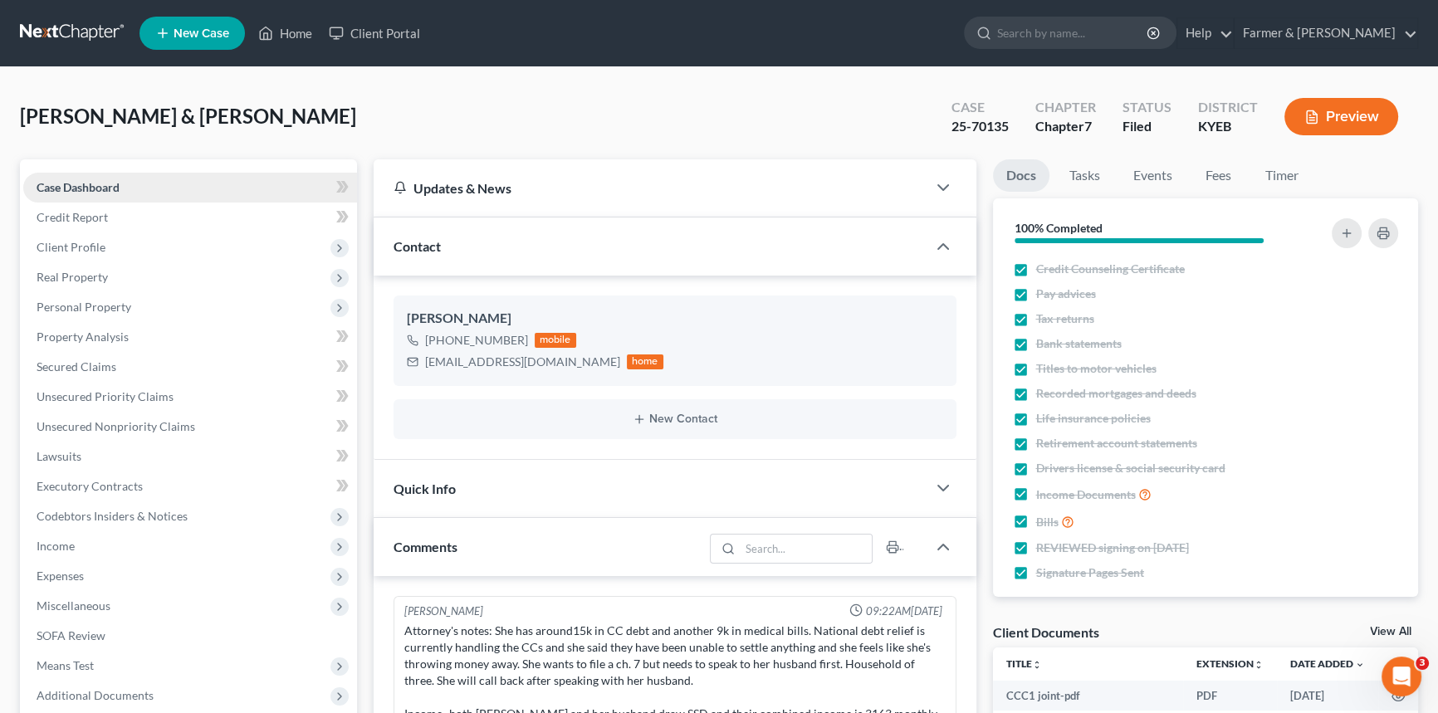
scroll to position [506, 0]
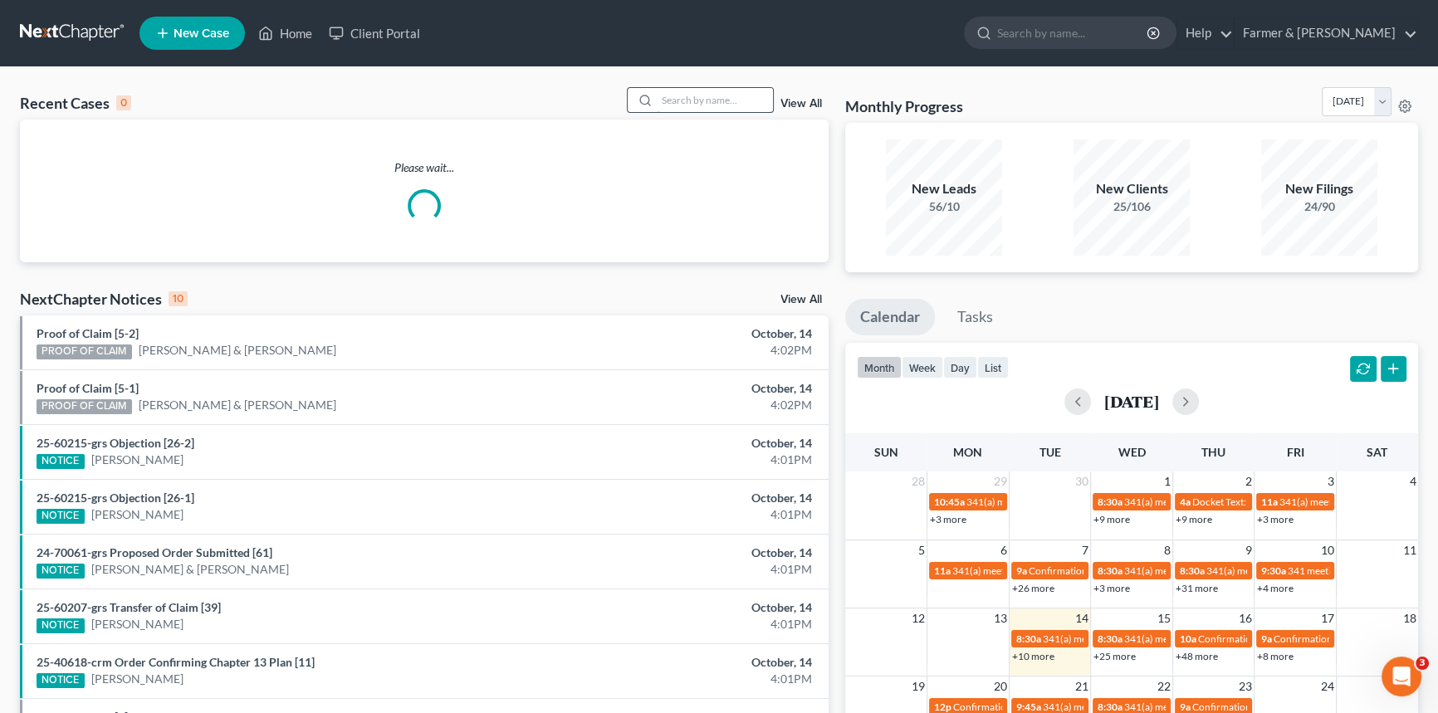
click at [717, 104] on input "search" at bounding box center [715, 100] width 116 height 24
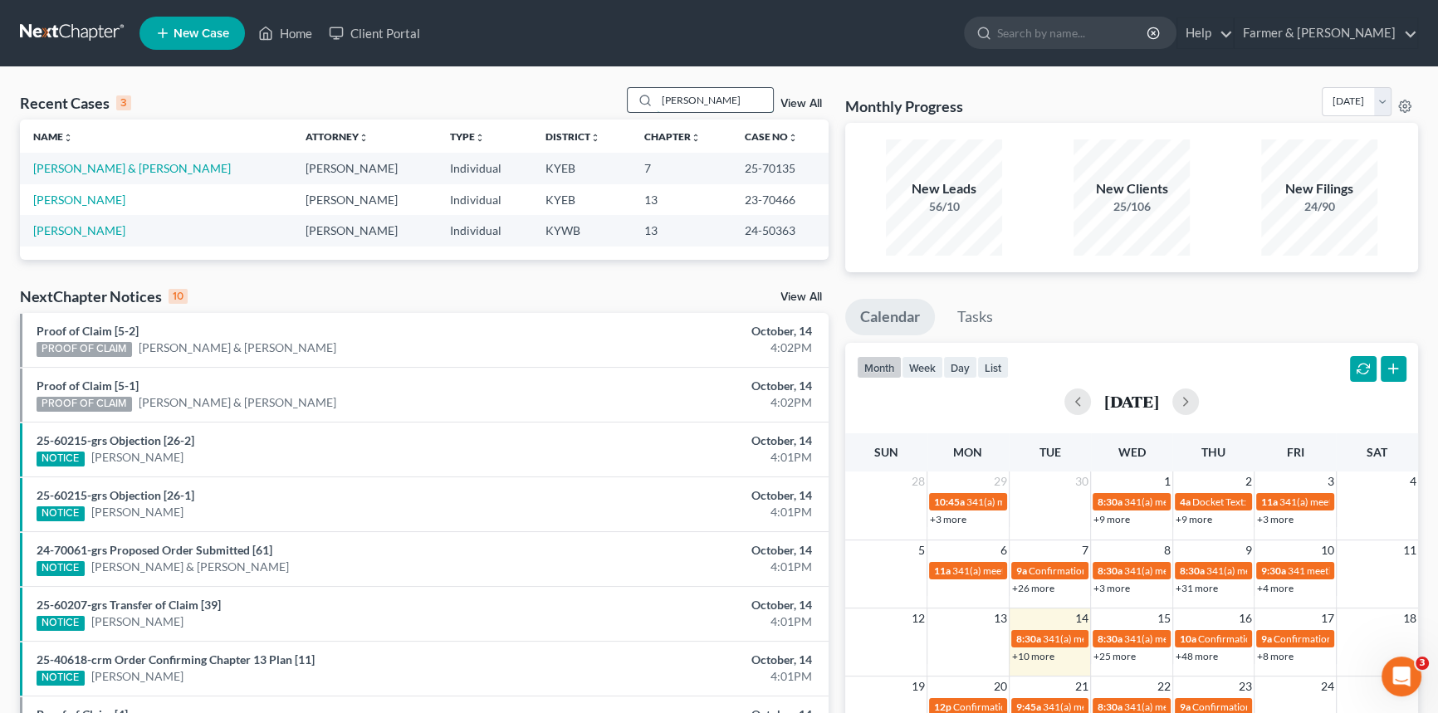
type input "[PERSON_NAME]"
click at [82, 197] on link "[PERSON_NAME]" at bounding box center [79, 200] width 92 height 14
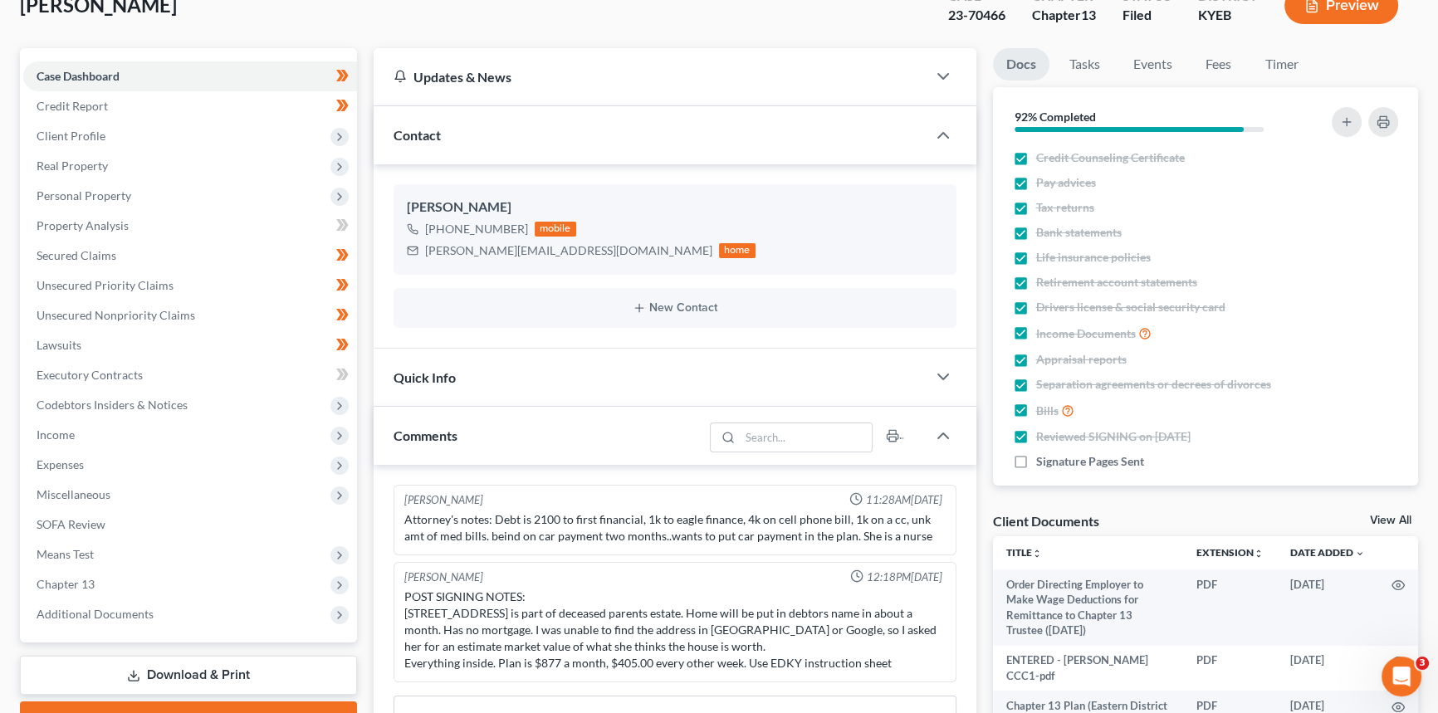
scroll to position [75, 0]
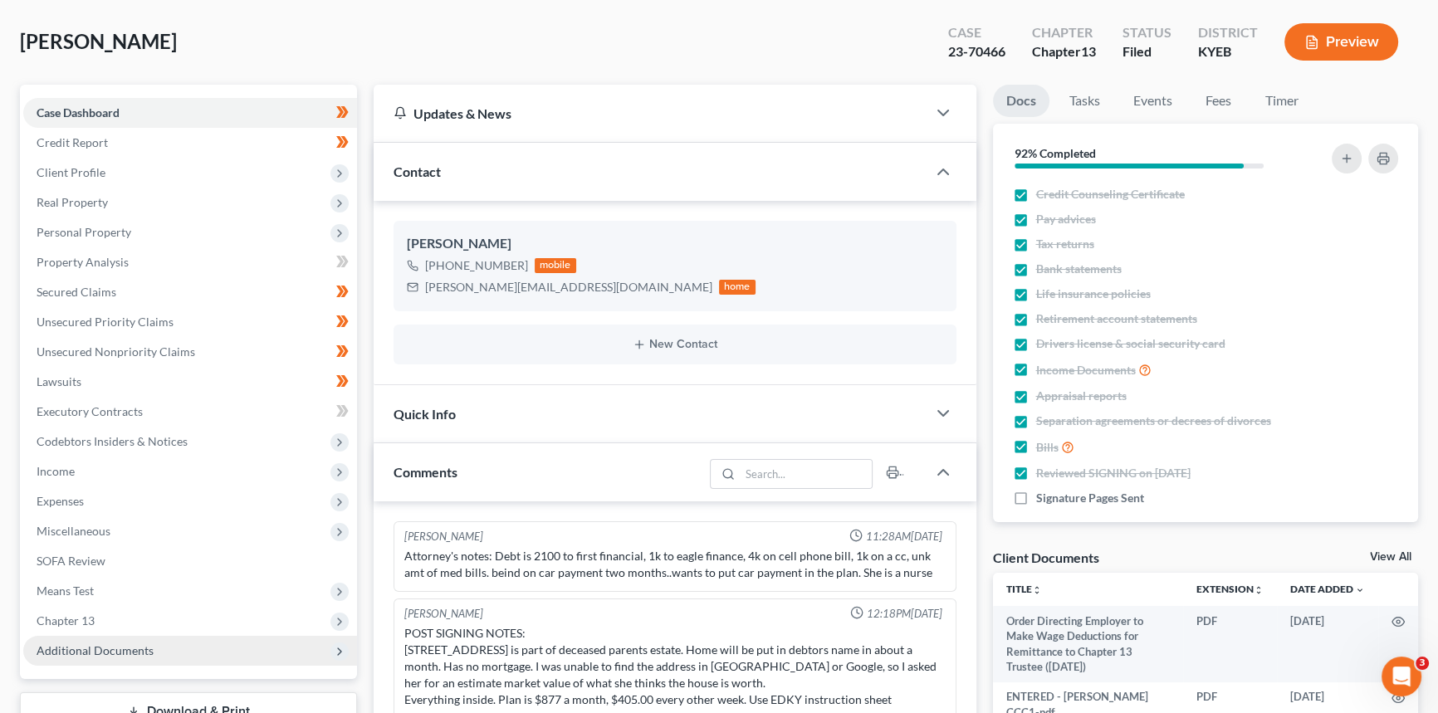
click at [101, 645] on span "Additional Documents" at bounding box center [95, 650] width 117 height 14
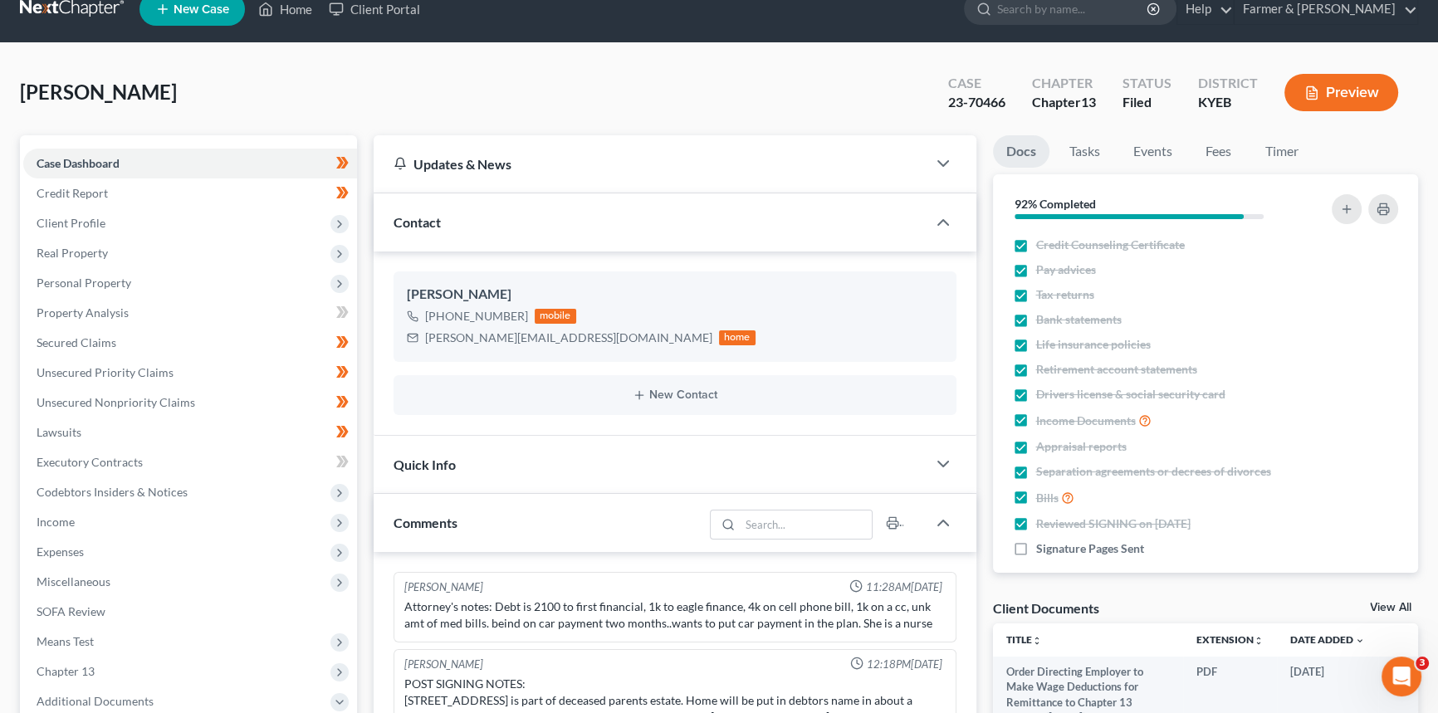
scroll to position [0, 0]
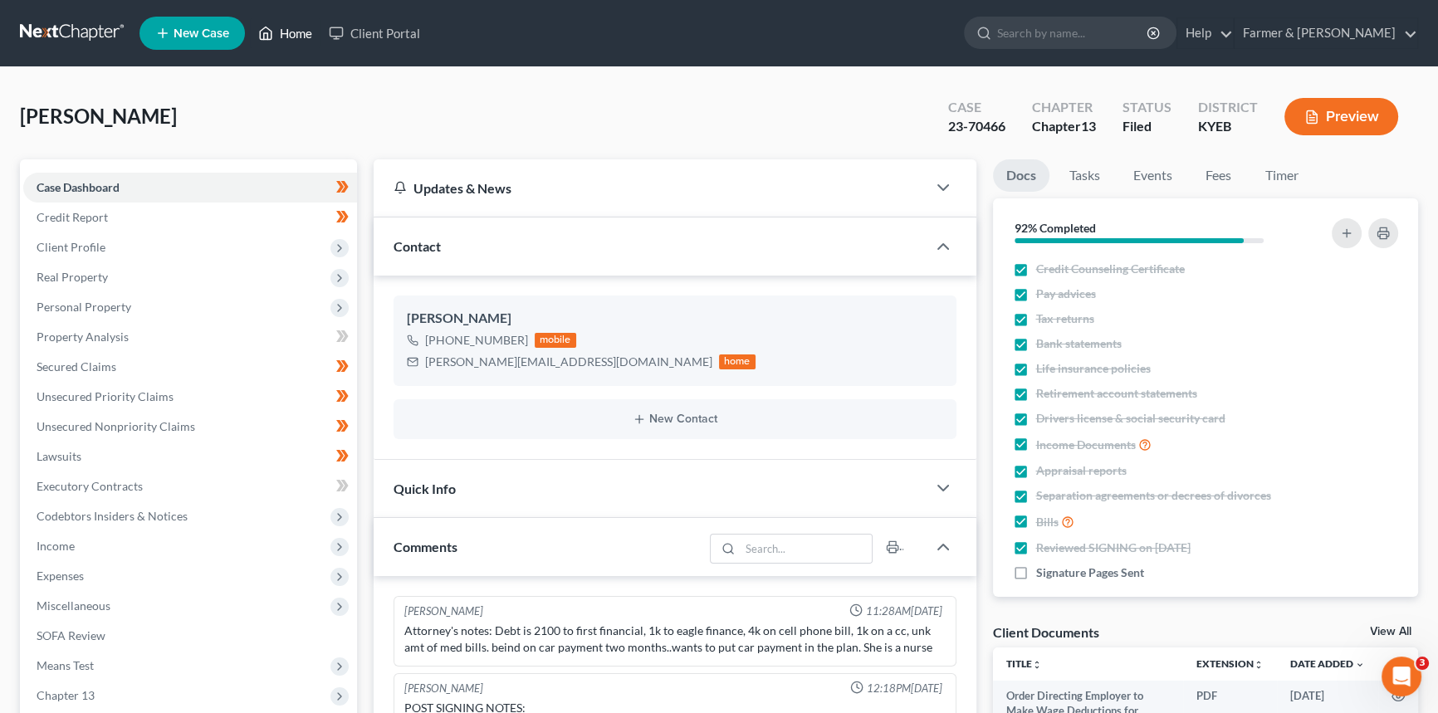
click at [296, 38] on link "Home" at bounding box center [285, 33] width 71 height 30
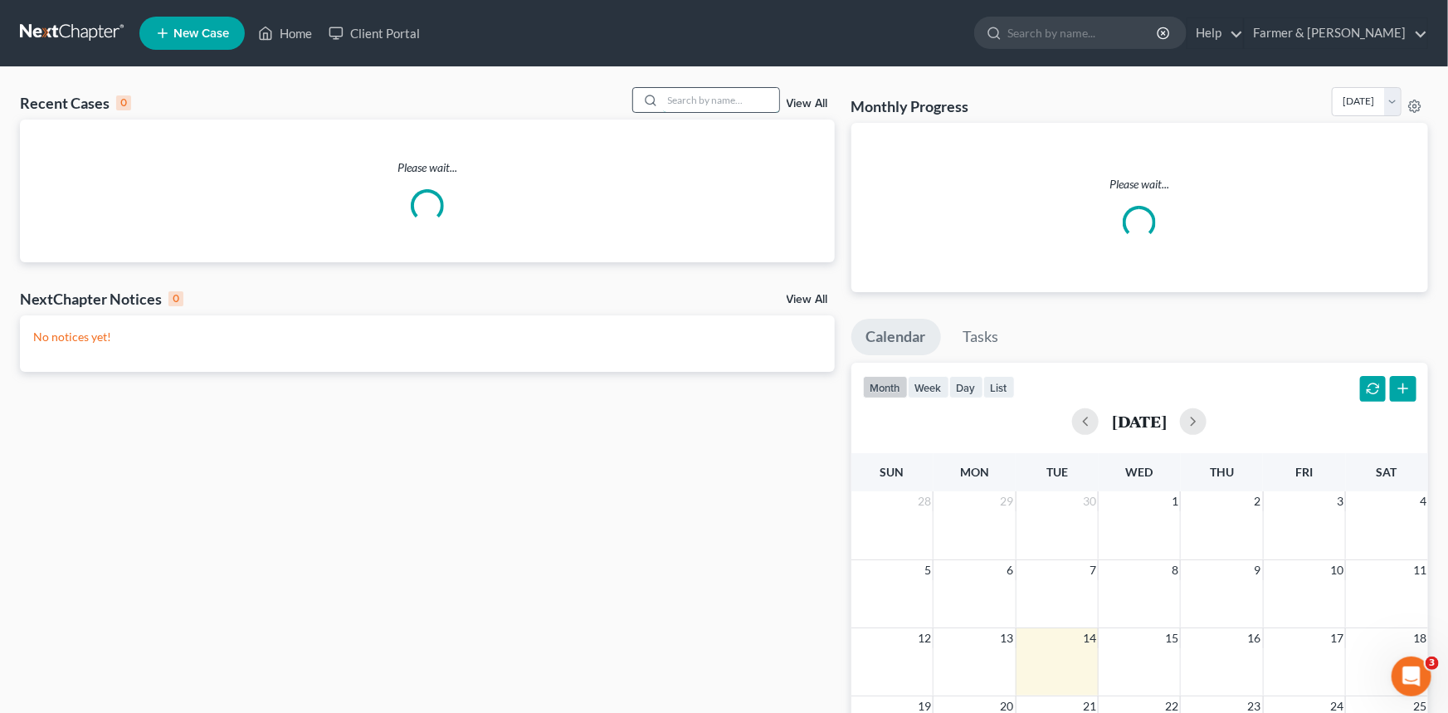
click at [679, 102] on input "search" at bounding box center [721, 100] width 116 height 24
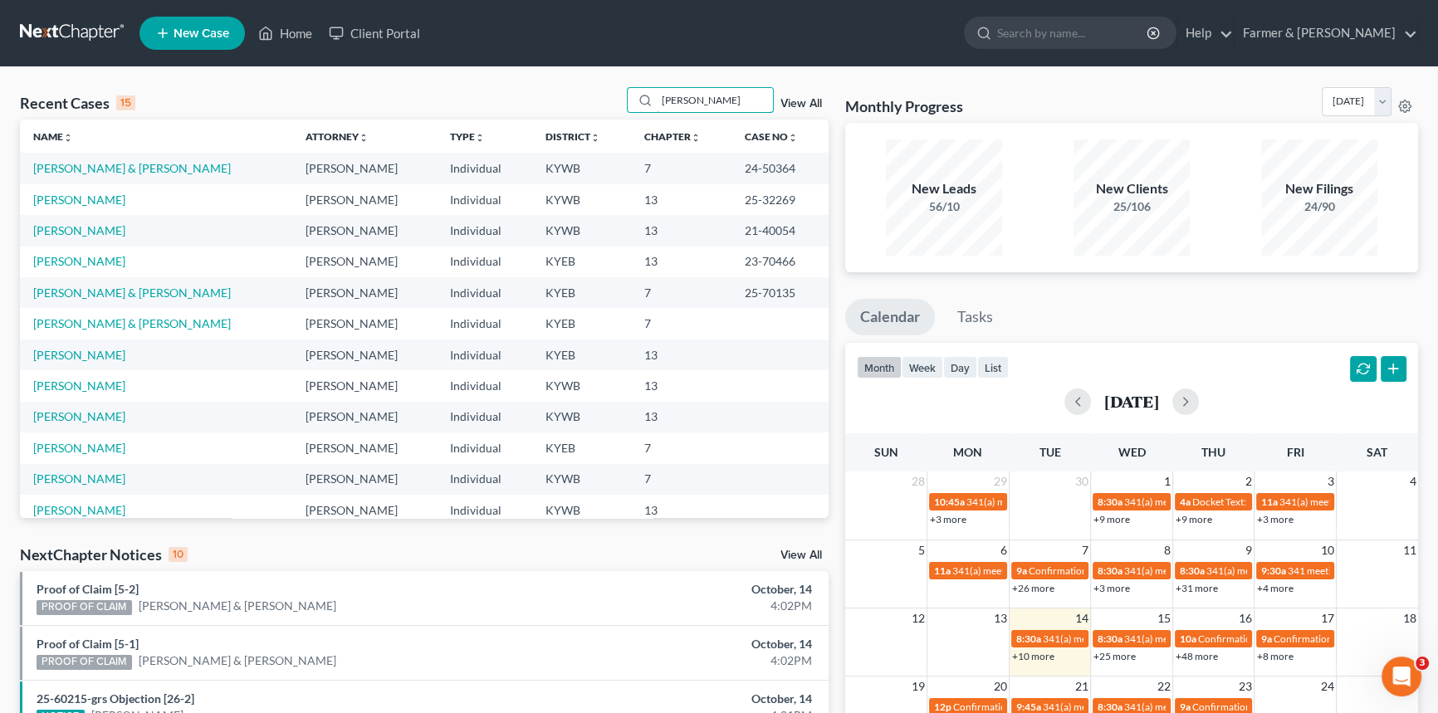
drag, startPoint x: 686, startPoint y: 104, endPoint x: 618, endPoint y: 104, distance: 68.1
click at [618, 104] on div "Recent Cases 15 [PERSON_NAME] View All" at bounding box center [424, 103] width 808 height 32
type input "[PERSON_NAME]"
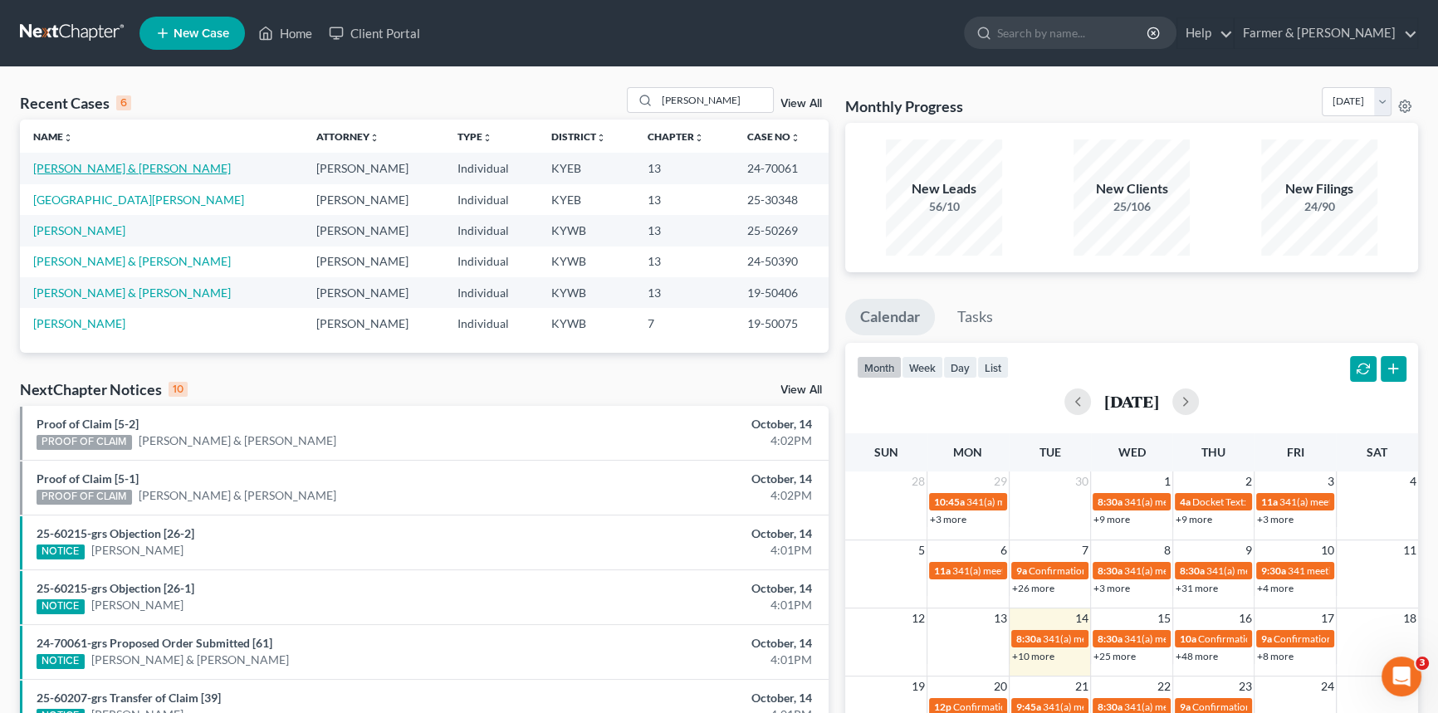
click at [164, 171] on link "[PERSON_NAME] & [PERSON_NAME]" at bounding box center [132, 168] width 198 height 14
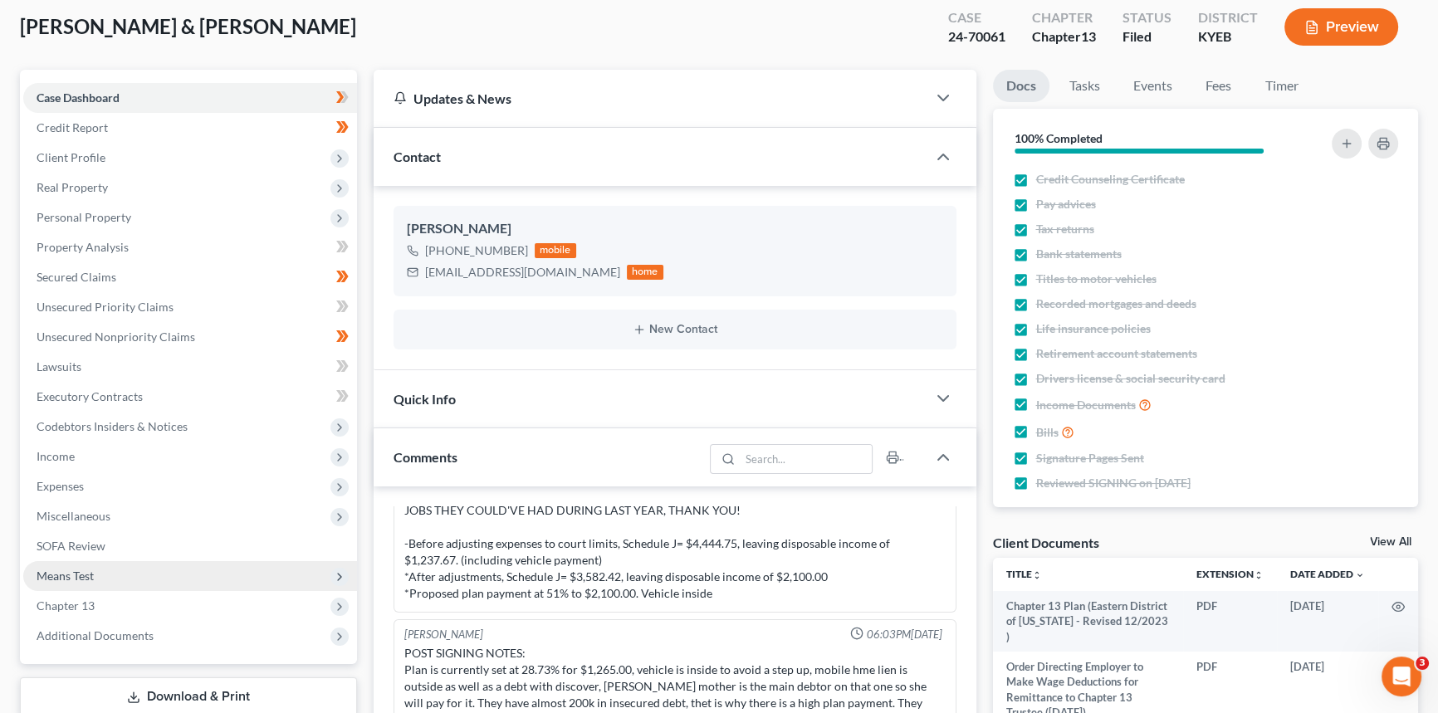
scroll to position [301, 0]
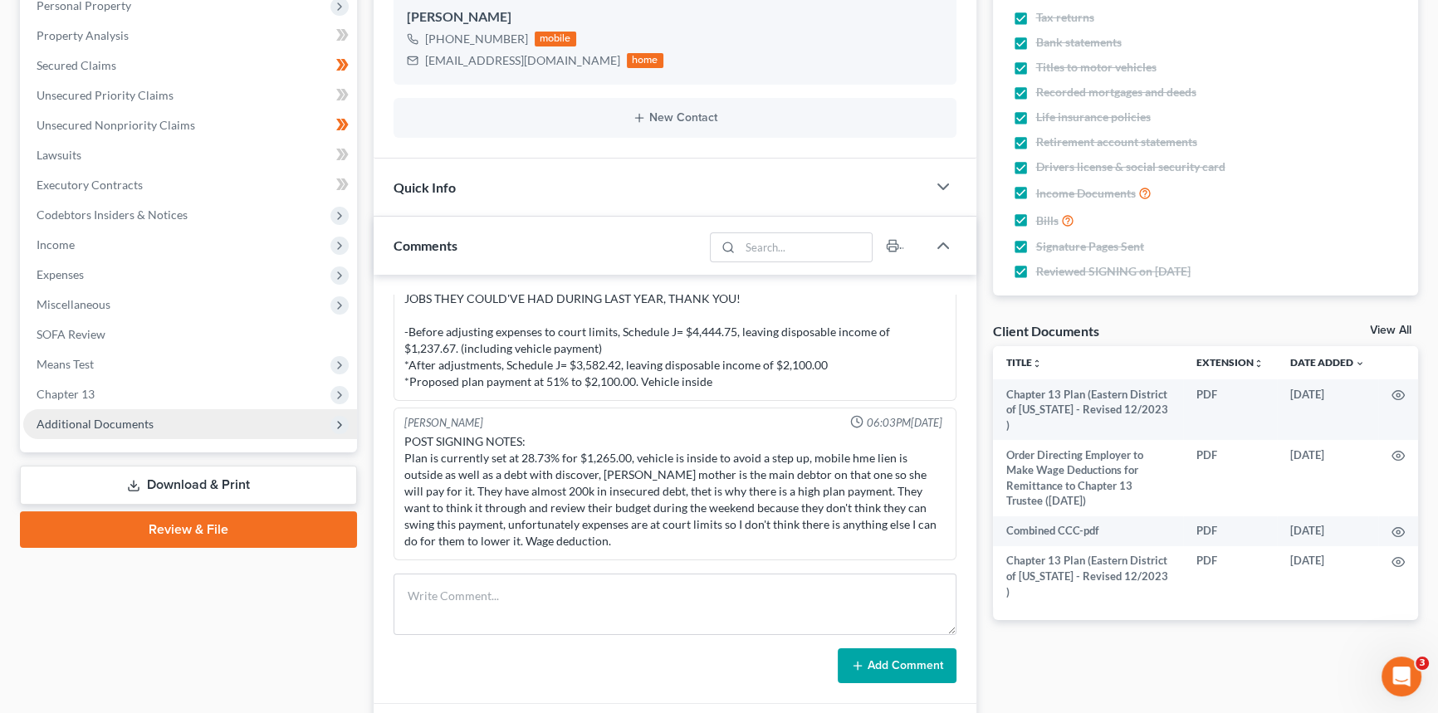
click at [125, 427] on span "Additional Documents" at bounding box center [95, 424] width 117 height 14
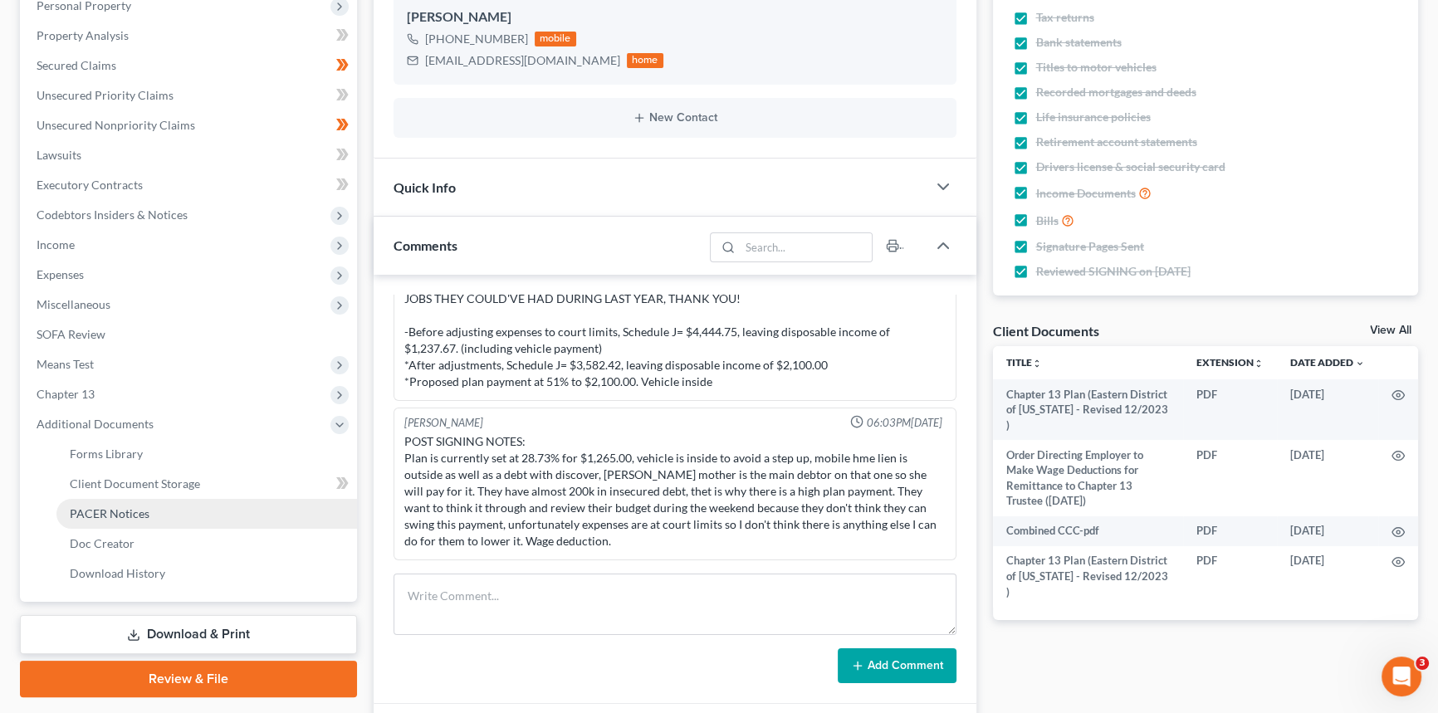
click at [128, 519] on link "PACER Notices" at bounding box center [206, 514] width 300 height 30
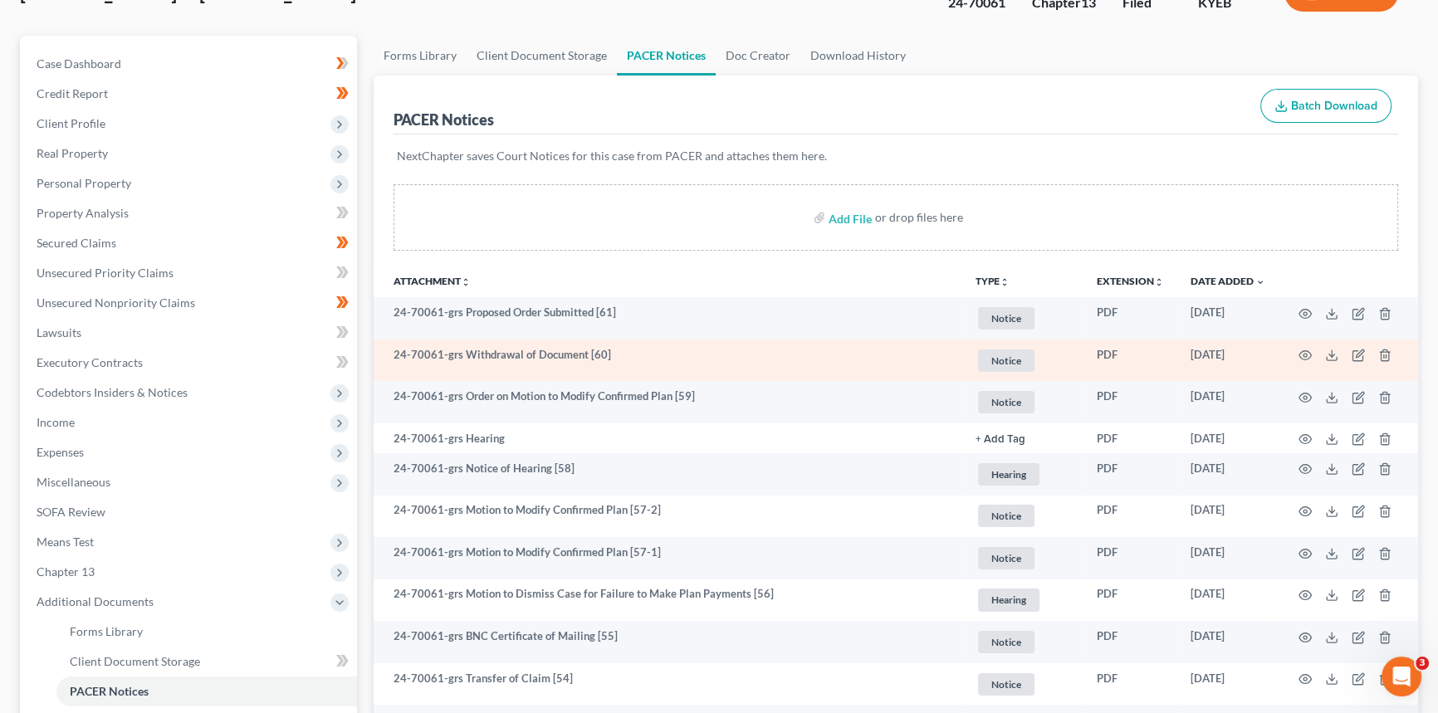
scroll to position [150, 0]
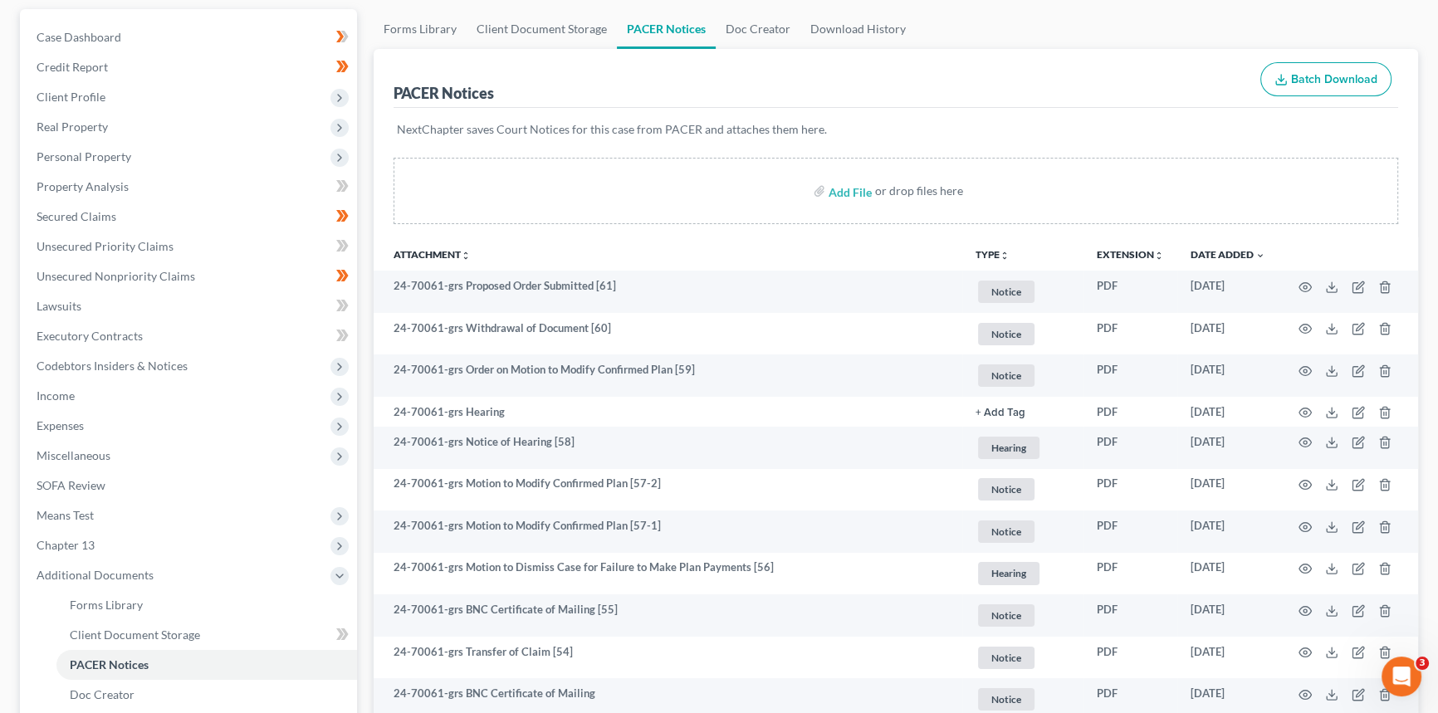
click at [56, 650] on link "PACER Notices" at bounding box center [206, 665] width 300 height 30
